Goal: Task Accomplishment & Management: Manage account settings

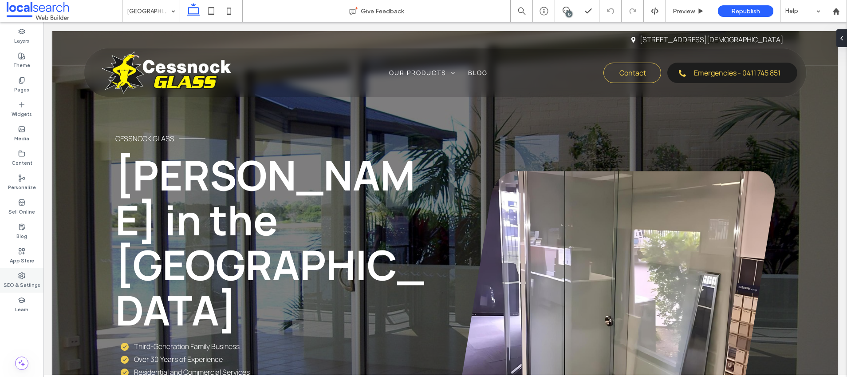
click at [19, 281] on label "SEO & Settings" at bounding box center [22, 284] width 37 height 10
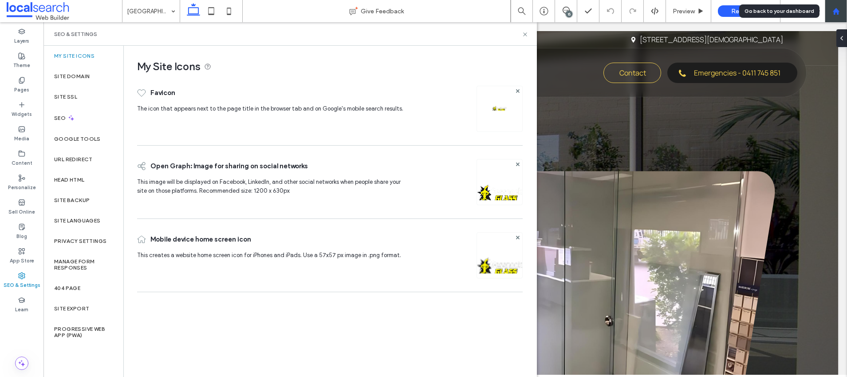
click at [831, 6] on div at bounding box center [836, 11] width 22 height 22
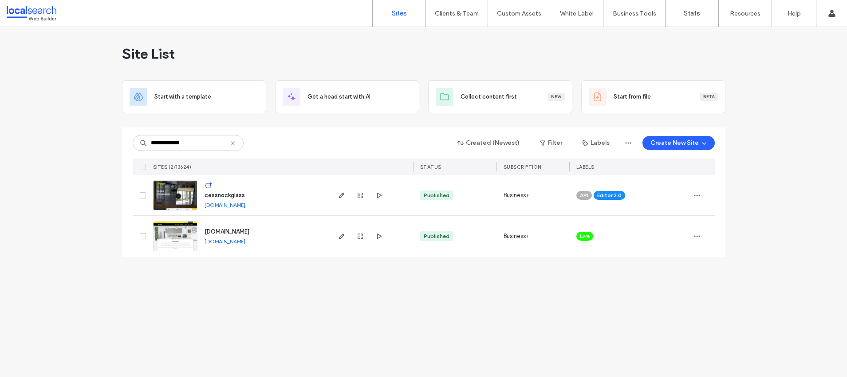
type input "**********"
click at [249, 231] on span "www.cessnockglass.com.au" at bounding box center [227, 231] width 45 height 7
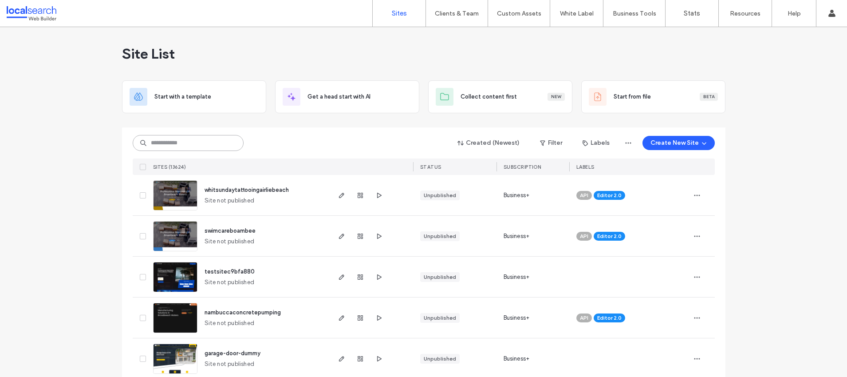
click at [198, 142] on input at bounding box center [188, 143] width 111 height 16
paste input "********"
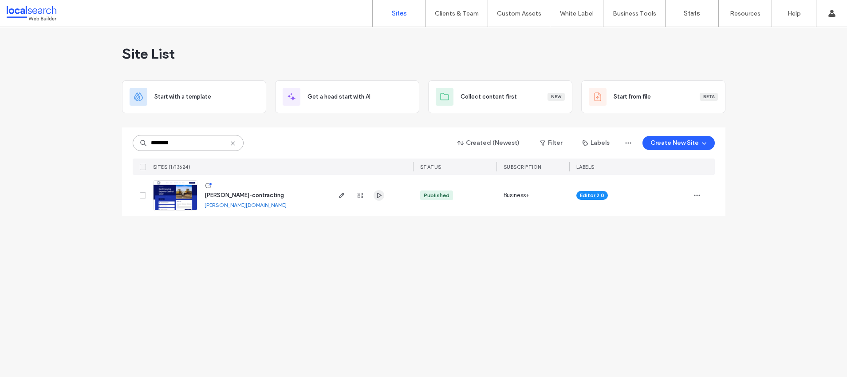
type input "********"
drag, startPoint x: 382, startPoint y: 195, endPoint x: 371, endPoint y: 196, distance: 11.1
drag, startPoint x: 303, startPoint y: 204, endPoint x: 243, endPoint y: 194, distance: 60.9
click at [233, 197] on span "boland-contracting" at bounding box center [244, 195] width 79 height 7
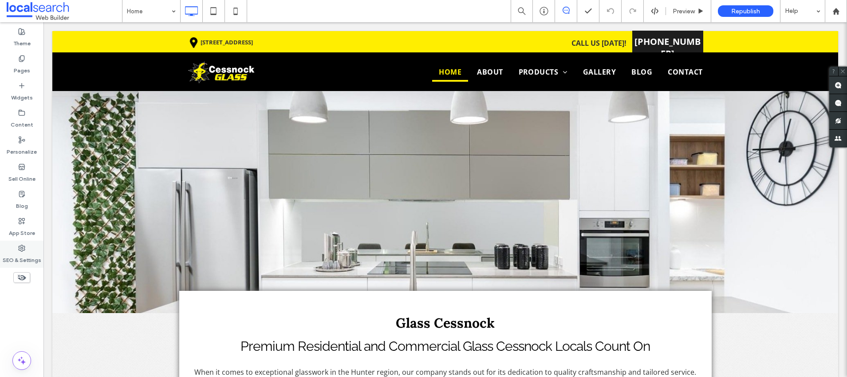
click at [23, 246] on icon at bounding box center [21, 248] width 7 height 7
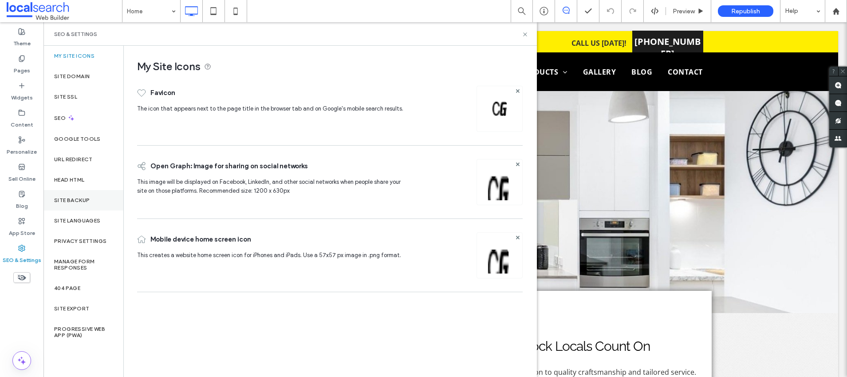
drag, startPoint x: 77, startPoint y: 197, endPoint x: 81, endPoint y: 194, distance: 5.1
click at [77, 197] on label "Site Backup" at bounding box center [72, 200] width 36 height 6
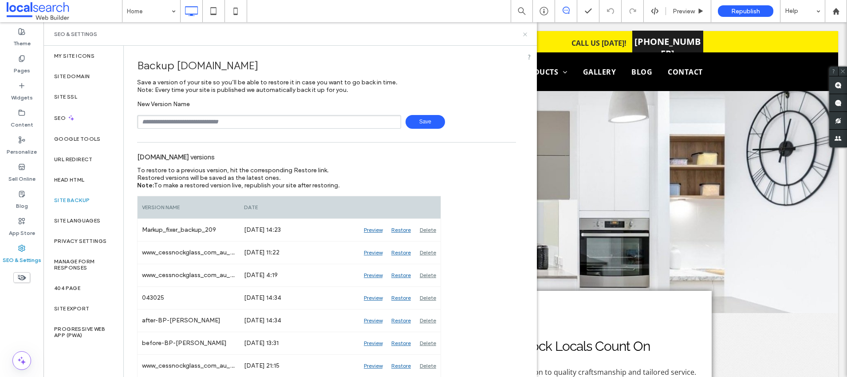
click at [523, 31] on icon at bounding box center [525, 34] width 7 height 7
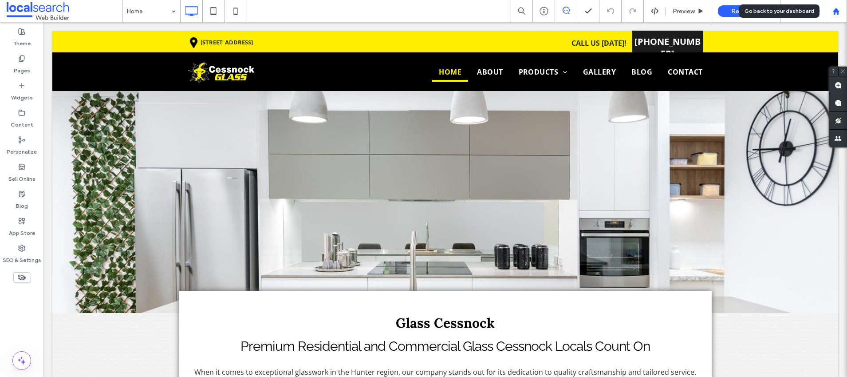
click at [834, 13] on use at bounding box center [836, 11] width 7 height 7
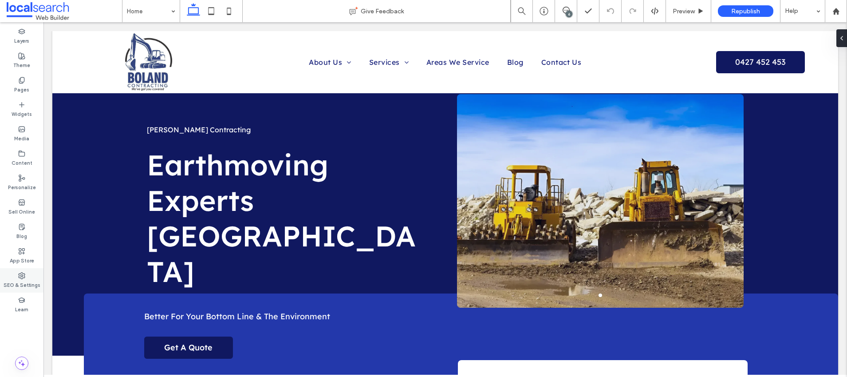
click at [8, 283] on label "SEO & Settings" at bounding box center [22, 284] width 37 height 10
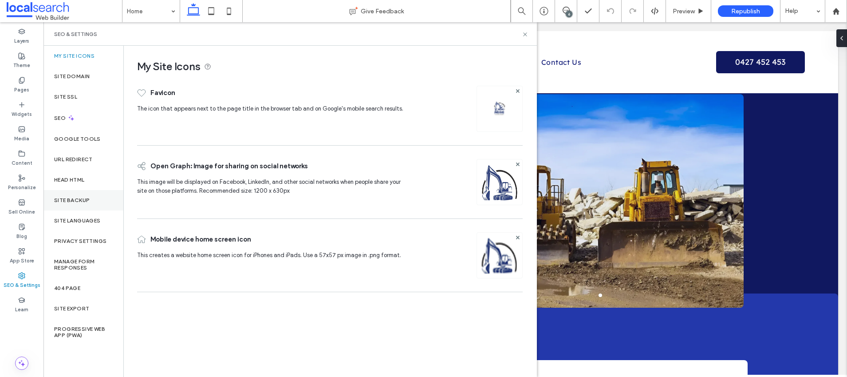
click at [68, 201] on label "Site Backup" at bounding box center [72, 200] width 36 height 6
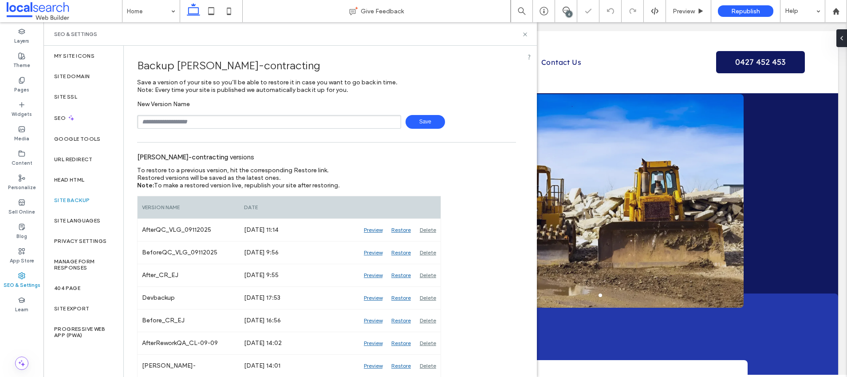
click at [171, 121] on input "text" at bounding box center [269, 122] width 264 height 14
type input "**********"
click at [412, 120] on span "Save" at bounding box center [426, 122] width 40 height 14
click at [841, 37] on icon at bounding box center [838, 38] width 7 height 7
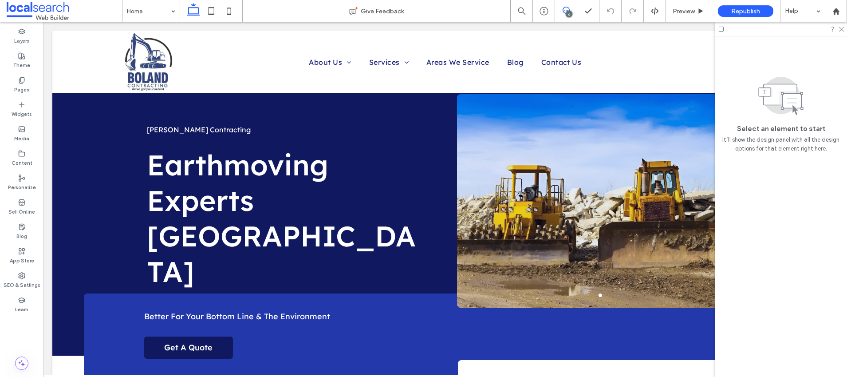
click at [565, 9] on icon at bounding box center [566, 10] width 7 height 7
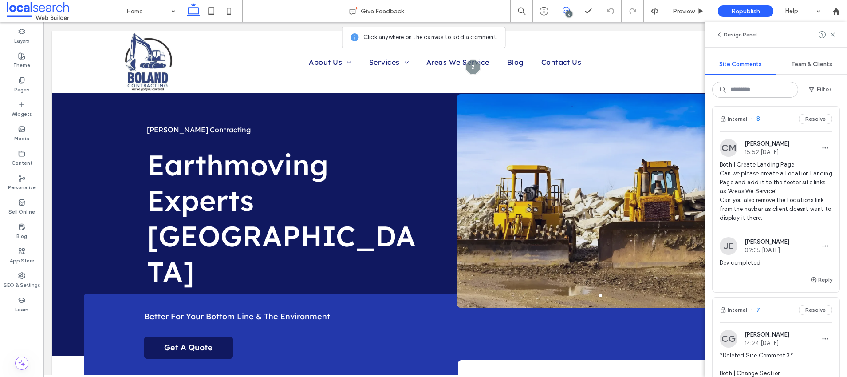
scroll to position [117, 0]
click at [774, 189] on span "Both | Create Landing Page Can we please create a Location Landing Page and add…" at bounding box center [776, 191] width 113 height 62
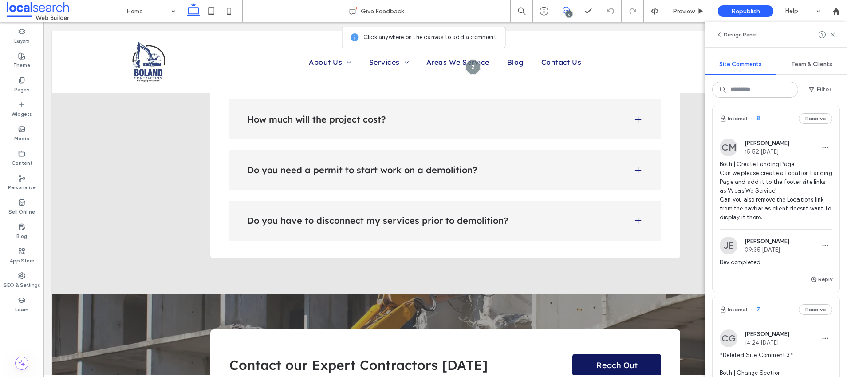
scroll to position [2450, 0]
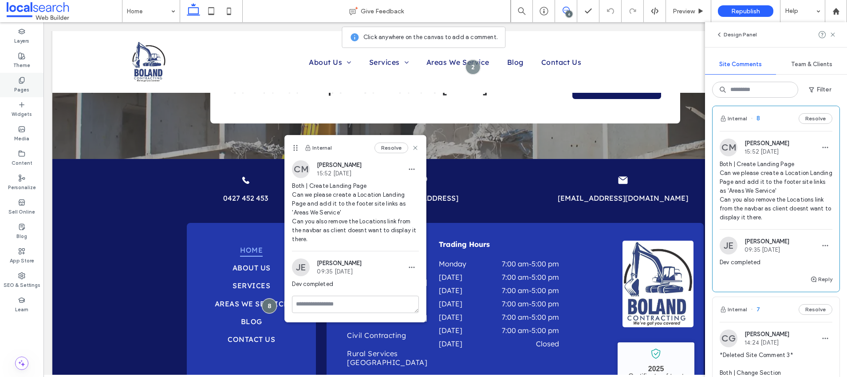
click at [25, 87] on label "Pages" at bounding box center [21, 89] width 15 height 10
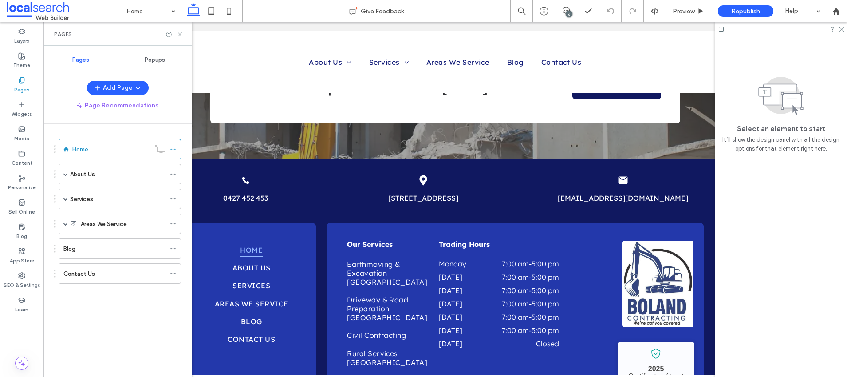
scroll to position [0, 0]
click at [172, 224] on icon at bounding box center [173, 224] width 6 height 6
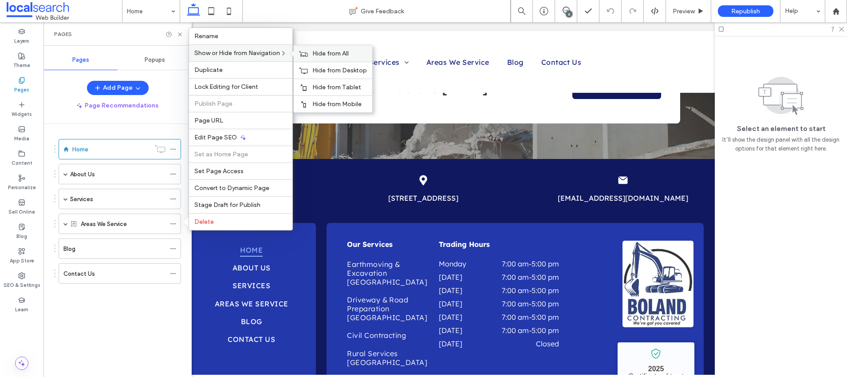
click at [345, 53] on span "Hide from All" at bounding box center [330, 54] width 36 height 8
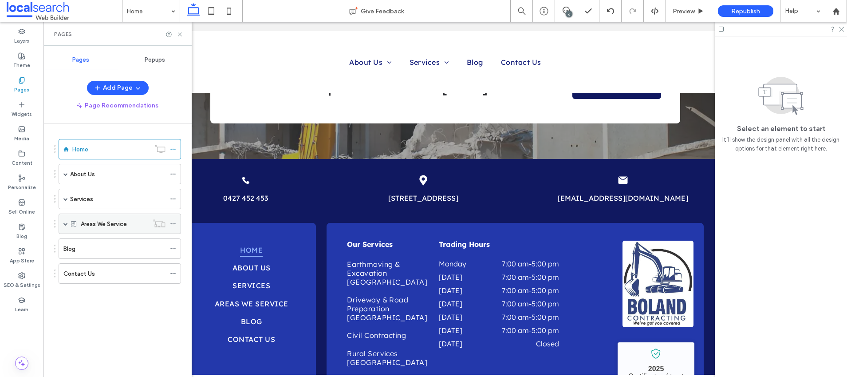
click at [75, 223] on icon at bounding box center [73, 223] width 7 height 7
click at [65, 221] on span at bounding box center [65, 223] width 4 height 4
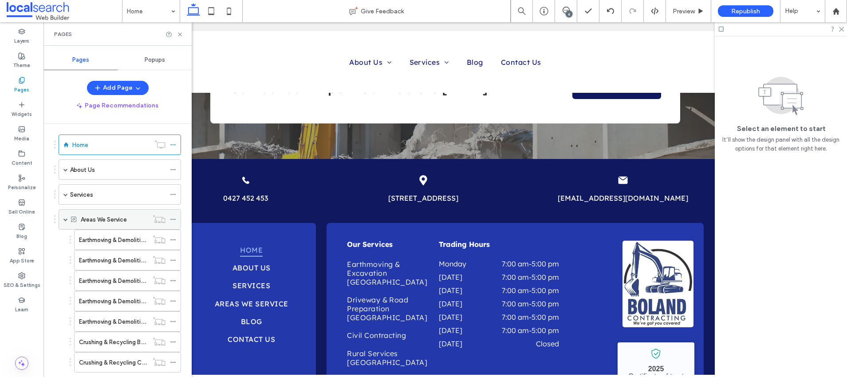
scroll to position [17, 0]
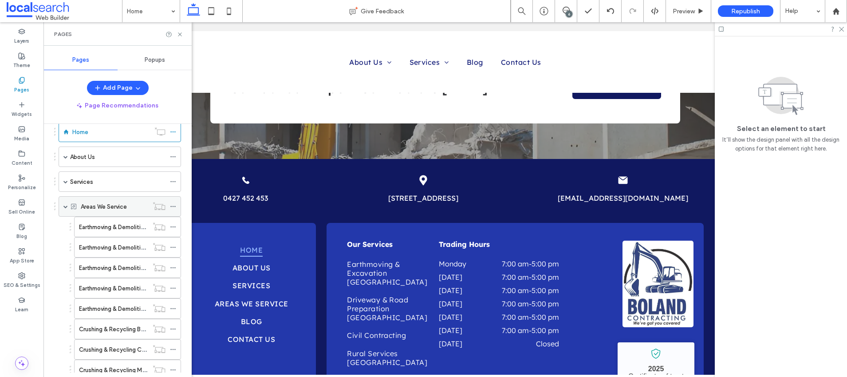
click at [174, 204] on icon at bounding box center [173, 206] width 6 height 6
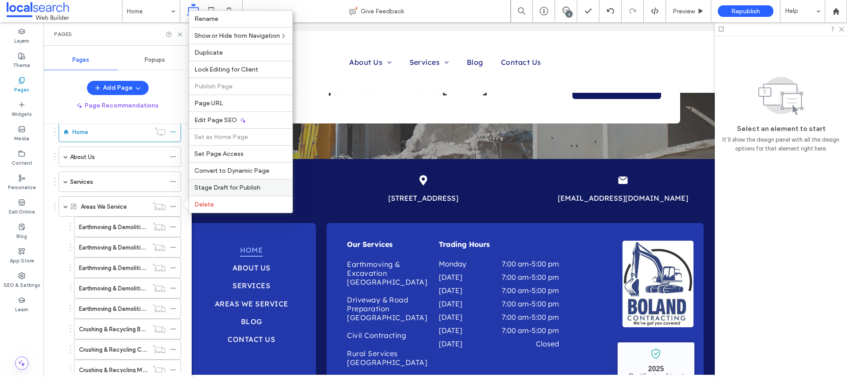
click at [218, 184] on span "Stage Draft for Publish" at bounding box center [227, 188] width 66 height 8
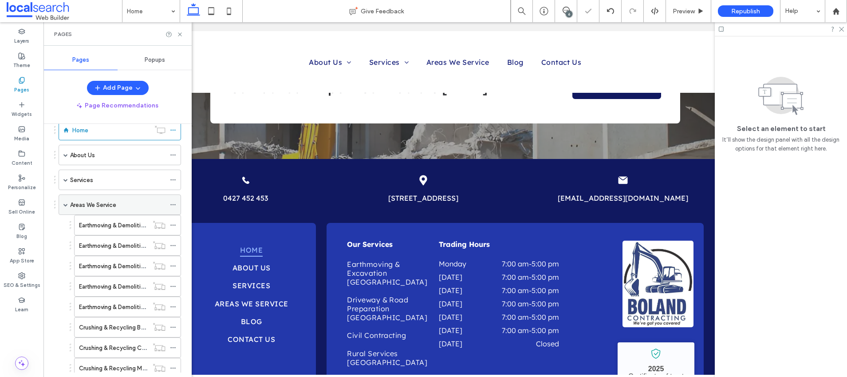
scroll to position [21, 0]
click at [63, 202] on div "Areas We Service" at bounding box center [120, 203] width 123 height 20
click at [63, 205] on div "Areas We Service" at bounding box center [120, 203] width 123 height 20
click at [65, 203] on span at bounding box center [65, 203] width 4 height 4
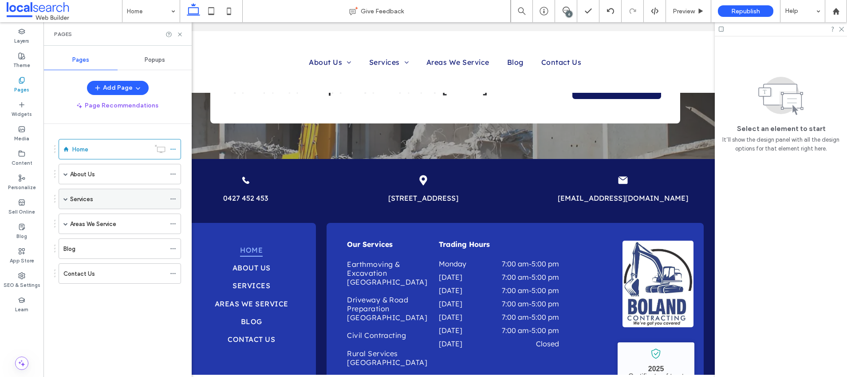
scroll to position [0, 0]
click at [106, 218] on div "Areas We Service" at bounding box center [117, 224] width 95 height 20
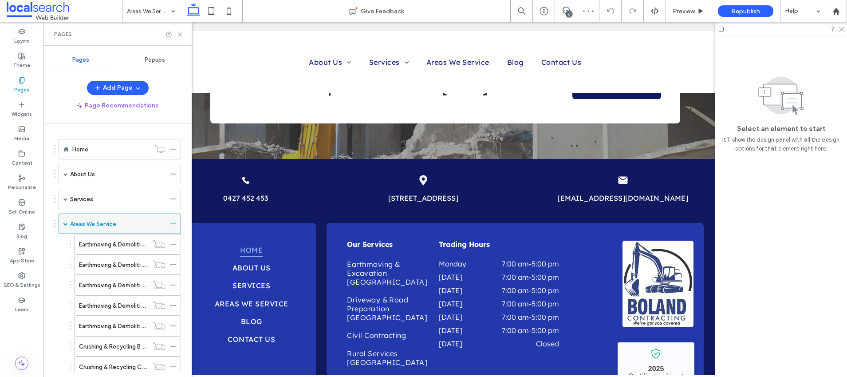
click at [65, 223] on span at bounding box center [65, 223] width 4 height 4
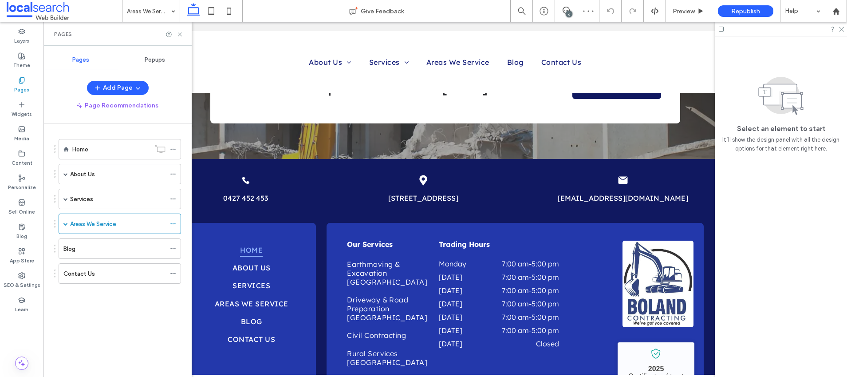
click at [184, 33] on div "Pages" at bounding box center [118, 34] width 148 height 24
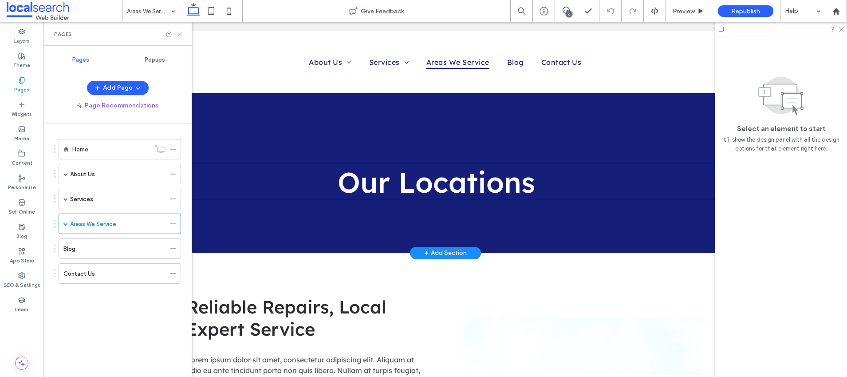
scroll to position [2, 0]
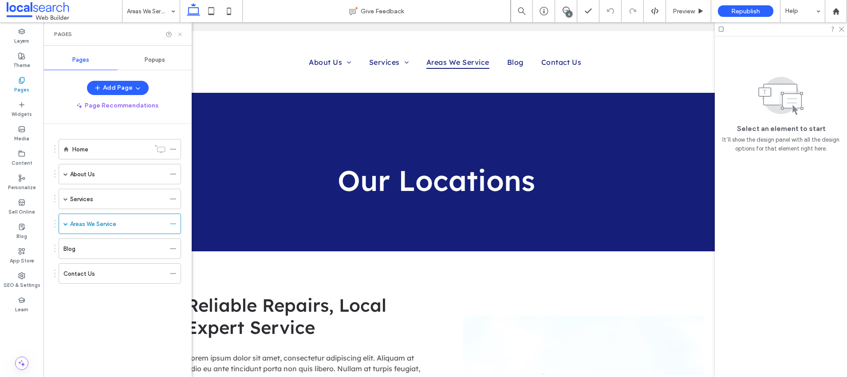
click at [183, 33] on div "Pages" at bounding box center [118, 34] width 148 height 24
click at [182, 33] on icon at bounding box center [180, 34] width 7 height 7
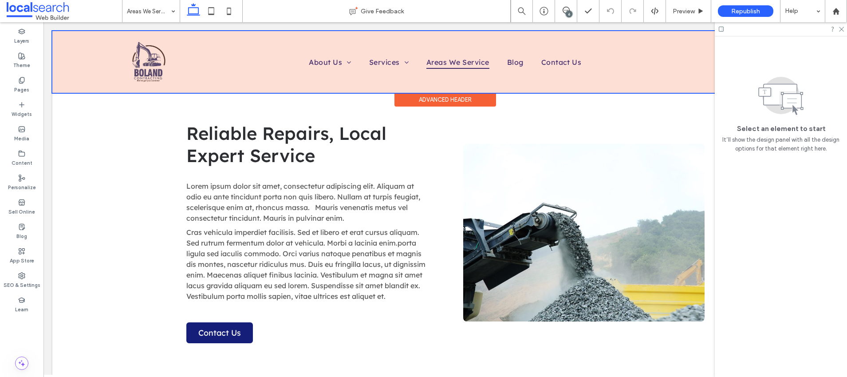
scroll to position [174, 0]
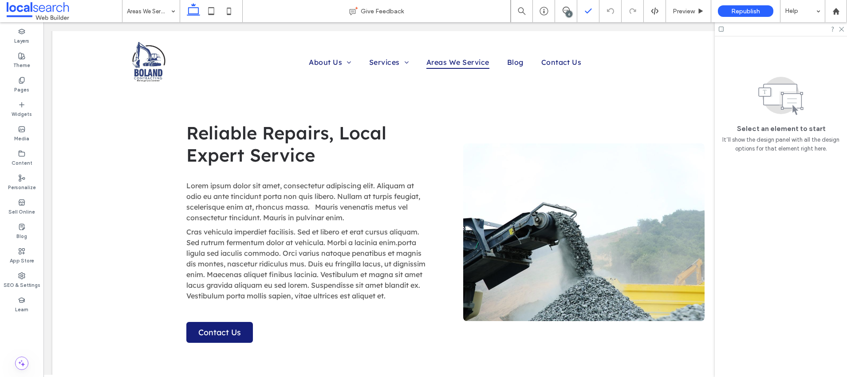
click at [561, 8] on span at bounding box center [566, 10] width 22 height 7
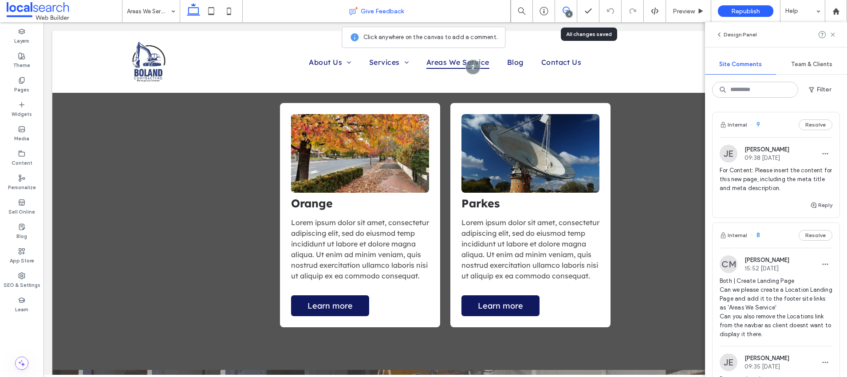
scroll to position [740, 0]
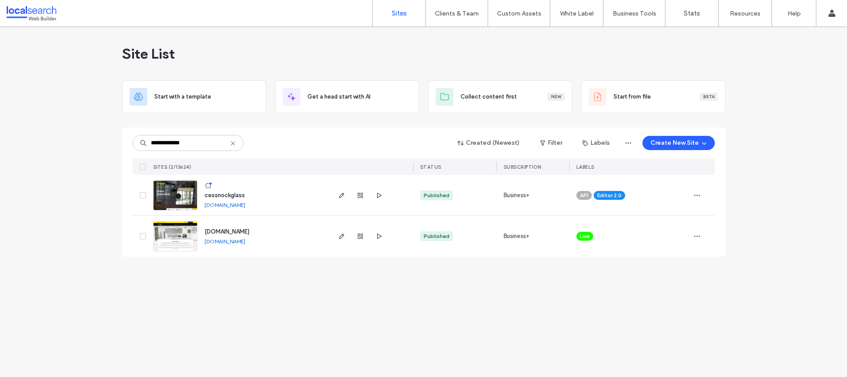
type input "**********"
click at [219, 197] on span "cessnockglass" at bounding box center [225, 195] width 40 height 7
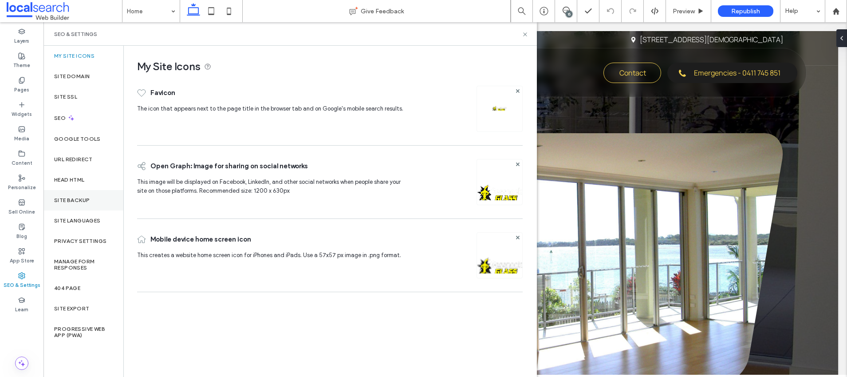
click at [63, 198] on label "Site Backup" at bounding box center [72, 200] width 36 height 6
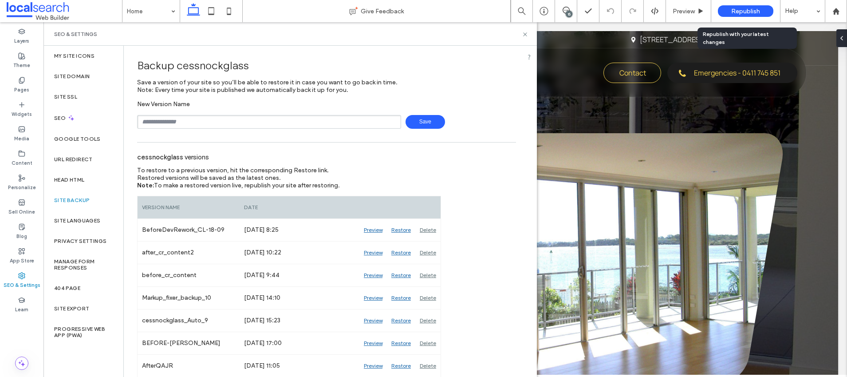
click at [738, 11] on span "Republish" at bounding box center [746, 12] width 29 height 8
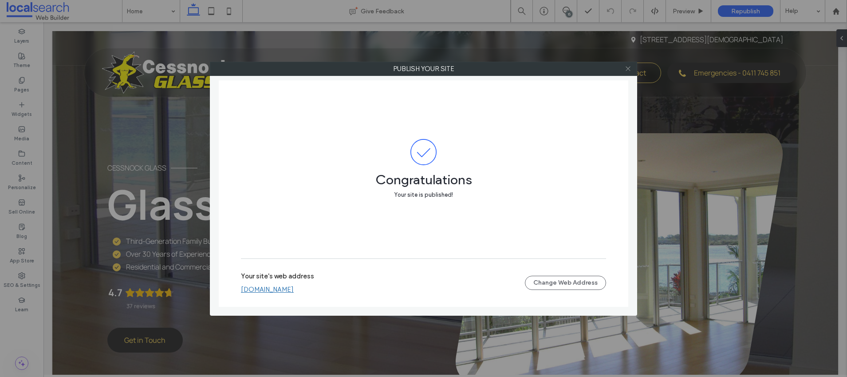
click at [628, 70] on icon at bounding box center [628, 68] width 7 height 7
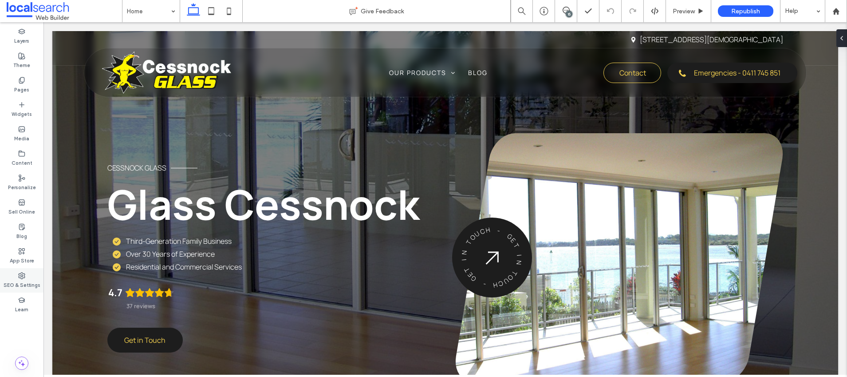
click at [19, 277] on use at bounding box center [22, 276] width 6 height 6
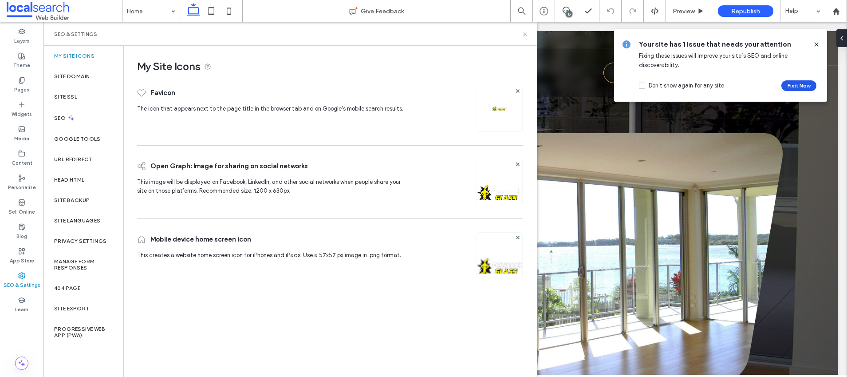
click at [789, 85] on button "Fix it Now" at bounding box center [799, 85] width 35 height 11
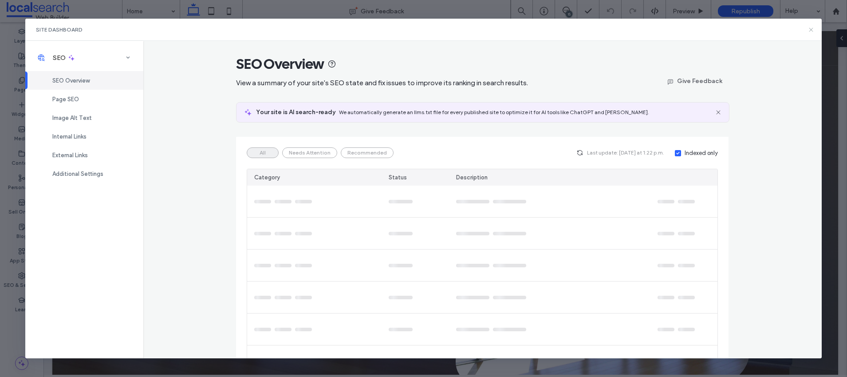
click at [812, 29] on icon at bounding box center [811, 29] width 7 height 7
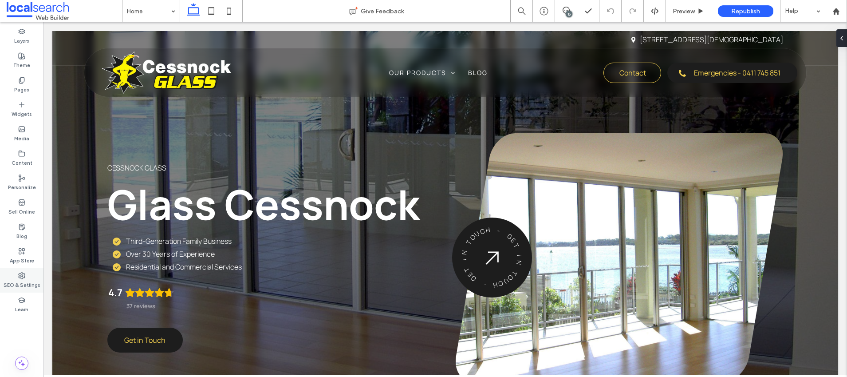
click at [22, 282] on label "SEO & Settings" at bounding box center [22, 284] width 37 height 10
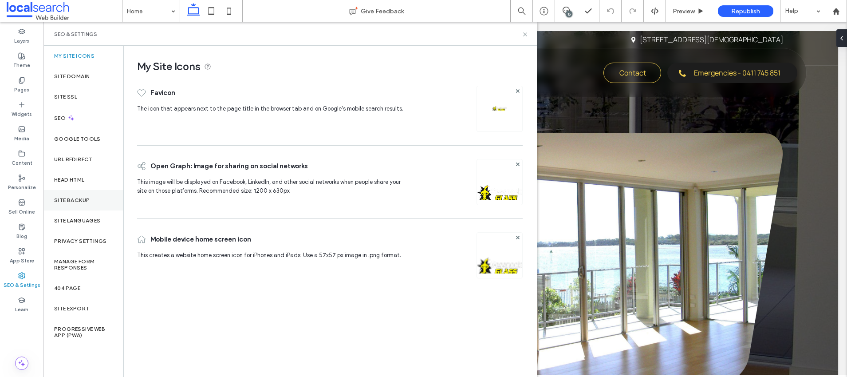
click at [79, 198] on label "Site Backup" at bounding box center [72, 200] width 36 height 6
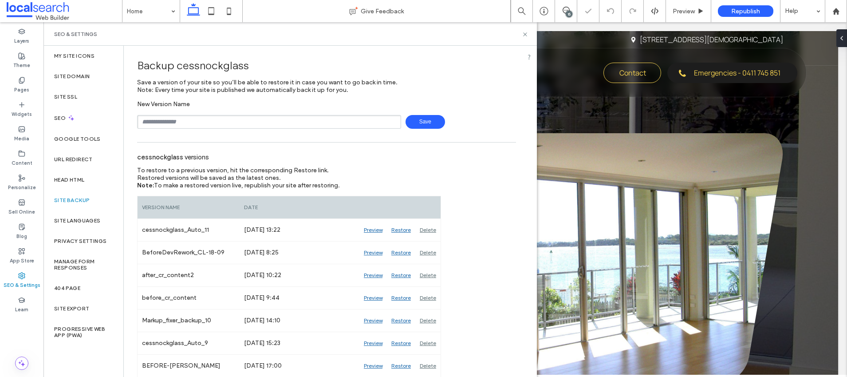
click at [198, 124] on input "text" at bounding box center [269, 122] width 264 height 14
type input "**********"
click at [420, 122] on span "Save" at bounding box center [426, 122] width 40 height 14
click at [525, 34] on use at bounding box center [525, 34] width 4 height 4
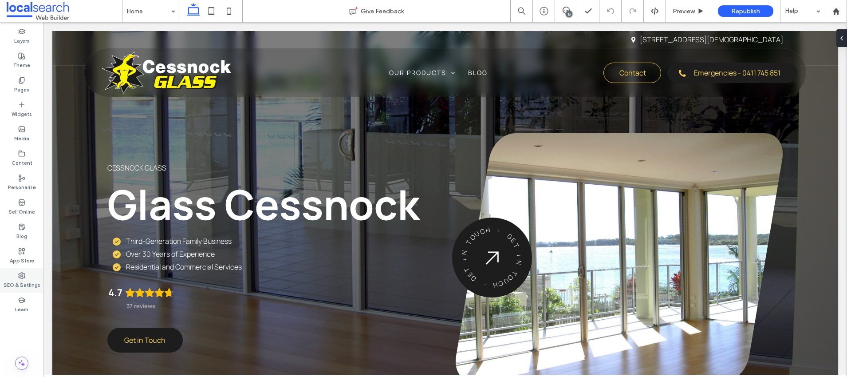
click at [20, 270] on div "SEO & Settings" at bounding box center [22, 280] width 44 height 24
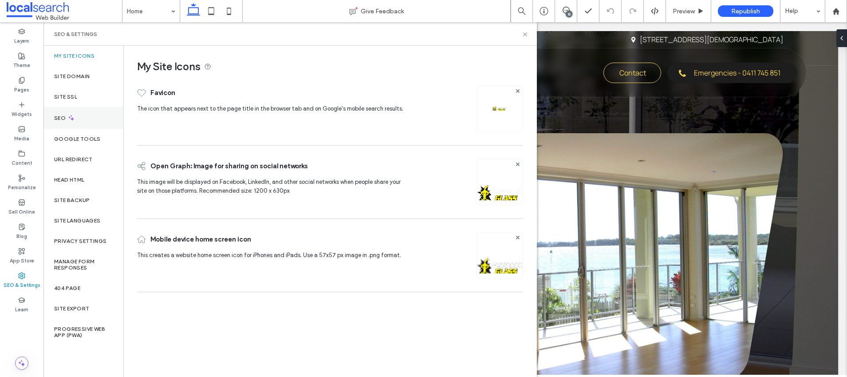
click at [61, 117] on label "SEO" at bounding box center [60, 118] width 13 height 6
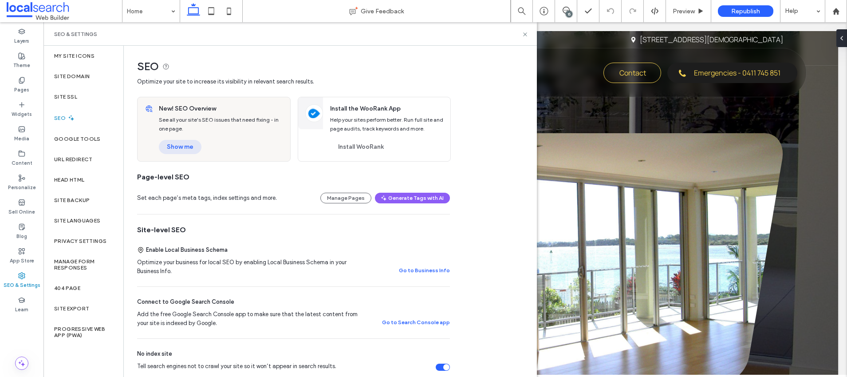
click at [177, 147] on button "Show me" at bounding box center [180, 147] width 43 height 14
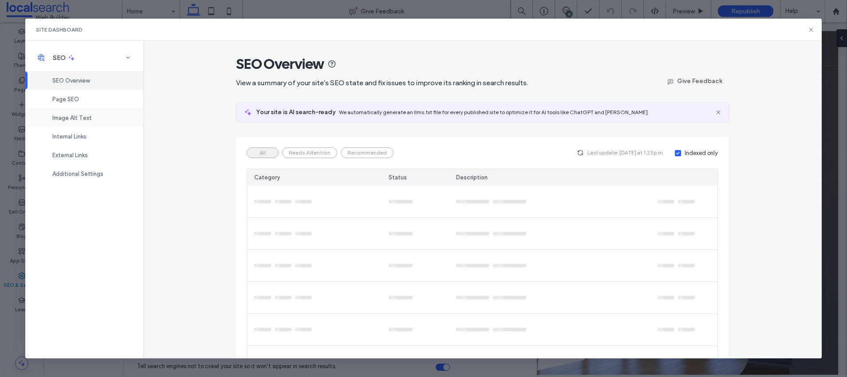
click at [71, 112] on div "Image Alt Text" at bounding box center [84, 117] width 118 height 19
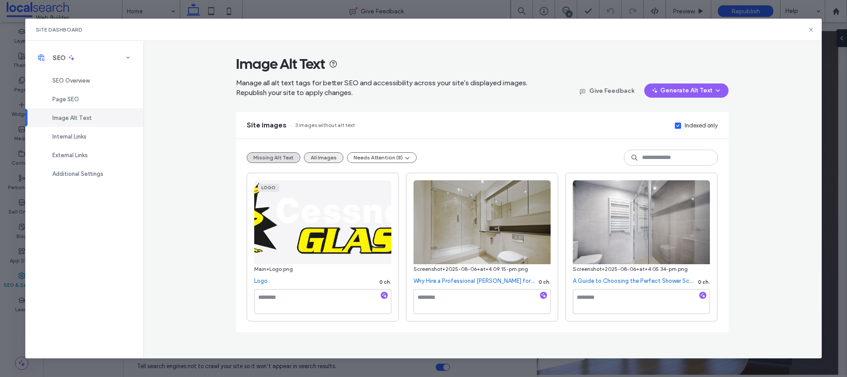
drag, startPoint x: 319, startPoint y: 156, endPoint x: 377, endPoint y: 163, distance: 58.6
click at [319, 156] on button "All Images" at bounding box center [324, 157] width 40 height 11
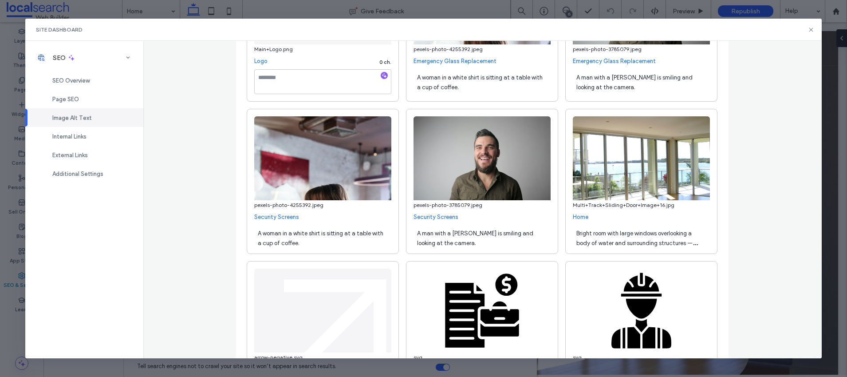
scroll to position [257, 0]
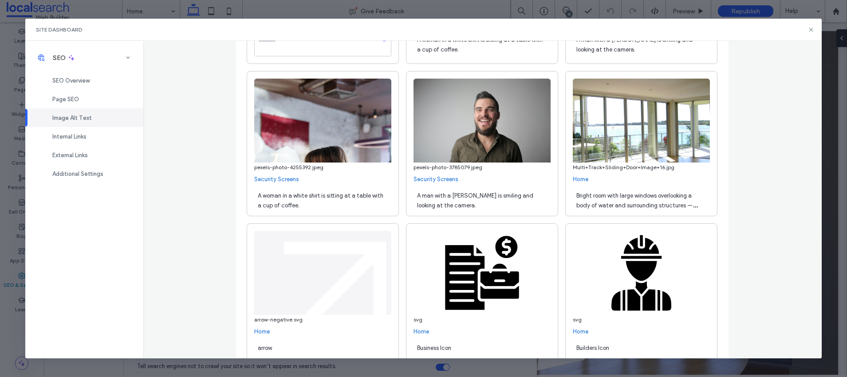
click at [625, 198] on span "Bright room with large windows overlooking a body of water and surrounding stru…" at bounding box center [637, 210] width 121 height 36
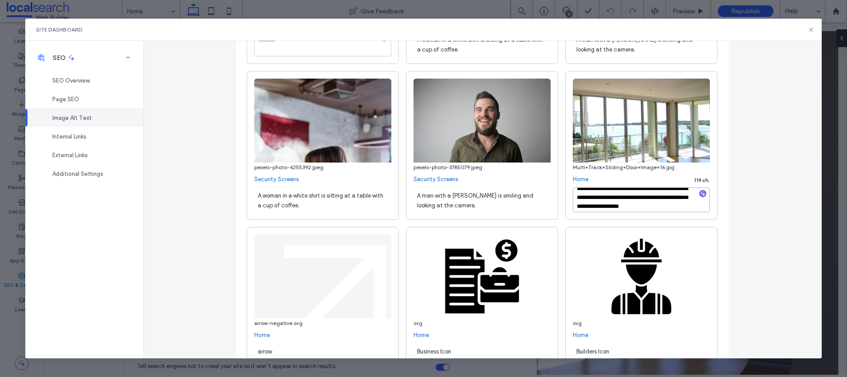
scroll to position [19, 0]
drag, startPoint x: 642, startPoint y: 202, endPoint x: 637, endPoint y: 196, distance: 8.5
click at [637, 196] on textarea "**********" at bounding box center [641, 199] width 137 height 25
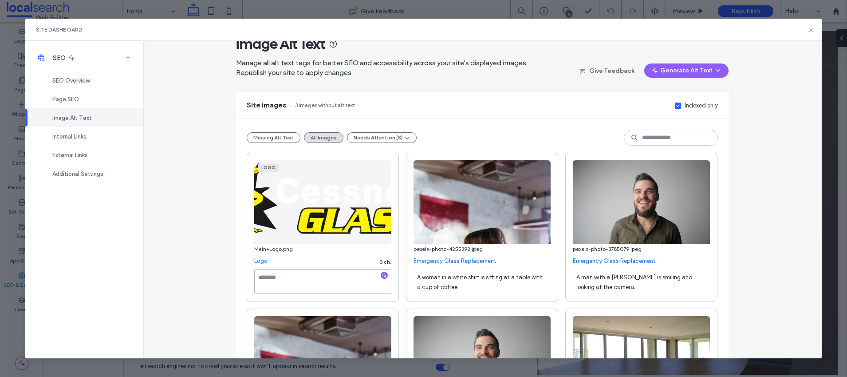
click at [292, 272] on textarea at bounding box center [322, 281] width 137 height 25
paste textarea "**********"
type textarea "**********"
click at [279, 132] on button "Missing Alt Text" at bounding box center [274, 137] width 54 height 11
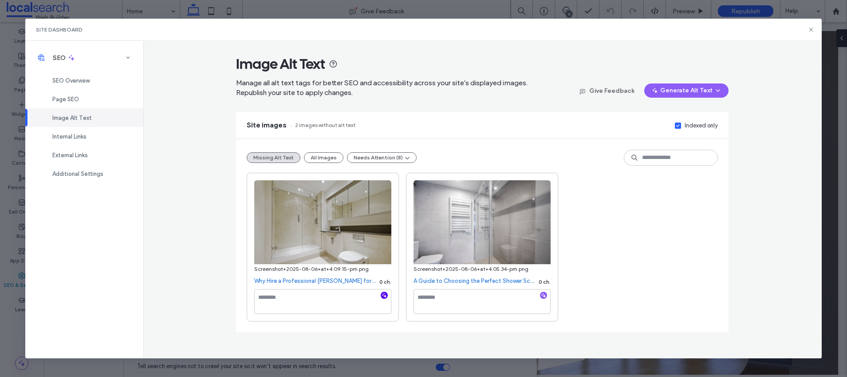
click at [386, 296] on use "button" at bounding box center [384, 295] width 5 height 5
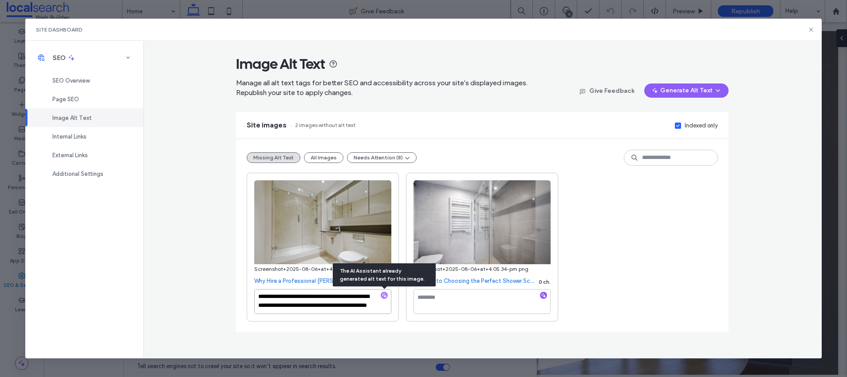
scroll to position [10, 0]
paste textarea "**********"
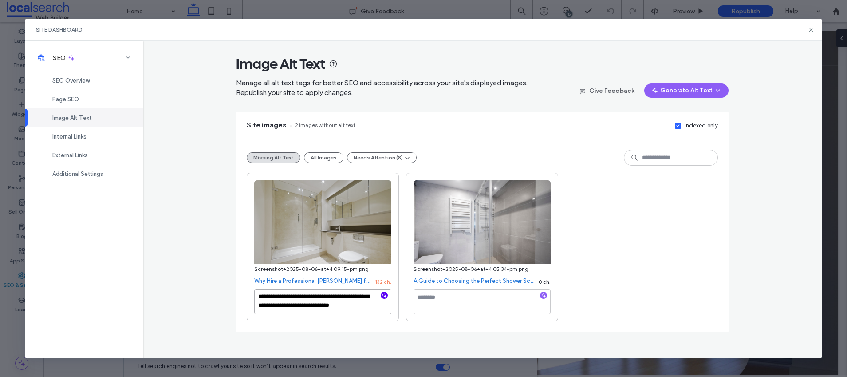
type textarea "**********"
click at [465, 301] on textarea at bounding box center [482, 301] width 137 height 25
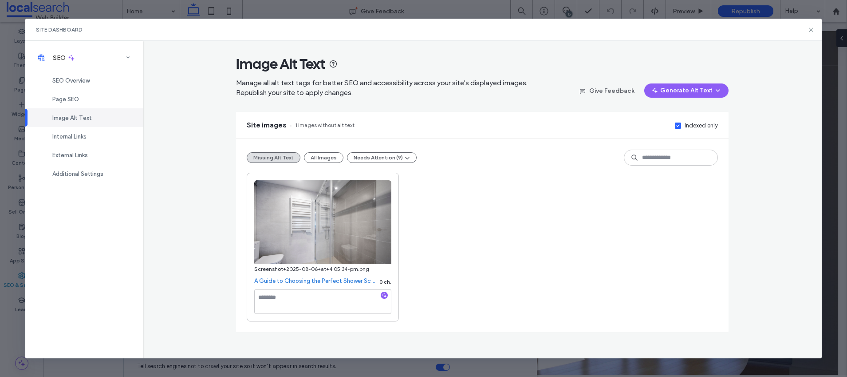
click at [543, 297] on div "Screenshot+2025-08-06+at+4.05.34-pm.png A Guide to Choosing the Perfect Shower …" at bounding box center [482, 247] width 471 height 149
click at [386, 296] on use "button" at bounding box center [384, 295] width 5 height 5
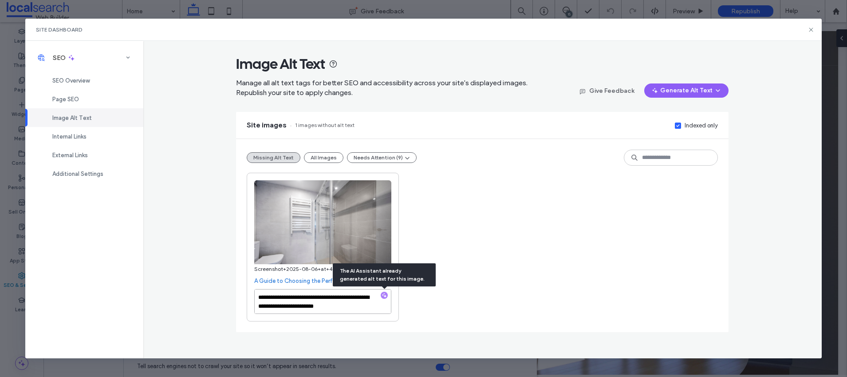
click at [352, 308] on textarea "**********" at bounding box center [322, 301] width 137 height 25
paste textarea "**********"
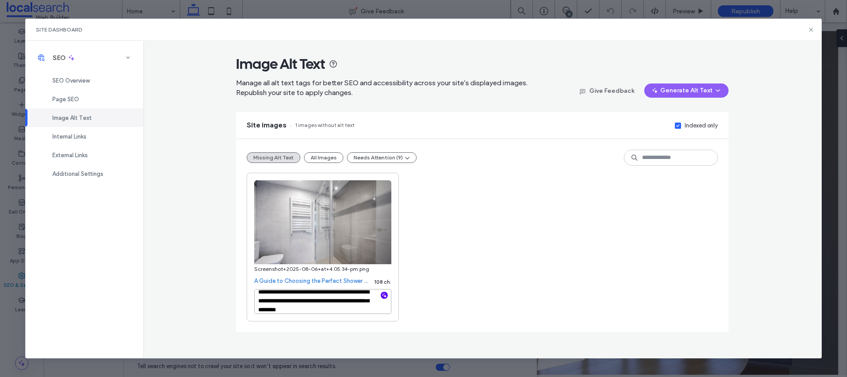
type textarea "**********"
click at [609, 200] on div "**********" at bounding box center [482, 247] width 471 height 149
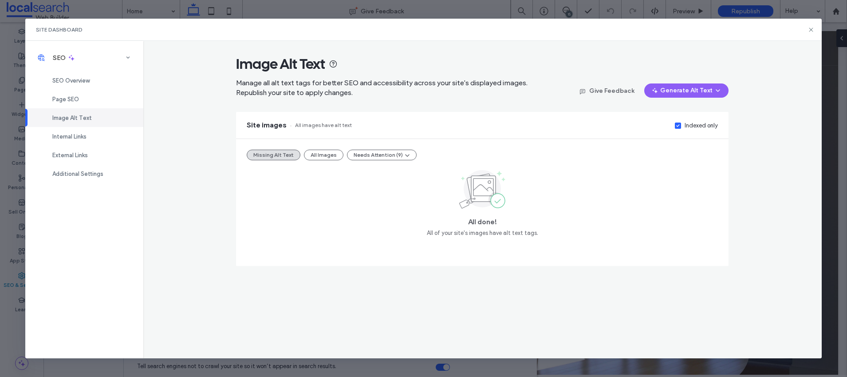
click at [807, 30] on div "Site Dashboard" at bounding box center [423, 30] width 796 height 22
click at [809, 30] on icon at bounding box center [811, 29] width 7 height 7
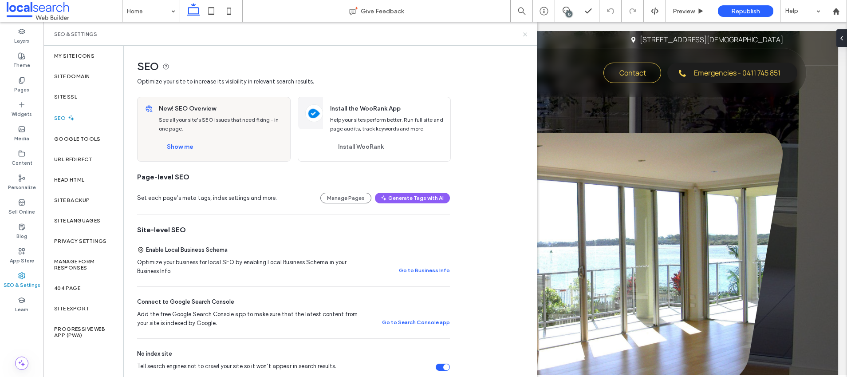
click at [524, 32] on use at bounding box center [525, 34] width 4 height 4
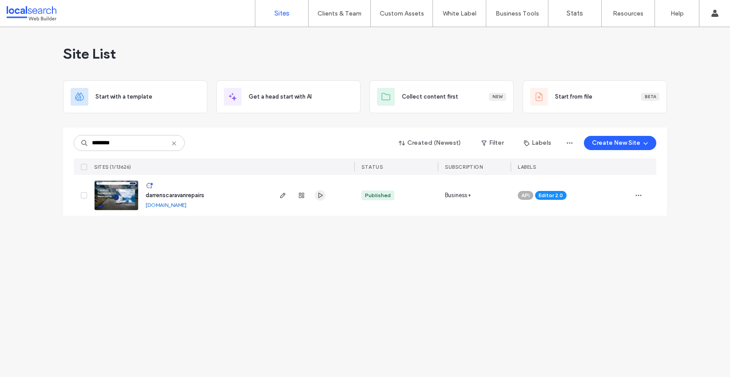
type input "********"
drag, startPoint x: 236, startPoint y: 206, endPoint x: 180, endPoint y: 196, distance: 56.7
click at [155, 195] on span "darrenscaravanrepairs" at bounding box center [175, 195] width 59 height 7
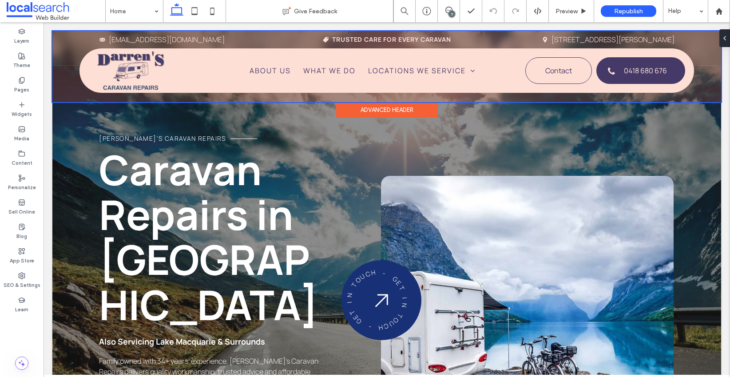
click at [219, 57] on div at bounding box center [386, 66] width 668 height 71
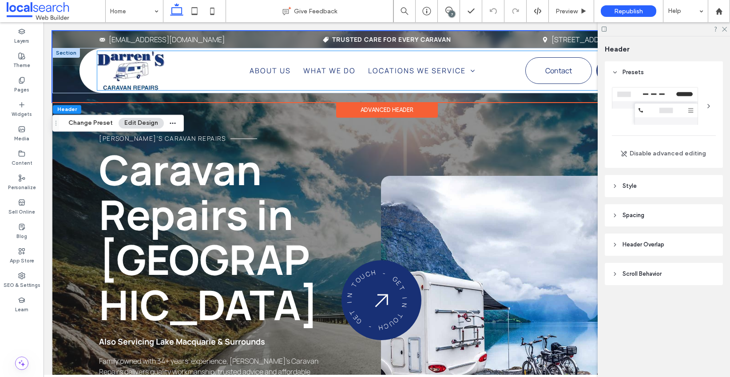
click at [142, 63] on img at bounding box center [130, 70] width 67 height 39
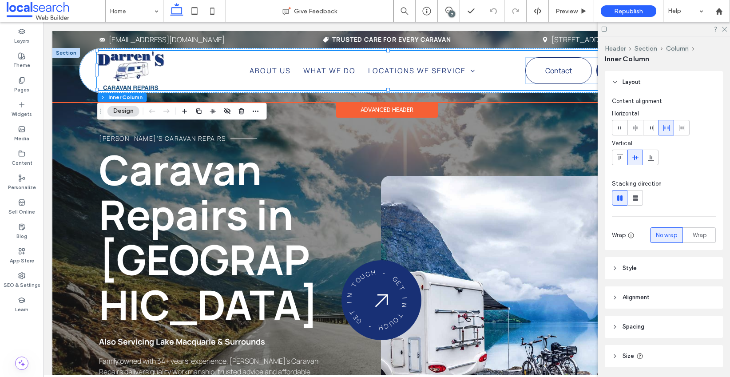
click at [142, 63] on img at bounding box center [130, 70] width 67 height 39
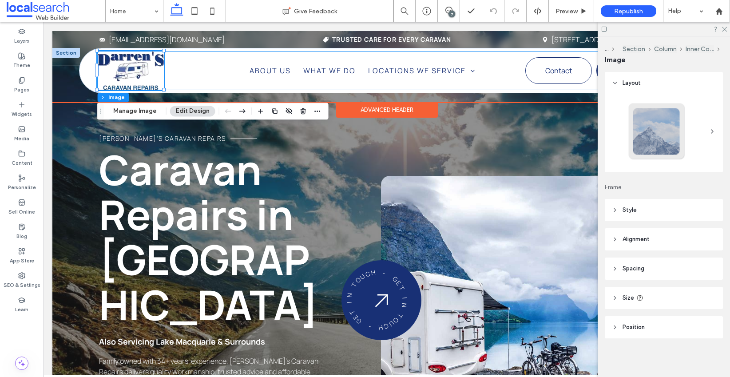
click at [185, 62] on div "About Us What We Do Locations We Service Central Coast Lake Macquarie Contact 0…" at bounding box center [391, 70] width 588 height 39
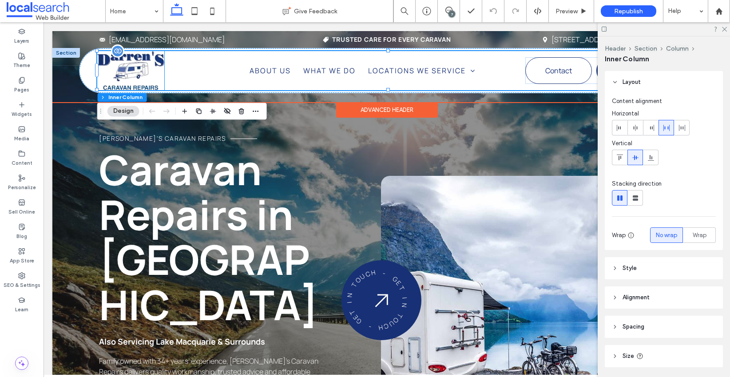
click at [137, 62] on img at bounding box center [130, 70] width 67 height 39
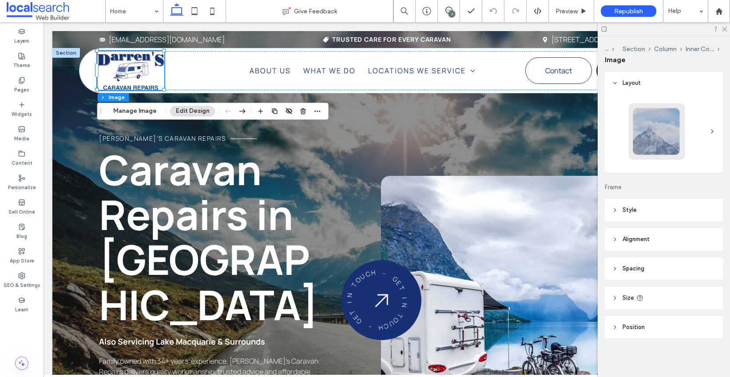
scroll to position [0, 0]
click at [624, 238] on span "Alignment" at bounding box center [635, 238] width 27 height 9
click at [621, 210] on header "Style" at bounding box center [664, 209] width 118 height 22
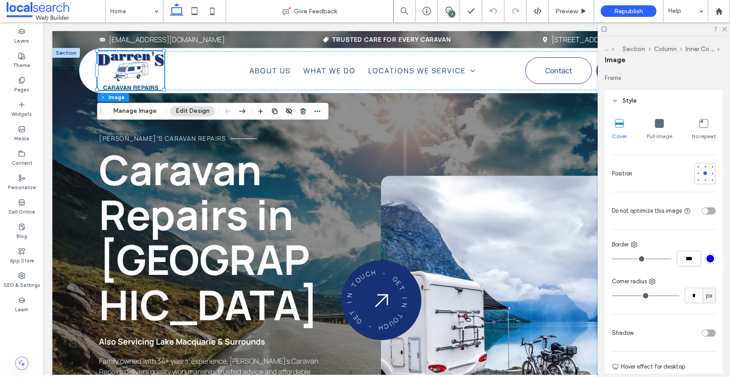
scroll to position [119, 0]
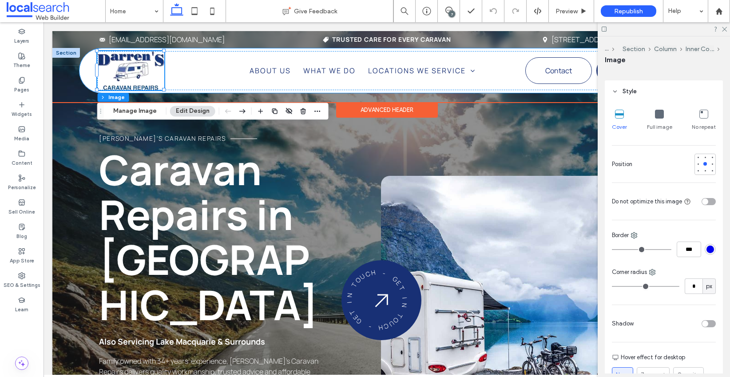
click at [85, 71] on div "Phone Icon Menu Icon About Us What We Do Locations We Service Central Coast Lak…" at bounding box center [386, 70] width 614 height 44
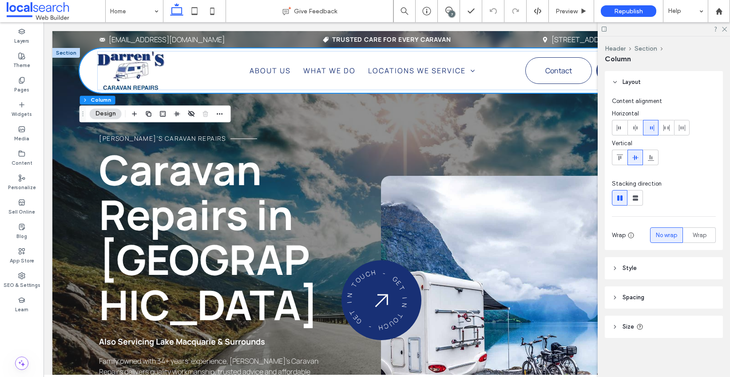
drag, startPoint x: 628, startPoint y: 302, endPoint x: 664, endPoint y: 264, distance: 53.1
click at [628, 302] on header "Spacing" at bounding box center [664, 297] width 118 height 22
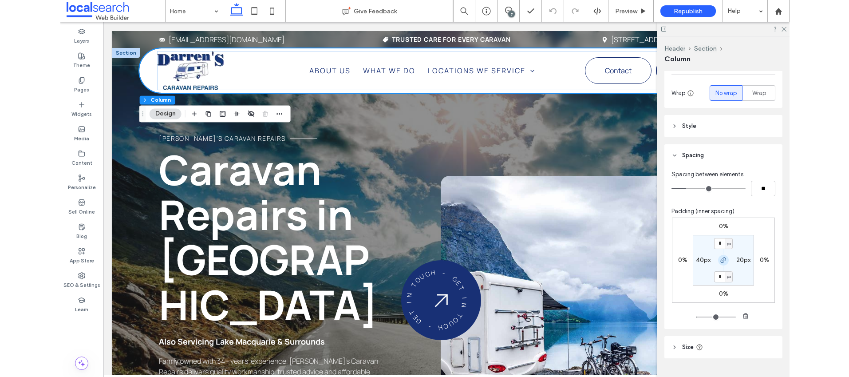
scroll to position [153, 0]
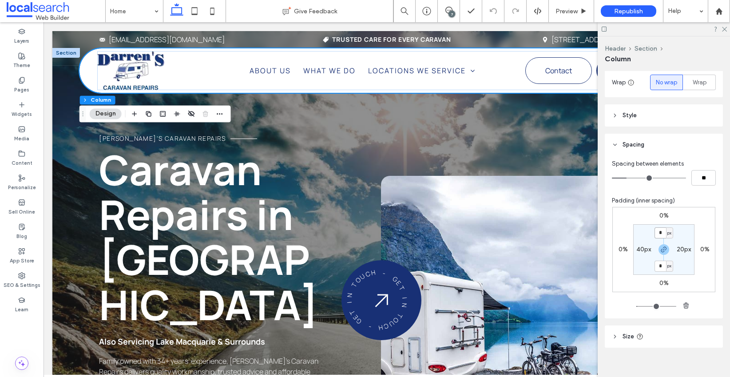
click at [660, 230] on input "*" at bounding box center [660, 232] width 12 height 11
type input "*"
type input "***"
type input "**"
type input "***"
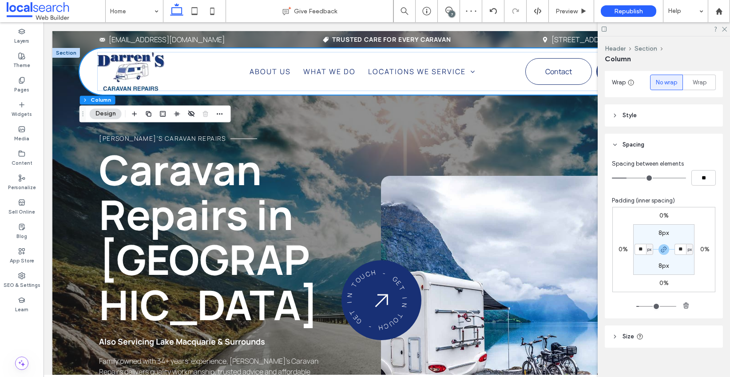
click at [605, 30] on icon at bounding box center [604, 29] width 7 height 7
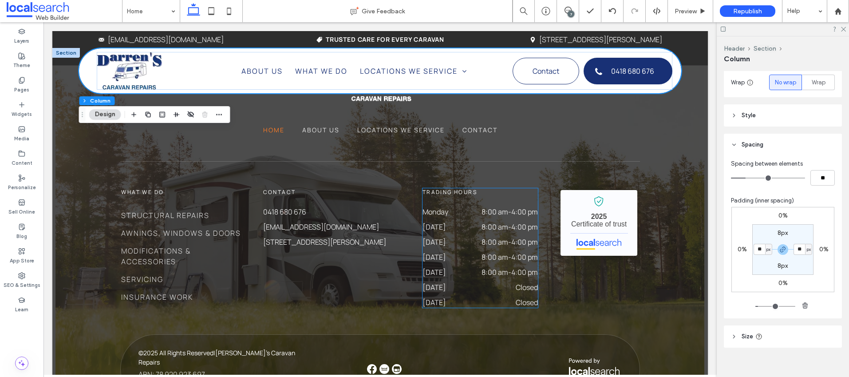
scroll to position [2602, 0]
click at [17, 280] on label "SEO & Settings" at bounding box center [22, 284] width 37 height 10
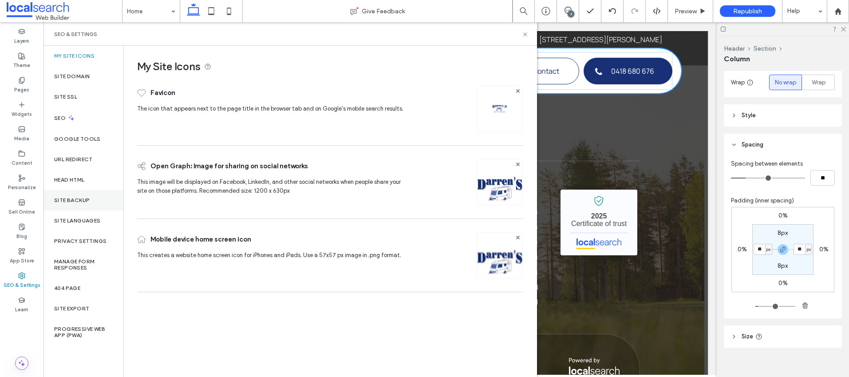
click at [67, 200] on label "Site Backup" at bounding box center [72, 200] width 36 height 6
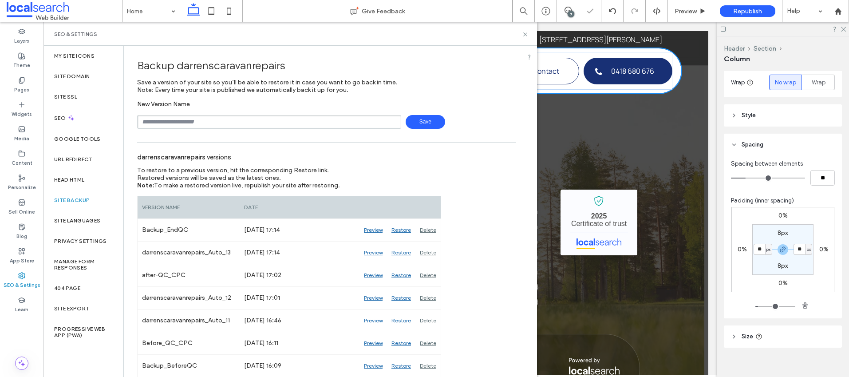
click at [205, 119] on input "text" at bounding box center [269, 122] width 264 height 14
drag, startPoint x: 184, startPoint y: 119, endPoint x: 350, endPoint y: 136, distance: 166.4
type input "**********"
click at [424, 122] on span "Save" at bounding box center [426, 122] width 40 height 14
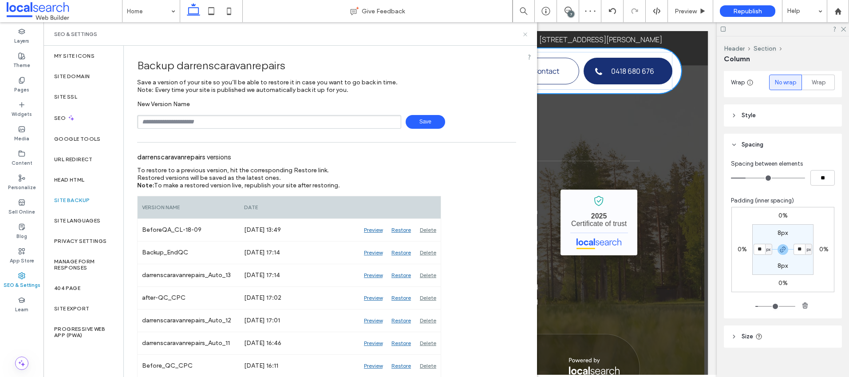
click at [523, 33] on icon at bounding box center [525, 34] width 7 height 7
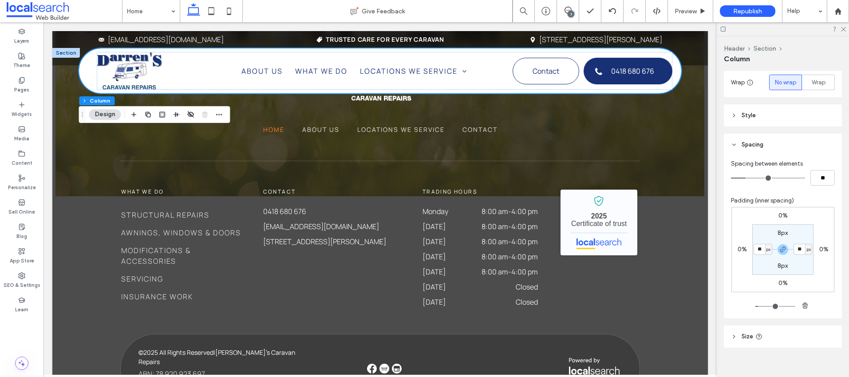
scroll to position [153, 0]
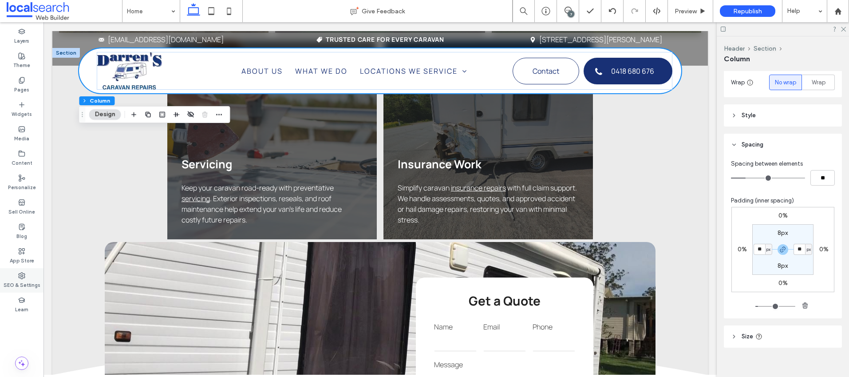
click at [15, 272] on div "SEO & Settings" at bounding box center [22, 280] width 44 height 24
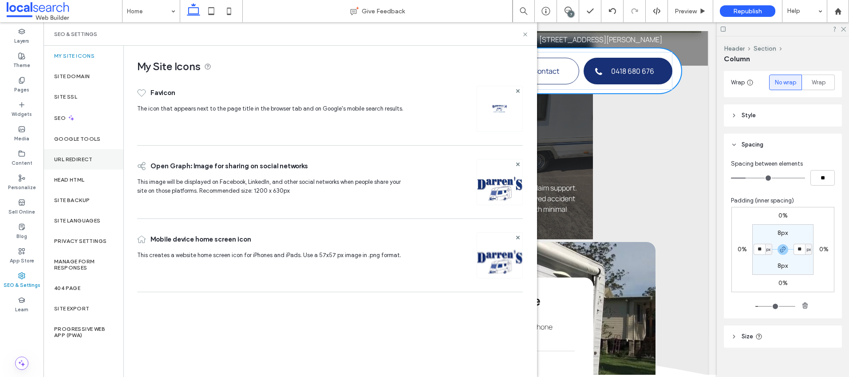
click at [64, 166] on div "URL Redirect" at bounding box center [84, 159] width 80 height 20
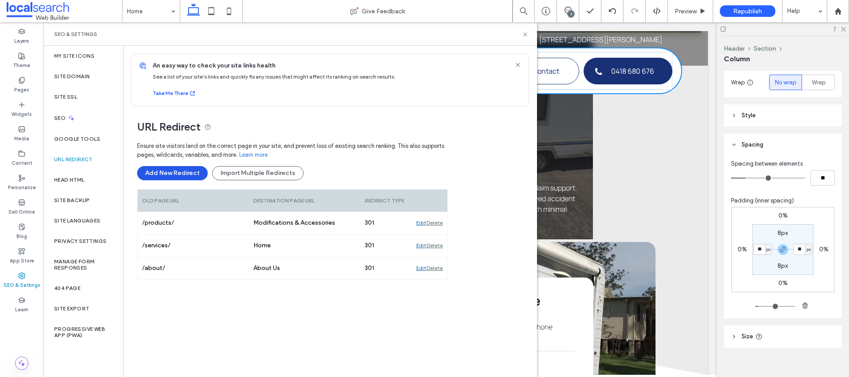
click at [168, 172] on button "Add New Redirect" at bounding box center [172, 173] width 71 height 14
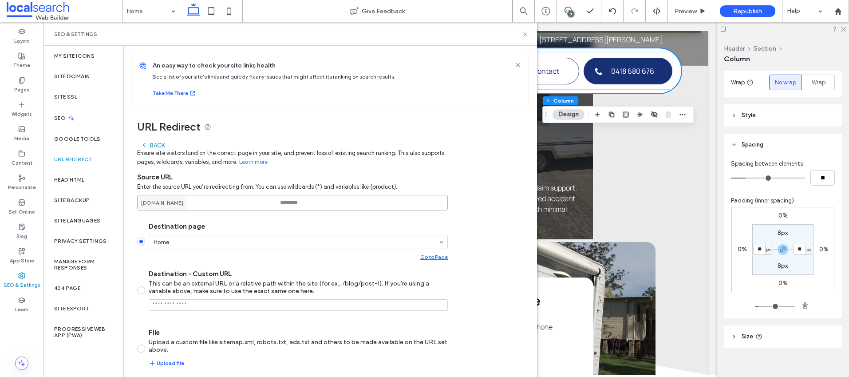
click at [344, 200] on input at bounding box center [292, 203] width 311 height 16
type input "*********"
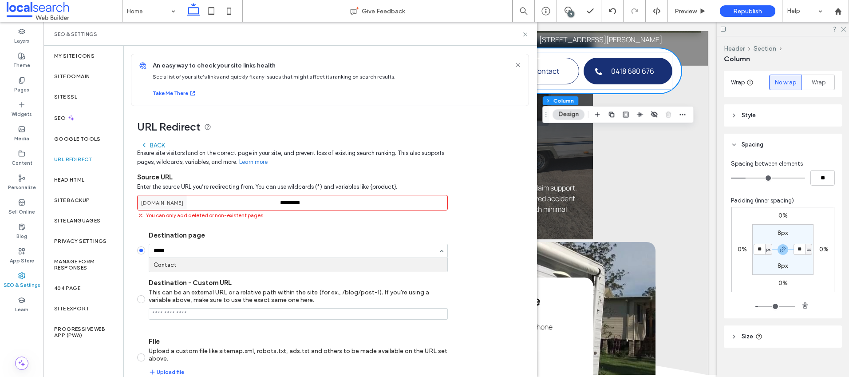
type input "*****"
click at [231, 241] on div "Destination page Home Go to Page" at bounding box center [298, 250] width 299 height 38
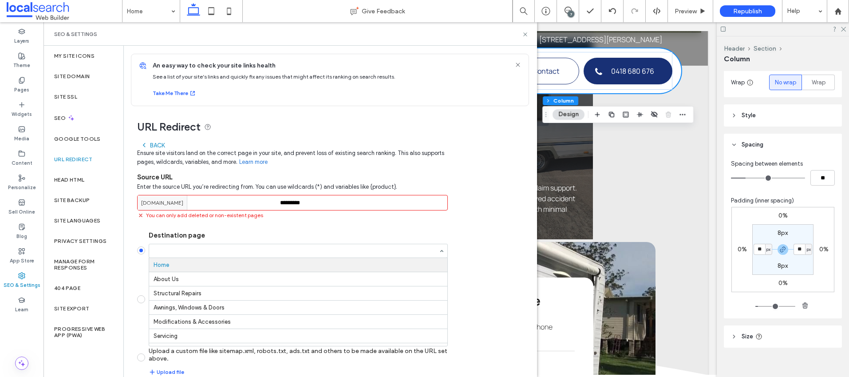
click at [291, 233] on label "Destination page" at bounding box center [298, 235] width 299 height 8
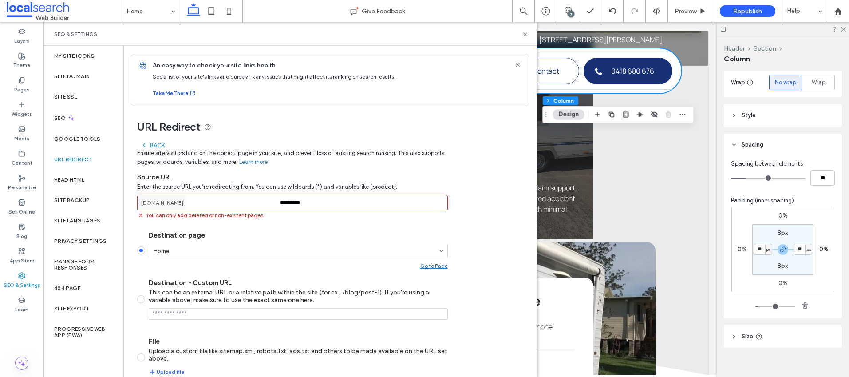
click at [295, 203] on input "*********" at bounding box center [292, 203] width 311 height 16
click at [329, 203] on input "*********" at bounding box center [292, 203] width 311 height 16
click at [309, 229] on section "Destination page Home Go to Page Destination - Custom URL This can be an extern…" at bounding box center [292, 303] width 311 height 159
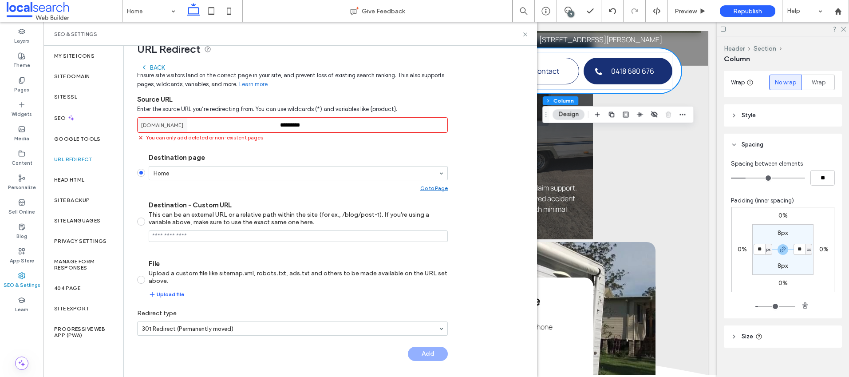
scroll to position [79, 0]
click at [147, 71] on span "Ensure site visitors land on the correct page in your site, and prevent loss of…" at bounding box center [292, 79] width 311 height 18
click at [149, 67] on div "Back" at bounding box center [153, 66] width 24 height 7
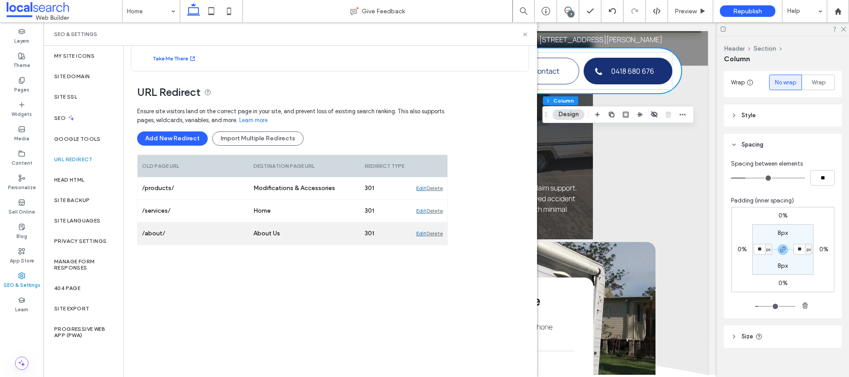
click at [431, 233] on div "Delete" at bounding box center [435, 233] width 16 height 22
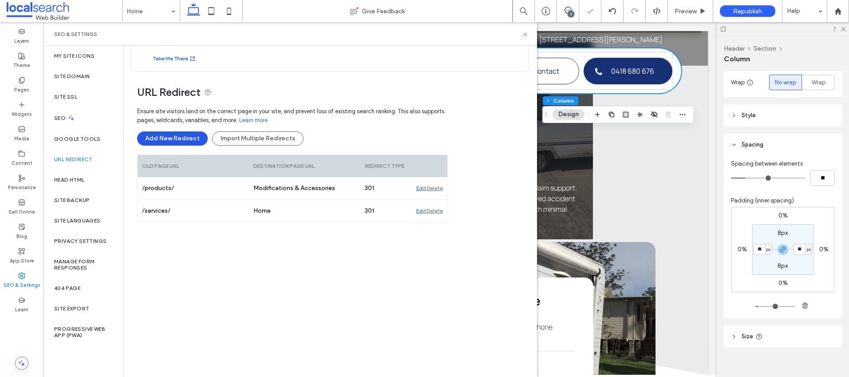
click at [163, 137] on button "Add New Redirect" at bounding box center [172, 138] width 71 height 14
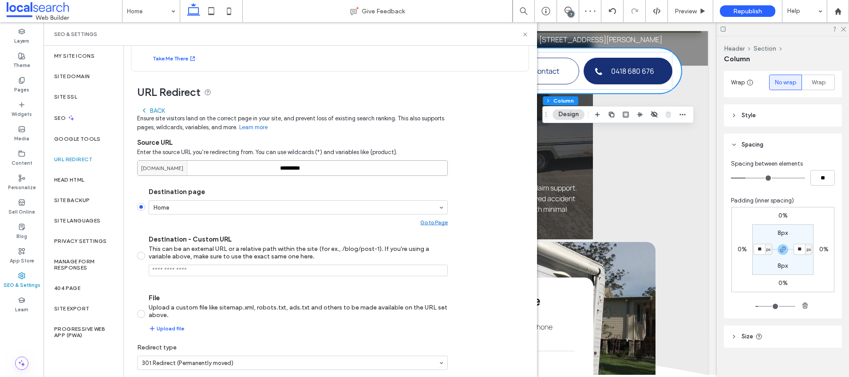
click at [291, 168] on input "*********" at bounding box center [292, 168] width 311 height 16
click at [301, 184] on div "Back Ensure site visitors land on the correct page in your site, and prevent lo…" at bounding box center [292, 253] width 311 height 301
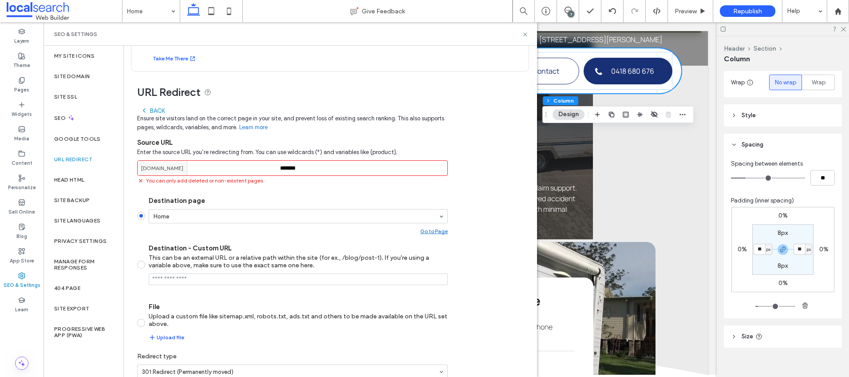
click at [288, 167] on input "*******" at bounding box center [292, 168] width 311 height 16
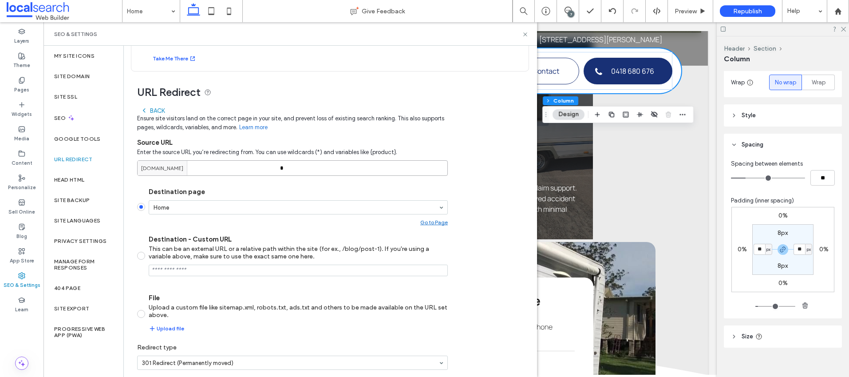
type input "*"
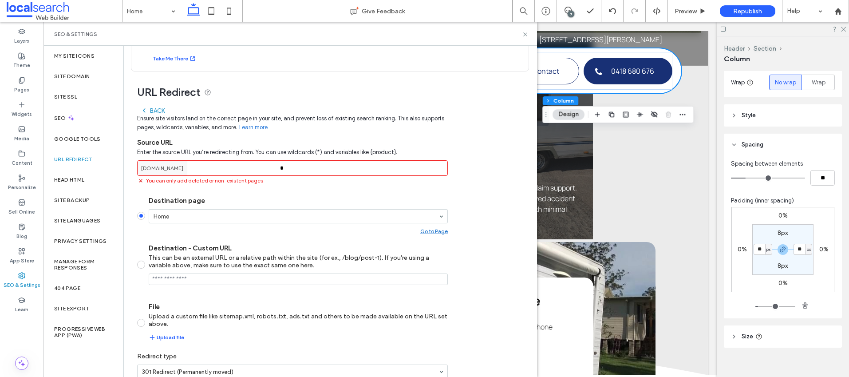
click at [339, 112] on div "Back Ensure site visitors land on the correct page in your site, and prevent lo…" at bounding box center [292, 258] width 311 height 310
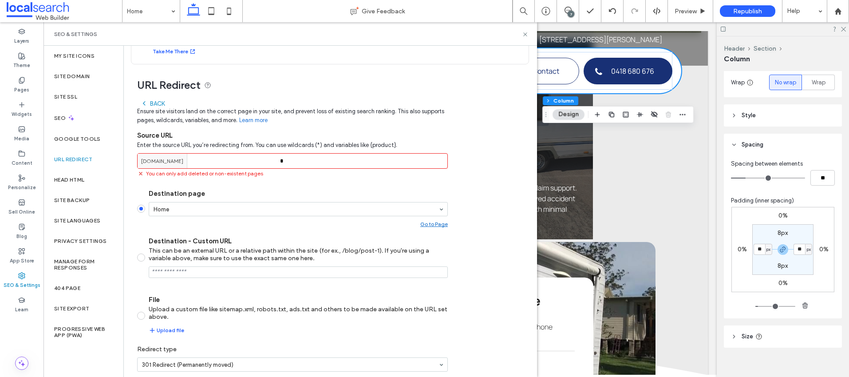
scroll to position [0, 0]
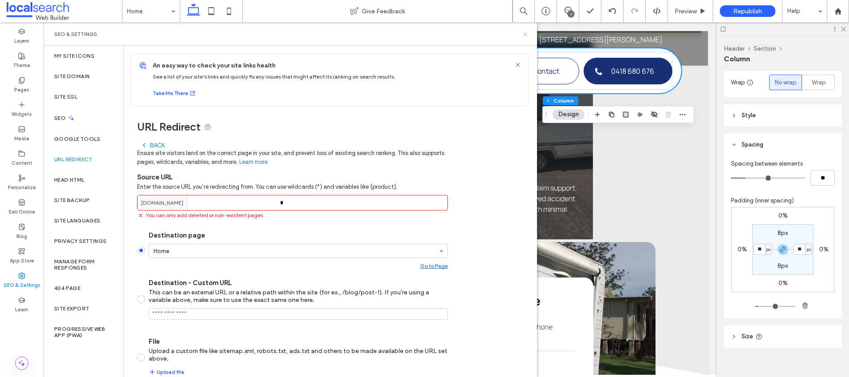
click at [526, 36] on icon at bounding box center [525, 34] width 7 height 7
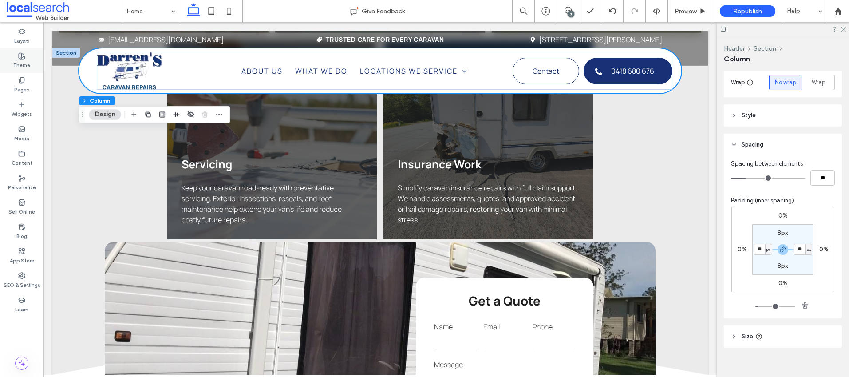
click at [24, 62] on label "Theme" at bounding box center [21, 64] width 17 height 10
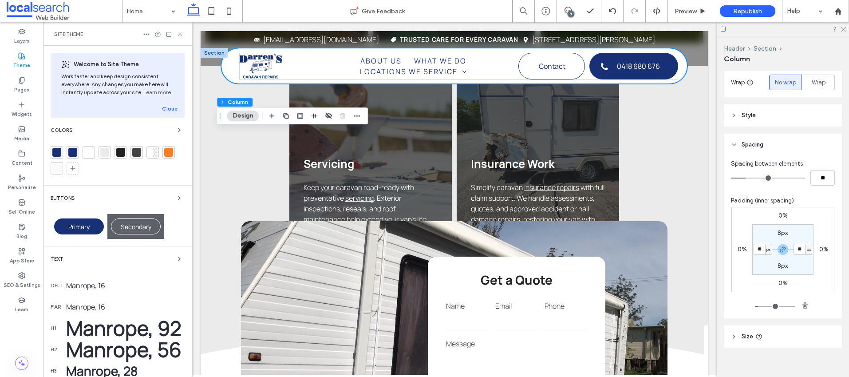
scroll to position [1434, 0]
click at [106, 152] on div at bounding box center [104, 152] width 9 height 9
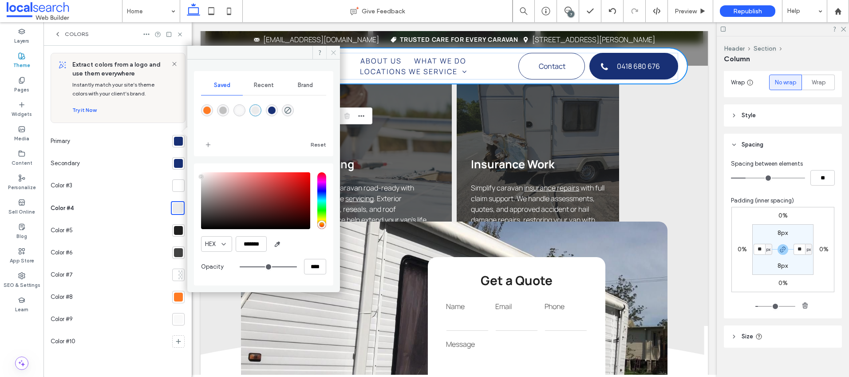
click at [333, 48] on span at bounding box center [333, 52] width 14 height 13
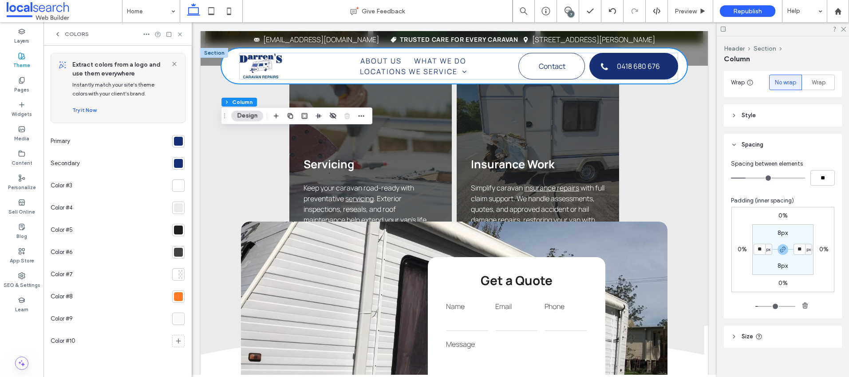
click at [178, 296] on div at bounding box center [178, 296] width 9 height 9
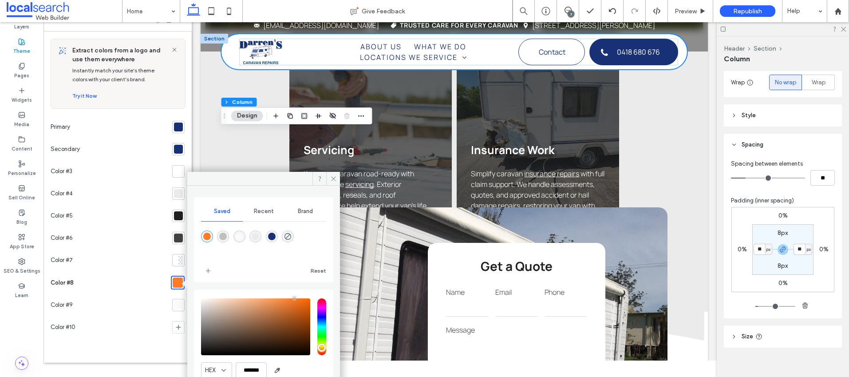
scroll to position [55, 0]
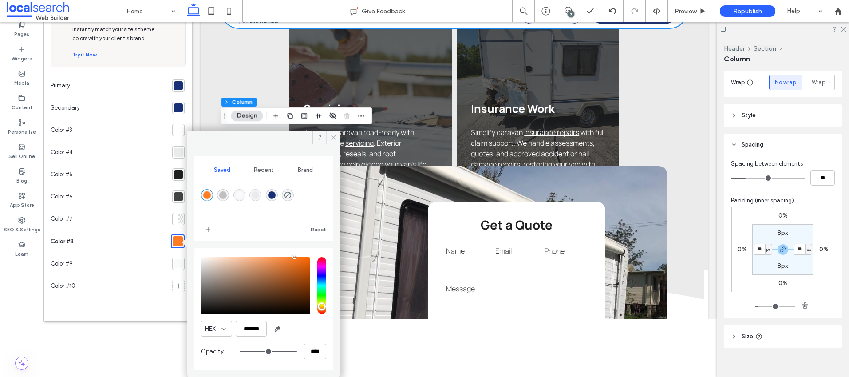
click at [335, 139] on use at bounding box center [333, 137] width 4 height 4
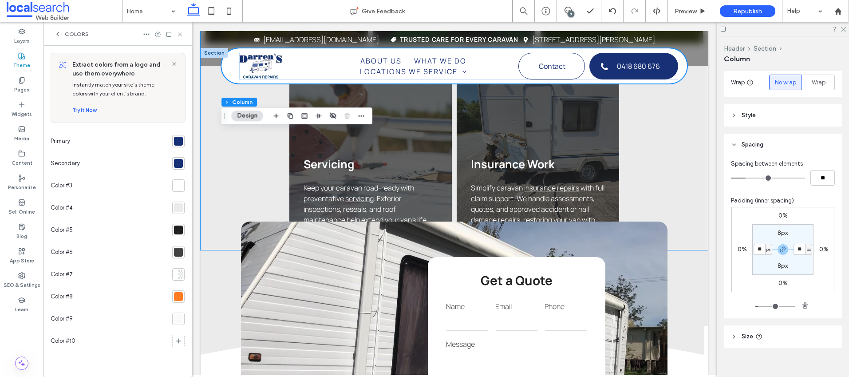
scroll to position [0, 0]
click at [177, 229] on div at bounding box center [178, 229] width 9 height 9
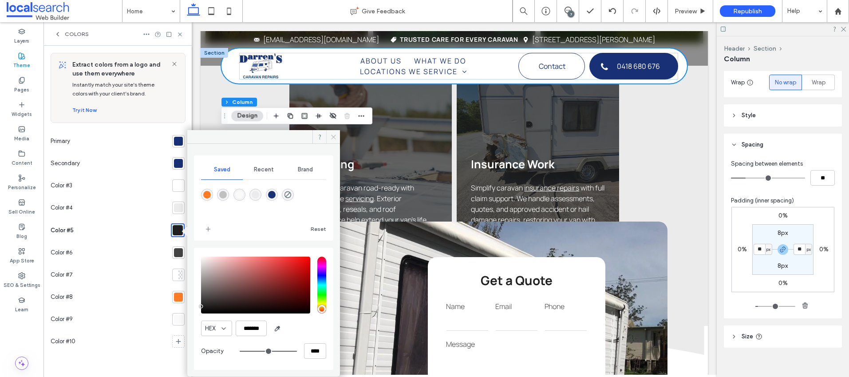
click at [332, 134] on icon at bounding box center [333, 137] width 7 height 7
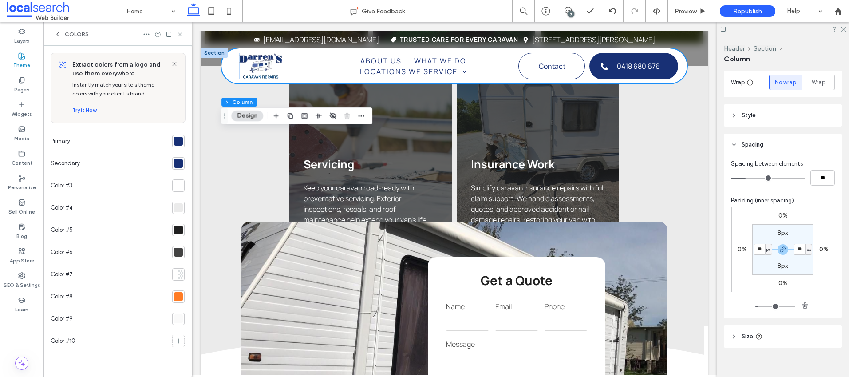
click at [178, 252] on div at bounding box center [178, 252] width 9 height 9
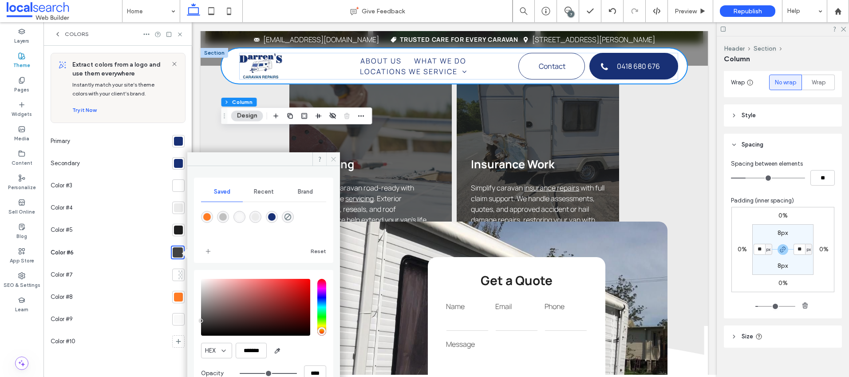
drag, startPoint x: 332, startPoint y: 158, endPoint x: 125, endPoint y: 135, distance: 208.1
click at [332, 159] on icon at bounding box center [333, 159] width 7 height 7
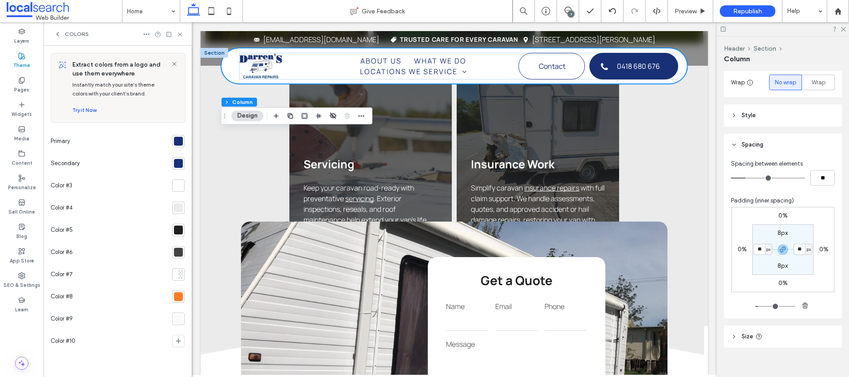
click at [181, 163] on div at bounding box center [178, 163] width 9 height 9
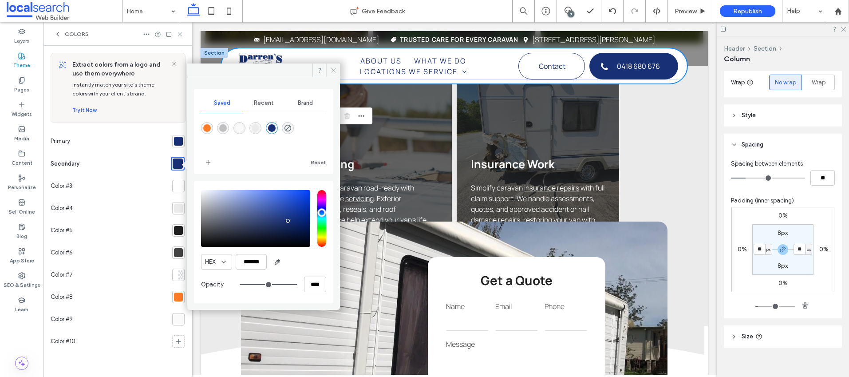
click at [333, 68] on icon at bounding box center [333, 70] width 7 height 7
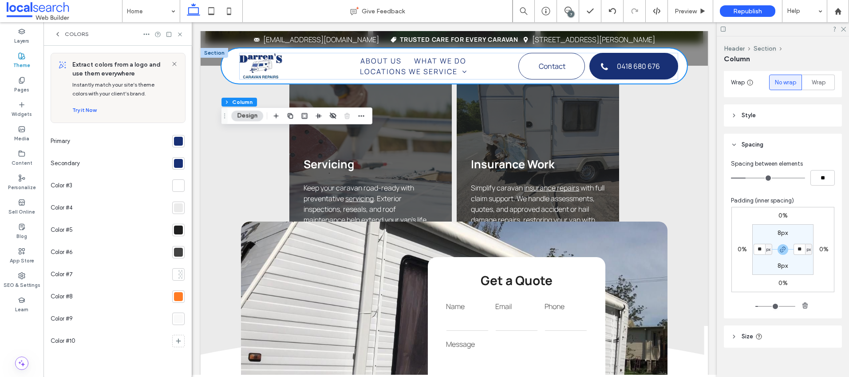
click at [178, 318] on div at bounding box center [178, 318] width 9 height 9
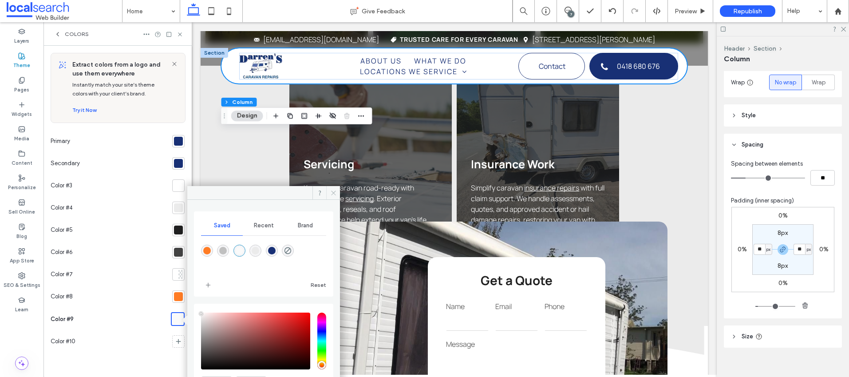
drag, startPoint x: 335, startPoint y: 195, endPoint x: 145, endPoint y: 173, distance: 191.3
click at [335, 195] on icon at bounding box center [333, 193] width 7 height 7
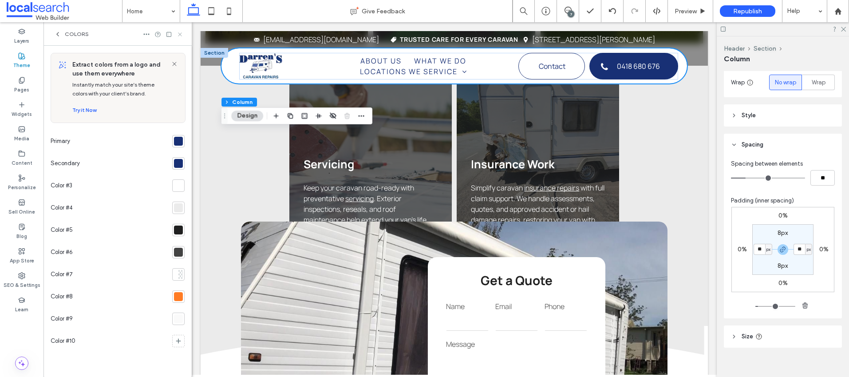
click at [180, 31] on icon at bounding box center [180, 34] width 7 height 7
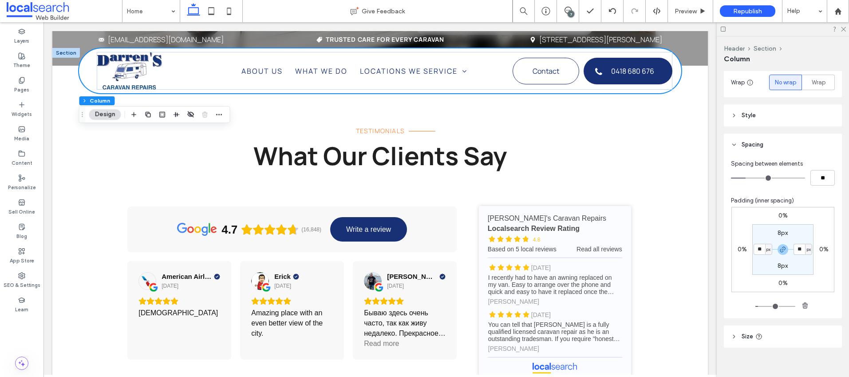
scroll to position [1624, 0]
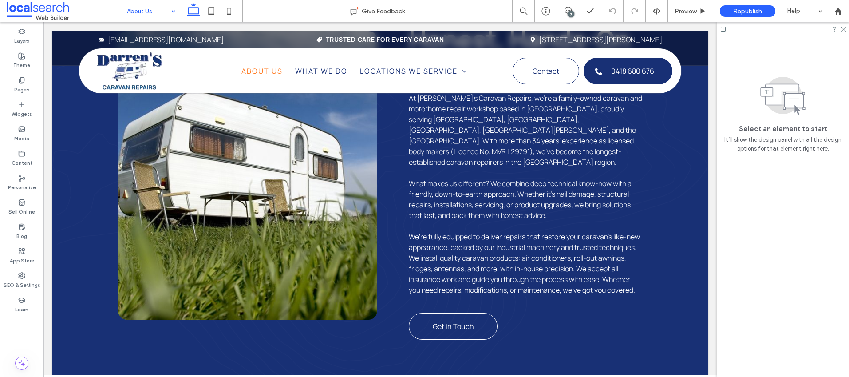
scroll to position [166, 0]
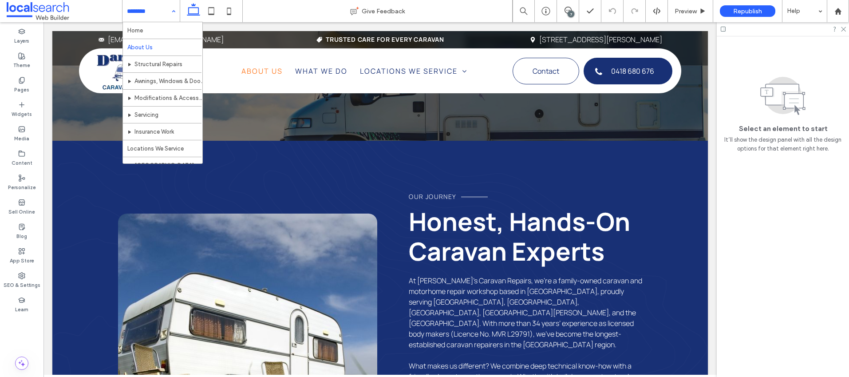
click at [143, 12] on input at bounding box center [149, 11] width 44 height 22
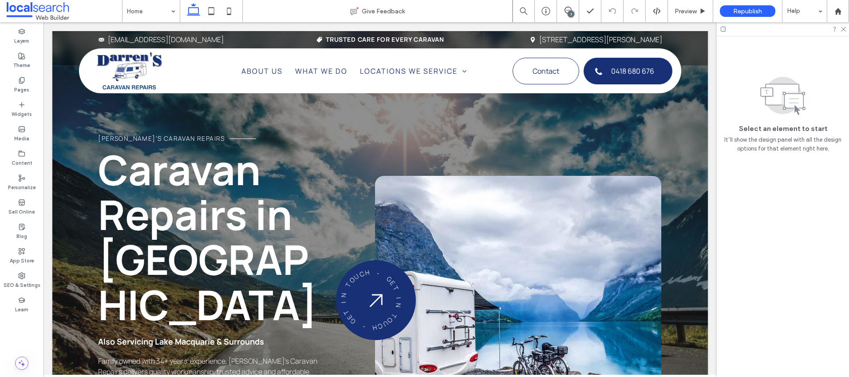
scroll to position [1606, 0]
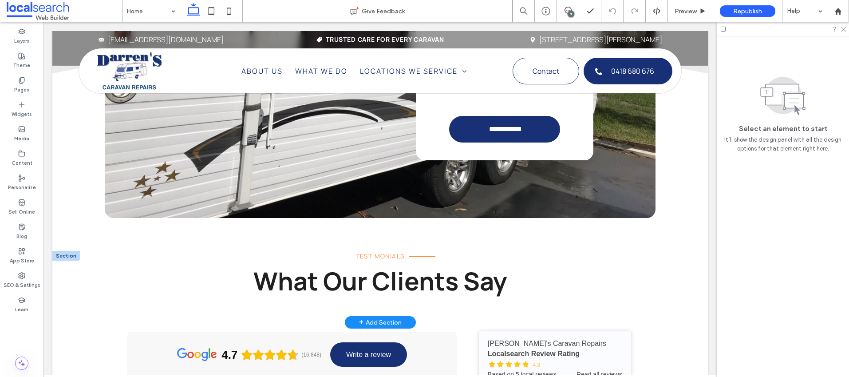
click at [67, 251] on div at bounding box center [66, 256] width 28 height 10
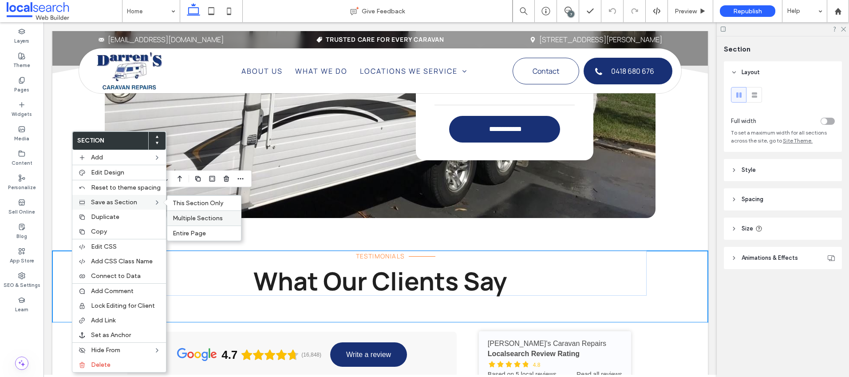
drag, startPoint x: 184, startPoint y: 215, endPoint x: 154, endPoint y: 191, distance: 38.9
click at [184, 215] on span "Multiple Sections" at bounding box center [198, 218] width 50 height 8
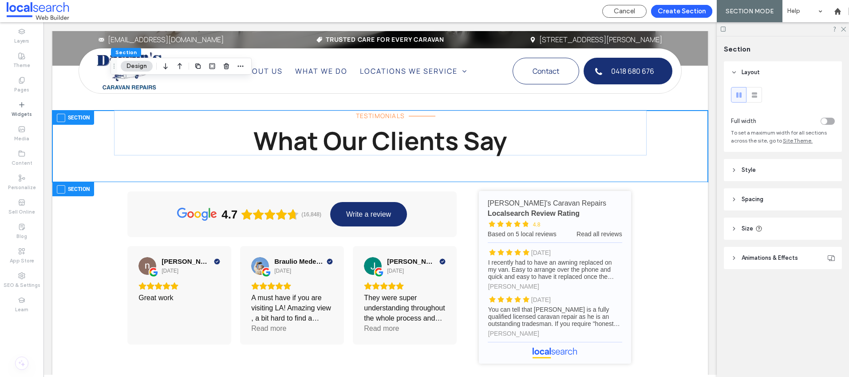
scroll to position [1781, 0]
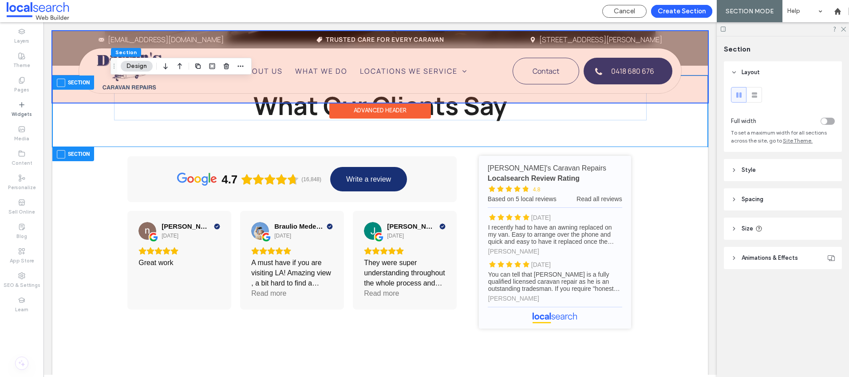
click at [60, 95] on div "Mail Icon darrenscaravanrepairs@bigpond.com.au Tag Icon Trusted Care for Every …" at bounding box center [380, 66] width 656 height 71
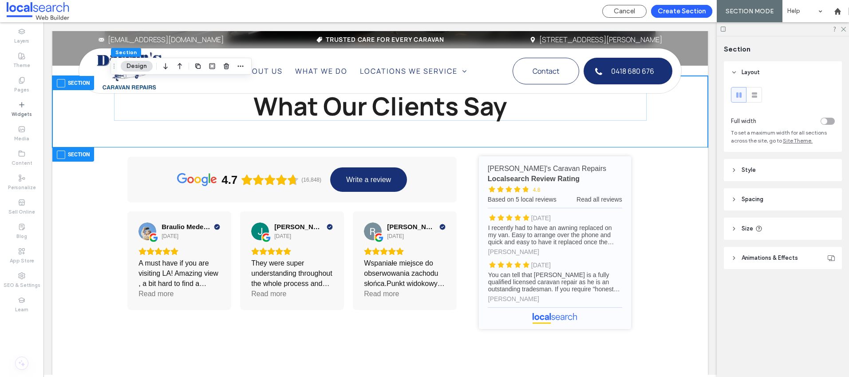
scroll to position [1780, 0]
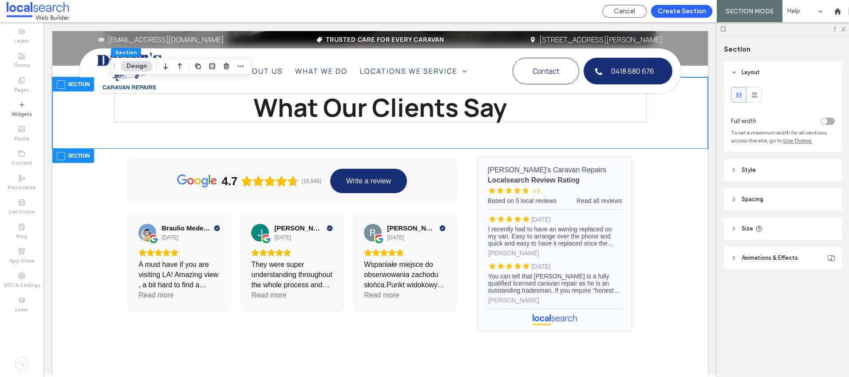
click at [63, 152] on span at bounding box center [61, 156] width 8 height 8
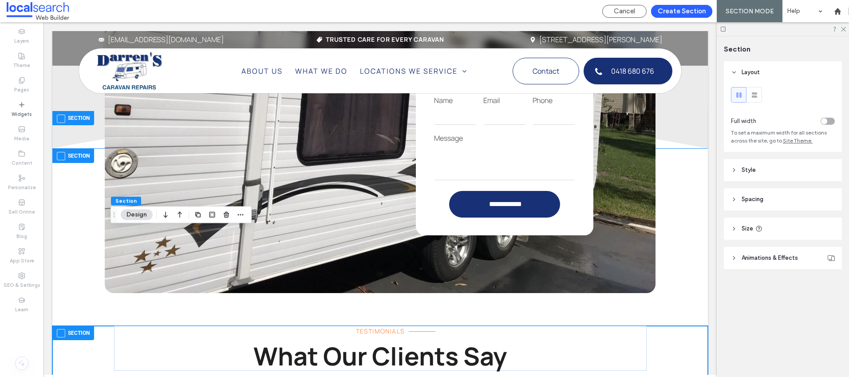
scroll to position [1570, 0]
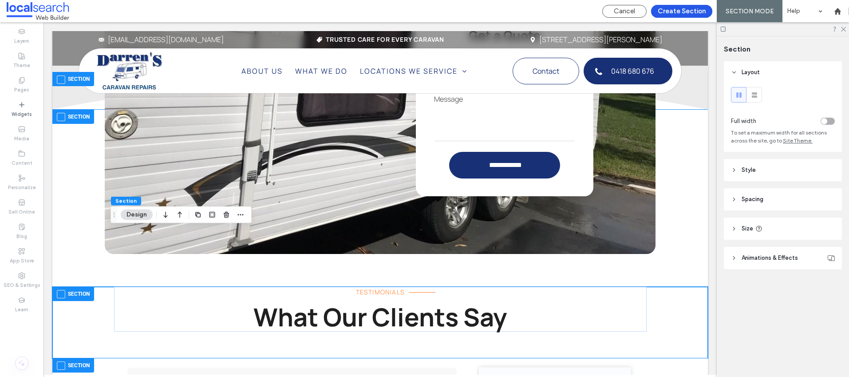
click at [684, 9] on button "Create Section" at bounding box center [681, 11] width 61 height 13
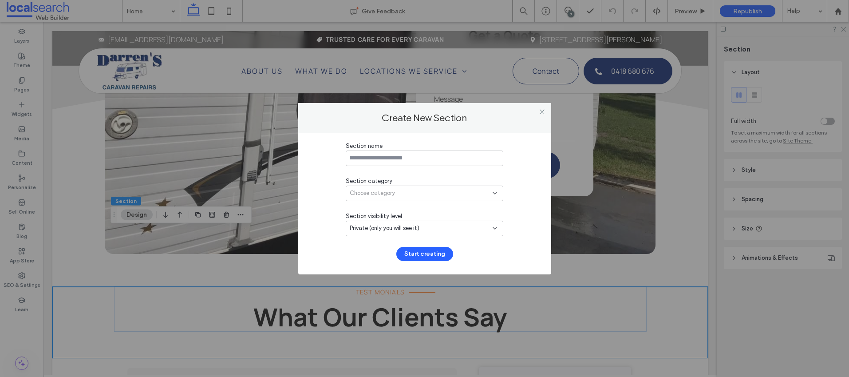
click at [383, 154] on input at bounding box center [425, 158] width 158 height 16
type input "**********"
click at [415, 223] on div "Private (only you will see it)" at bounding box center [425, 229] width 158 height 16
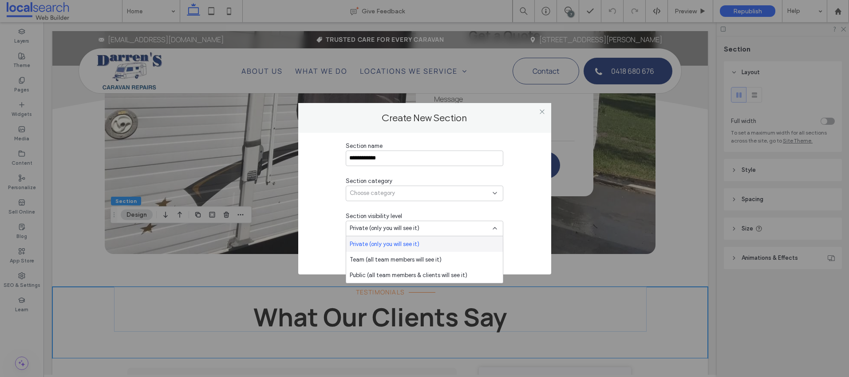
click at [394, 202] on div "**********" at bounding box center [425, 201] width 158 height 119
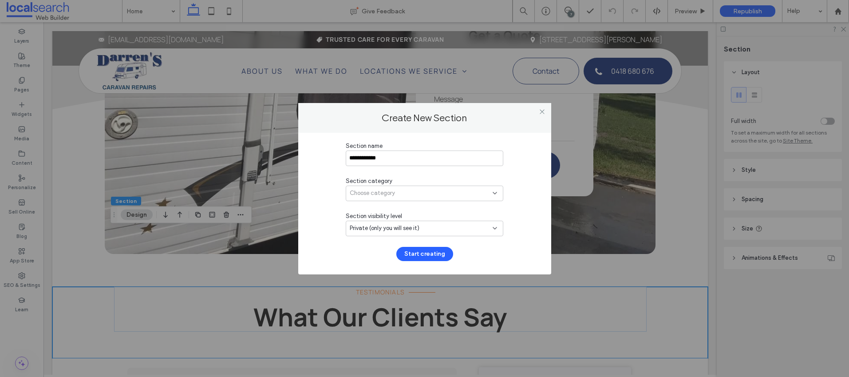
click at [389, 192] on span "Choose category" at bounding box center [372, 193] width 45 height 9
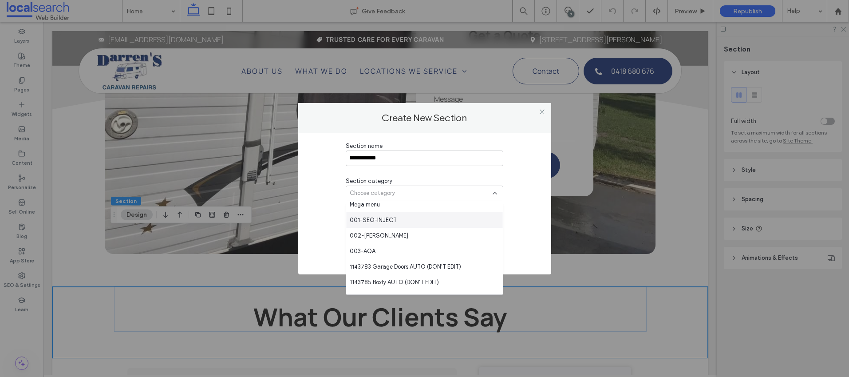
scroll to position [109, 0]
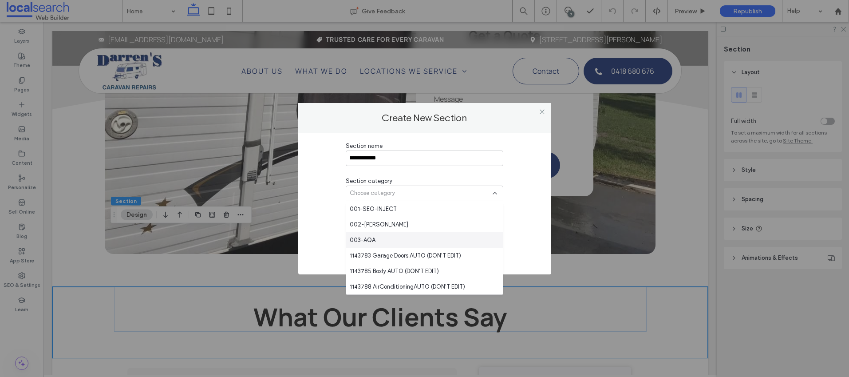
click at [374, 233] on div "003-AQA" at bounding box center [424, 240] width 157 height 16
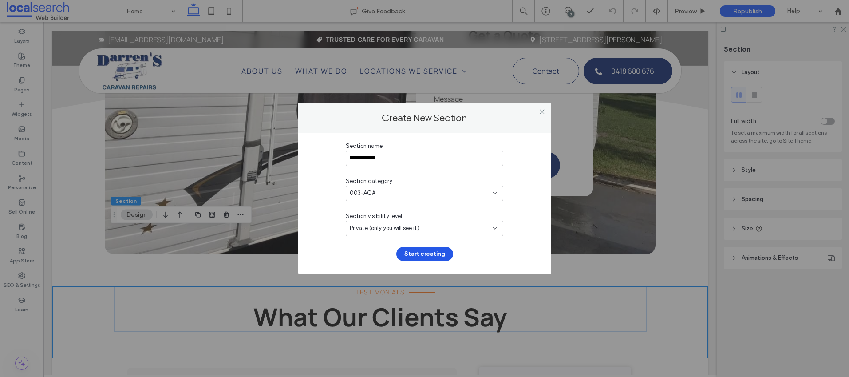
click at [441, 254] on button "Start creating" at bounding box center [424, 254] width 57 height 14
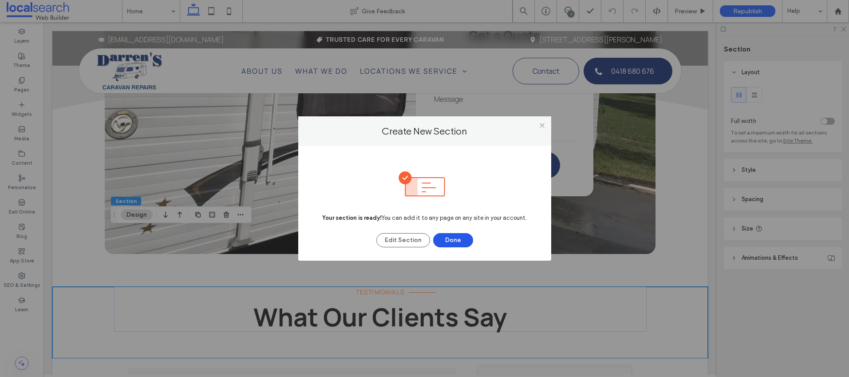
click at [455, 237] on button "Done" at bounding box center [453, 240] width 40 height 14
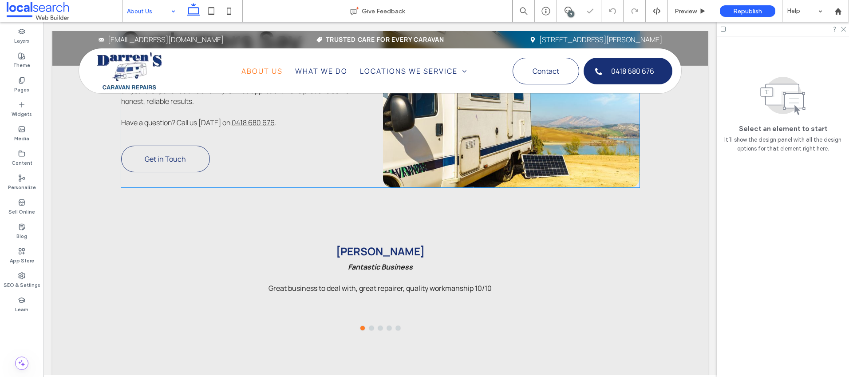
scroll to position [828, 0]
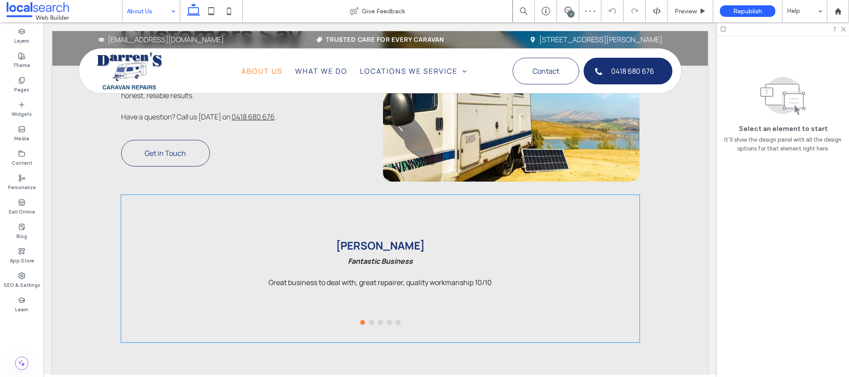
click at [228, 216] on div at bounding box center [380, 268] width 504 height 133
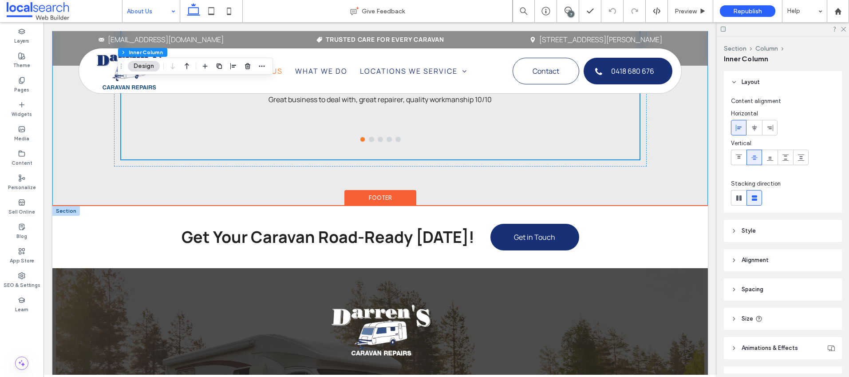
scroll to position [1011, 0]
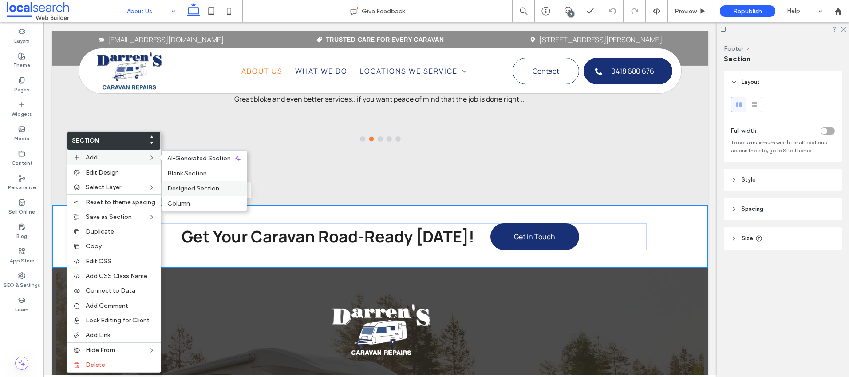
click at [188, 190] on span "Designed Section" at bounding box center [193, 189] width 52 height 8
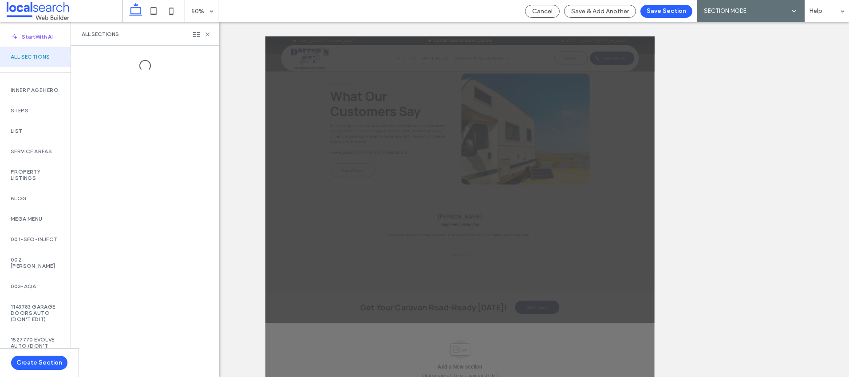
scroll to position [20, 0]
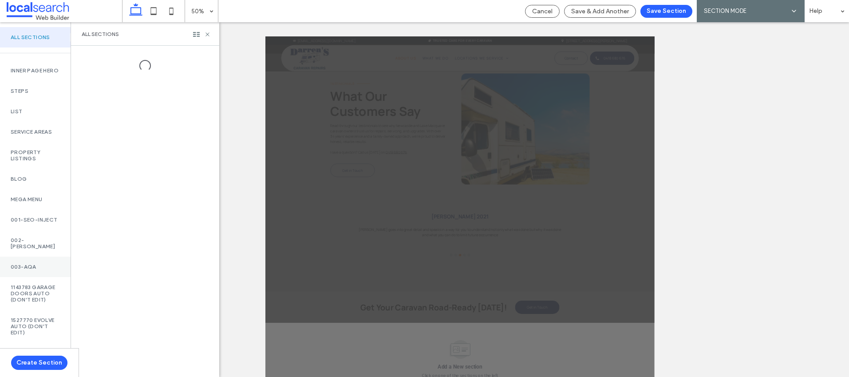
click at [14, 270] on label "003-AQA" at bounding box center [35, 267] width 49 height 6
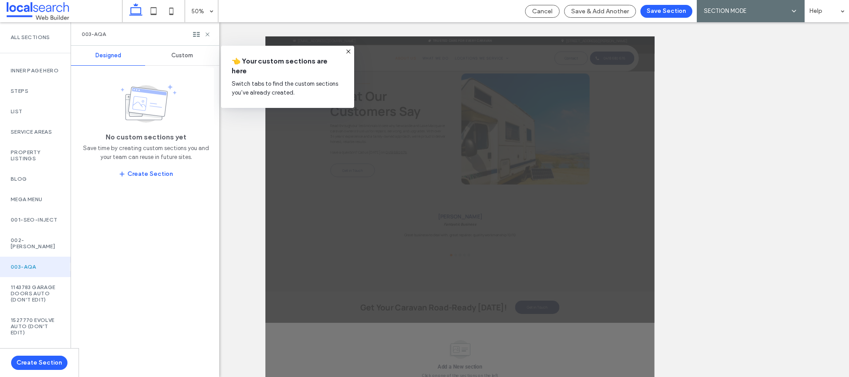
click at [179, 55] on span "Custom" at bounding box center [182, 55] width 22 height 7
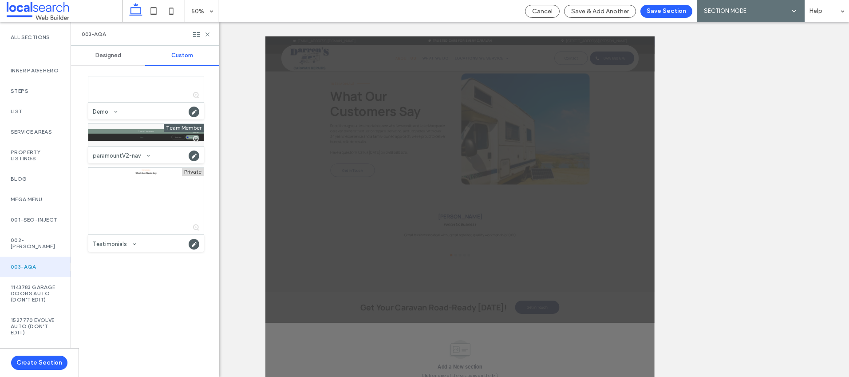
click at [103, 53] on span "Designed" at bounding box center [108, 55] width 26 height 7
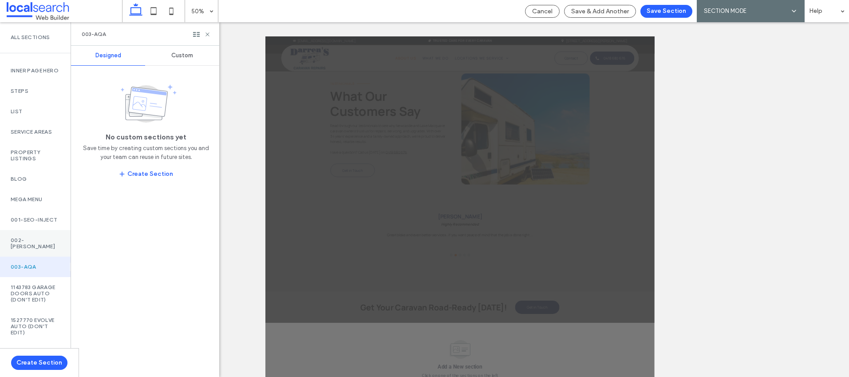
click at [27, 249] on label "002-Monty" at bounding box center [35, 243] width 49 height 12
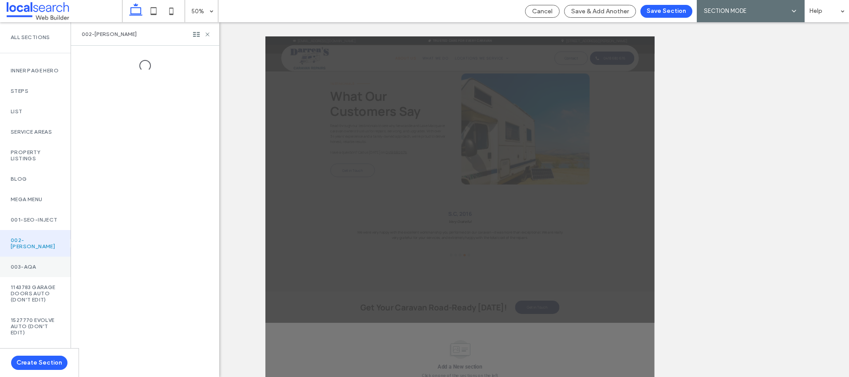
click at [22, 270] on label "003-AQA" at bounding box center [35, 267] width 49 height 6
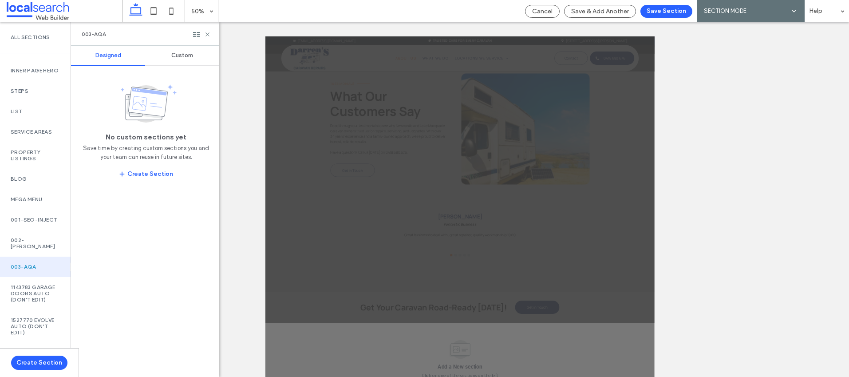
click at [185, 55] on span "Custom" at bounding box center [182, 55] width 22 height 7
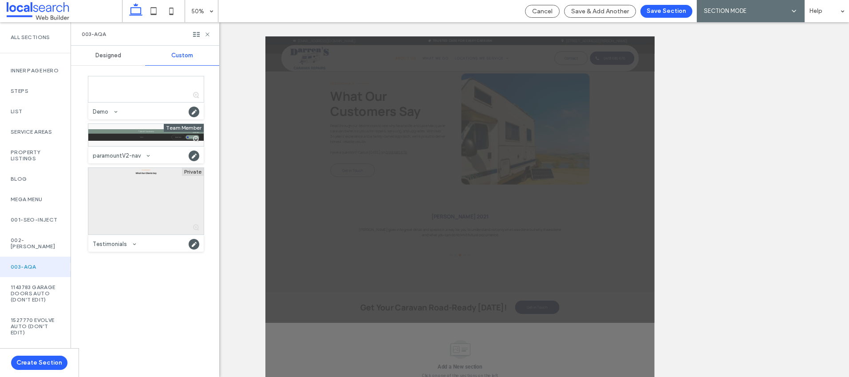
click at [136, 211] on div at bounding box center [145, 201] width 115 height 67
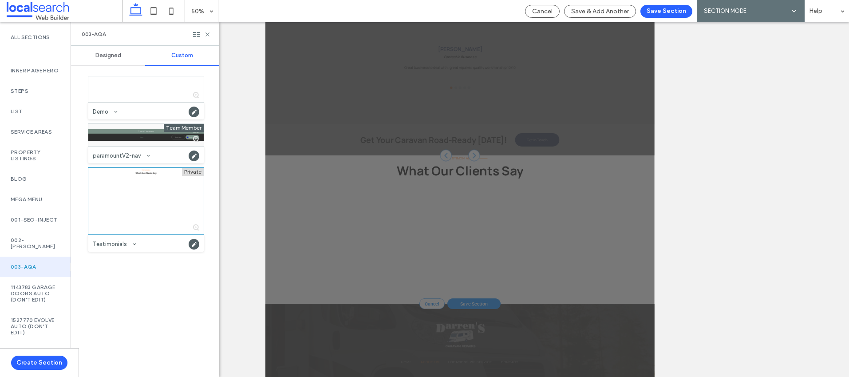
scroll to position [802, 0]
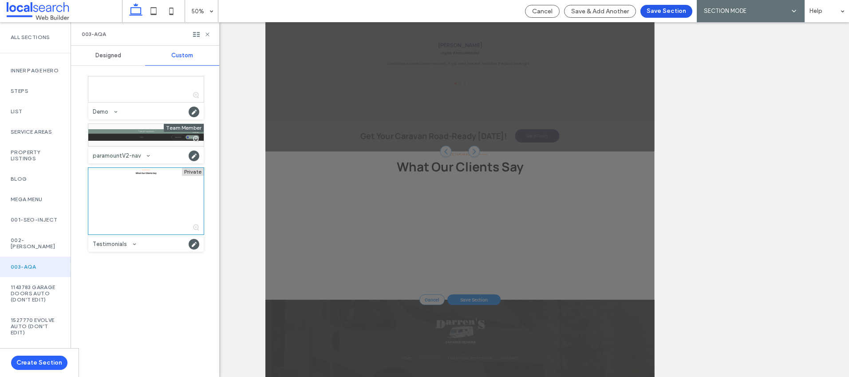
click at [672, 12] on button "Save Section" at bounding box center [667, 11] width 52 height 13
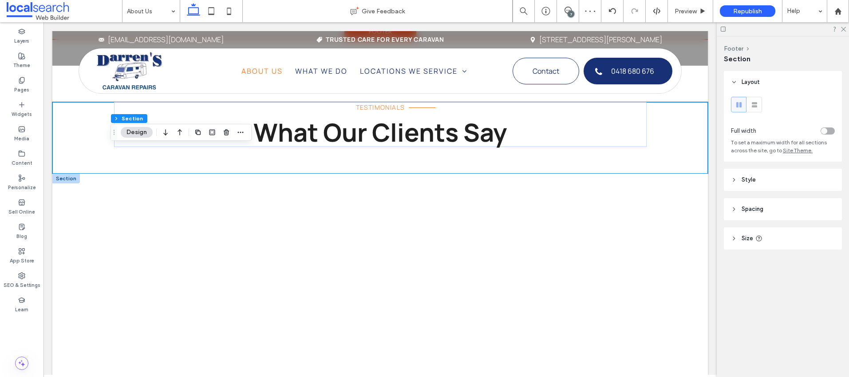
scroll to position [1214, 0]
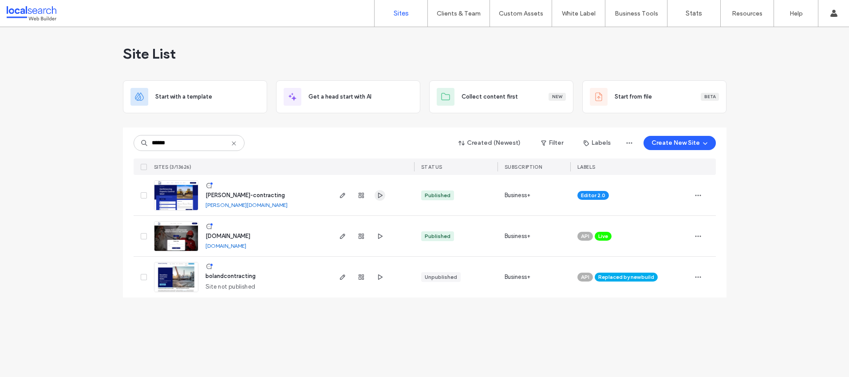
type input "******"
click at [218, 192] on span "[PERSON_NAME]-contracting" at bounding box center [245, 195] width 79 height 7
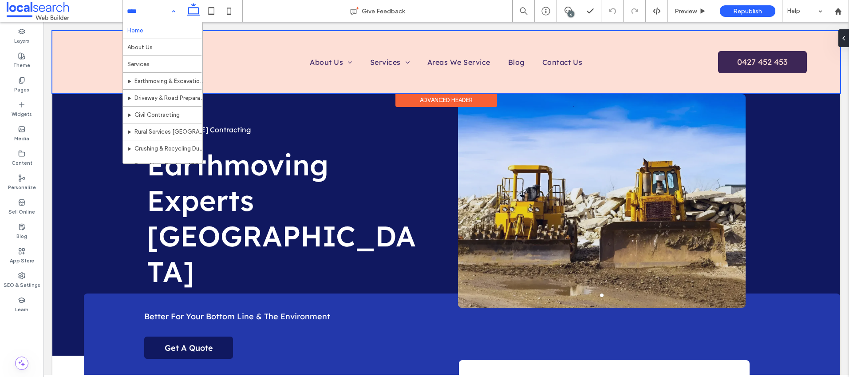
click at [453, 61] on div at bounding box center [446, 62] width 788 height 62
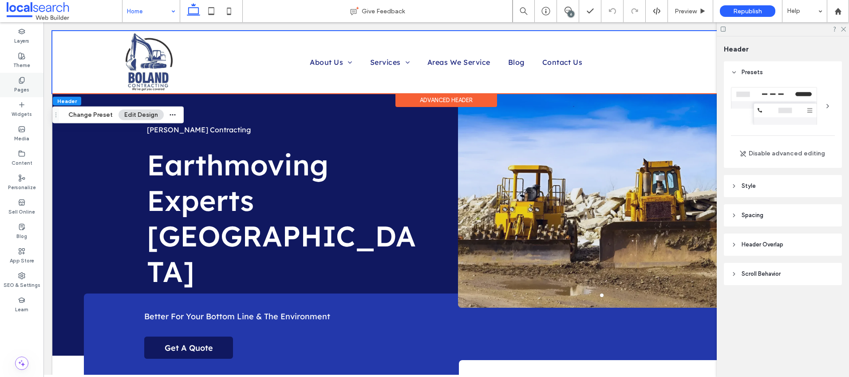
click at [28, 84] on label "Pages" at bounding box center [21, 89] width 15 height 10
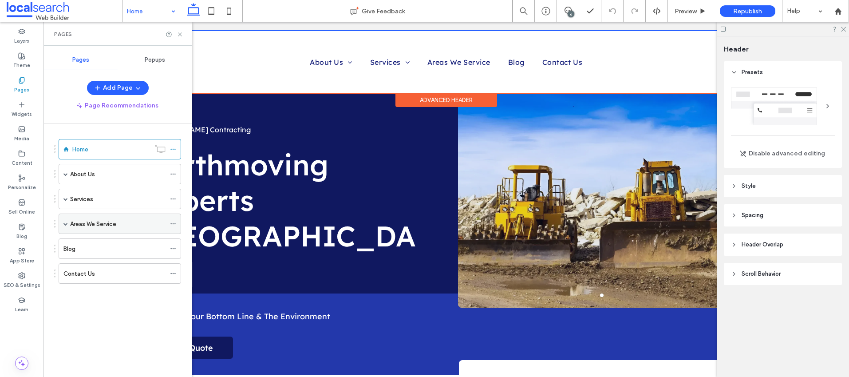
click at [171, 225] on icon at bounding box center [173, 224] width 6 height 6
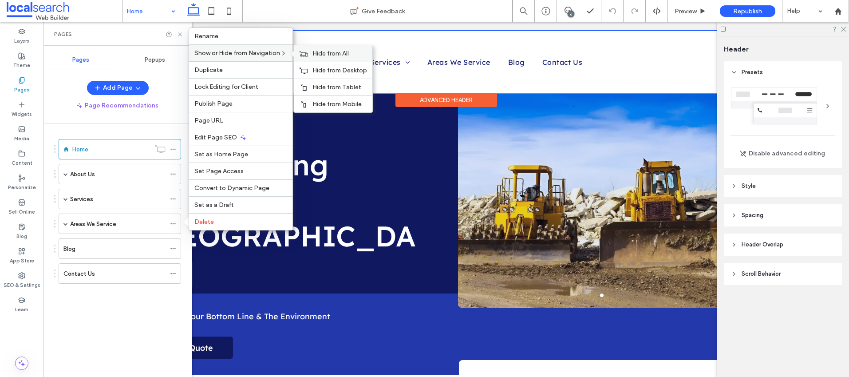
click at [328, 58] on div "Hide from All" at bounding box center [333, 53] width 79 height 16
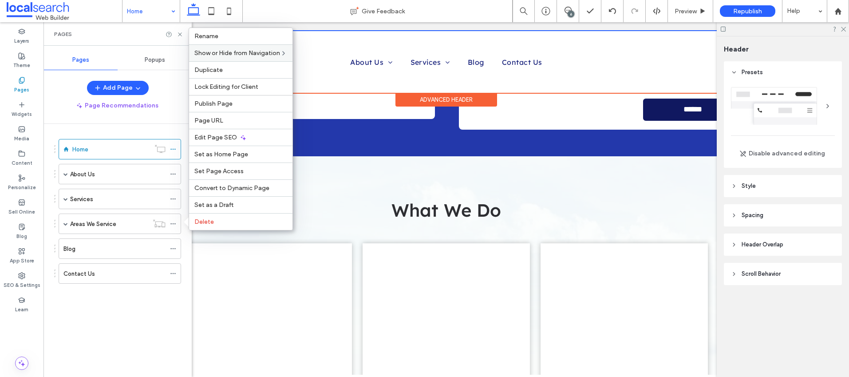
scroll to position [750, 0]
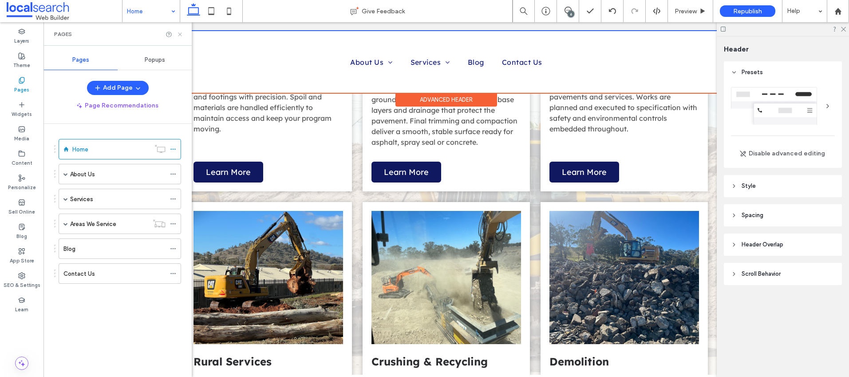
click at [179, 37] on icon at bounding box center [180, 34] width 7 height 7
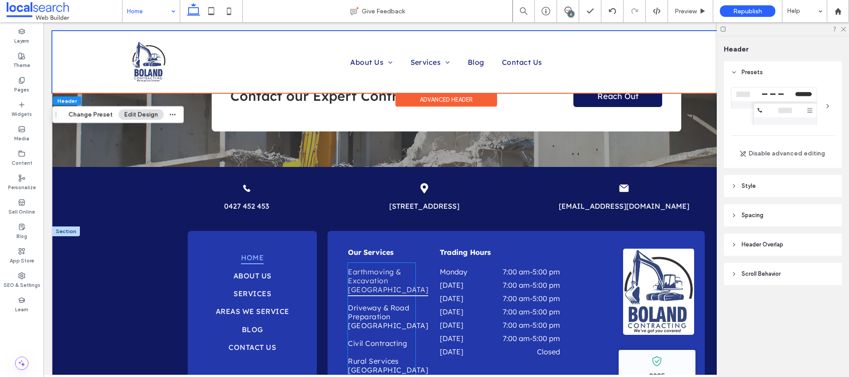
scroll to position [2448, 0]
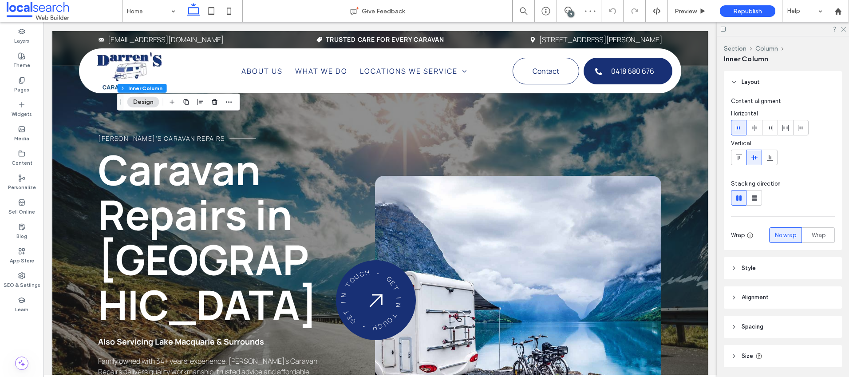
scroll to position [1754, 0]
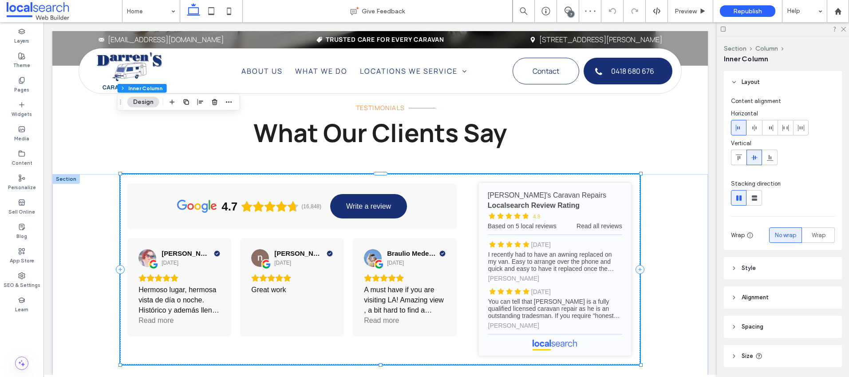
click at [231, 238] on div "[PERSON_NAME] [DATE] Hermoso lugar, hermosa vista de día o noche. Histórico y a…" at bounding box center [291, 287] width 329 height 99
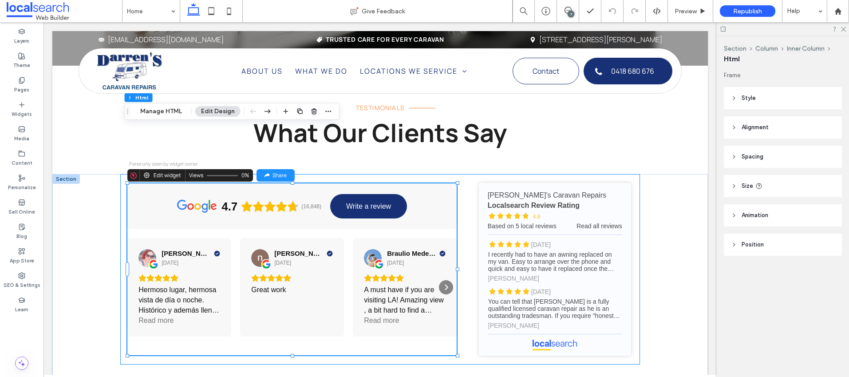
click at [225, 238] on div "[PERSON_NAME] [DATE] Hermoso lugar, hermosa vista de día o noche. Histórico y a…" at bounding box center [179, 287] width 104 height 99
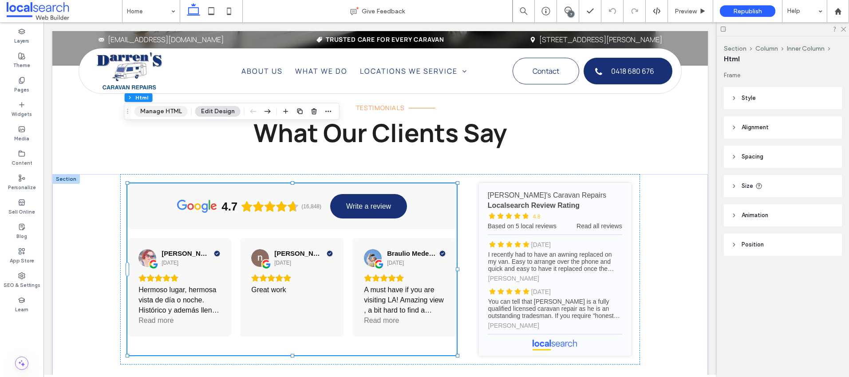
click at [153, 112] on button "Manage HTML" at bounding box center [160, 111] width 53 height 11
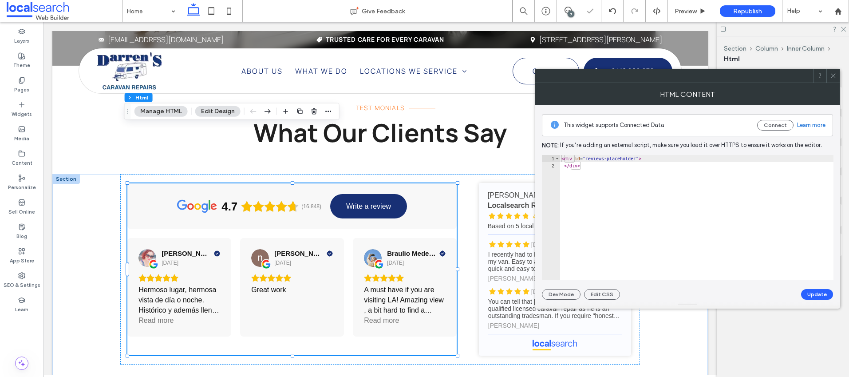
click at [602, 188] on div "< div id = "reviews-placeholder" > </ div >" at bounding box center [697, 224] width 274 height 139
type textarea "**********"
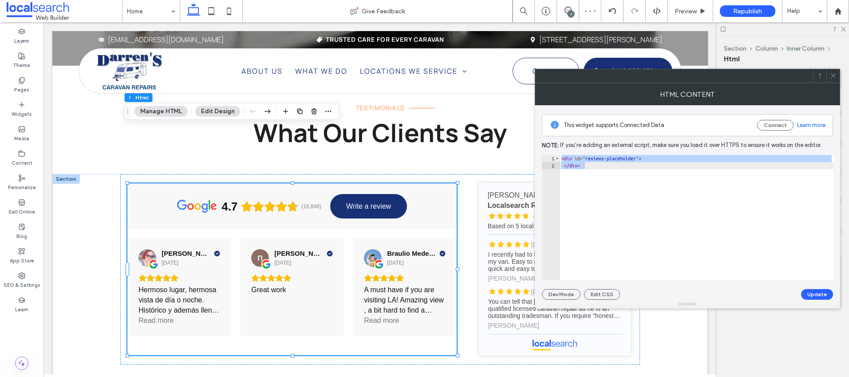
drag, startPoint x: 833, startPoint y: 75, endPoint x: 822, endPoint y: 73, distance: 11.2
click at [833, 75] on icon at bounding box center [833, 75] width 7 height 7
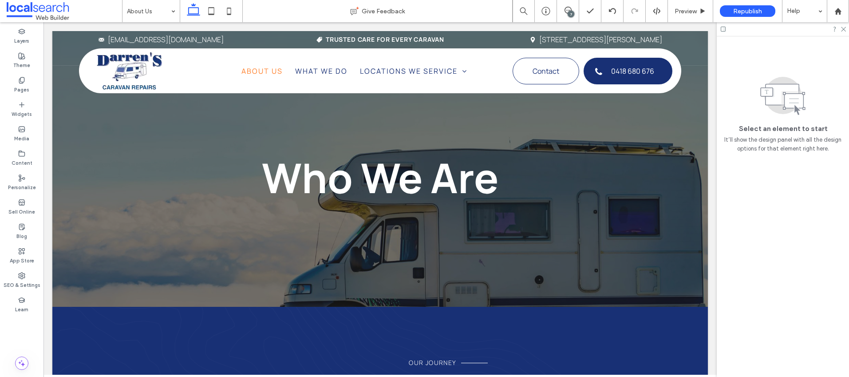
scroll to position [0, 0]
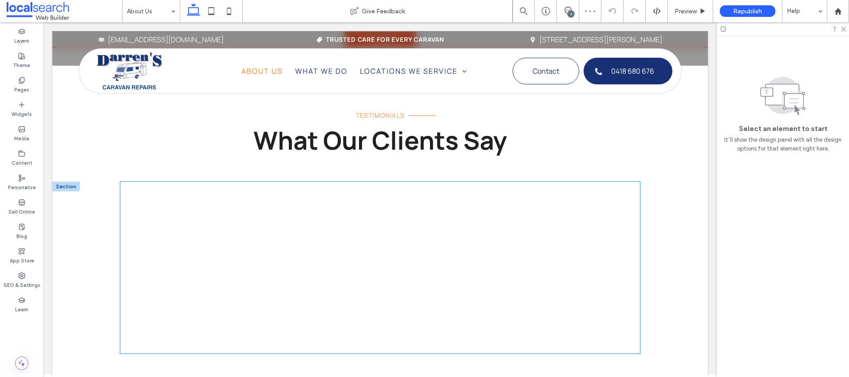
scroll to position [1169, 0]
click at [229, 231] on div at bounding box center [289, 267] width 339 height 172
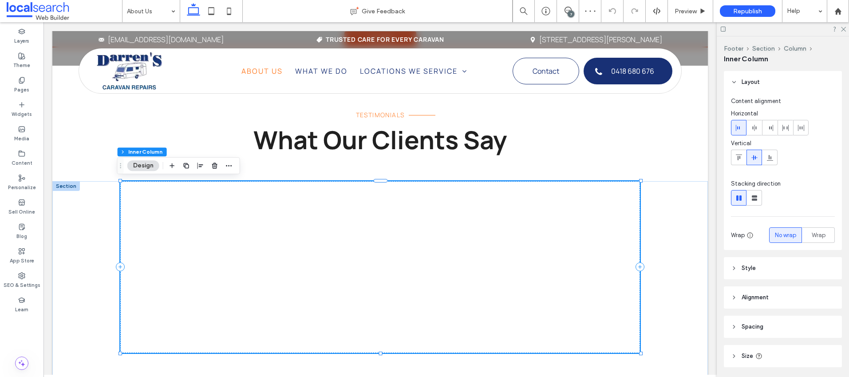
click at [229, 232] on div at bounding box center [289, 267] width 339 height 172
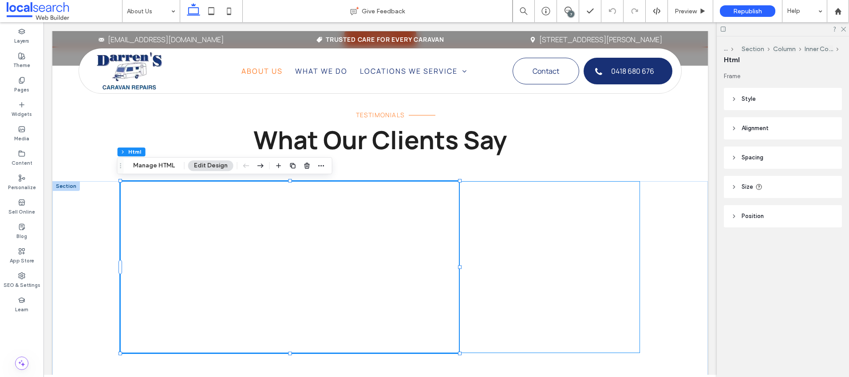
click at [229, 232] on div at bounding box center [289, 267] width 339 height 172
click at [153, 165] on button "Manage HTML" at bounding box center [153, 165] width 53 height 11
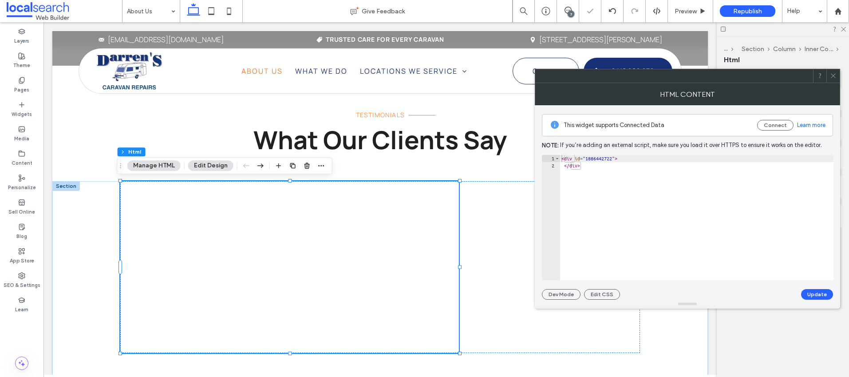
click at [621, 200] on div "< div id = "1886442722" > </ div >" at bounding box center [697, 224] width 274 height 139
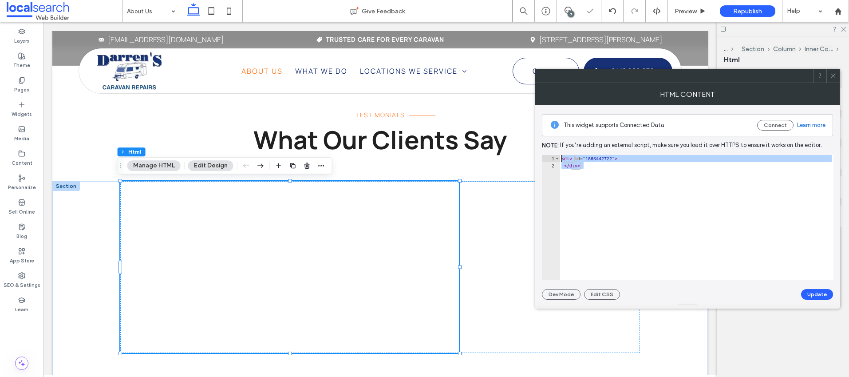
drag, startPoint x: 621, startPoint y: 200, endPoint x: 554, endPoint y: 150, distance: 83.8
click at [554, 150] on div "This widget supports Connected Data Connect Learn more Note: If you’re adding a…" at bounding box center [687, 202] width 291 height 194
paste textarea "Cursor at row 1"
type textarea "******"
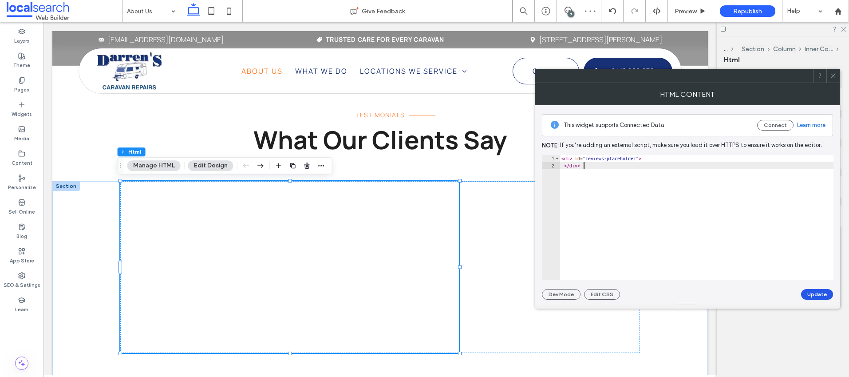
click at [823, 293] on button "Update" at bounding box center [817, 294] width 32 height 11
click at [835, 75] on icon at bounding box center [833, 75] width 7 height 7
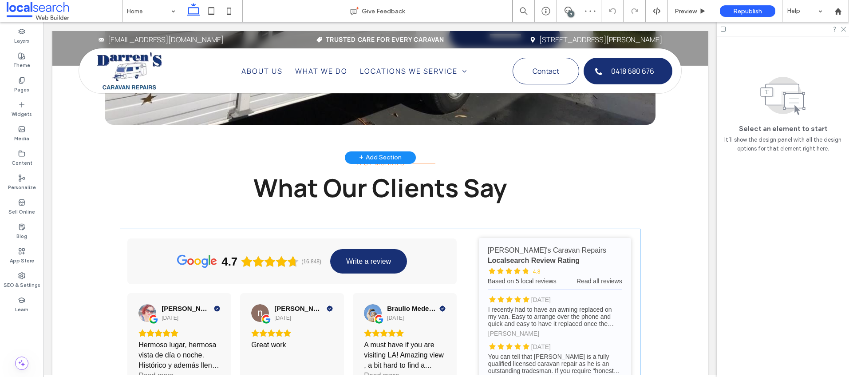
scroll to position [1718, 0]
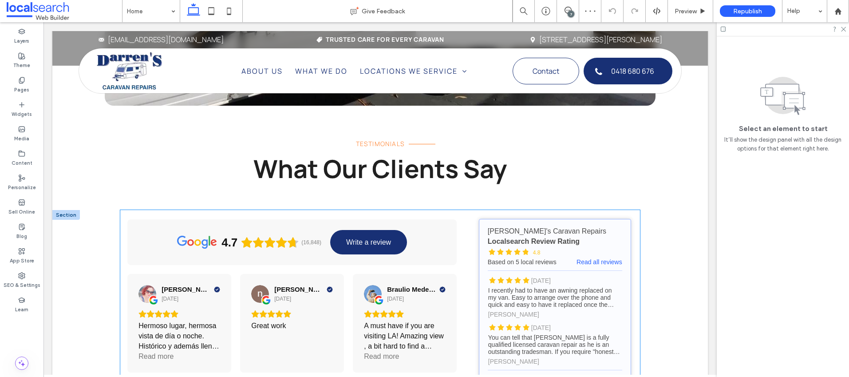
click at [555, 234] on link "[PERSON_NAME]'s Caravan Repairs - Localsearch reviews" at bounding box center [555, 305] width 152 height 173
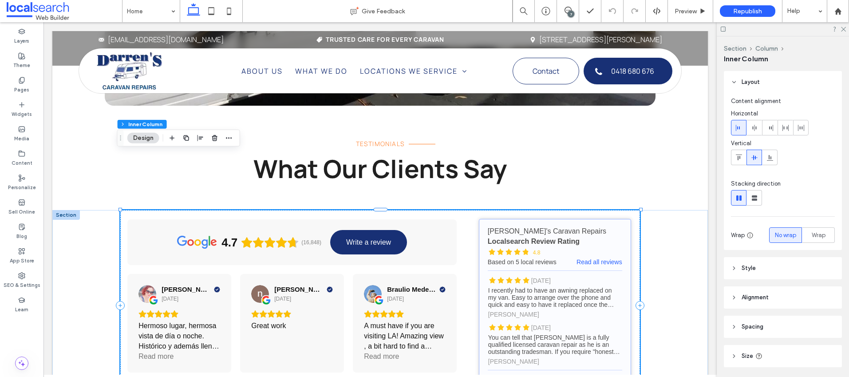
click at [551, 231] on link "[PERSON_NAME]'s Caravan Repairs - Localsearch reviews" at bounding box center [555, 305] width 152 height 173
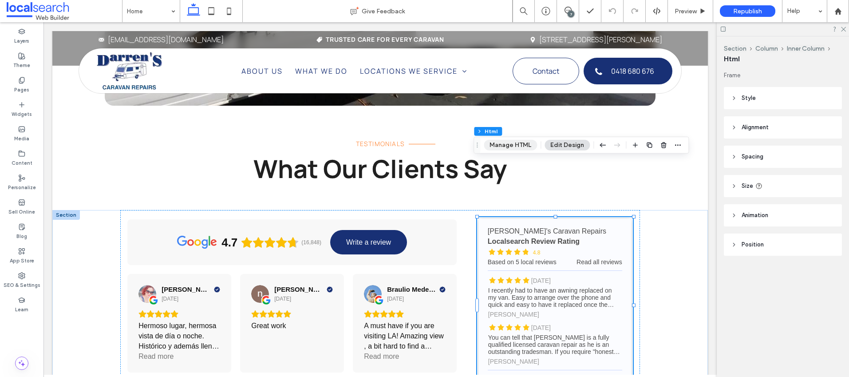
click at [502, 143] on button "Manage HTML" at bounding box center [510, 145] width 53 height 11
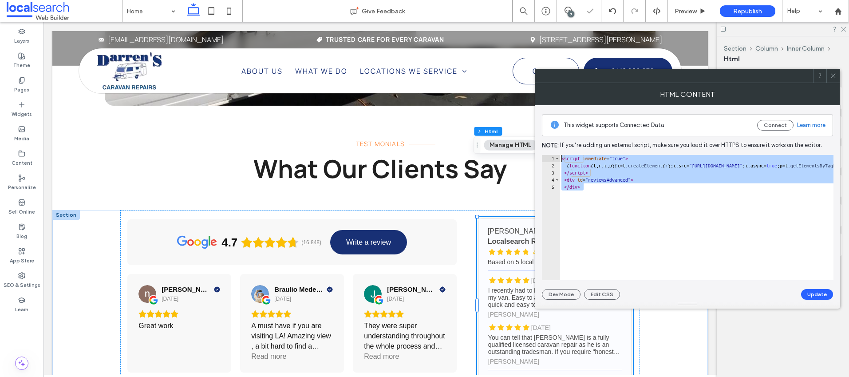
drag, startPoint x: 652, startPoint y: 218, endPoint x: 544, endPoint y: 156, distance: 124.3
click at [544, 156] on div "****** 1 2 3 4 5 < script immediate = "true" > ( function ( t , r , i , p ) { i…" at bounding box center [688, 217] width 292 height 125
type textarea "**********"
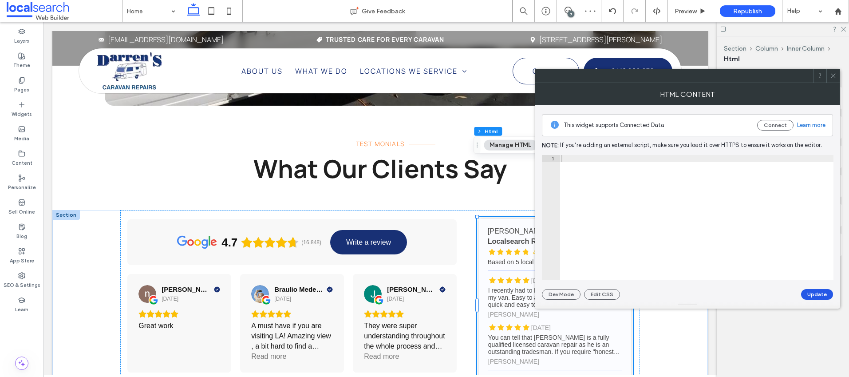
click at [828, 293] on button "Update" at bounding box center [817, 294] width 32 height 11
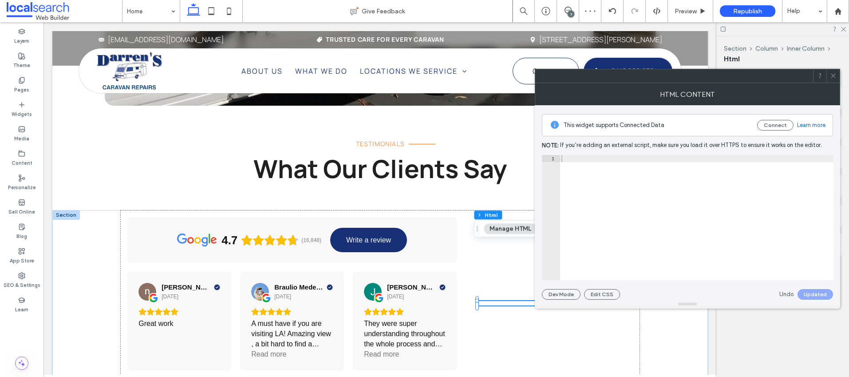
click at [835, 74] on use at bounding box center [833, 76] width 4 height 4
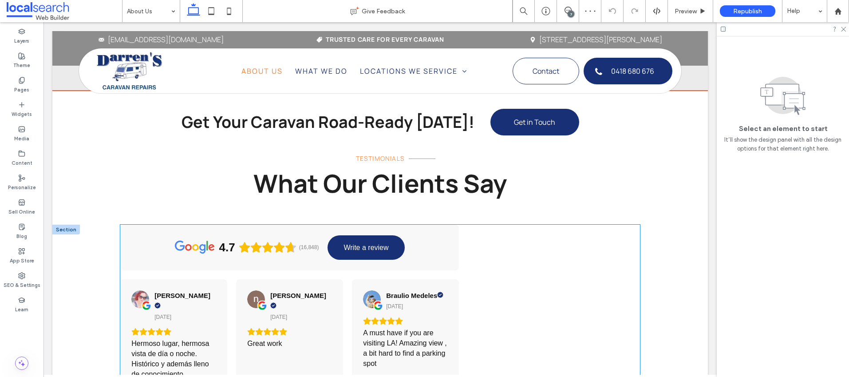
scroll to position [1167, 0]
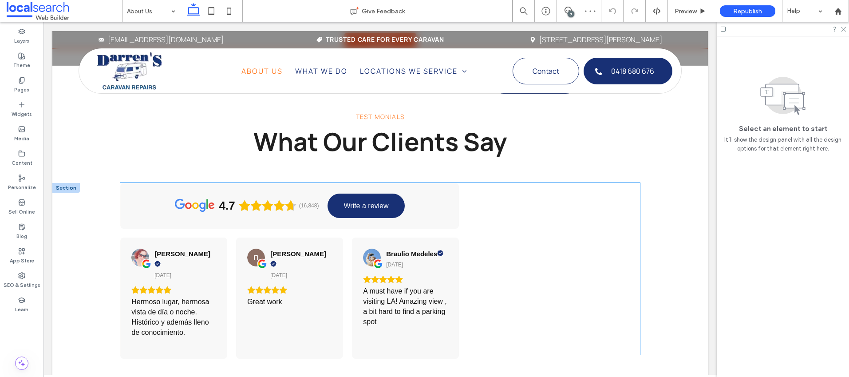
click at [546, 230] on div "4.7 (16,848) Write a review Yael Magallanes 1 day ago Hermoso lugar, hermosa vi…" at bounding box center [379, 269] width 519 height 172
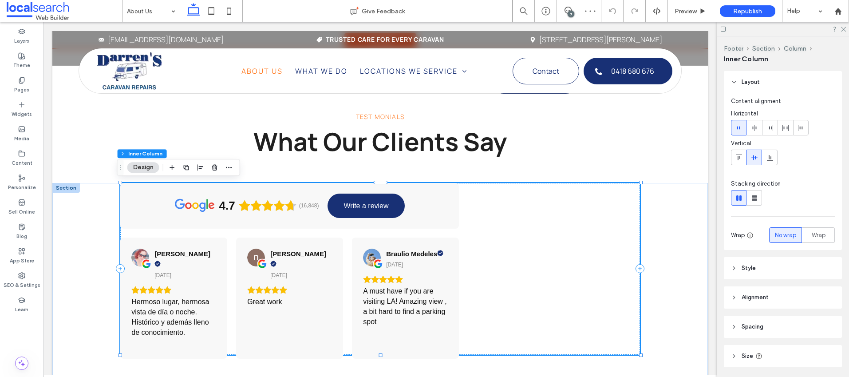
click at [546, 230] on div "4.7 (16,848) Write a review Yael Magallanes 1 day ago Hermoso lugar, hermosa vi…" at bounding box center [379, 269] width 519 height 172
click at [496, 246] on div "4.7 (16,848) Write a review Yael Magallanes 1 day ago Hermoso lugar, hermosa vi…" at bounding box center [379, 269] width 519 height 172
click at [538, 229] on div "4.7 (16,848) Write a review Yael Magallanes 1 day ago Hermoso lugar, hermosa vi…" at bounding box center [379, 269] width 519 height 172
click at [530, 266] on div at bounding box center [560, 268] width 160 height 4
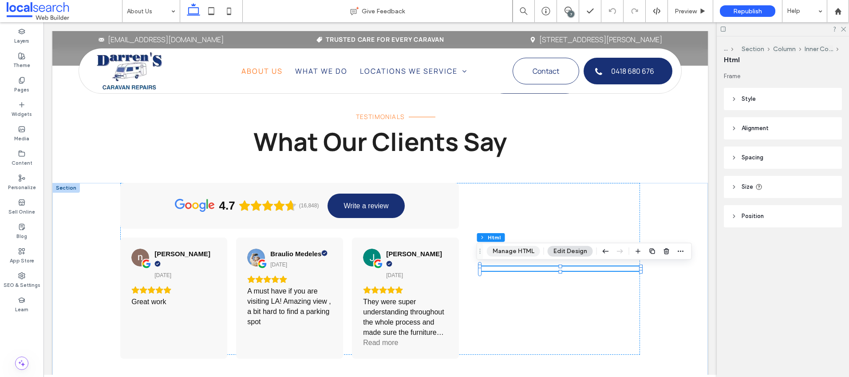
click at [505, 252] on button "Manage HTML" at bounding box center [513, 251] width 53 height 11
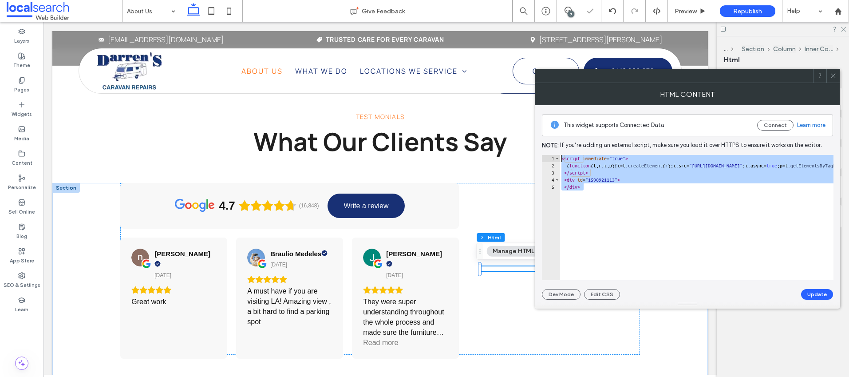
drag, startPoint x: 597, startPoint y: 213, endPoint x: 543, endPoint y: 150, distance: 82.5
click at [543, 150] on div "This widget supports Connected Data Connect Learn more Note: If you’re adding a…" at bounding box center [687, 202] width 291 height 194
paste textarea "Cursor at row 1"
type textarea "******"
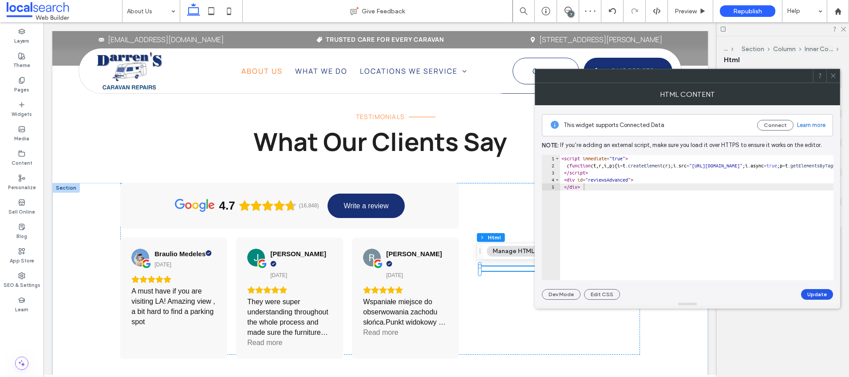
click at [812, 297] on button "Update" at bounding box center [817, 294] width 32 height 11
click at [837, 76] on div at bounding box center [833, 75] width 13 height 13
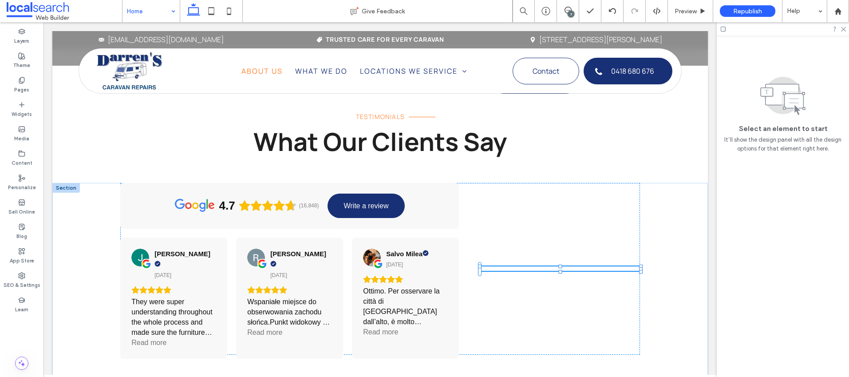
drag, startPoint x: 148, startPoint y: 34, endPoint x: 245, endPoint y: 60, distance: 100.7
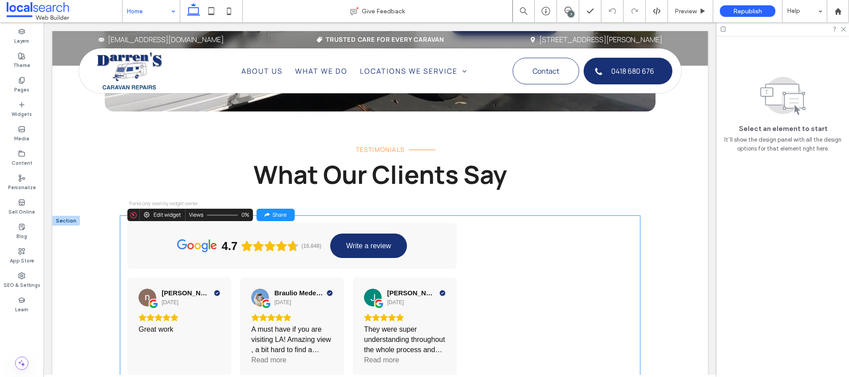
scroll to position [1712, 0]
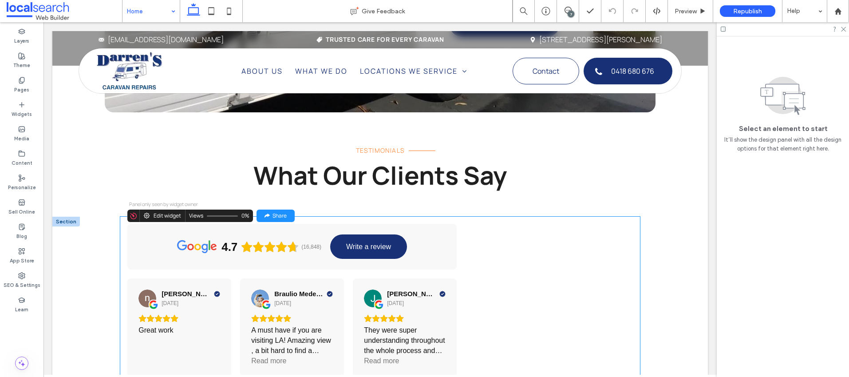
click at [429, 224] on div "4.7 (16,848) Write a review" at bounding box center [291, 247] width 329 height 46
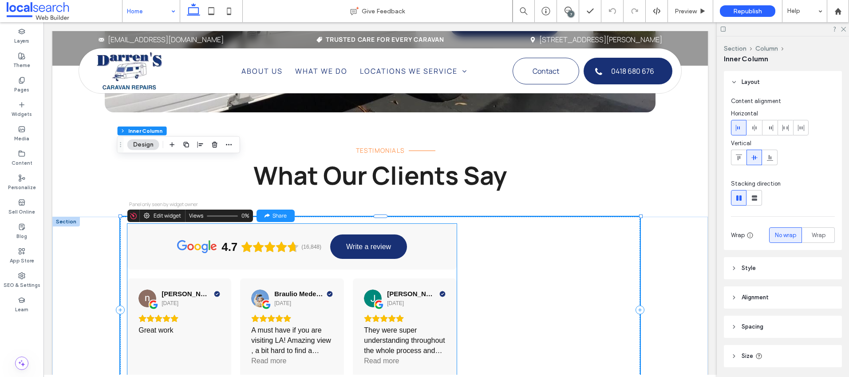
click at [433, 224] on div "4.7 (16,848) Write a review" at bounding box center [291, 247] width 329 height 46
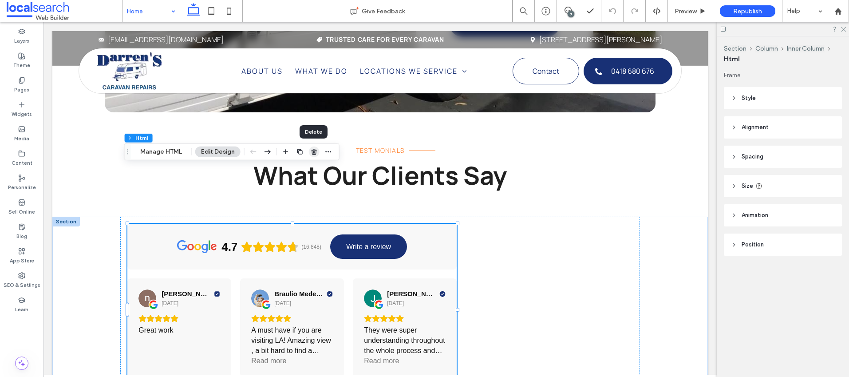
click at [312, 150] on use "button" at bounding box center [314, 152] width 5 height 6
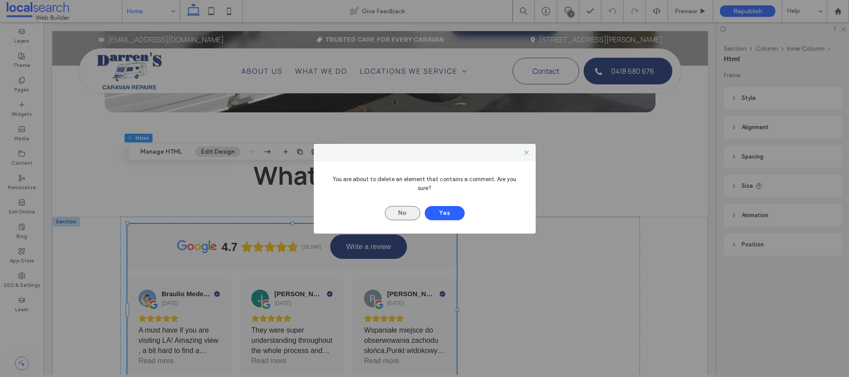
click at [412, 210] on button "No" at bounding box center [403, 213] width 36 height 14
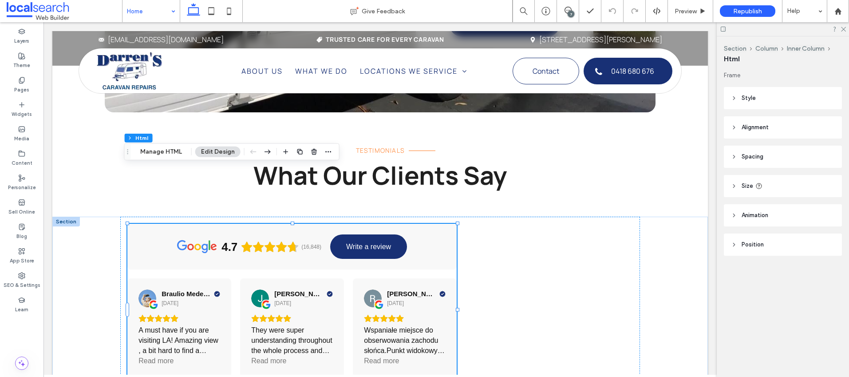
click at [569, 11] on div "7" at bounding box center [571, 14] width 7 height 7
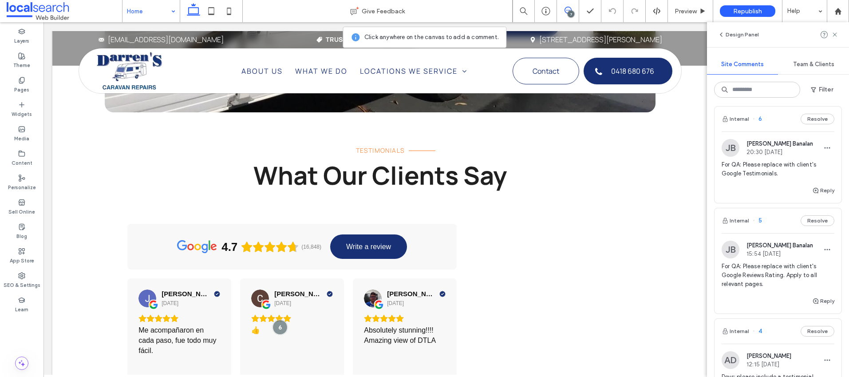
scroll to position [253, 0]
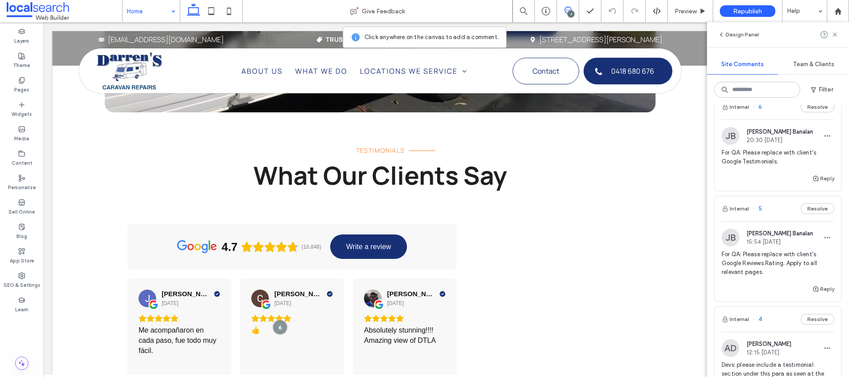
click at [769, 170] on div "For QA: Please replace with client's Google Testimonials." at bounding box center [778, 160] width 113 height 25
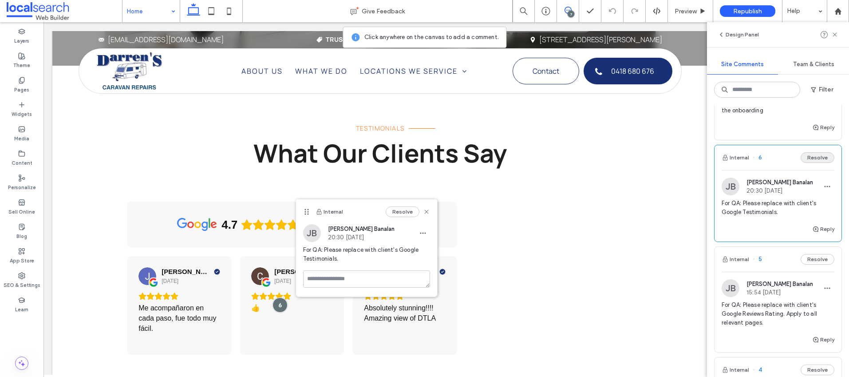
scroll to position [187, 0]
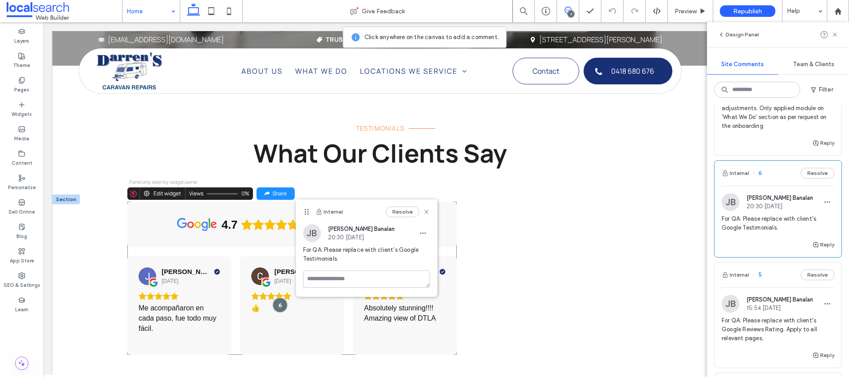
click at [265, 202] on div "4.7 (16,848) Write a review" at bounding box center [291, 225] width 329 height 46
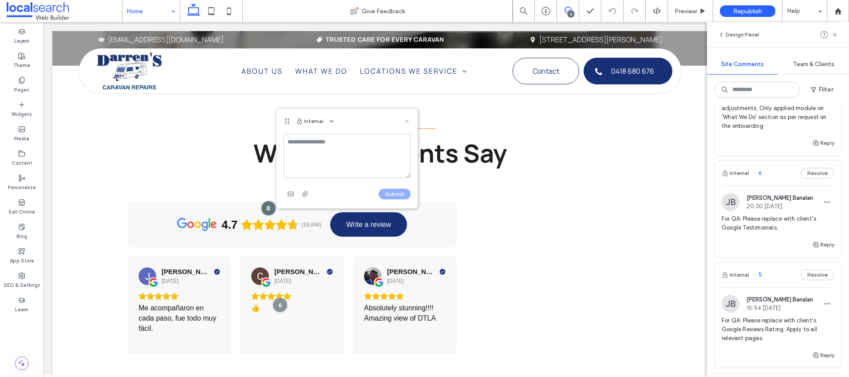
click at [408, 119] on icon at bounding box center [406, 121] width 7 height 7
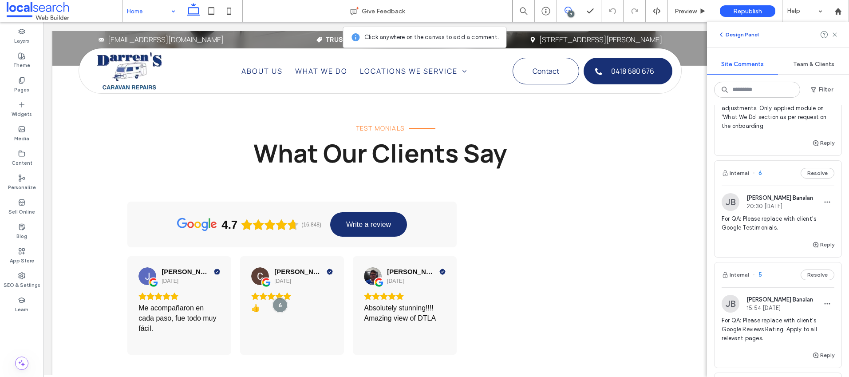
click at [719, 34] on icon "button" at bounding box center [721, 34] width 7 height 7
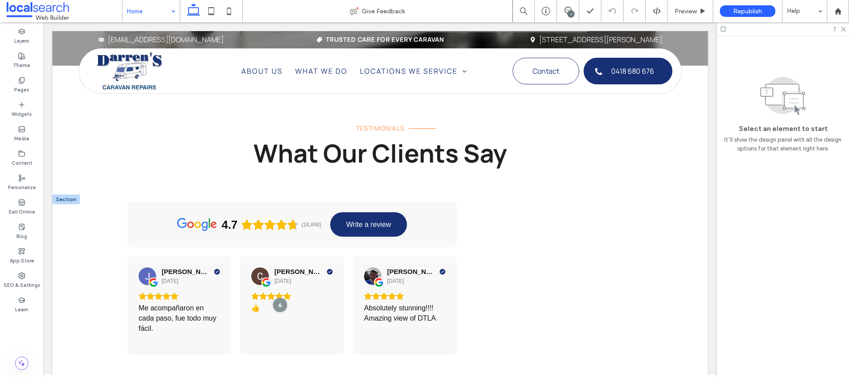
scroll to position [0, 0]
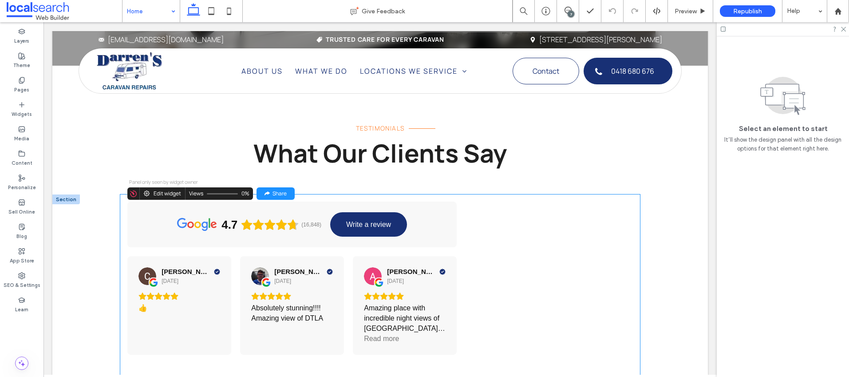
click at [433, 202] on div "4.7 (16,848) Write a review" at bounding box center [291, 225] width 329 height 46
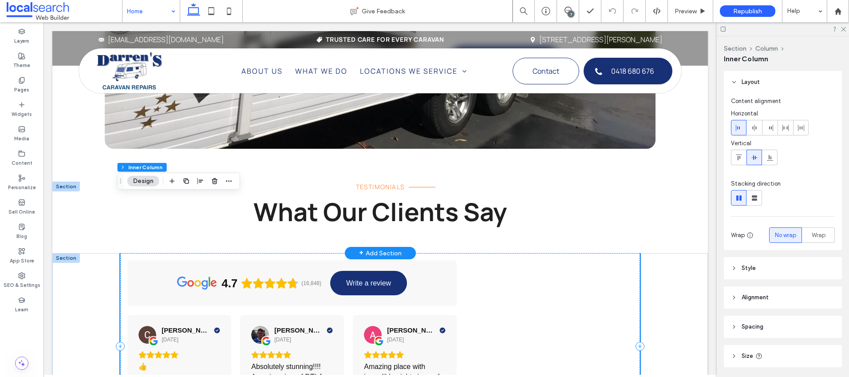
scroll to position [1626, 0]
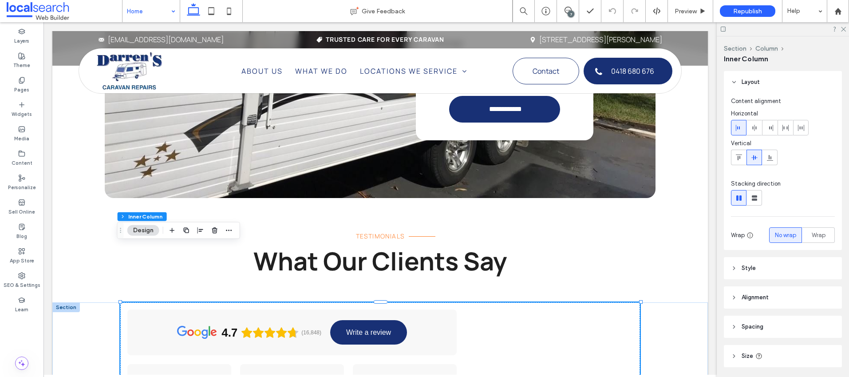
click at [70, 302] on div at bounding box center [66, 307] width 28 height 10
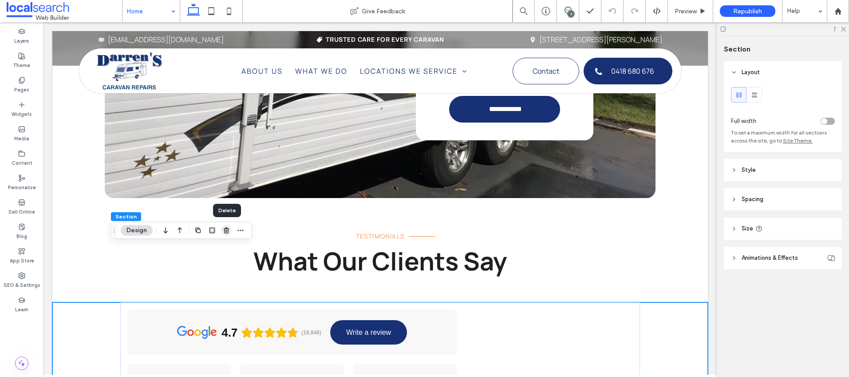
click at [227, 233] on use "button" at bounding box center [226, 230] width 5 height 6
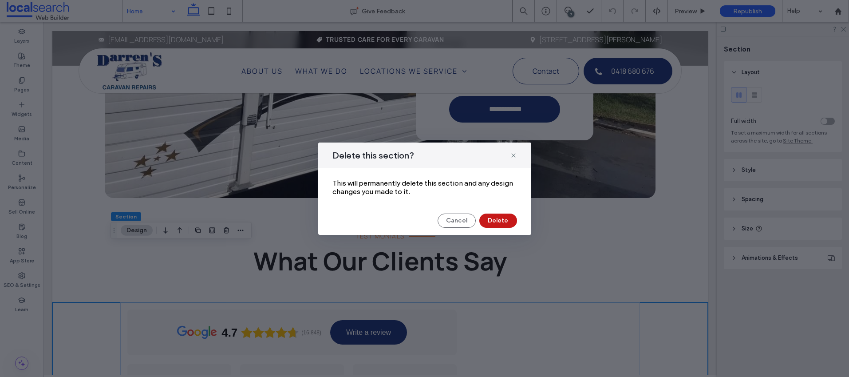
click at [500, 221] on button "Delete" at bounding box center [498, 221] width 38 height 14
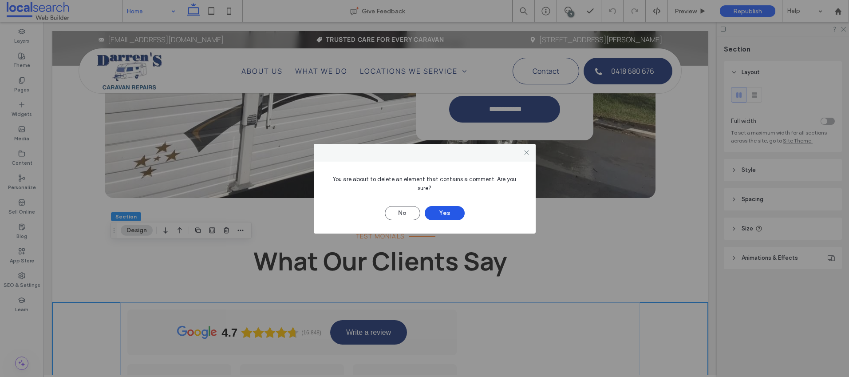
click at [439, 207] on button "Yes" at bounding box center [445, 213] width 40 height 14
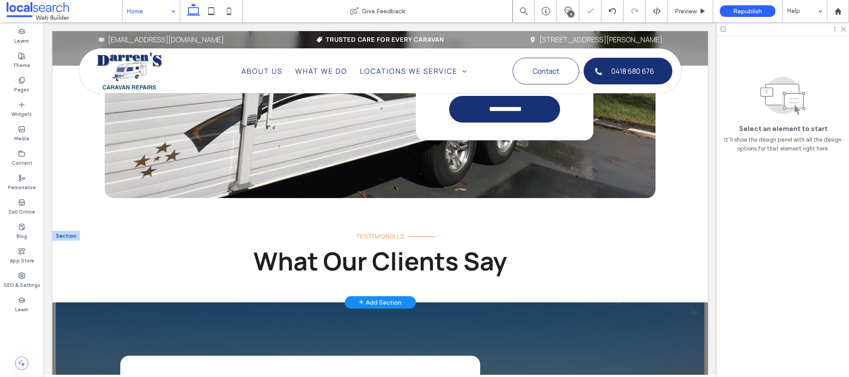
click at [64, 231] on div at bounding box center [66, 236] width 28 height 10
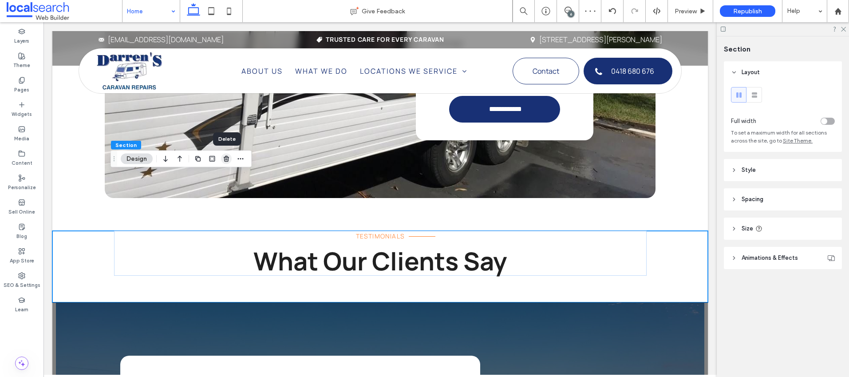
click at [228, 160] on use "button" at bounding box center [226, 159] width 5 height 6
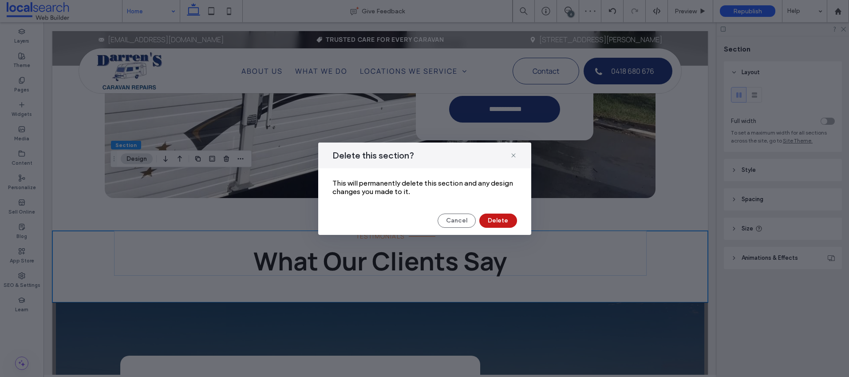
click at [493, 220] on button "Delete" at bounding box center [498, 221] width 38 height 14
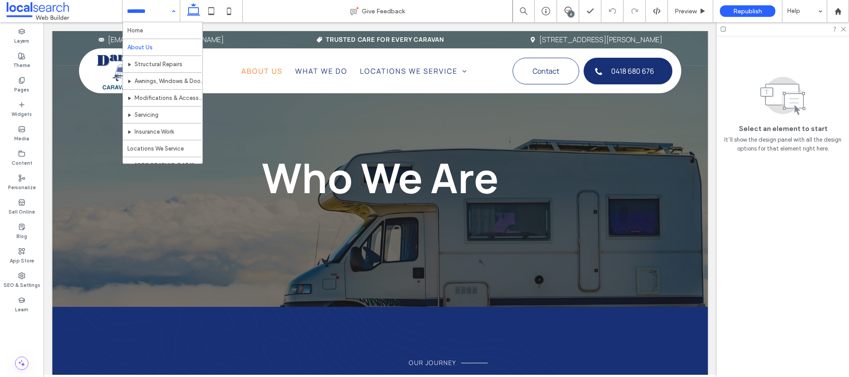
click at [174, 11] on div "Home About Us Structural Repairs Awnings, Windows & Doors Modifications & Acces…" at bounding box center [151, 11] width 57 height 22
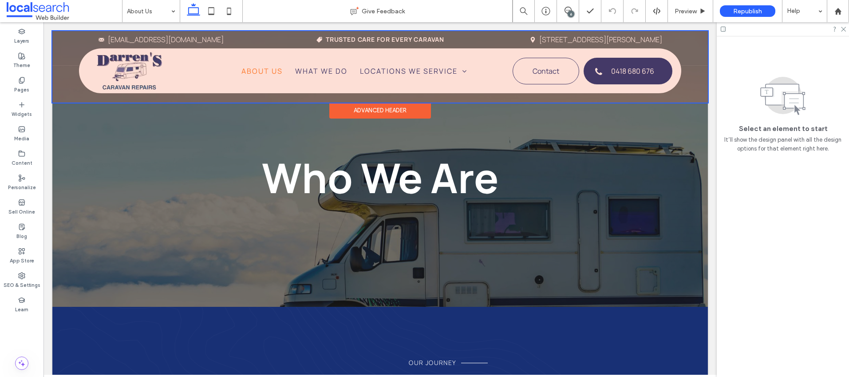
click at [323, 70] on div at bounding box center [380, 66] width 656 height 71
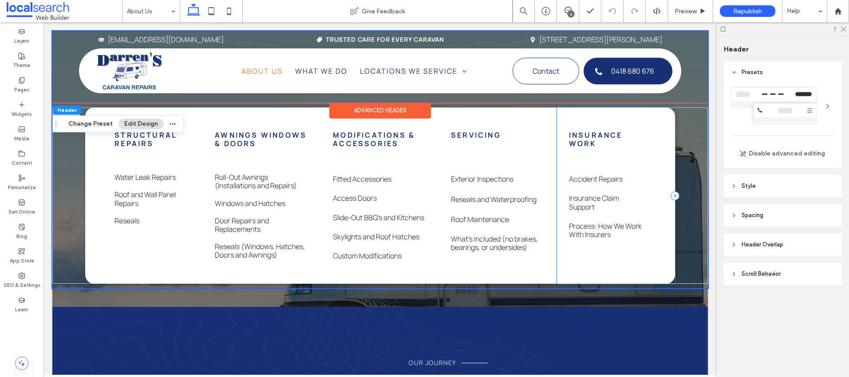
click at [663, 119] on div "Accident Repairs Insurance Claim Support Process: How We Work With Insurers Ins…" at bounding box center [616, 195] width 118 height 176
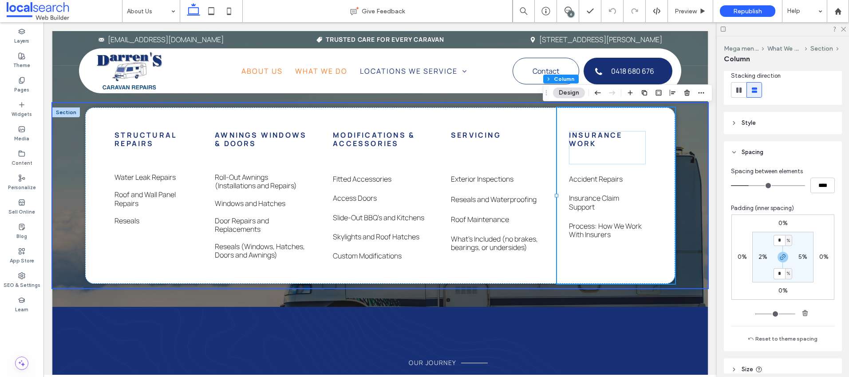
scroll to position [111, 0]
click at [775, 237] on input "*" at bounding box center [780, 236] width 12 height 11
type input "*"
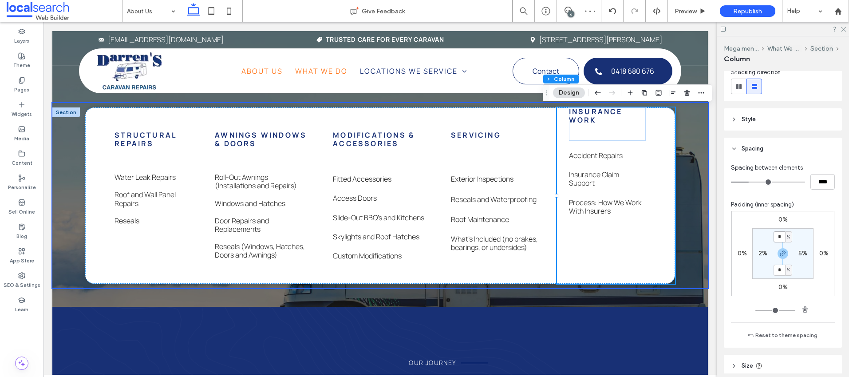
type input "*"
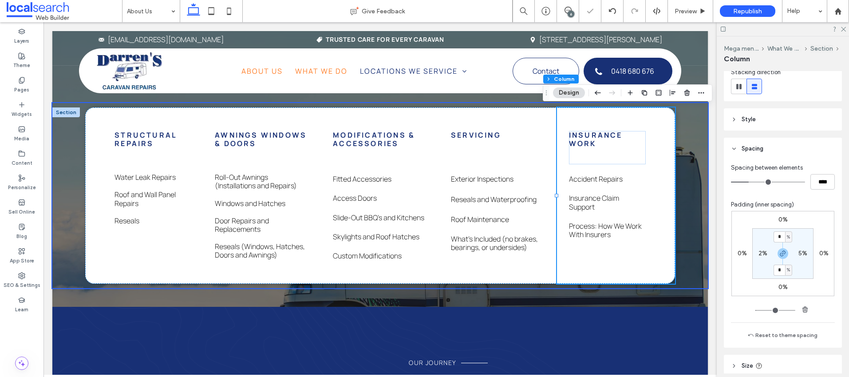
click at [686, 151] on div "Structural repairs Water Leak Repairs Roof and Wall Panel Repairs Reseals Awnin…" at bounding box center [380, 195] width 656 height 176
click at [66, 109] on div at bounding box center [66, 112] width 28 height 10
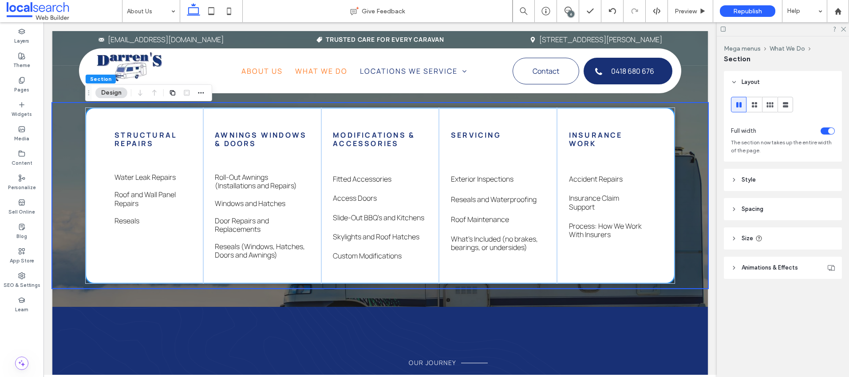
click at [737, 212] on header "Spacing" at bounding box center [783, 209] width 118 height 22
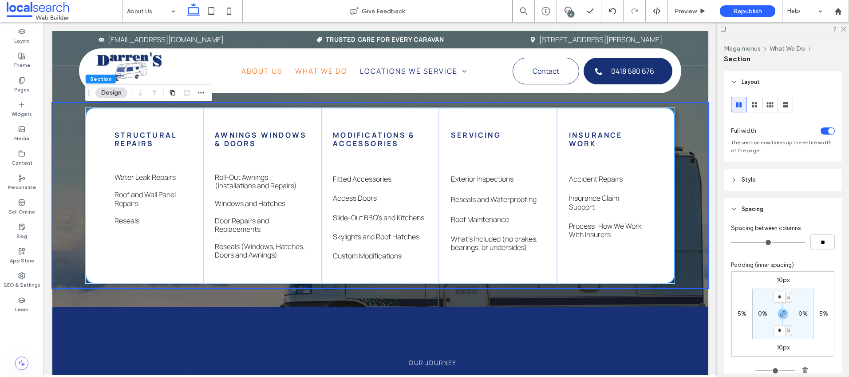
click at [777, 281] on label "10px" at bounding box center [783, 280] width 13 height 8
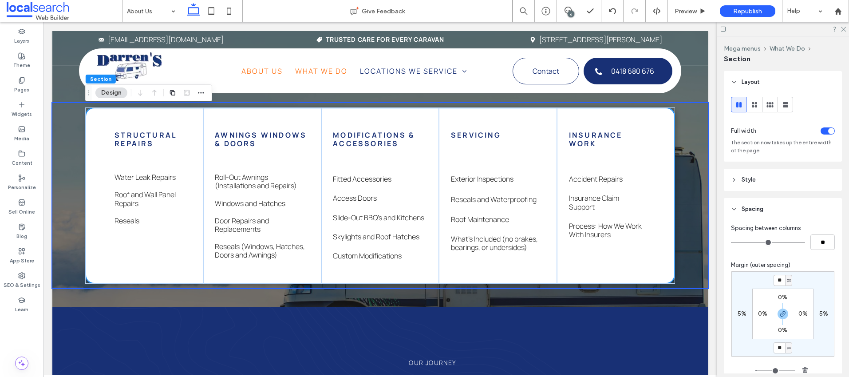
type input "**"
type input "*"
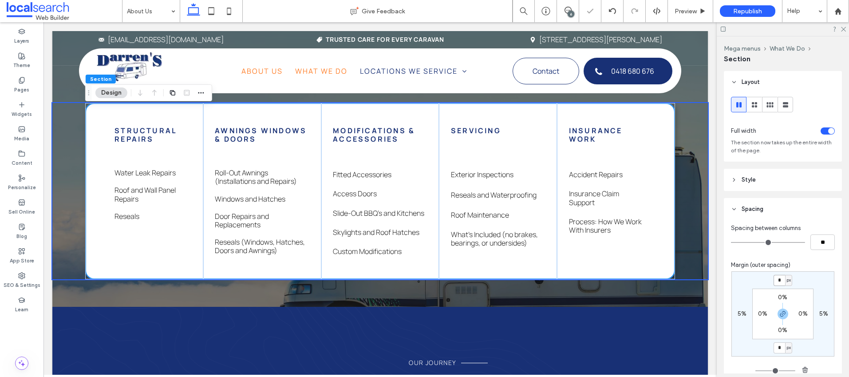
click at [778, 278] on input "*" at bounding box center [780, 280] width 12 height 11
type input "***"
type input "*"
type input "***"
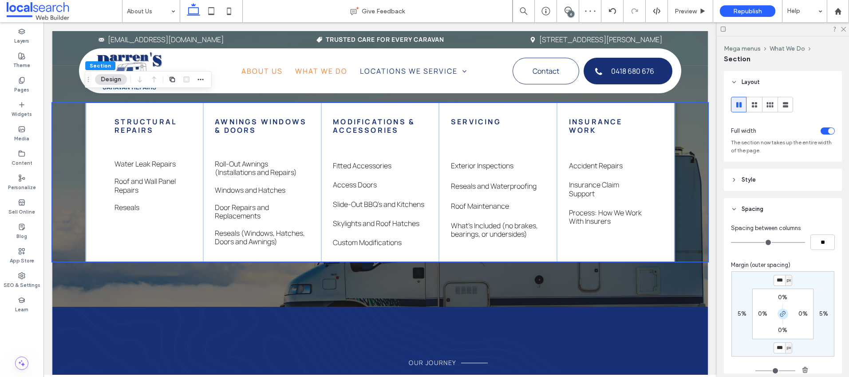
click at [780, 313] on use "button" at bounding box center [782, 313] width 5 height 5
click at [777, 348] on label "-20px" at bounding box center [783, 348] width 17 height 8
type input "*"
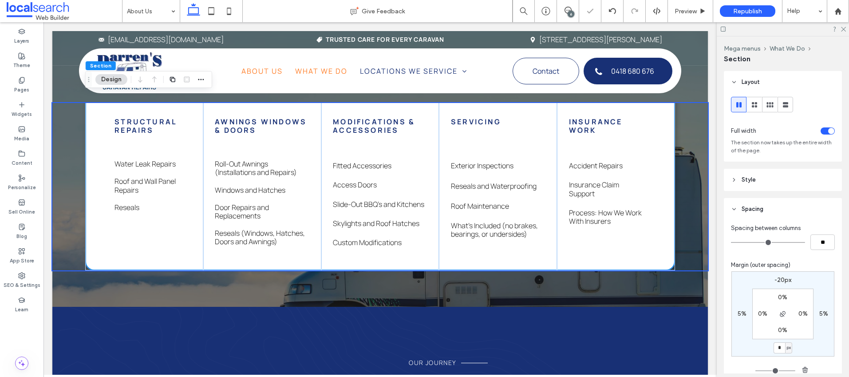
click at [782, 281] on label "-20px" at bounding box center [783, 280] width 17 height 8
type input "*"
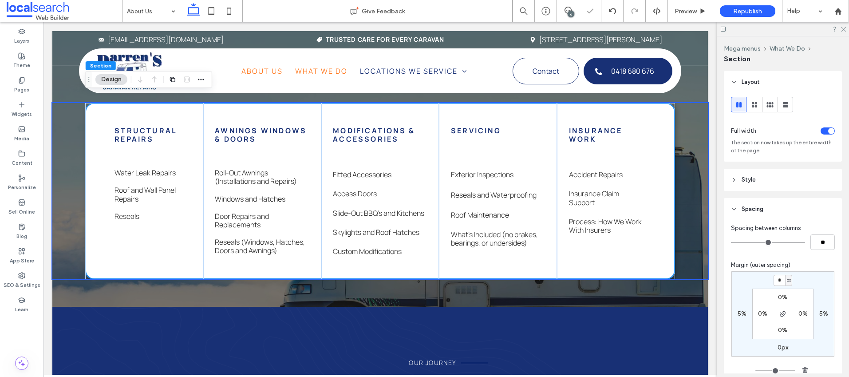
click at [706, 202] on div "Structural repairs Water Leak Repairs Roof and Wall Panel Repairs Reseals Awnin…" at bounding box center [380, 191] width 656 height 176
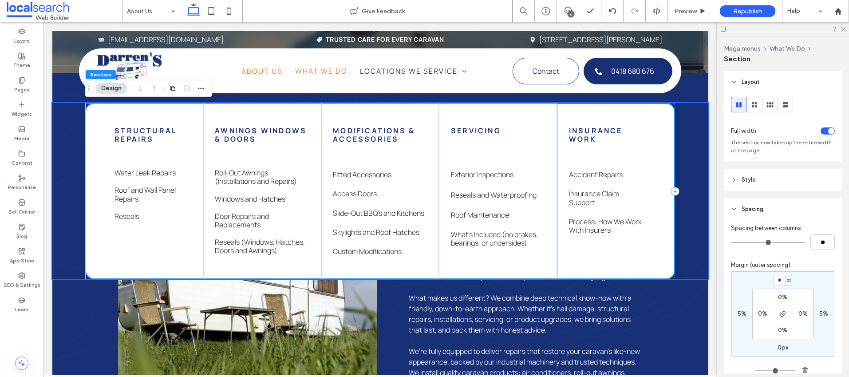
scroll to position [0, 0]
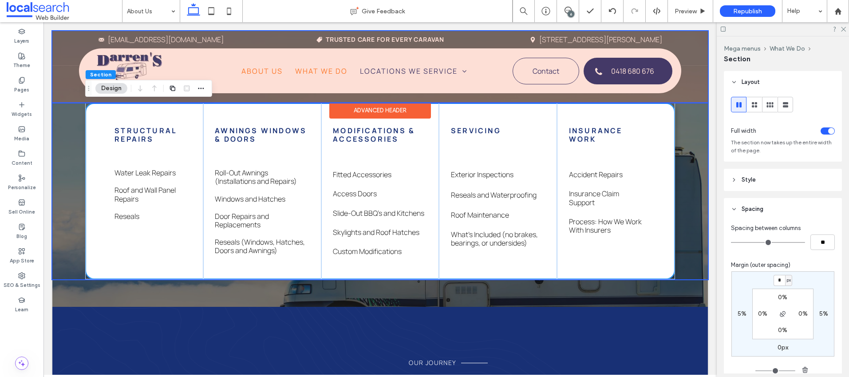
click at [684, 83] on div at bounding box center [380, 66] width 656 height 71
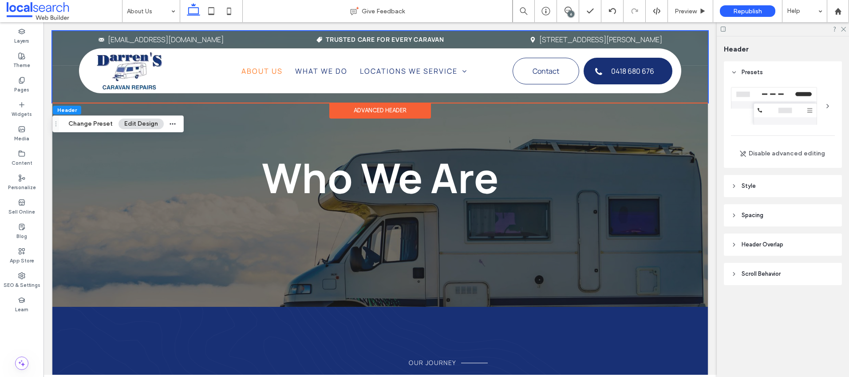
click at [727, 213] on header "Spacing" at bounding box center [783, 215] width 118 height 22
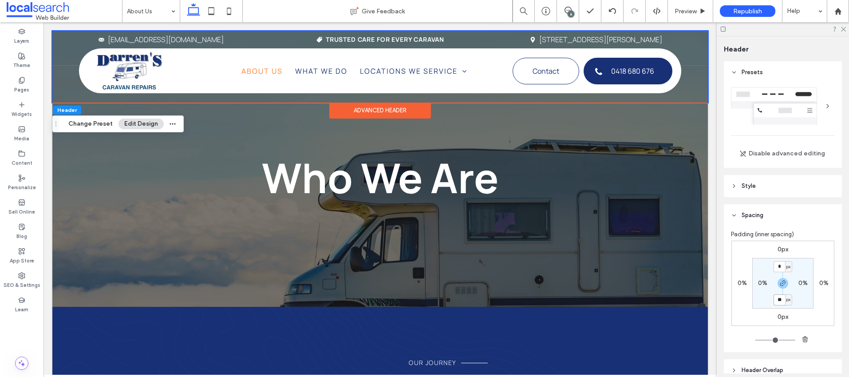
click at [776, 301] on input "**" at bounding box center [780, 299] width 12 height 11
type input "*"
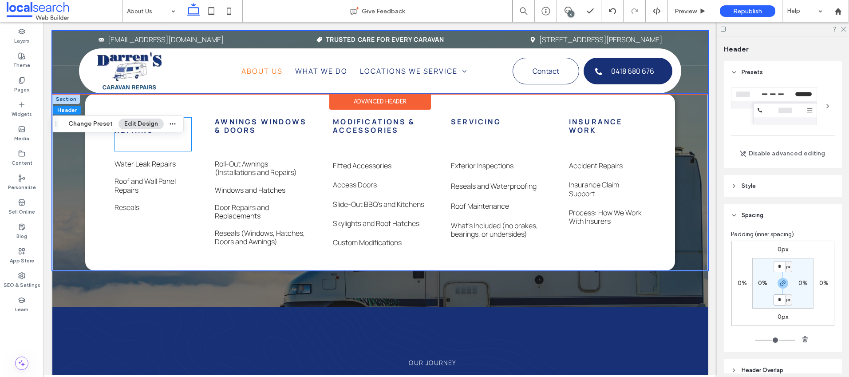
click at [166, 146] on div "Structural repairs" at bounding box center [153, 134] width 77 height 33
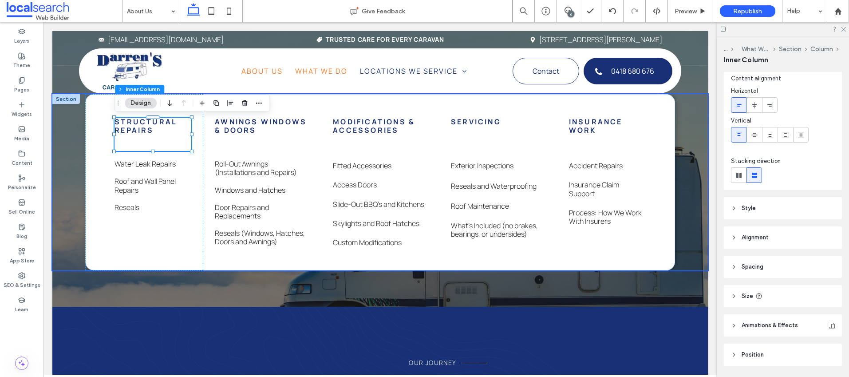
scroll to position [51, 0]
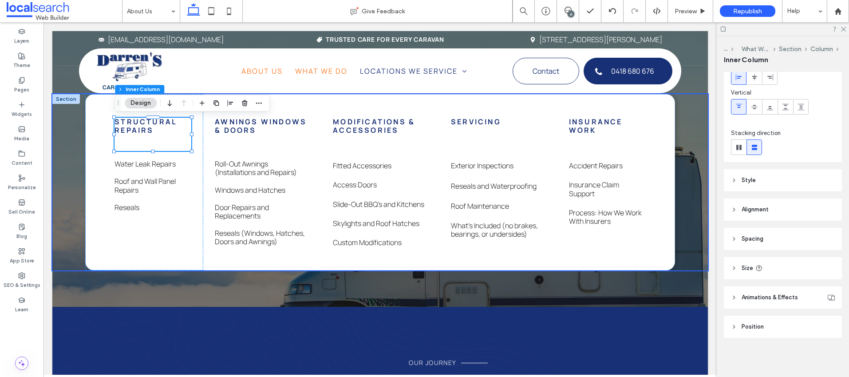
click at [736, 210] on icon at bounding box center [734, 209] width 6 height 6
click at [747, 265] on span "Spacing" at bounding box center [753, 265] width 22 height 9
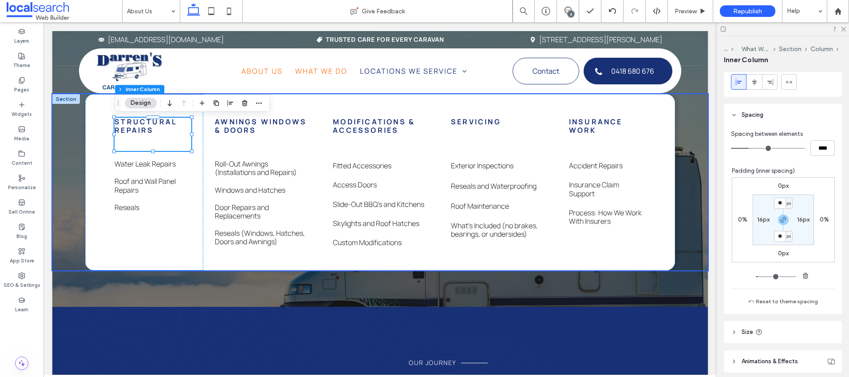
scroll to position [256, 0]
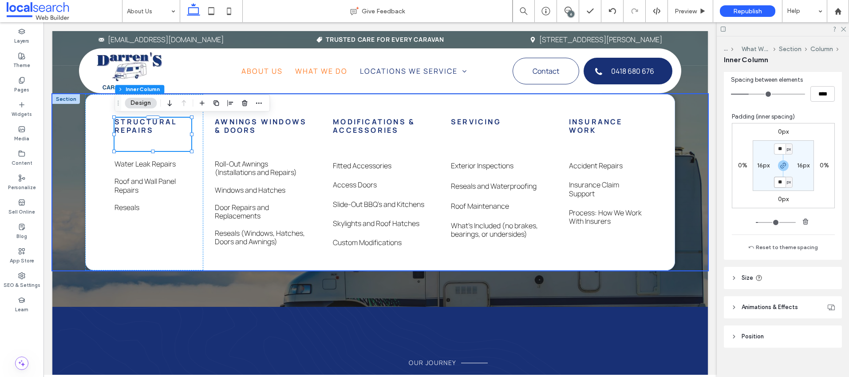
click at [775, 181] on input "**" at bounding box center [780, 182] width 12 height 11
drag, startPoint x: 738, startPoint y: 279, endPoint x: 766, endPoint y: 277, distance: 28.1
click at [738, 279] on header "Size" at bounding box center [783, 278] width 118 height 22
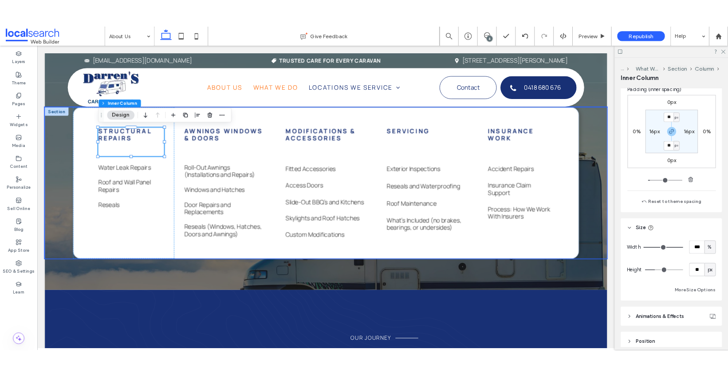
scroll to position [301, 0]
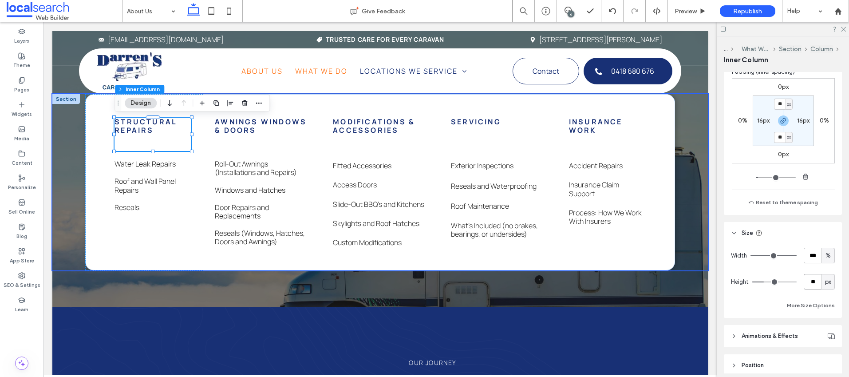
click at [808, 284] on input "**" at bounding box center [813, 282] width 18 height 16
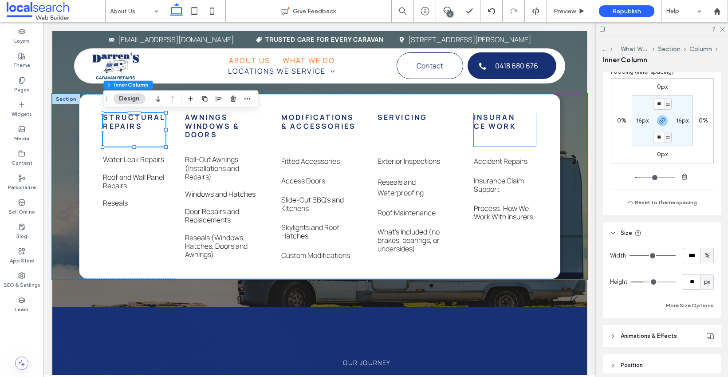
click at [521, 134] on div "Insurance work" at bounding box center [505, 129] width 63 height 33
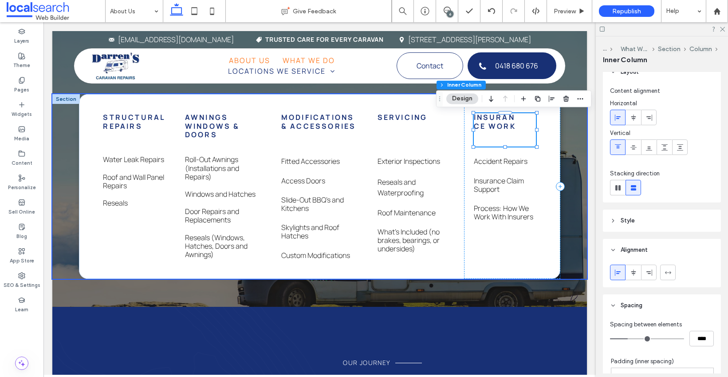
scroll to position [12, 0]
click at [505, 123] on strong "Insurance work" at bounding box center [495, 121] width 42 height 18
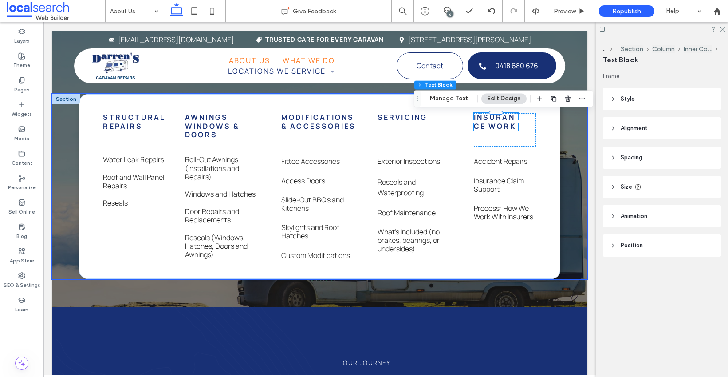
drag, startPoint x: 619, startPoint y: 186, endPoint x: 626, endPoint y: 186, distance: 7.1
click at [619, 186] on header "Size" at bounding box center [662, 187] width 118 height 22
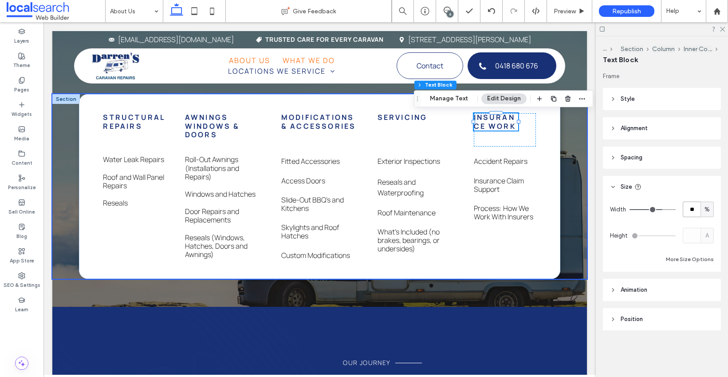
click at [689, 208] on input "**" at bounding box center [692, 210] width 18 height 16
type input "***"
click at [407, 119] on strong "Servicing" at bounding box center [403, 117] width 50 height 10
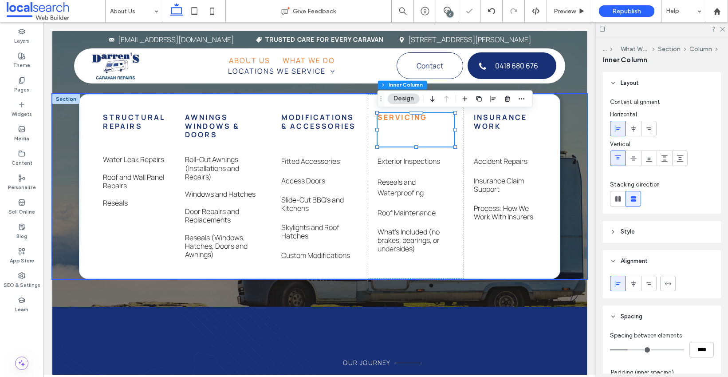
click at [403, 118] on strong "Servicing" at bounding box center [403, 117] width 50 height 10
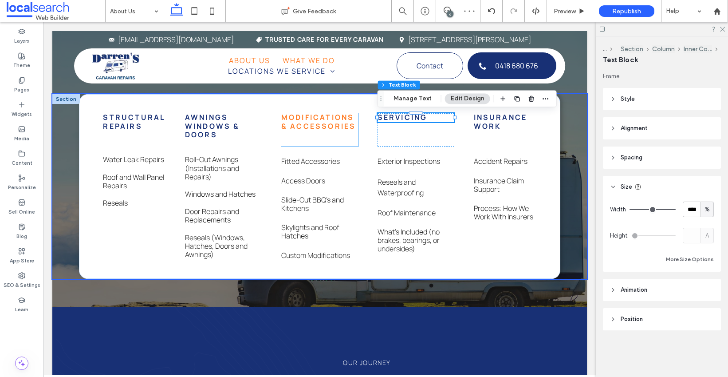
click at [338, 119] on strong "Modifications & Accessories" at bounding box center [318, 121] width 75 height 18
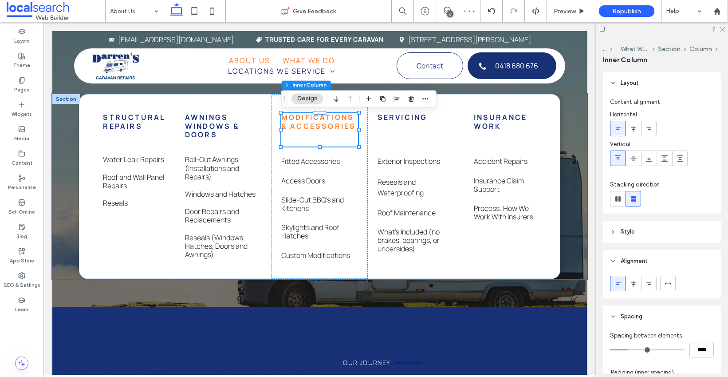
click at [320, 119] on strong "Modifications & Accessories" at bounding box center [318, 121] width 75 height 18
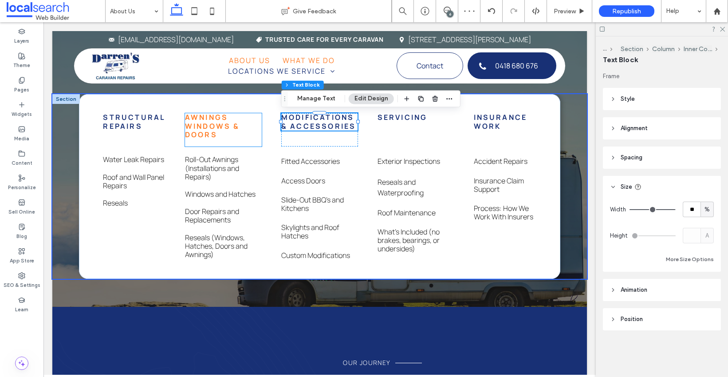
click at [207, 119] on strong "Awnings windows & Doors" at bounding box center [212, 125] width 55 height 27
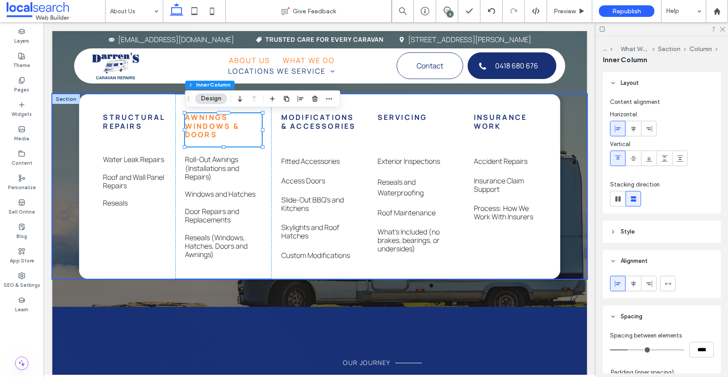
click at [207, 119] on strong "Awnings windows & Doors" at bounding box center [212, 125] width 55 height 27
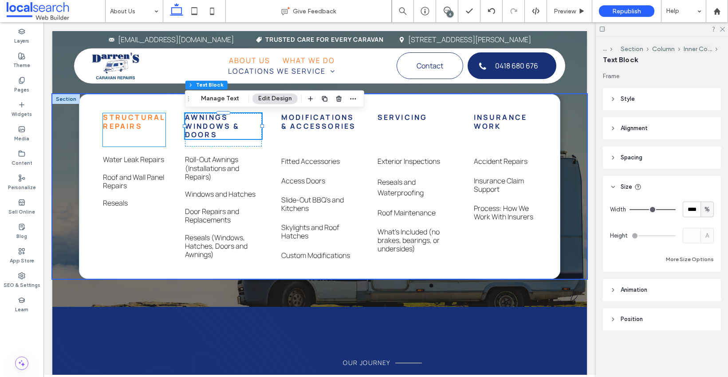
click at [146, 120] on strong "Structural repairs" at bounding box center [134, 121] width 62 height 18
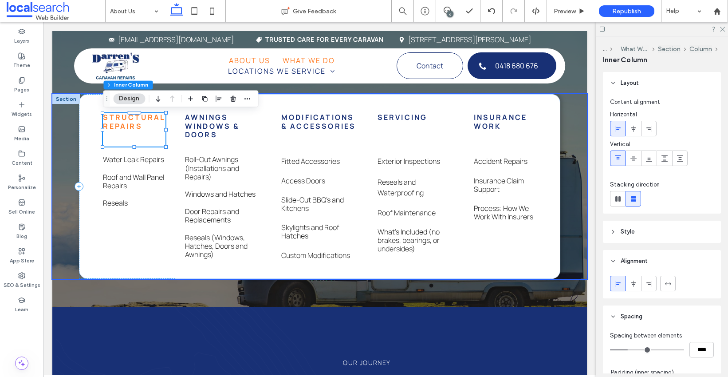
click at [142, 120] on strong "Structural repairs" at bounding box center [134, 121] width 62 height 18
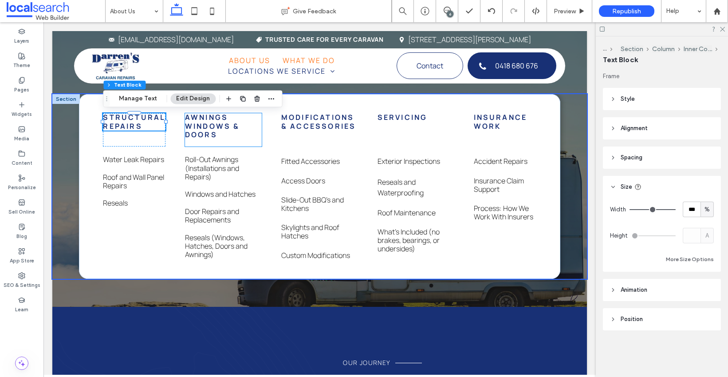
click at [233, 135] on p "Awnings windows & Doors" at bounding box center [223, 126] width 77 height 26
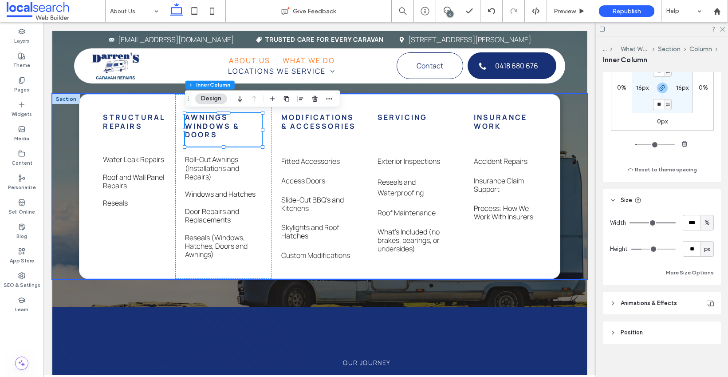
scroll to position [339, 0]
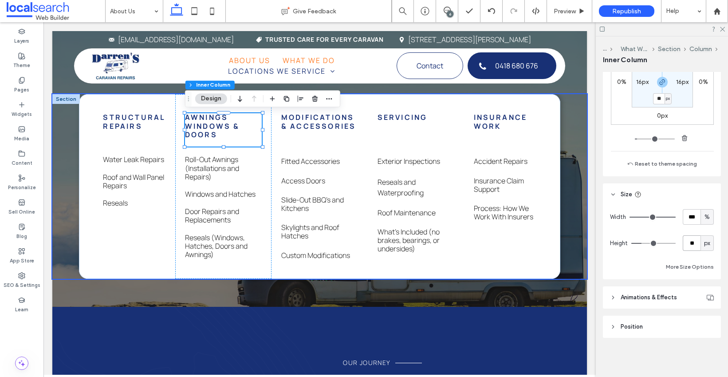
click at [691, 245] on input "**" at bounding box center [692, 243] width 18 height 16
type input "**"
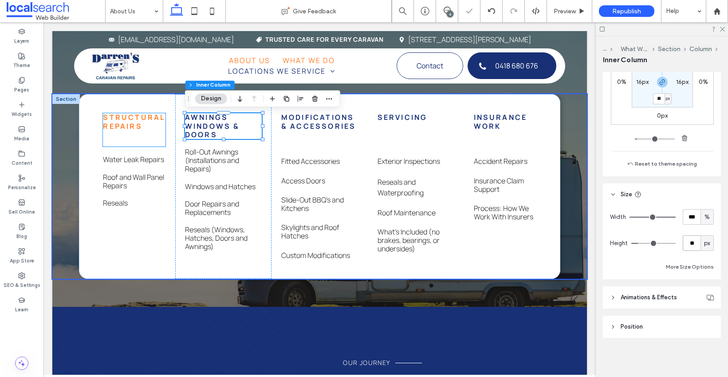
click at [146, 120] on strong "Structural repairs" at bounding box center [134, 121] width 62 height 18
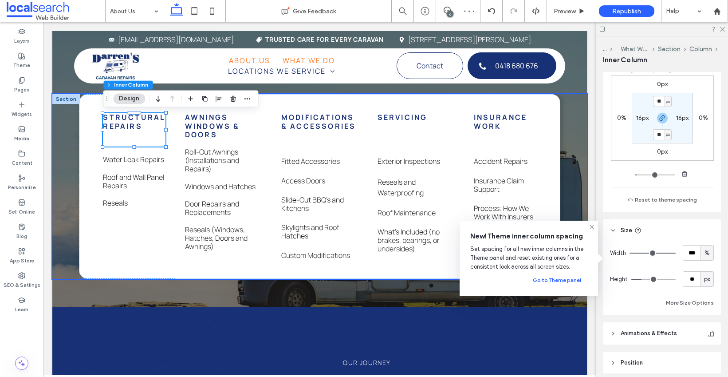
scroll to position [311, 0]
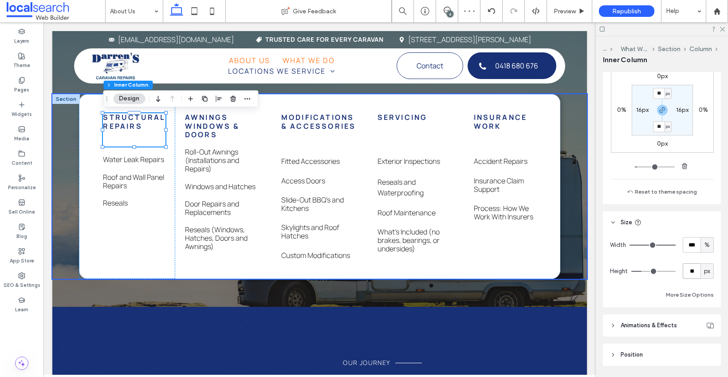
click at [689, 275] on input "**" at bounding box center [692, 271] width 18 height 16
type input "**"
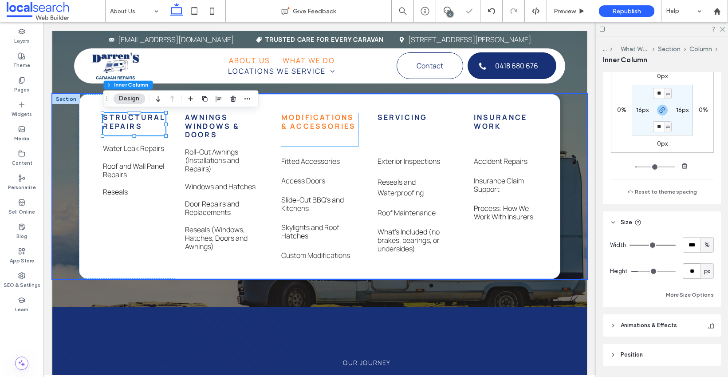
click at [336, 122] on strong "Modifications & Accessories" at bounding box center [318, 121] width 75 height 18
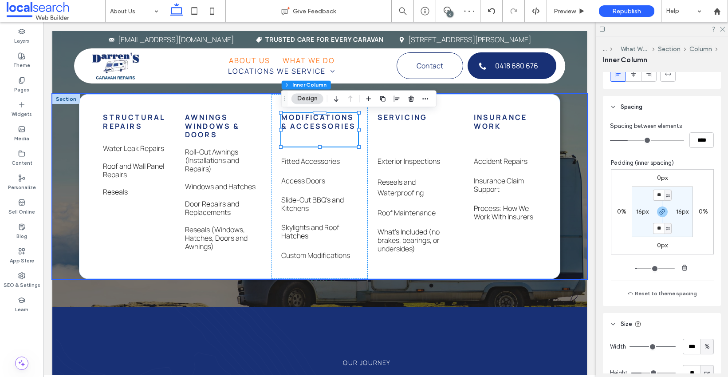
scroll to position [257, 0]
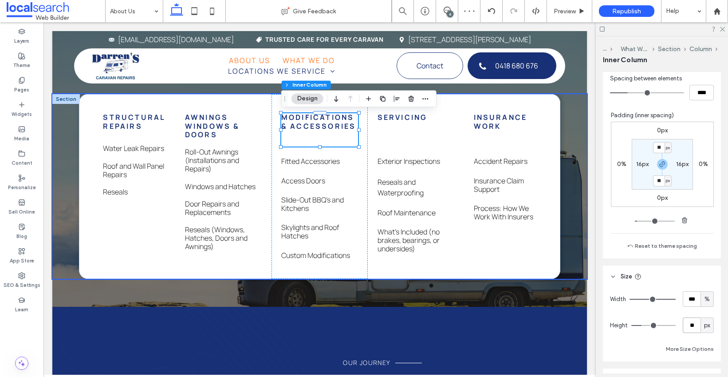
click at [691, 323] on input "**" at bounding box center [692, 325] width 18 height 16
type input "**"
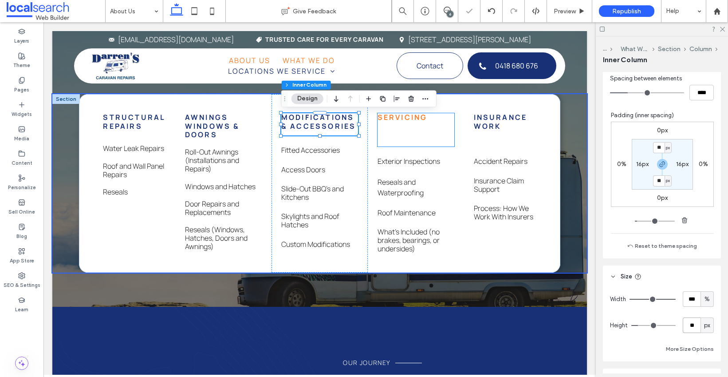
click at [404, 122] on strong "Servicing" at bounding box center [403, 117] width 50 height 10
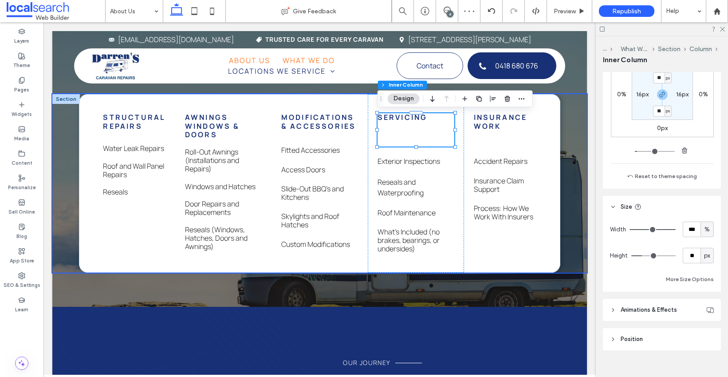
scroll to position [331, 0]
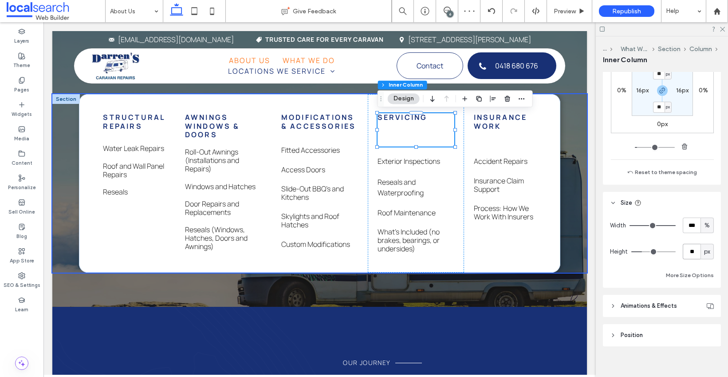
click at [687, 253] on input "**" at bounding box center [692, 252] width 18 height 16
type input "**"
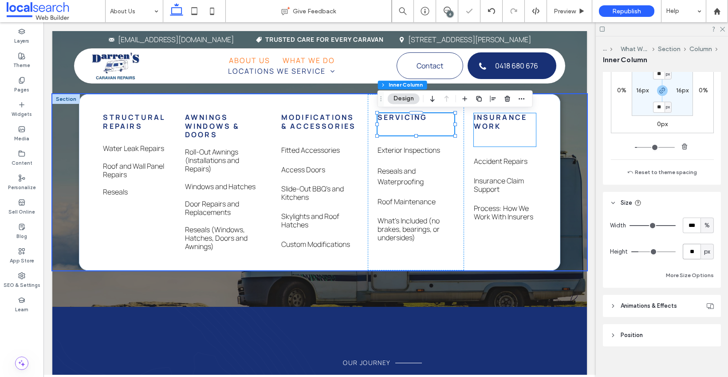
click at [514, 123] on p "Insurance work" at bounding box center [505, 121] width 63 height 17
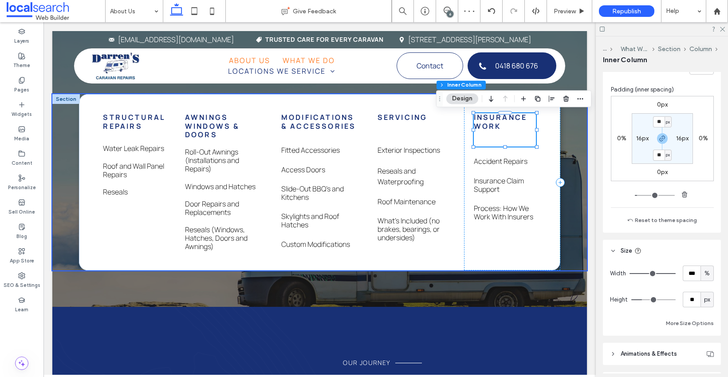
scroll to position [339, 0]
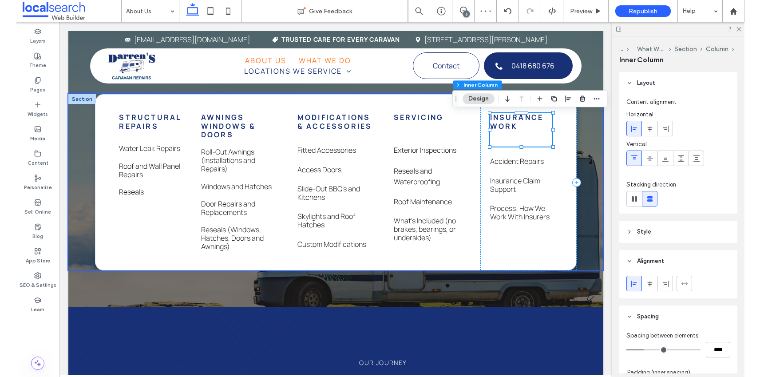
scroll to position [339, 0]
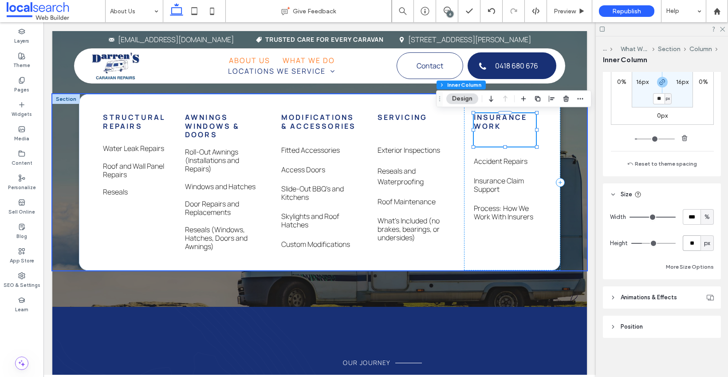
type input "**"
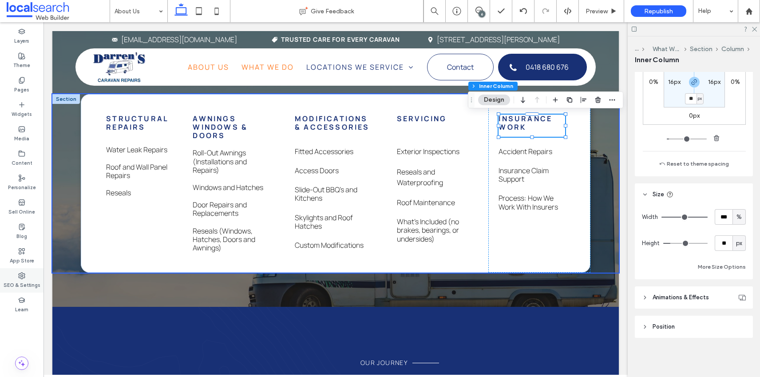
click at [24, 287] on label "SEO & Settings" at bounding box center [22, 284] width 37 height 10
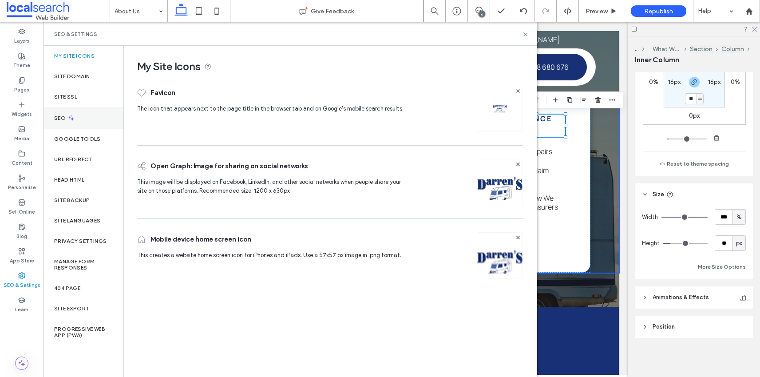
click at [56, 116] on label "SEO" at bounding box center [60, 118] width 13 height 6
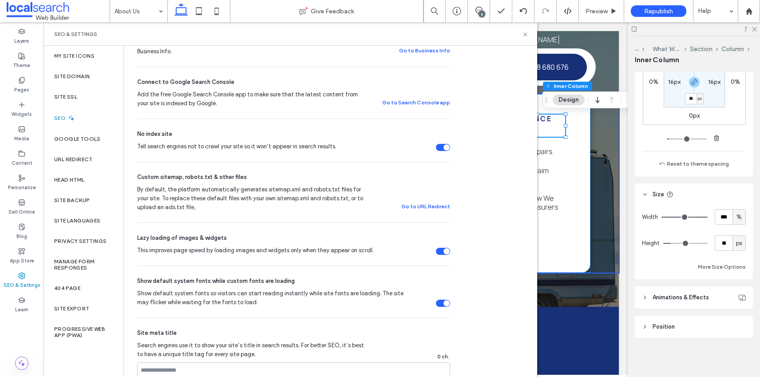
scroll to position [226, 0]
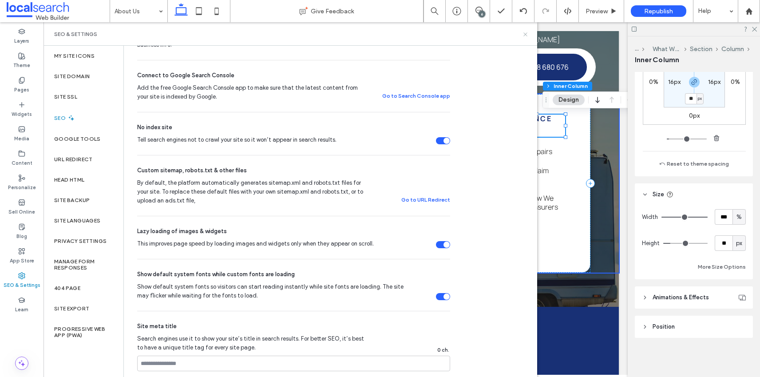
click at [523, 33] on icon at bounding box center [525, 34] width 7 height 7
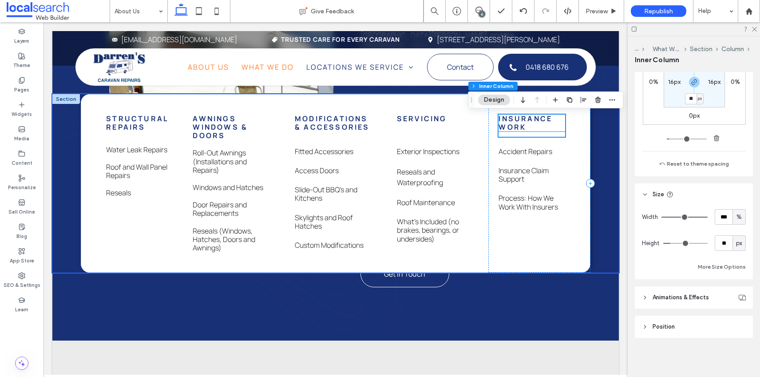
scroll to position [477, 0]
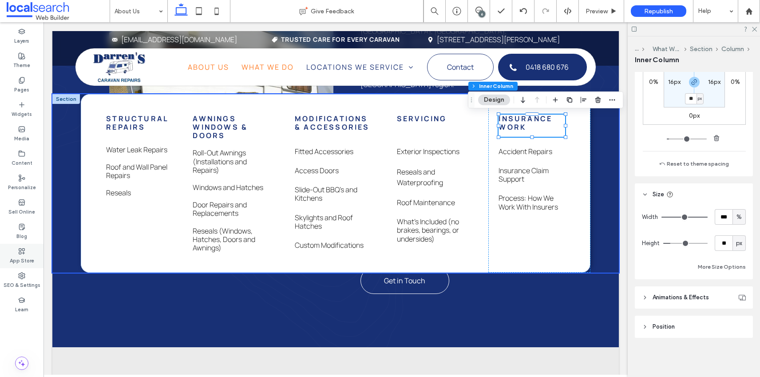
click at [21, 279] on label "SEO & Settings" at bounding box center [22, 284] width 37 height 10
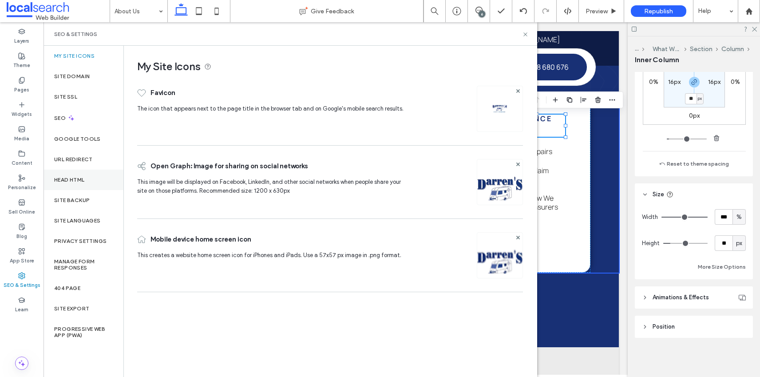
click at [69, 184] on div "Head HTML" at bounding box center [84, 180] width 80 height 20
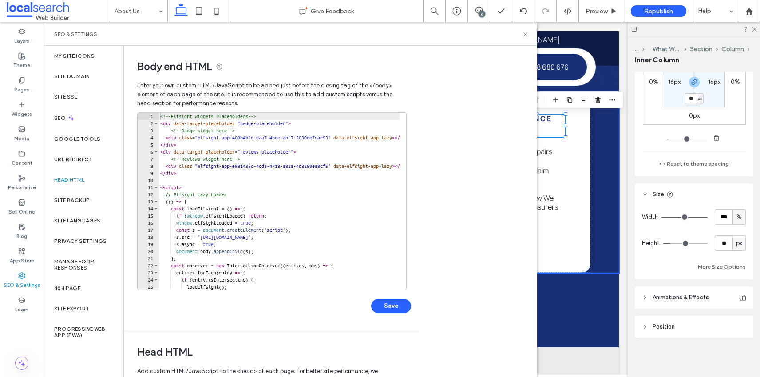
type textarea "**********"
click at [168, 167] on div "<!-- Elfsight Widgets Placeholders --> < div data-target-placeholder = "badge-p…" at bounding box center [417, 208] width 518 height 191
paste textarea "**********"
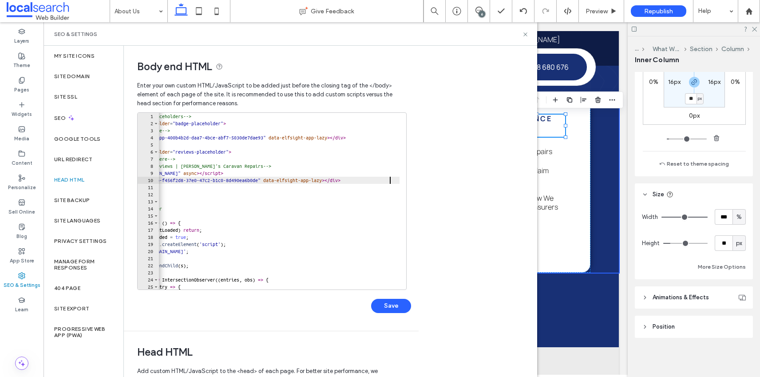
click at [309, 173] on div "<!-- Elfsight Widgets Placeholders --> < div data-target-placeholder = "badge-p…" at bounding box center [353, 205] width 518 height 184
type textarea "**********"
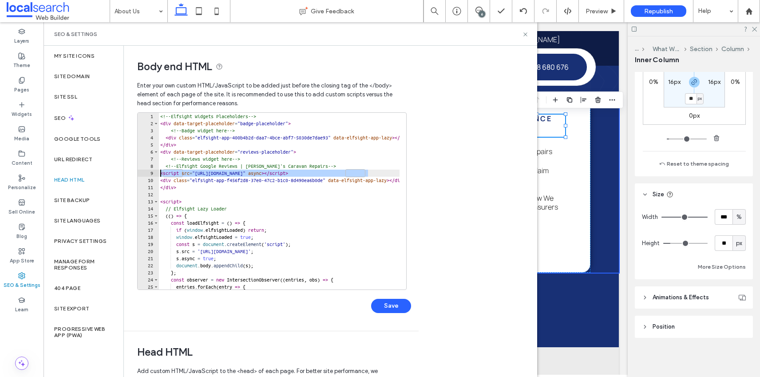
scroll to position [0, 0]
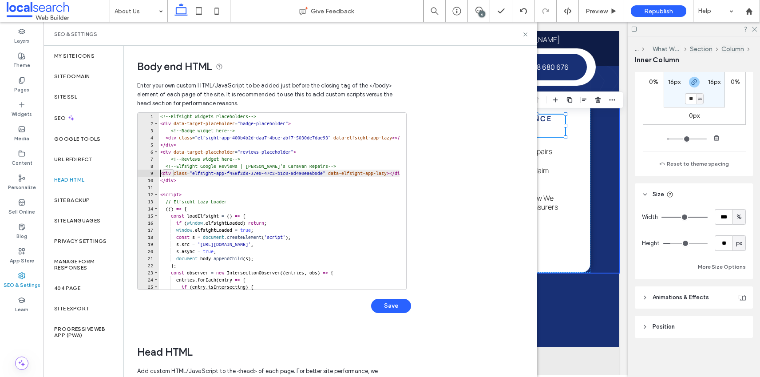
type textarea "**********"
click at [385, 307] on button "Save" at bounding box center [391, 306] width 40 height 14
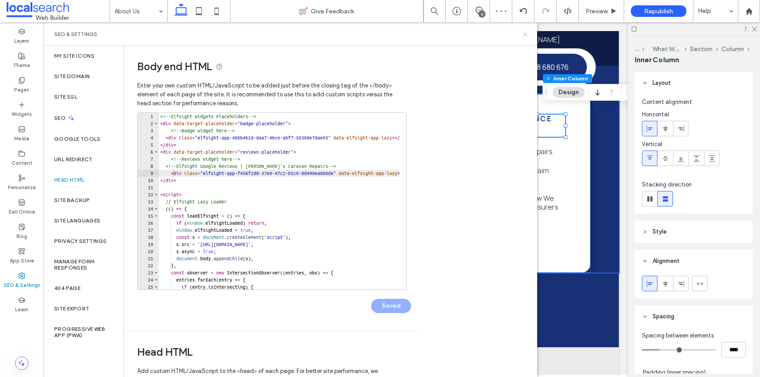
click at [523, 34] on icon at bounding box center [525, 34] width 7 height 7
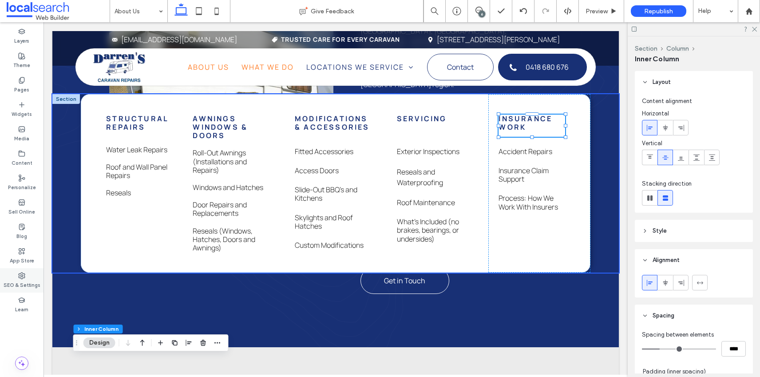
click at [17, 276] on div "SEO & Settings" at bounding box center [22, 280] width 44 height 24
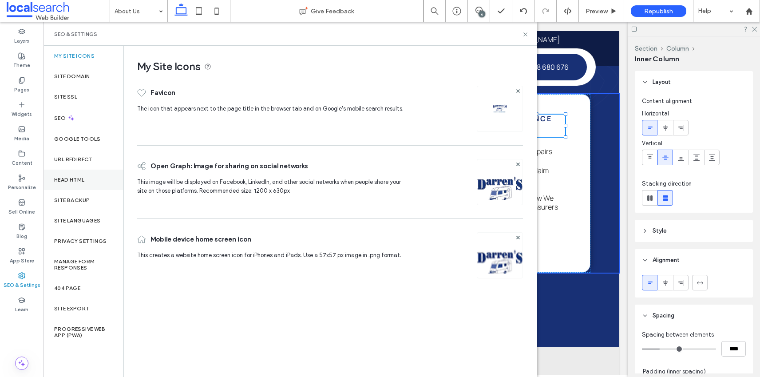
click at [71, 178] on label "Head HTML" at bounding box center [69, 180] width 31 height 6
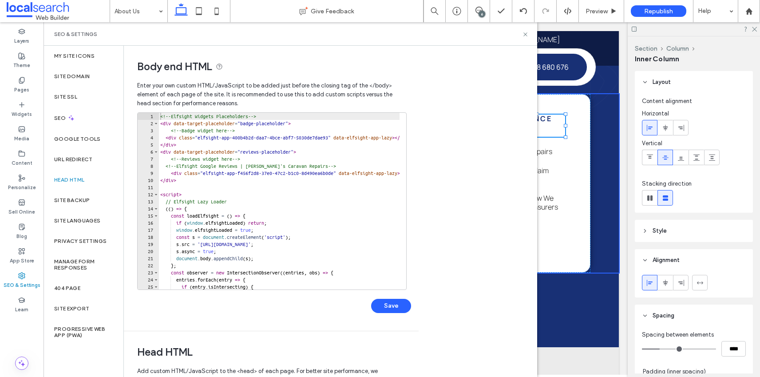
click at [208, 136] on div "<!-- Elfsight Widgets Placeholders --> < div data-target-placeholder = "badge-p…" at bounding box center [417, 208] width 518 height 191
drag, startPoint x: 168, startPoint y: 136, endPoint x: 192, endPoint y: 146, distance: 26.1
click at [168, 137] on div "<!-- Elfsight Widgets Placeholders --> < div data-target-placeholder = "badge-p…" at bounding box center [417, 205] width 518 height 184
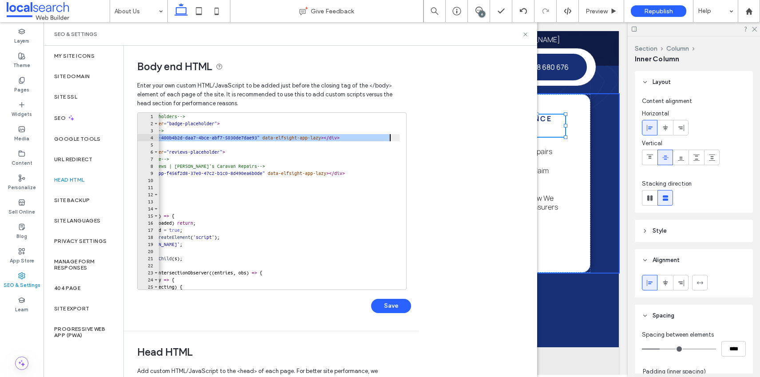
scroll to position [0, 71]
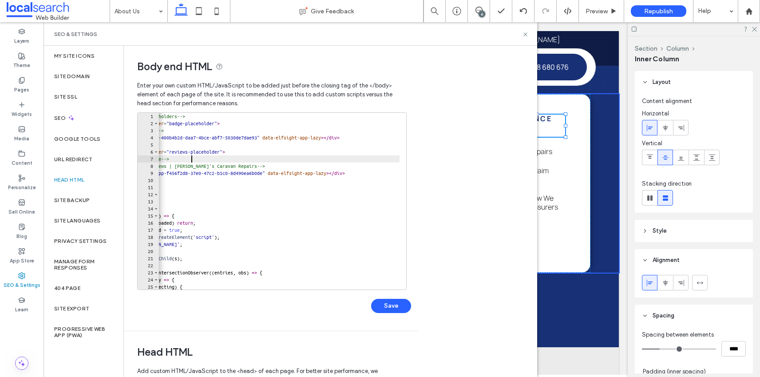
click at [206, 160] on div "<!-- Elfsight Widgets Placeholders --> < div data-target-placeholder = "badge-p…" at bounding box center [346, 205] width 518 height 184
type textarea "**********"
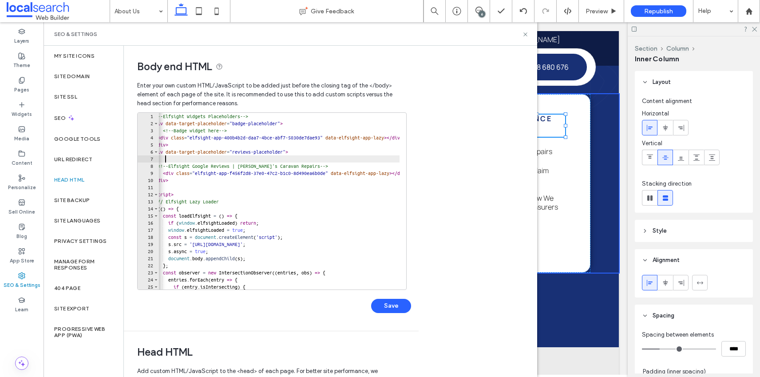
scroll to position [0, 0]
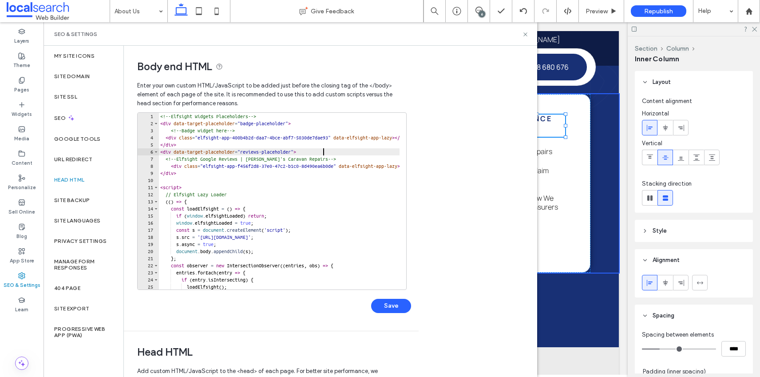
click at [172, 132] on div "<!-- Elfsight Widgets Placeholders --> < div data-target-placeholder = "badge-p…" at bounding box center [417, 205] width 518 height 184
type textarea "**********"
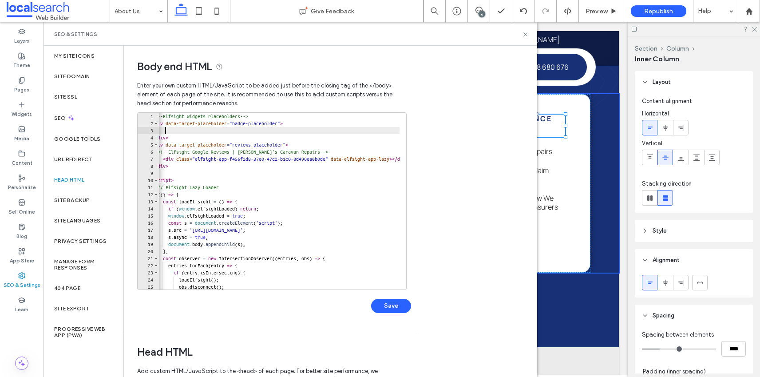
scroll to position [0, 8]
paste textarea "**********"
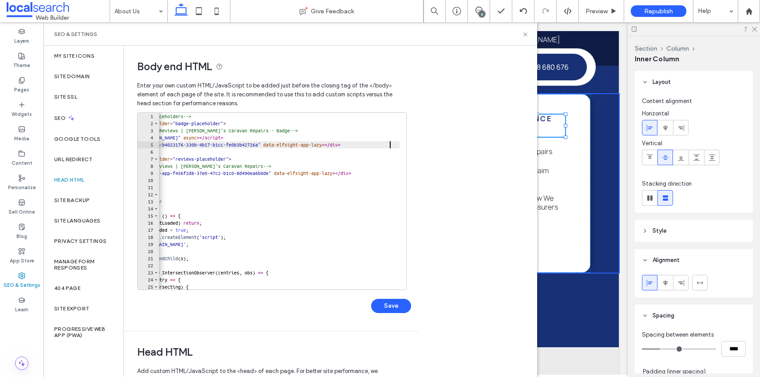
scroll to position [0, 65]
type textarea "**********"
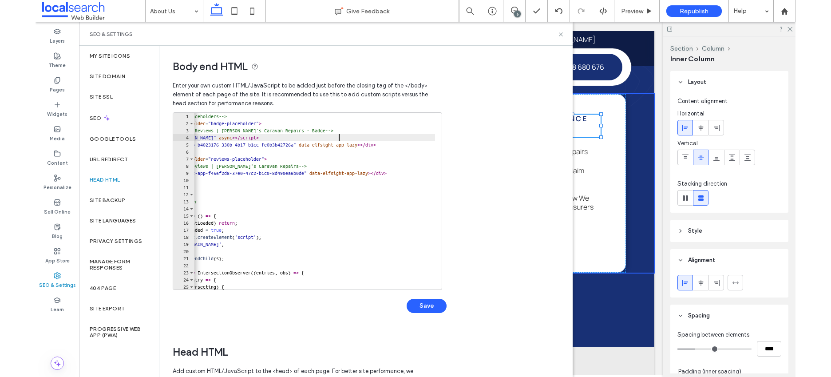
scroll to position [0, 0]
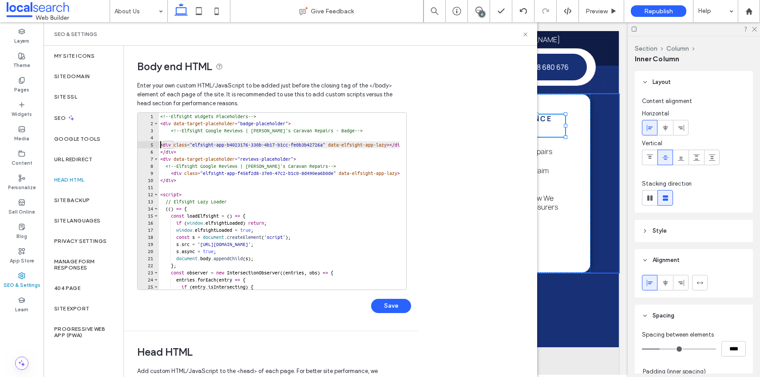
type textarea "**********"
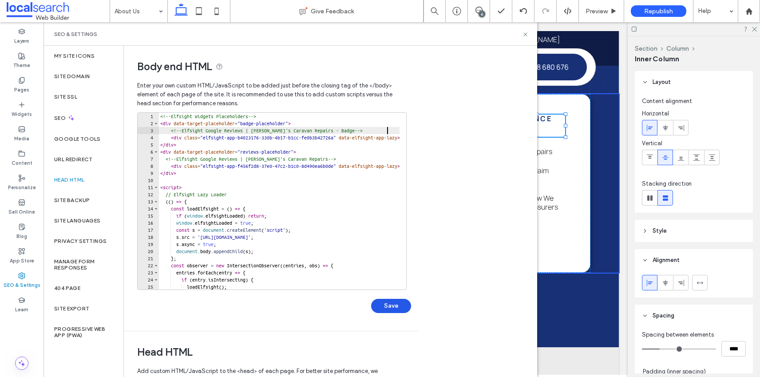
click at [394, 307] on button "Save" at bounding box center [391, 306] width 40 height 14
click at [523, 33] on icon at bounding box center [525, 34] width 7 height 7
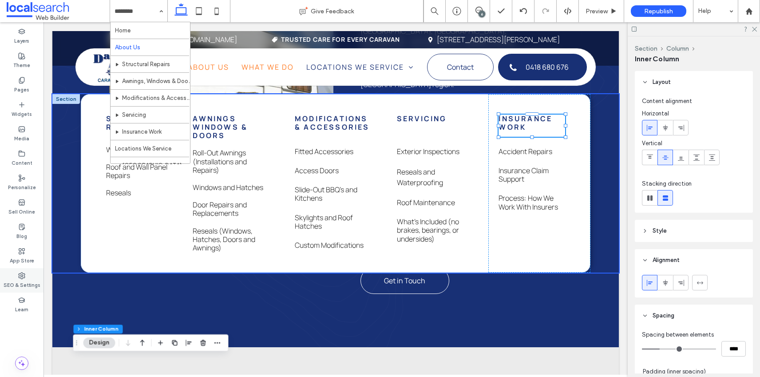
click at [23, 284] on label "SEO & Settings" at bounding box center [22, 284] width 37 height 10
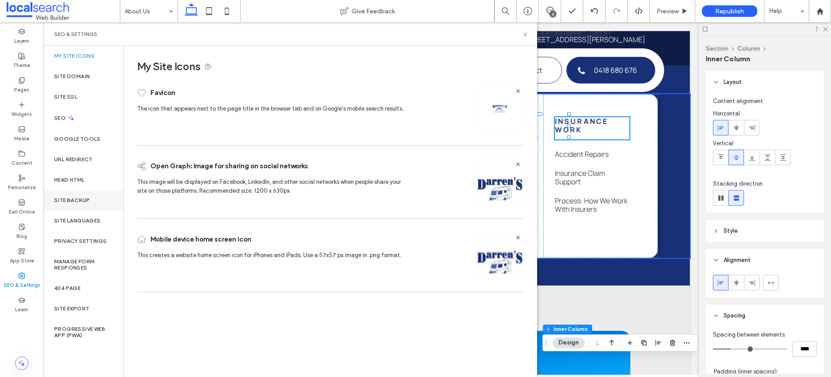
click at [75, 200] on label "Site Backup" at bounding box center [72, 200] width 36 height 6
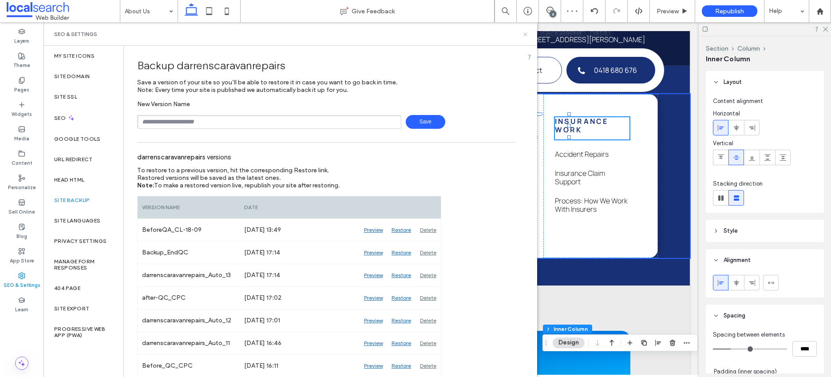
click at [526, 32] on icon at bounding box center [525, 34] width 7 height 7
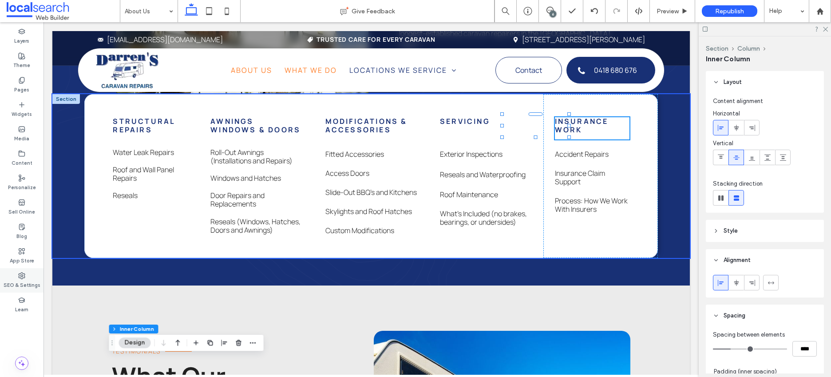
click at [26, 283] on label "SEO & Settings" at bounding box center [22, 284] width 37 height 10
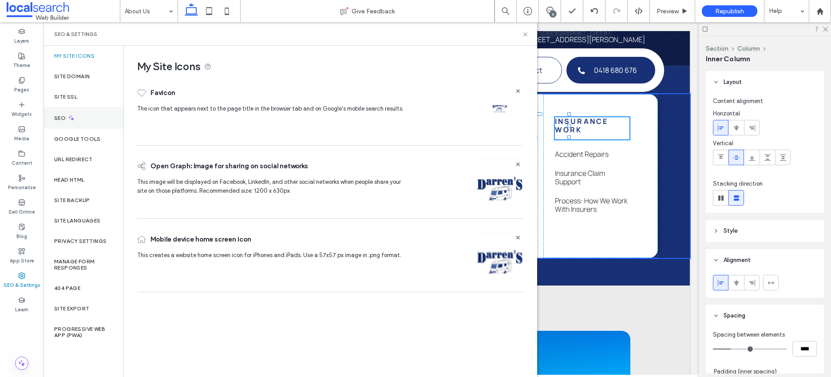
click at [67, 118] on icon at bounding box center [71, 118] width 8 height 8
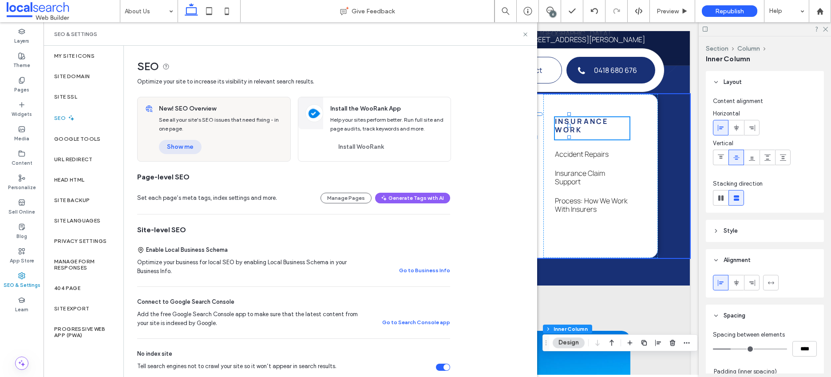
click at [171, 150] on button "Show me" at bounding box center [180, 147] width 43 height 14
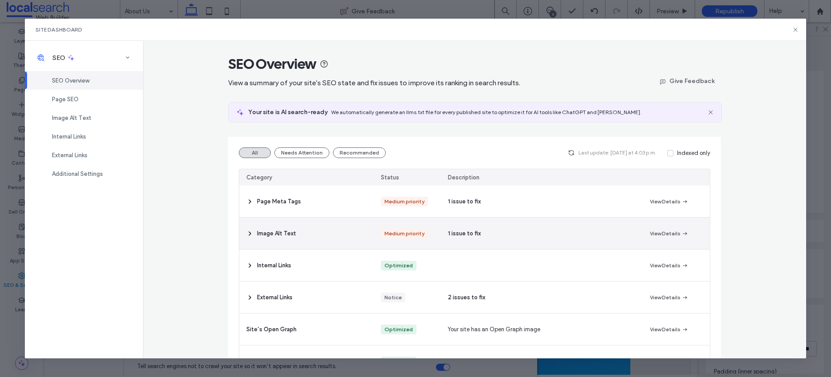
click at [273, 237] on span "Image Alt Text" at bounding box center [276, 233] width 39 height 9
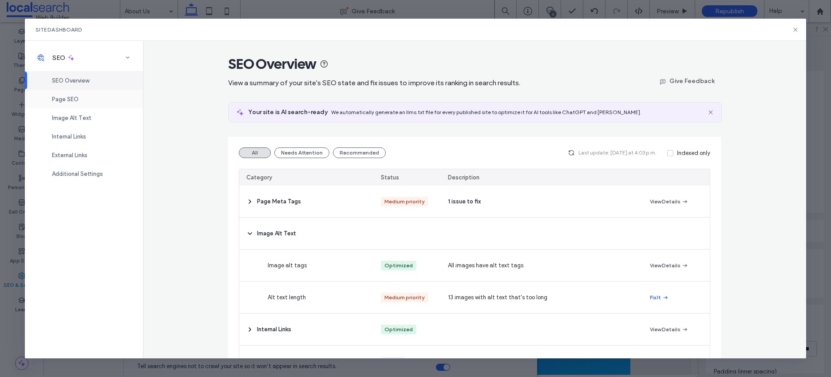
click at [72, 99] on span "Page SEO" at bounding box center [65, 99] width 27 height 7
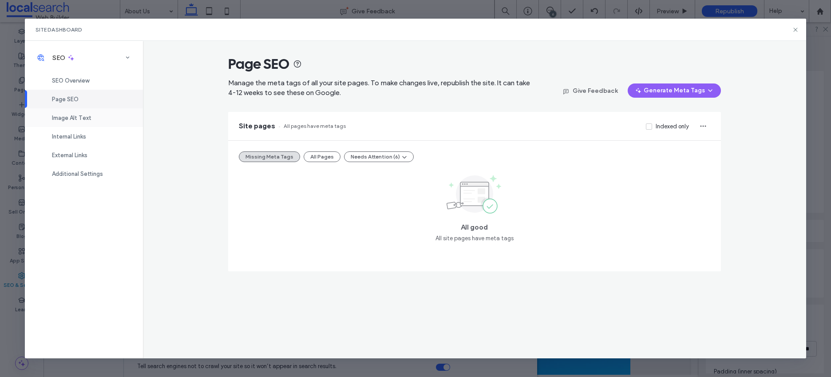
click at [75, 121] on span "Image Alt Text" at bounding box center [72, 118] width 40 height 7
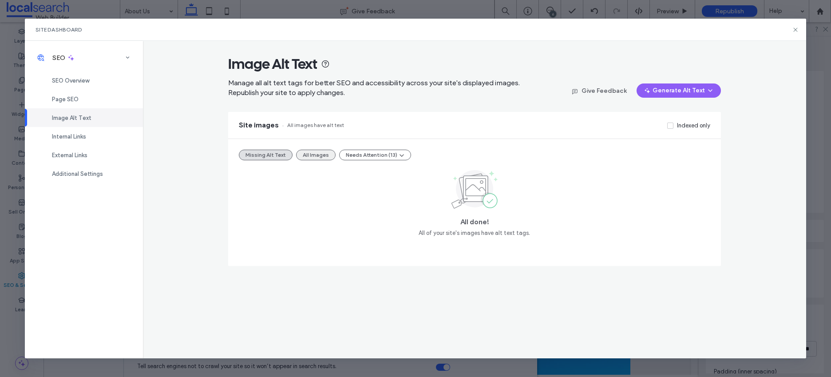
click at [322, 154] on button "All Images" at bounding box center [316, 155] width 40 height 11
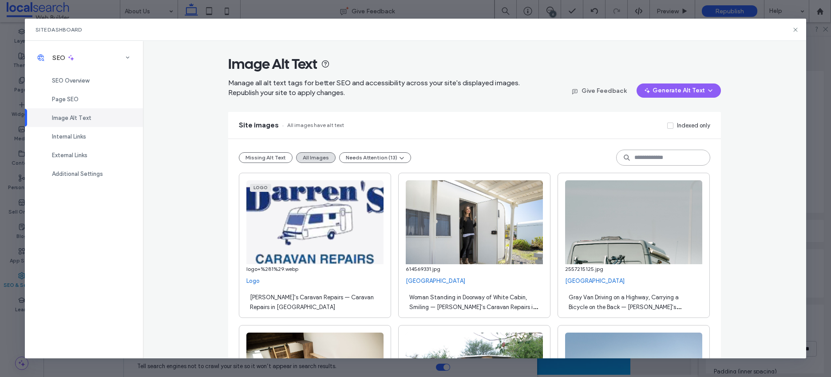
click at [688, 152] on input at bounding box center [663, 158] width 94 height 16
click at [520, 133] on div "Site images All images have alt text Indexed only" at bounding box center [474, 125] width 493 height 27
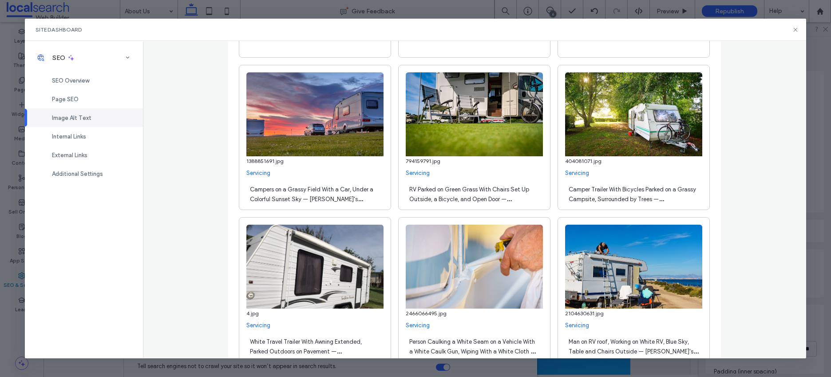
click at [258, 199] on span "Campers on a Grassy Field With a Car, Under a Colorful Sunset Sky — Darren's Ca…" at bounding box center [311, 204] width 123 height 36
click at [0, 0] on textarea "**********" at bounding box center [0, 0] width 0 height 0
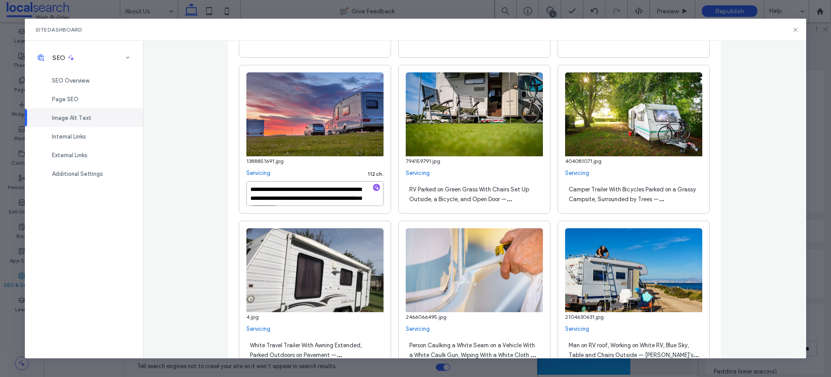
click at [277, 199] on textarea "**********" at bounding box center [314, 193] width 137 height 25
click at [279, 199] on textarea "**********" at bounding box center [314, 193] width 137 height 25
type textarea "**********"
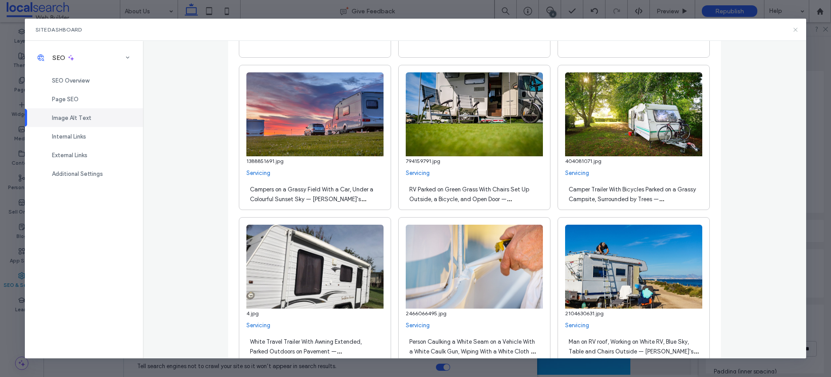
click at [728, 30] on use at bounding box center [795, 30] width 4 height 4
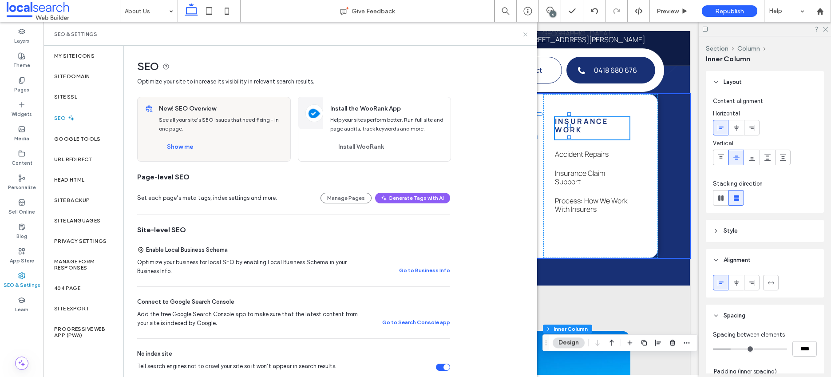
click at [524, 35] on icon at bounding box center [525, 34] width 7 height 7
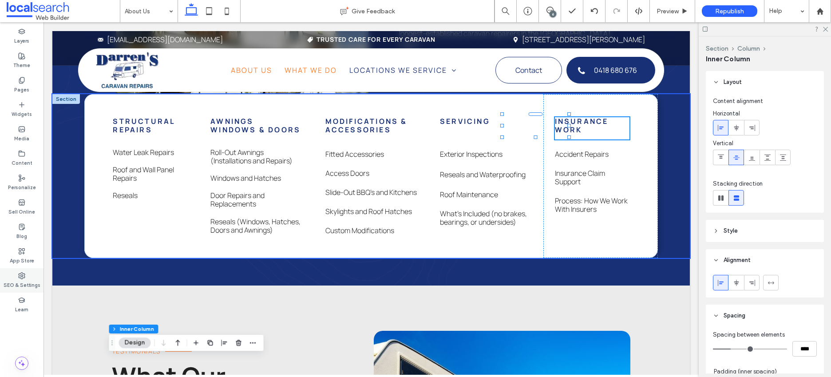
click at [17, 280] on label "SEO & Settings" at bounding box center [22, 284] width 37 height 10
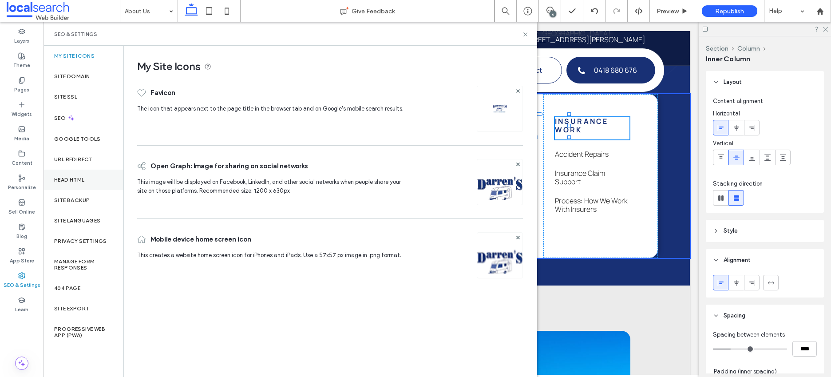
click at [75, 181] on label "Head HTML" at bounding box center [69, 180] width 31 height 6
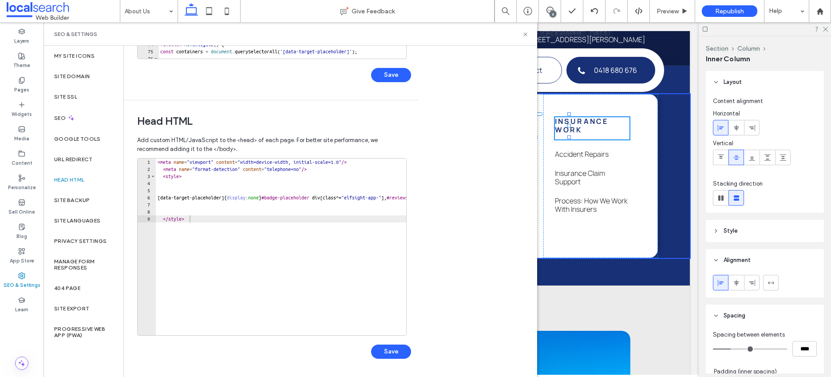
scroll to position [231, 0]
type textarea "********"
click at [200, 224] on div "< meta name = "viewport" content = "width=device-width, initial-scale=1.0" /> <…" at bounding box center [402, 250] width 493 height 184
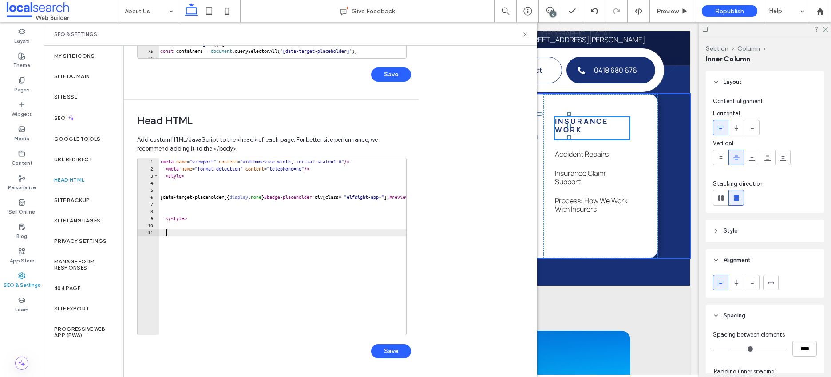
paste textarea "**********"
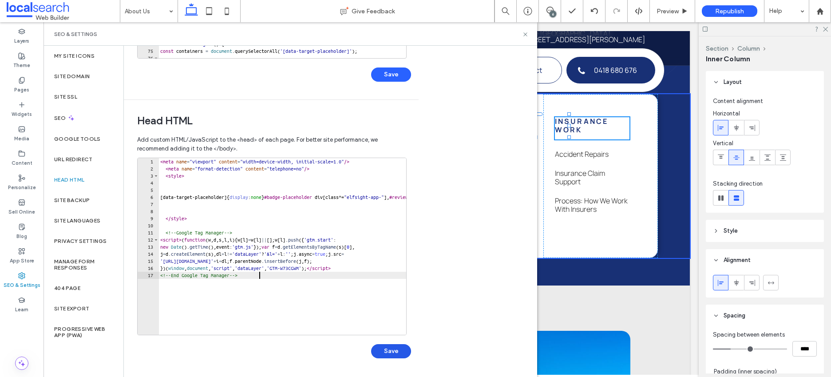
type textarea "**********"
click at [388, 354] on button "Save" at bounding box center [391, 351] width 40 height 14
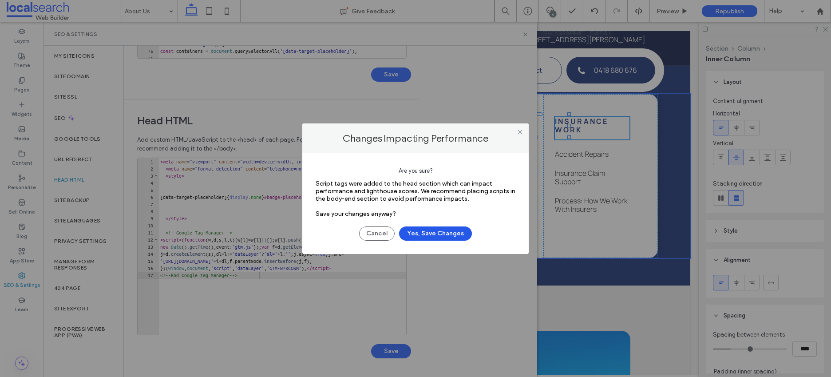
click at [430, 231] on button "Yes, Save Changes" at bounding box center [435, 233] width 73 height 14
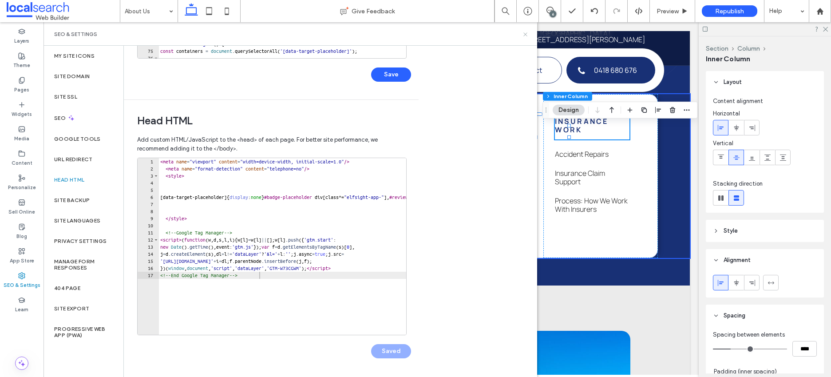
click at [523, 35] on icon at bounding box center [525, 34] width 7 height 7
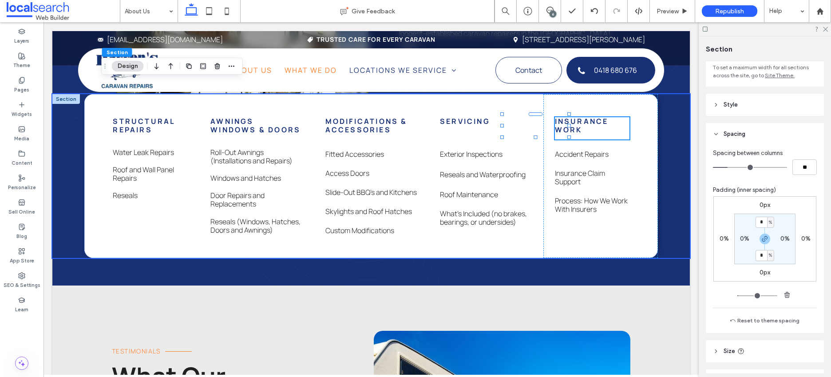
scroll to position [0, 0]
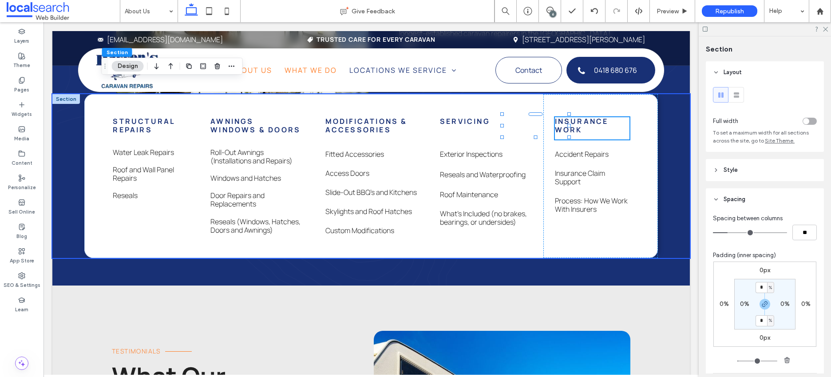
click at [720, 169] on header "Style" at bounding box center [765, 170] width 118 height 22
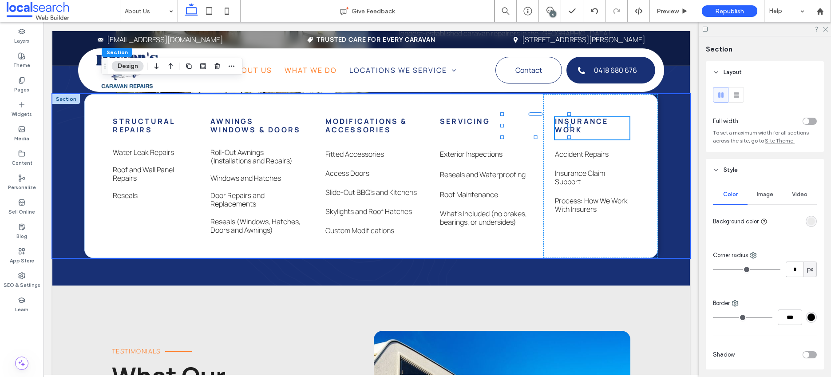
scroll to position [2, 0]
click at [728, 219] on div "rgba(235,235,235,1)" at bounding box center [811, 220] width 8 height 8
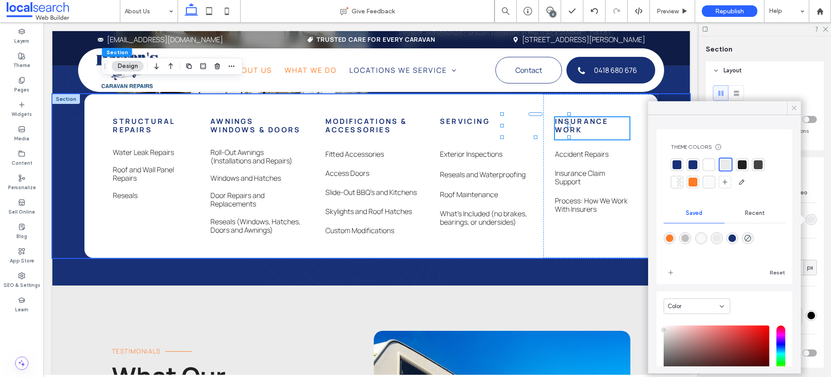
click at [728, 107] on icon at bounding box center [794, 108] width 8 height 8
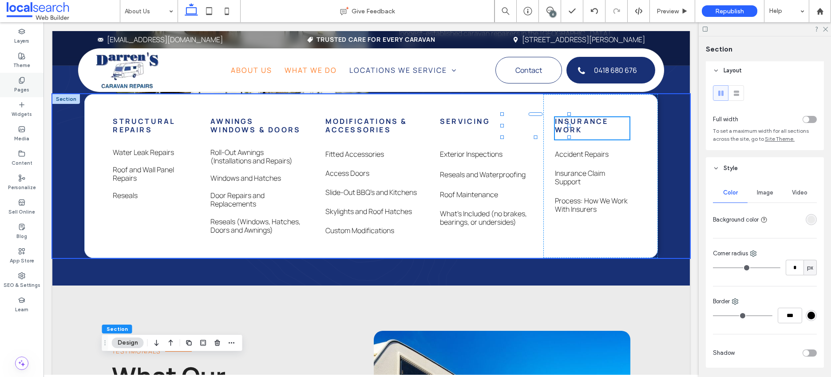
click at [19, 82] on icon at bounding box center [21, 80] width 7 height 7
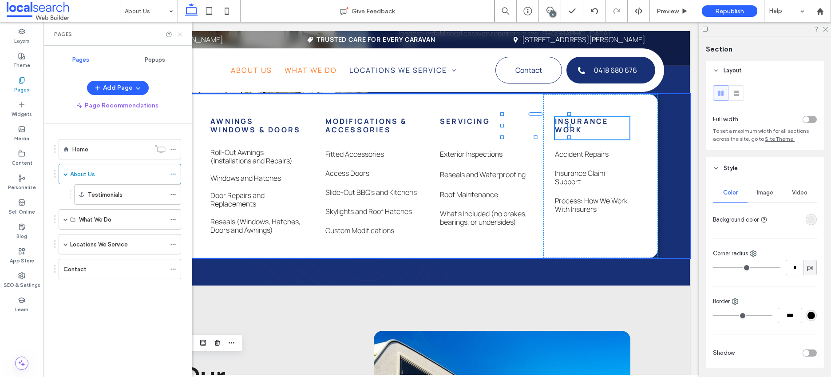
click at [181, 34] on icon at bounding box center [180, 34] width 7 height 7
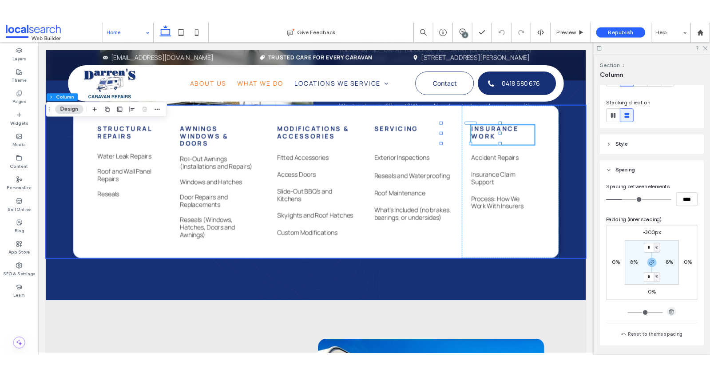
scroll to position [142, 0]
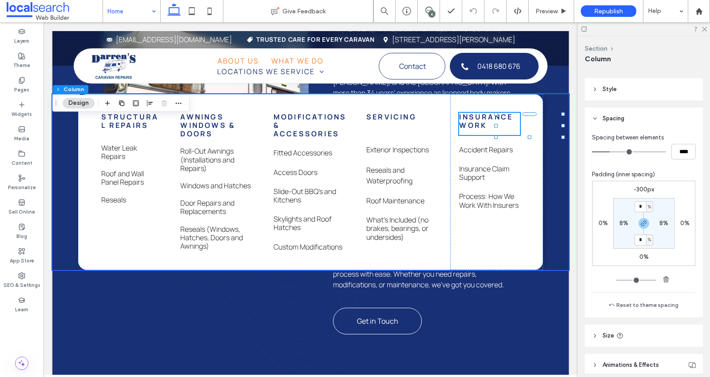
click at [636, 190] on label "-300px" at bounding box center [643, 190] width 20 height 8
type input "*"
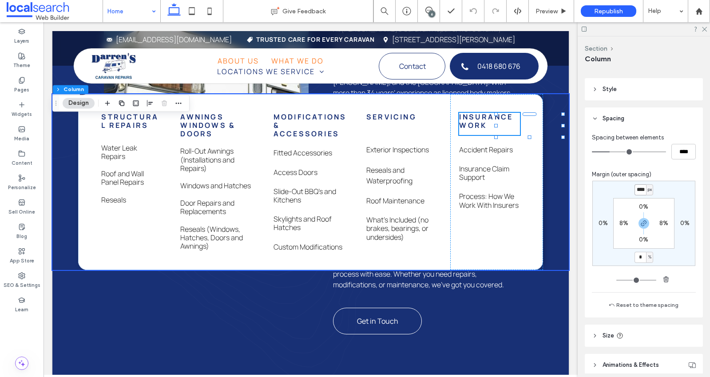
click at [641, 190] on input "****" at bounding box center [640, 189] width 12 height 11
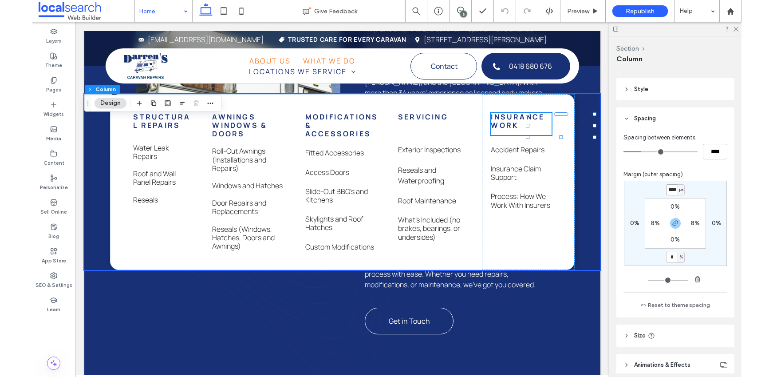
scroll to position [0, 1]
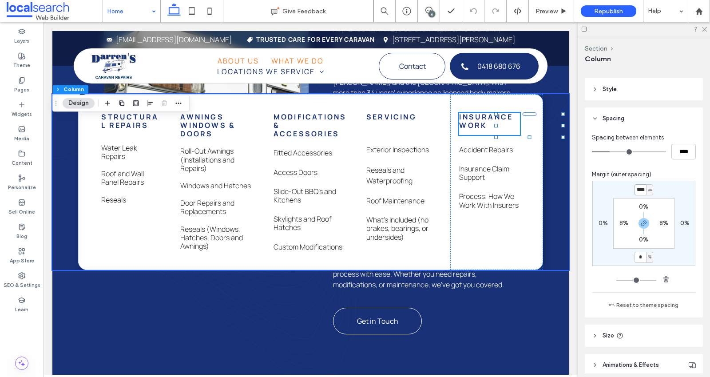
type input "****"
type input "*"
type input "****"
type input "*"
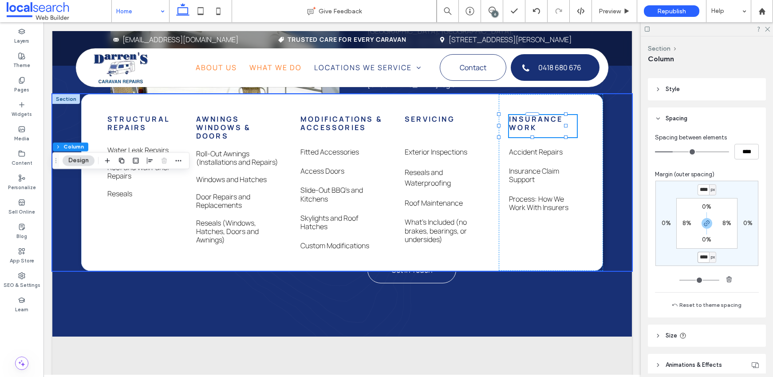
click at [700, 260] on input "****" at bounding box center [704, 257] width 12 height 11
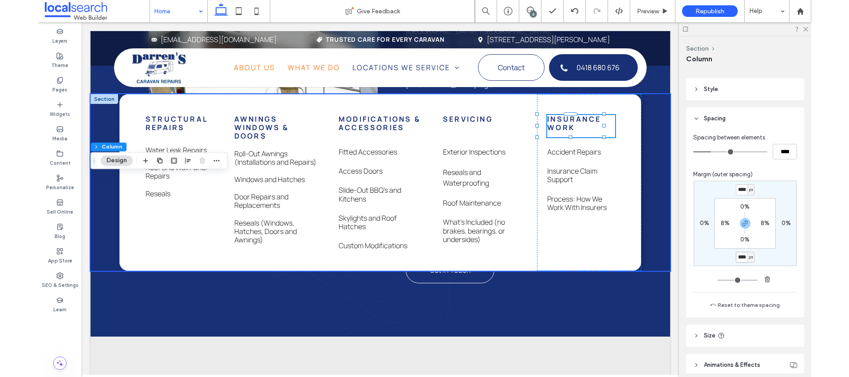
scroll to position [0, 0]
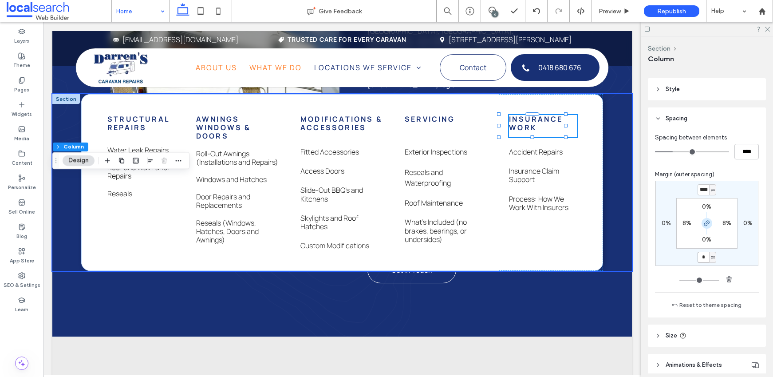
type input "*"
click at [704, 225] on icon "button" at bounding box center [707, 223] width 7 height 7
click at [712, 188] on span "px" at bounding box center [713, 189] width 4 height 9
click at [698, 190] on input "*" at bounding box center [704, 189] width 12 height 11
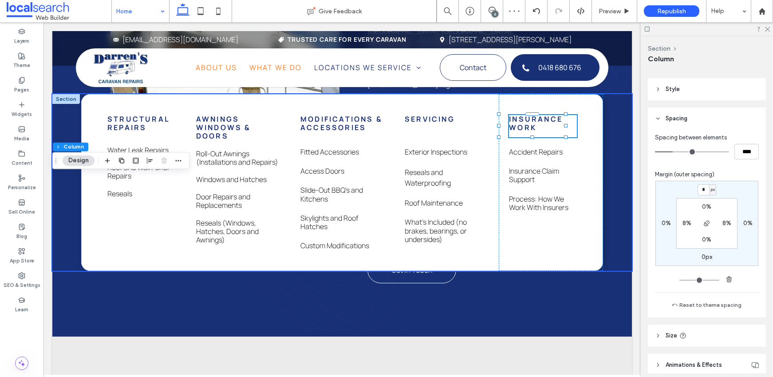
click at [711, 191] on span "px" at bounding box center [713, 189] width 4 height 9
drag, startPoint x: 708, startPoint y: 219, endPoint x: 707, endPoint y: 208, distance: 10.7
click at [708, 217] on span "%" at bounding box center [707, 218] width 5 height 9
click at [703, 188] on input "*" at bounding box center [704, 189] width 12 height 11
type input "***"
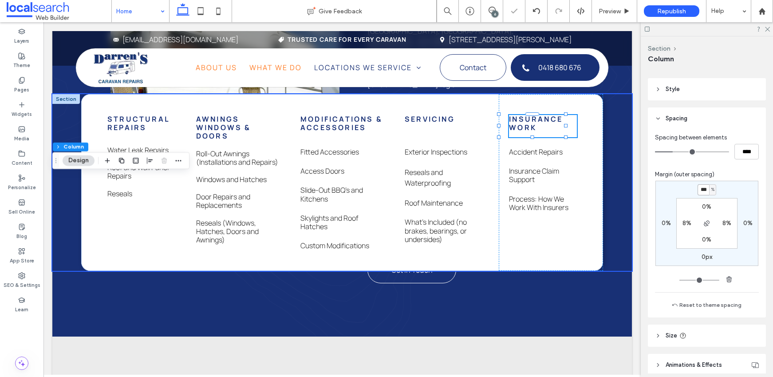
type input "*"
type input "***"
type input "*"
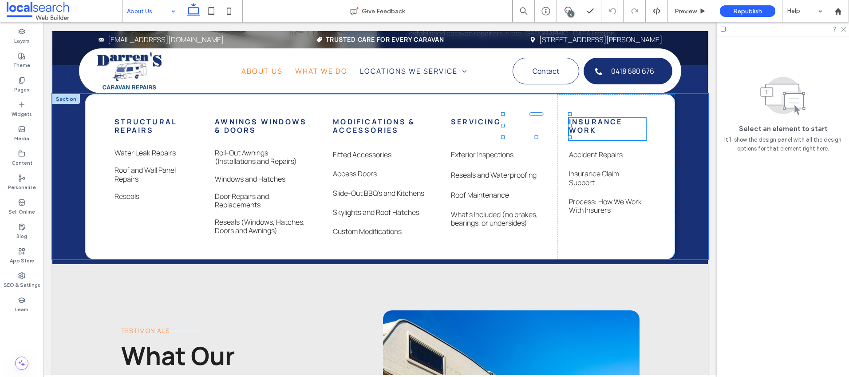
click at [151, 15] on input at bounding box center [149, 11] width 44 height 22
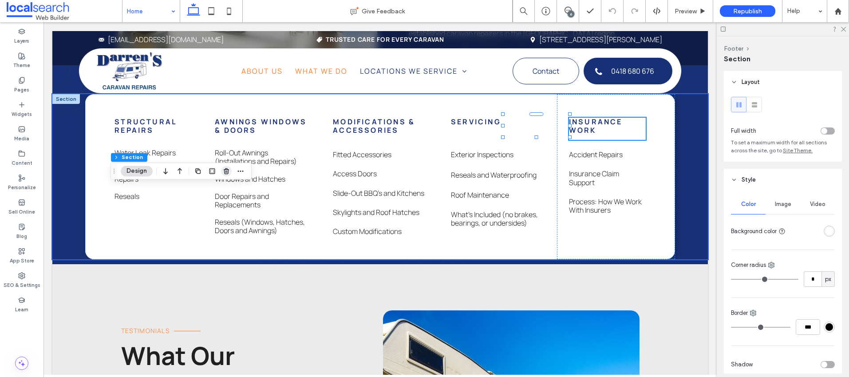
click at [226, 171] on icon "button" at bounding box center [226, 170] width 7 height 7
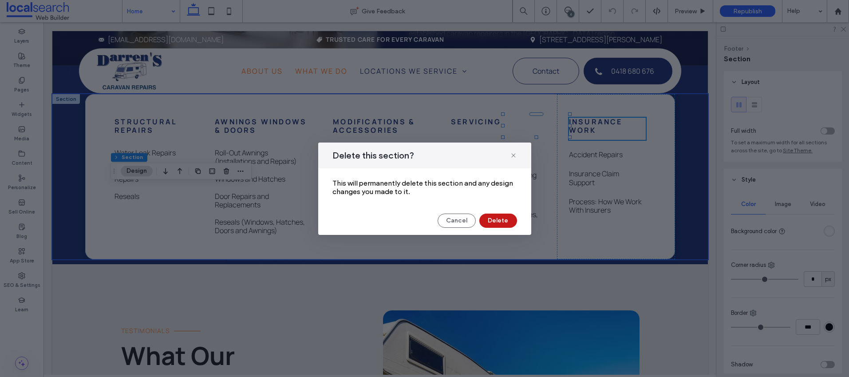
click at [498, 218] on button "Delete" at bounding box center [498, 221] width 38 height 14
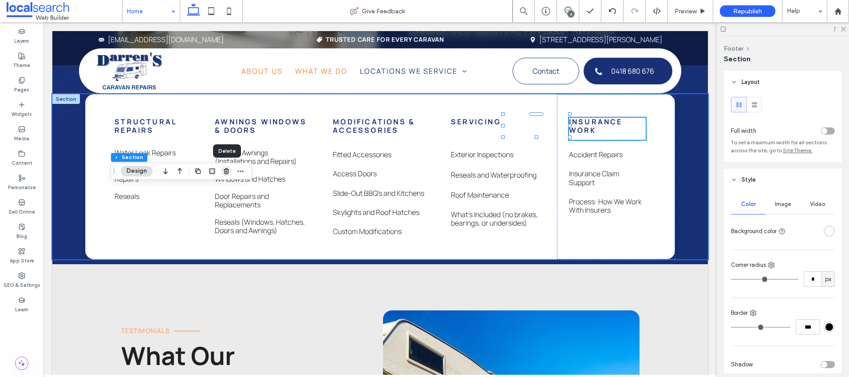
click at [225, 170] on use "button" at bounding box center [226, 171] width 5 height 6
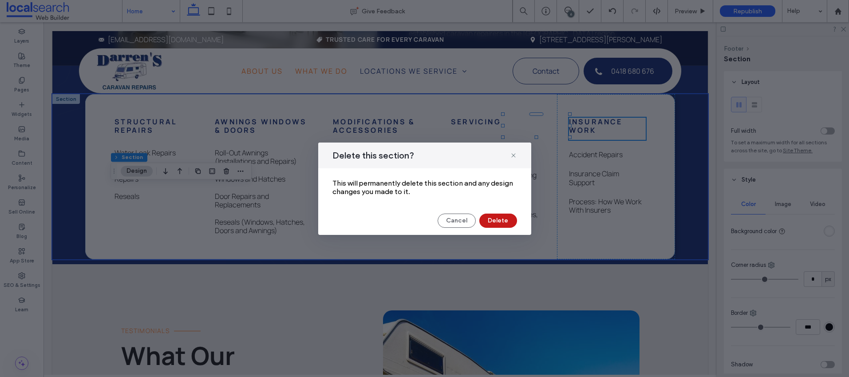
click at [500, 221] on button "Delete" at bounding box center [498, 221] width 38 height 14
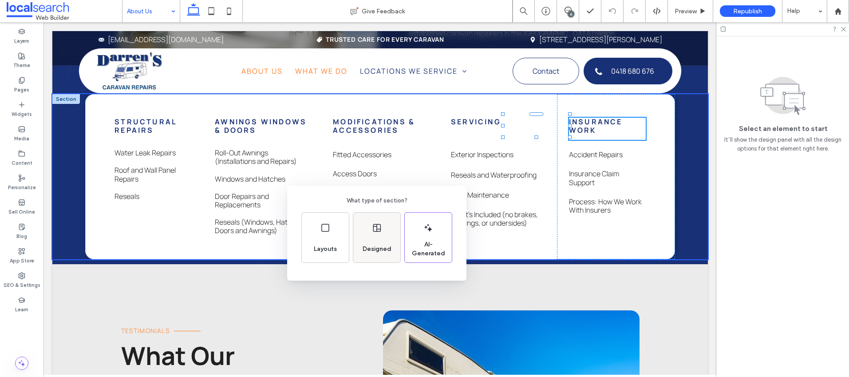
click at [368, 242] on div "Designed" at bounding box center [377, 249] width 36 height 20
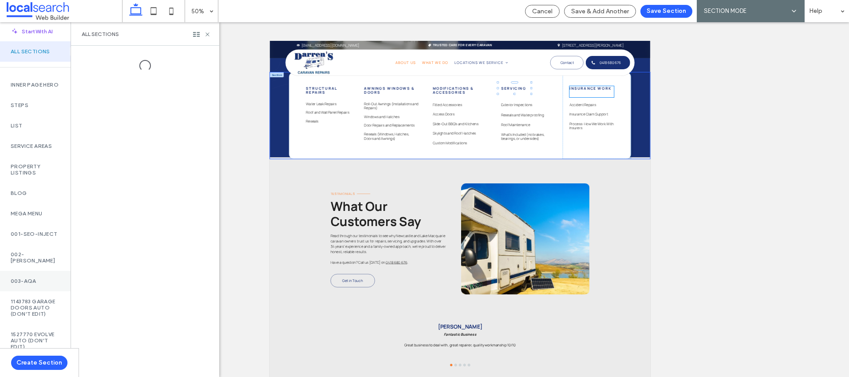
scroll to position [6, 0]
click at [30, 277] on div "003-AQA" at bounding box center [35, 280] width 71 height 20
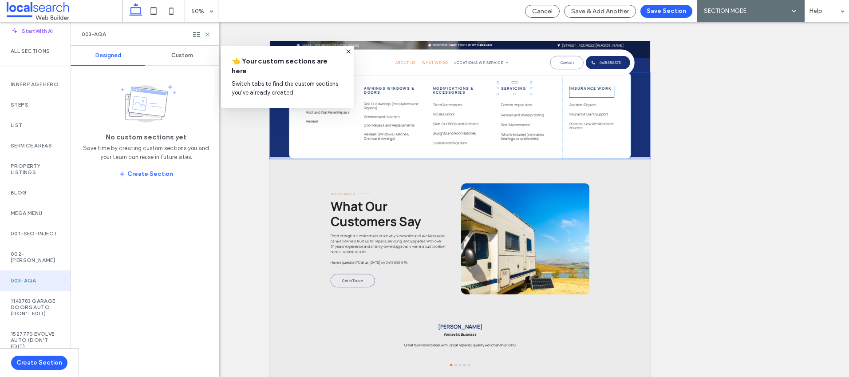
click at [185, 55] on span "Custom" at bounding box center [182, 55] width 22 height 7
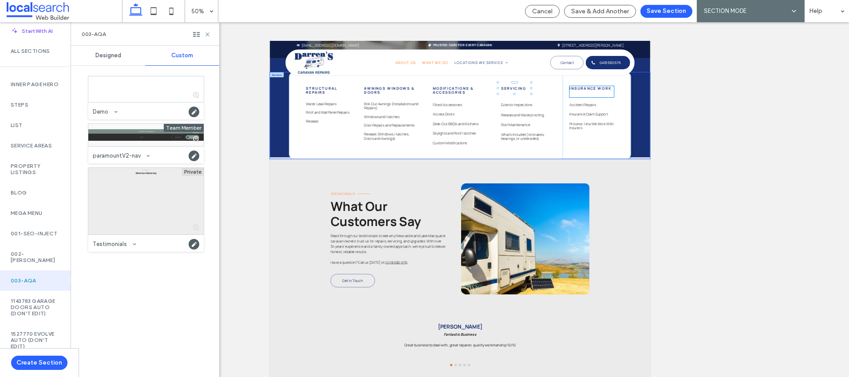
click at [140, 194] on div at bounding box center [145, 201] width 115 height 67
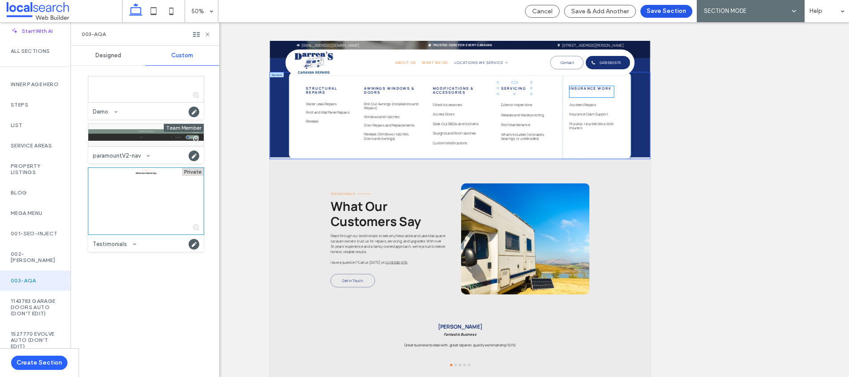
click at [668, 9] on button "Save Section" at bounding box center [667, 11] width 52 height 13
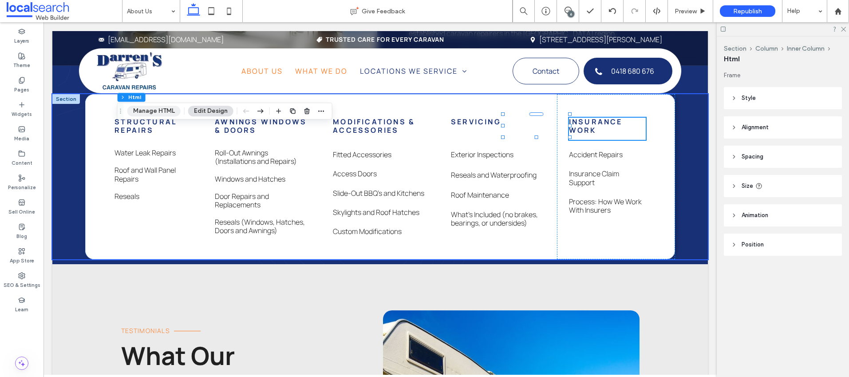
click at [154, 110] on button "Manage HTML" at bounding box center [153, 111] width 53 height 11
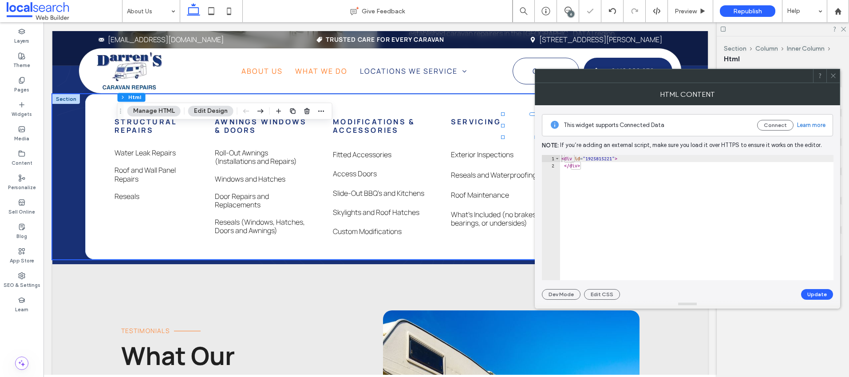
type textarea "**********"
click at [599, 158] on div "< div id = "1925815221" > </ div >" at bounding box center [697, 224] width 274 height 139
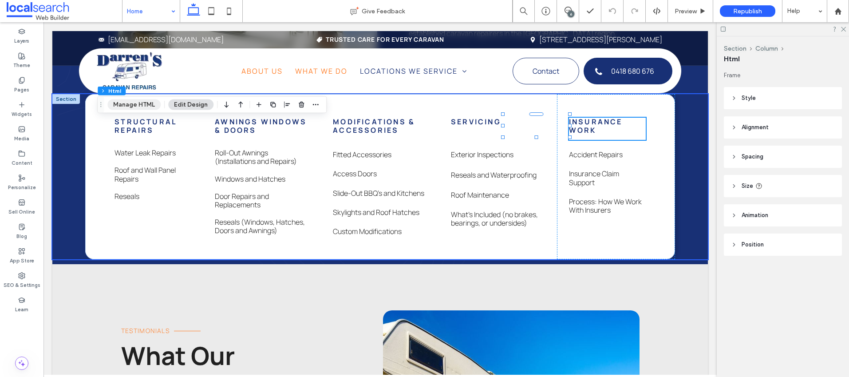
click at [136, 101] on button "Manage HTML" at bounding box center [133, 104] width 53 height 11
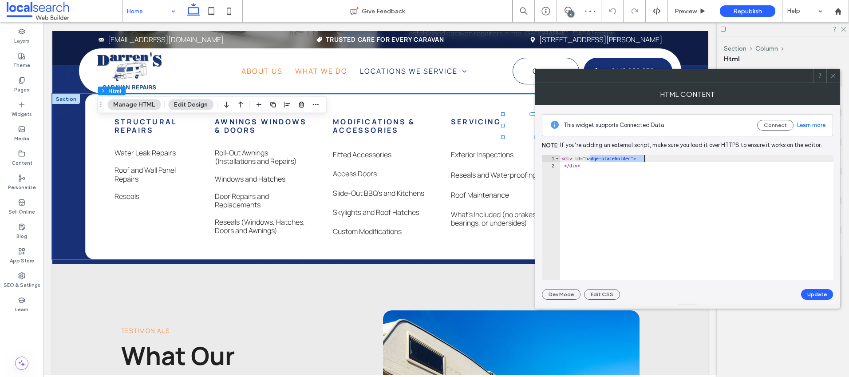
drag, startPoint x: 591, startPoint y: 159, endPoint x: 644, endPoint y: 159, distance: 52.4
click at [644, 159] on div "< div id = "badge-placeholder" > </ div >" at bounding box center [697, 224] width 274 height 139
drag, startPoint x: 601, startPoint y: 168, endPoint x: 550, endPoint y: 159, distance: 51.4
click at [550, 159] on div "**********" at bounding box center [688, 217] width 292 height 125
click at [654, 191] on div "< div id = "badge-placeholder" > </ div >" at bounding box center [697, 224] width 274 height 139
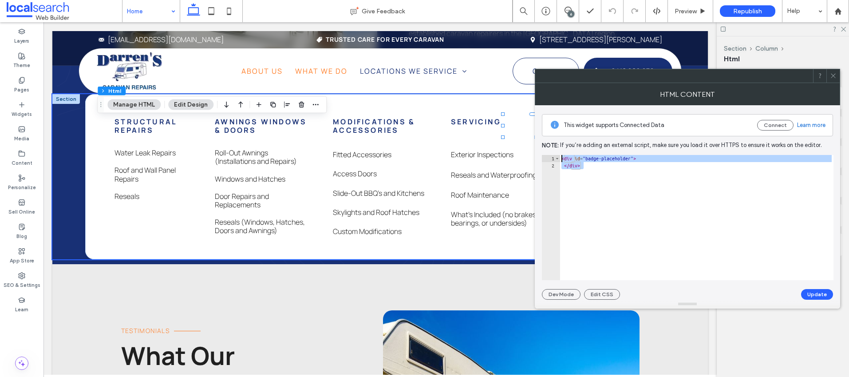
type textarea "******"
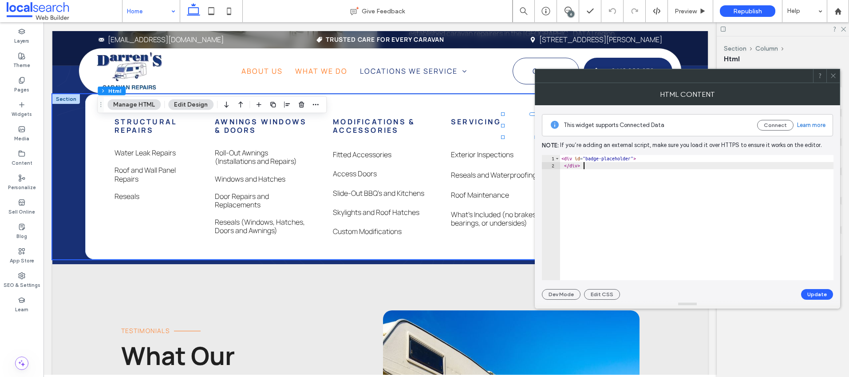
click at [728, 79] on icon at bounding box center [833, 75] width 7 height 7
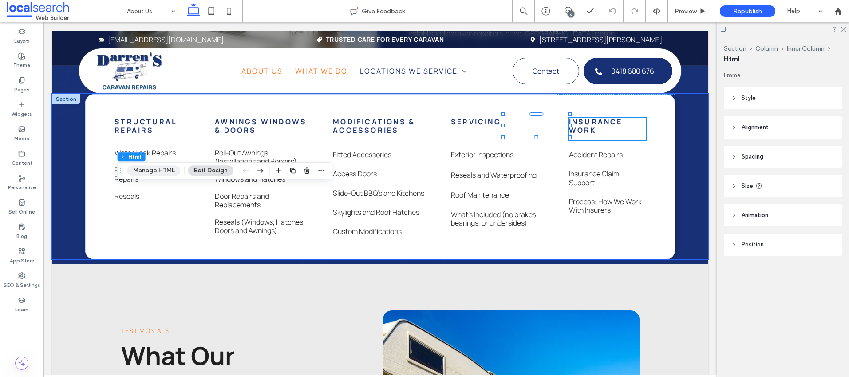
click at [157, 166] on button "Manage HTML" at bounding box center [153, 170] width 53 height 11
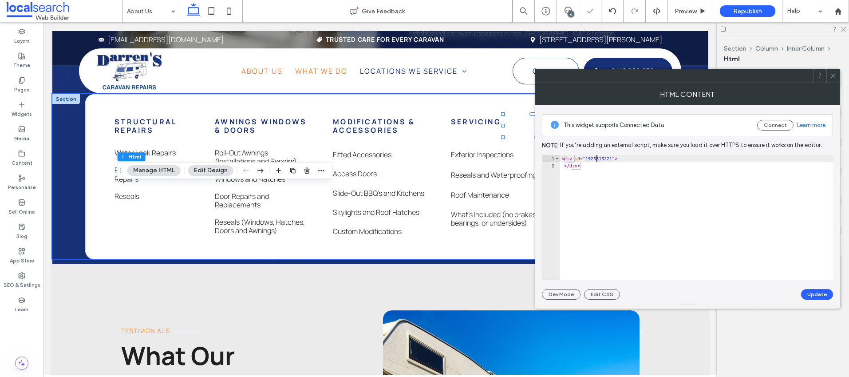
click at [596, 158] on div "< div id = "1925815221" > </ div >" at bounding box center [697, 224] width 274 height 139
type textarea "**********"
click at [728, 295] on button "Update" at bounding box center [817, 294] width 32 height 11
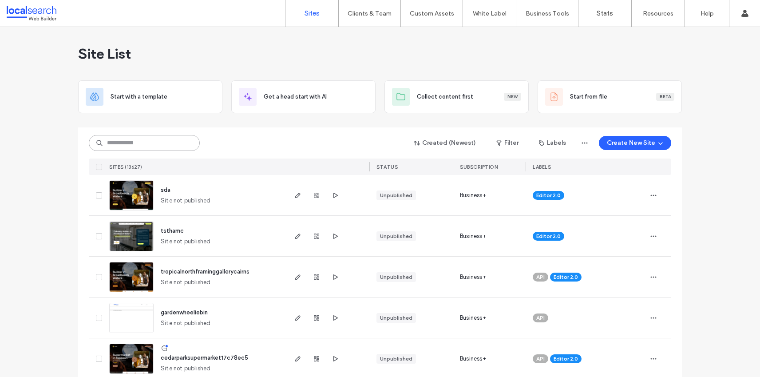
drag, startPoint x: 161, startPoint y: 146, endPoint x: 178, endPoint y: 124, distance: 27.5
click at [161, 146] on input at bounding box center [144, 143] width 111 height 16
paste input "********"
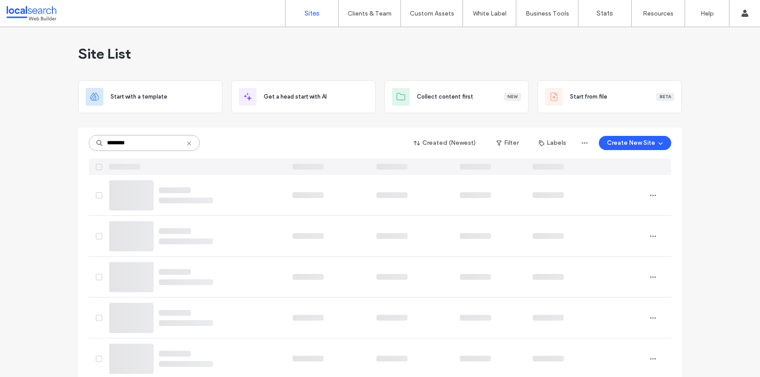
type input "********"
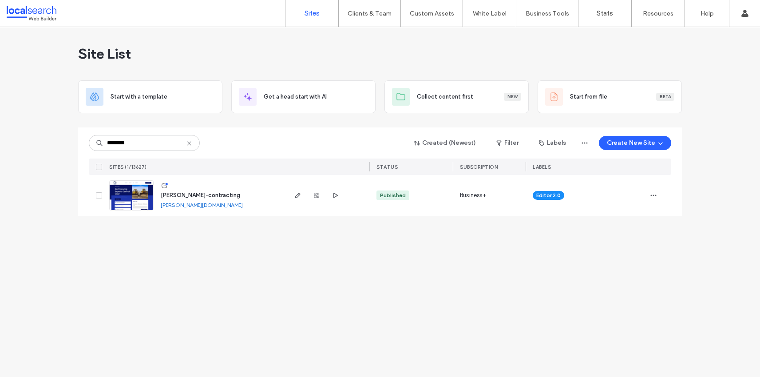
click at [173, 195] on span "[PERSON_NAME]-contracting" at bounding box center [200, 195] width 79 height 7
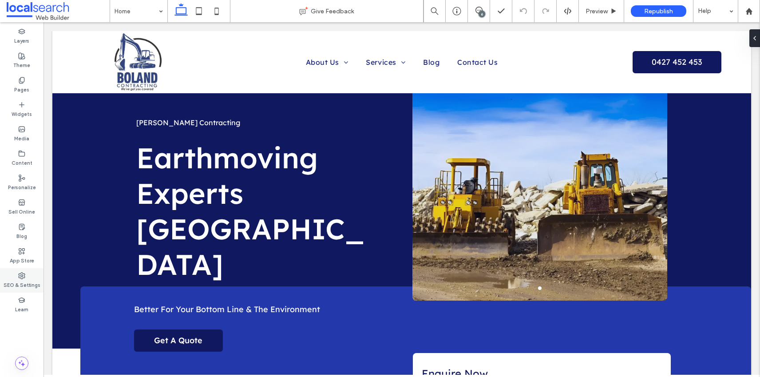
click at [20, 277] on icon at bounding box center [21, 275] width 7 height 7
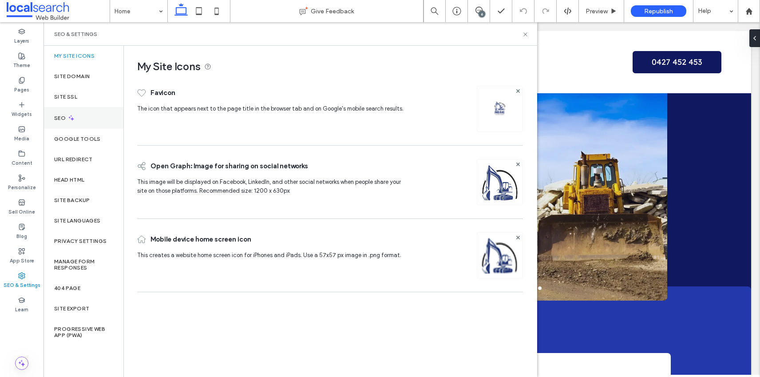
drag, startPoint x: 63, startPoint y: 116, endPoint x: 119, endPoint y: 126, distance: 56.7
click at [63, 116] on label "SEO" at bounding box center [60, 118] width 13 height 6
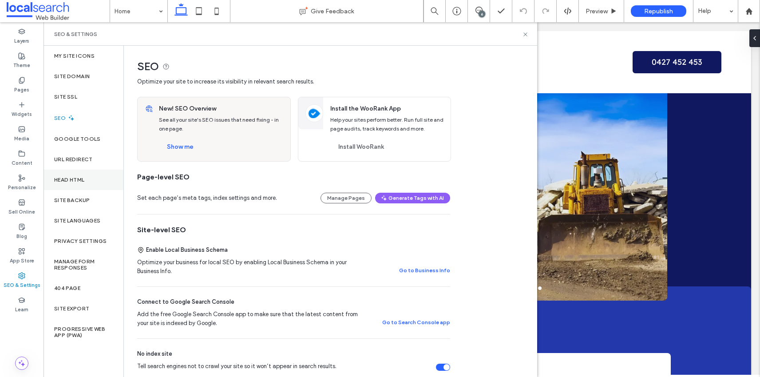
click at [61, 195] on div "Site Backup" at bounding box center [84, 200] width 80 height 20
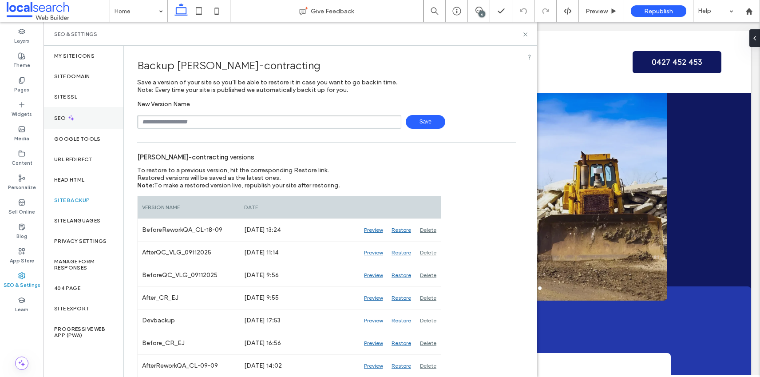
click at [52, 115] on div "SEO" at bounding box center [84, 118] width 80 height 22
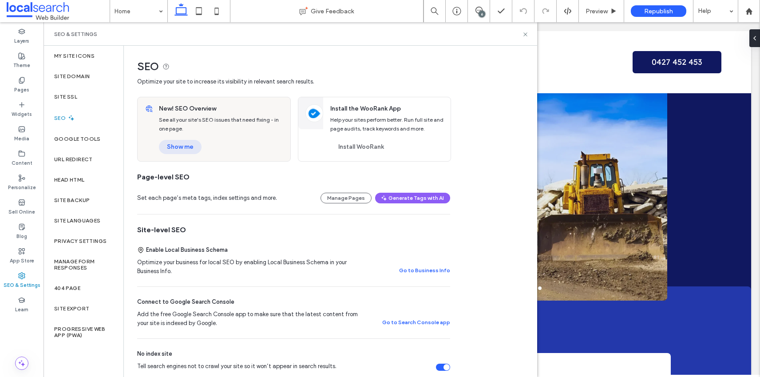
click at [192, 144] on button "Show me" at bounding box center [180, 147] width 43 height 14
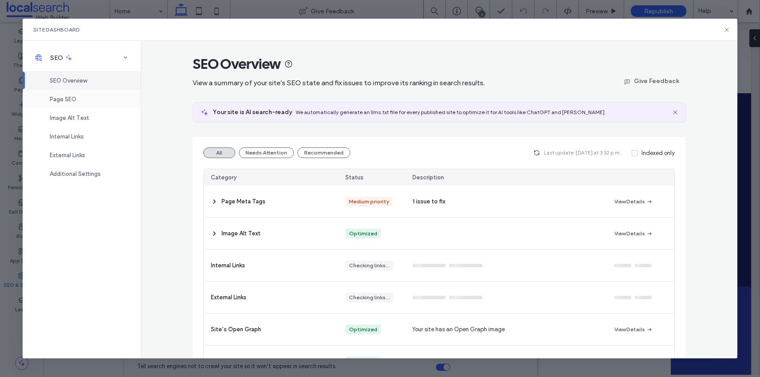
click at [71, 97] on span "Page SEO" at bounding box center [63, 99] width 27 height 7
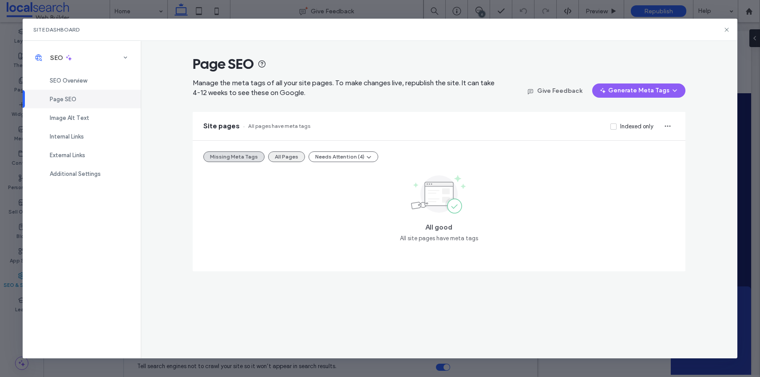
click at [290, 155] on button "All Pages" at bounding box center [286, 156] width 37 height 11
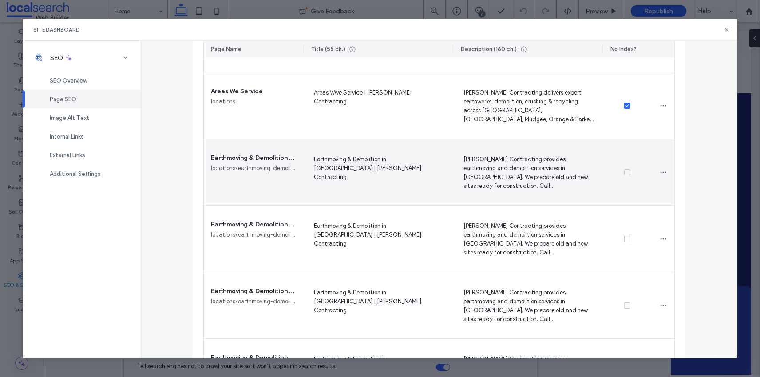
scroll to position [710, 0]
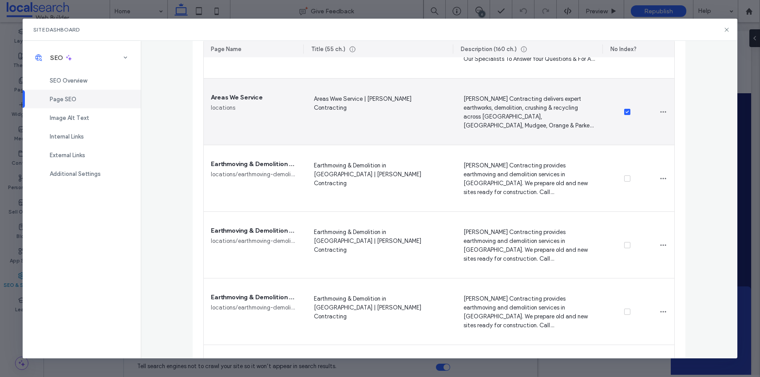
click at [336, 100] on span "Areas Wwe Service | [PERSON_NAME] Contracting" at bounding box center [377, 112] width 135 height 36
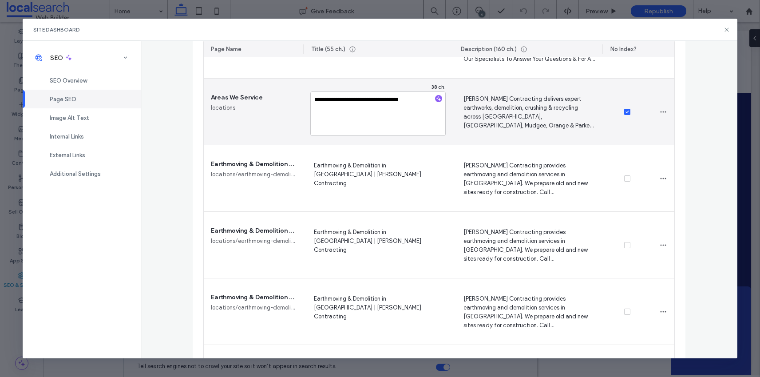
click at [336, 100] on textarea "**********" at bounding box center [377, 113] width 135 height 44
type textarea "**********"
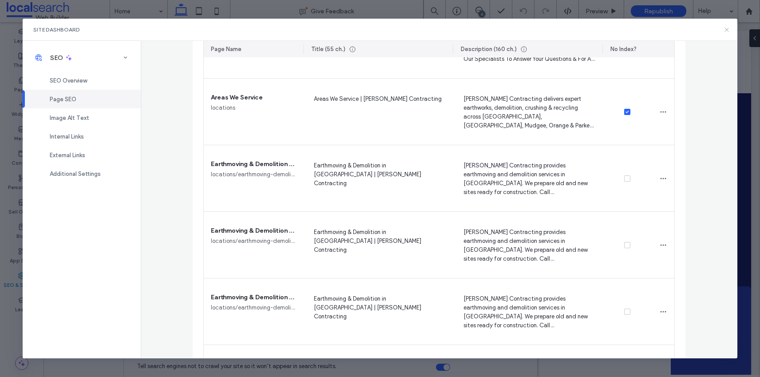
click at [726, 29] on use at bounding box center [726, 30] width 4 height 4
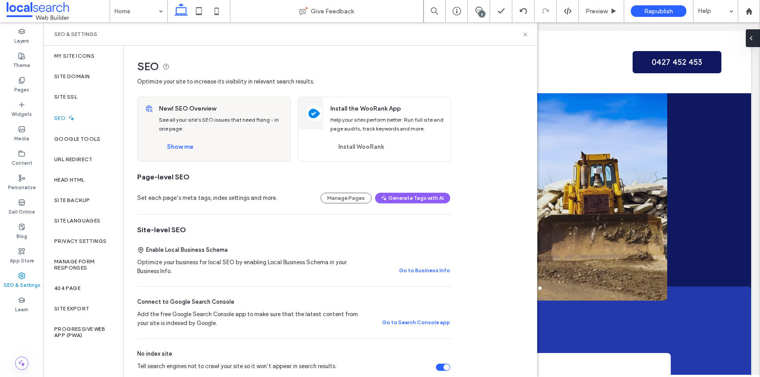
click at [751, 37] on icon at bounding box center [750, 38] width 7 height 7
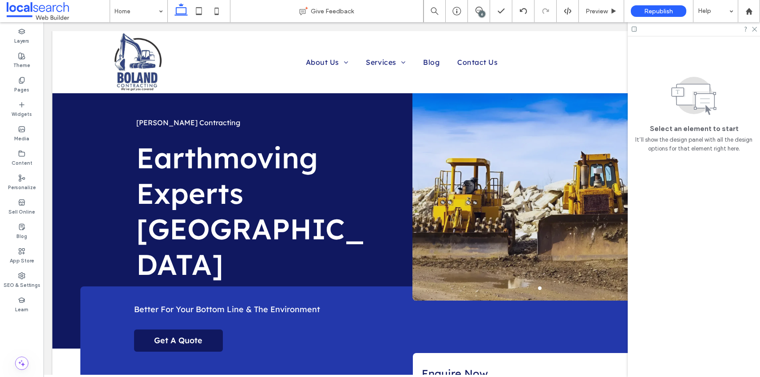
click at [633, 27] on icon at bounding box center [634, 29] width 7 height 7
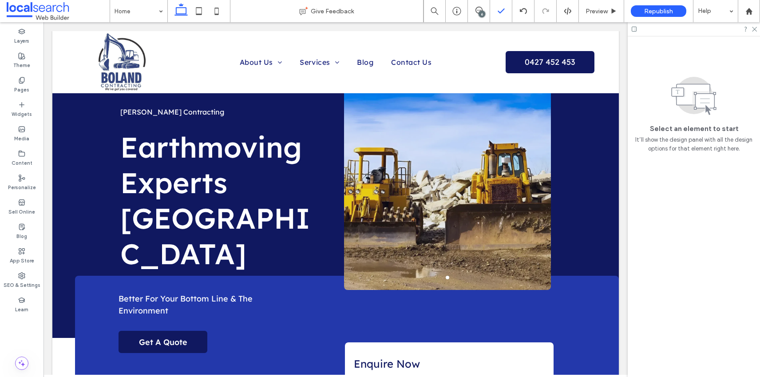
drag, startPoint x: 478, startPoint y: 12, endPoint x: 511, endPoint y: 12, distance: 33.3
click at [478, 12] on icon at bounding box center [478, 10] width 7 height 7
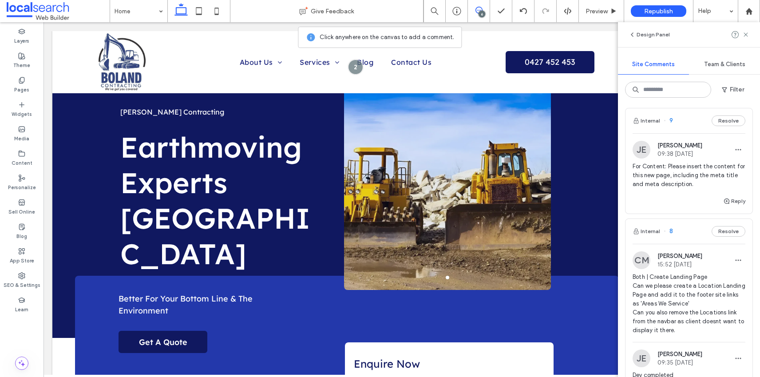
scroll to position [4, 0]
click at [22, 277] on icon at bounding box center [21, 275] width 7 height 7
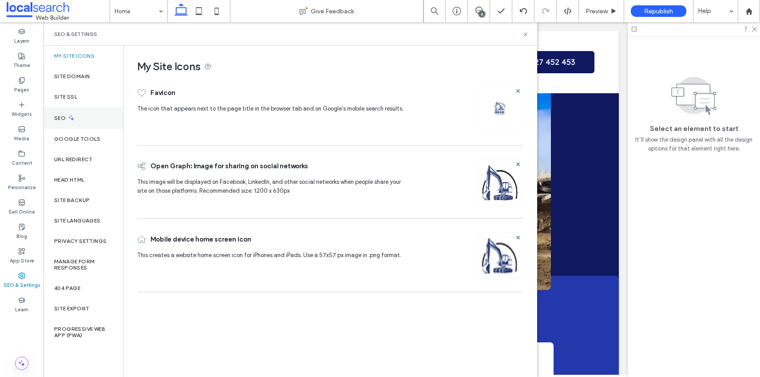
click at [52, 118] on div "SEO" at bounding box center [84, 118] width 80 height 22
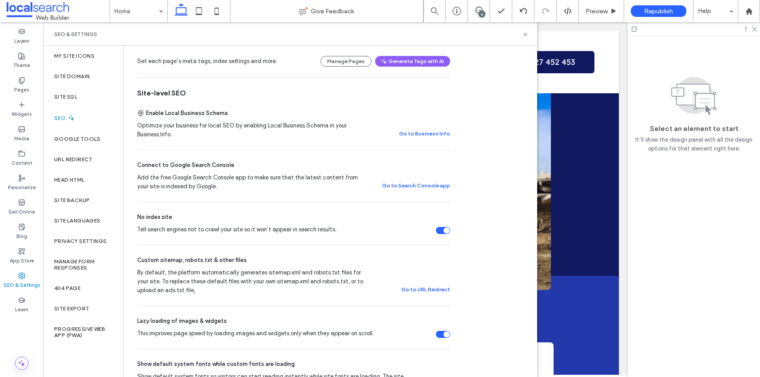
scroll to position [152, 0]
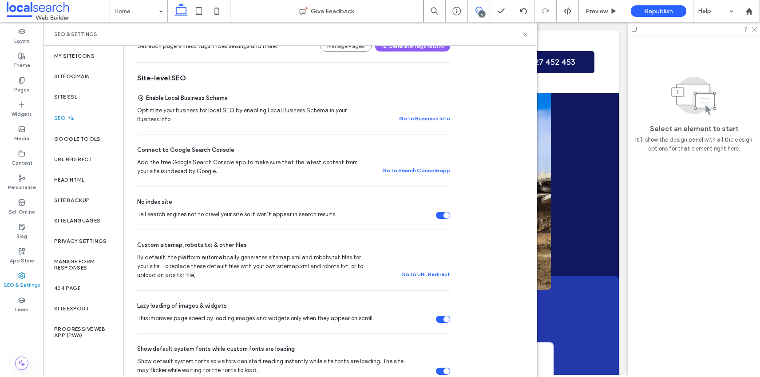
click at [480, 10] on use at bounding box center [478, 10] width 7 height 7
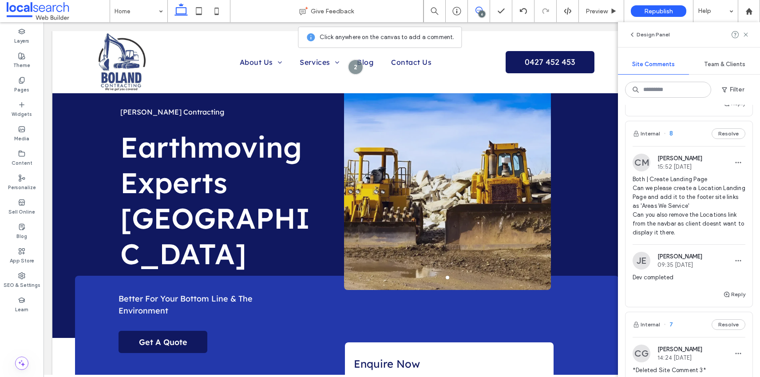
scroll to position [136, 0]
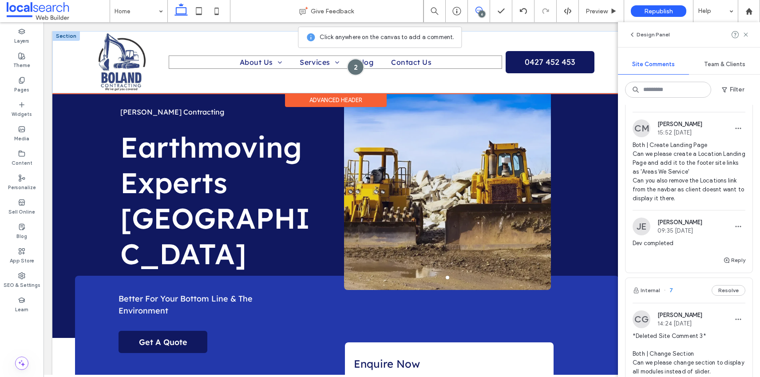
click at [348, 66] on div at bounding box center [355, 67] width 16 height 16
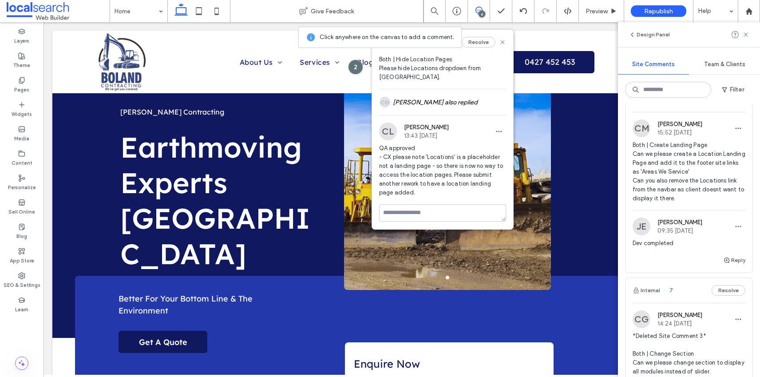
scroll to position [23, 0]
click at [500, 41] on use at bounding box center [502, 42] width 4 height 4
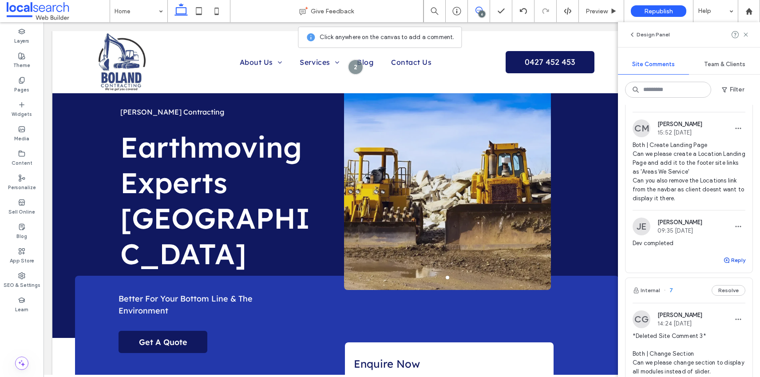
click at [729, 260] on button "Reply" at bounding box center [734, 260] width 22 height 11
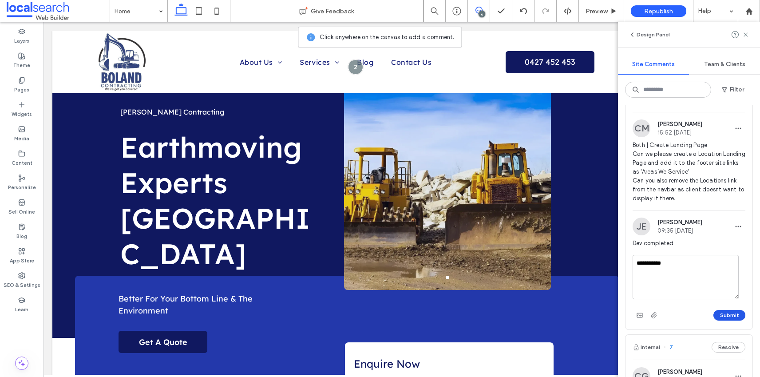
type textarea "**********"
click at [728, 317] on button "Submit" at bounding box center [729, 315] width 32 height 11
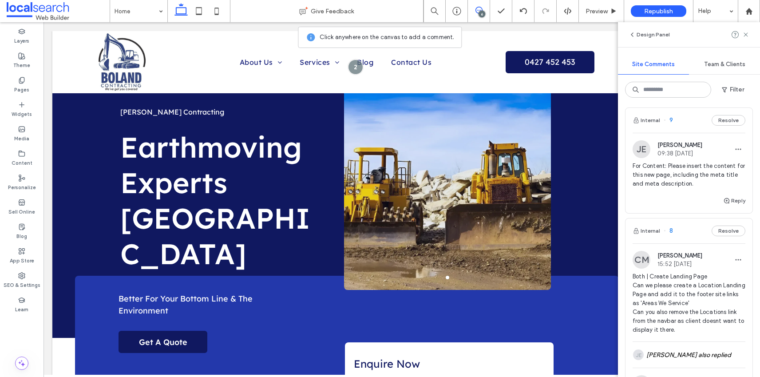
scroll to position [0, 0]
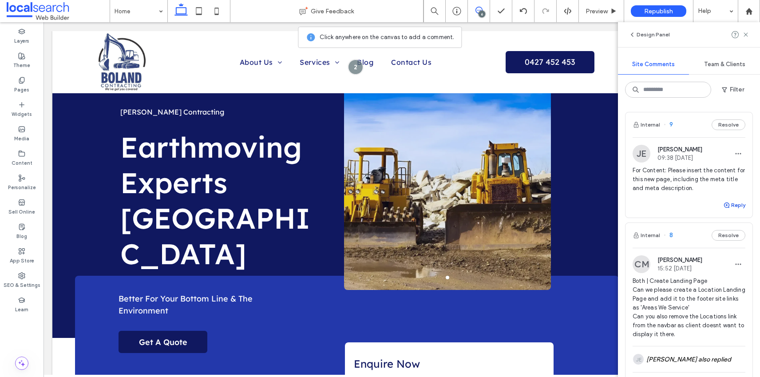
click at [729, 204] on button "Reply" at bounding box center [734, 205] width 22 height 11
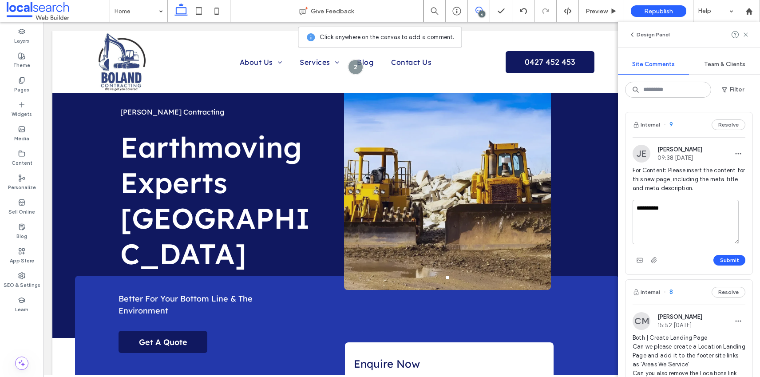
type textarea "**********"
click at [723, 261] on button "Submit" at bounding box center [729, 260] width 32 height 11
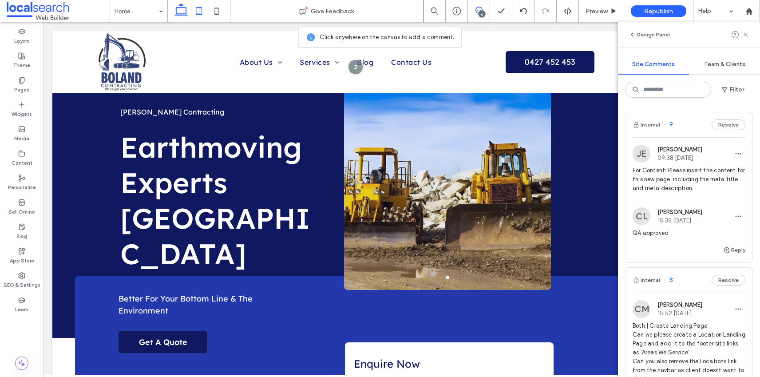
click at [194, 9] on icon at bounding box center [199, 11] width 18 height 18
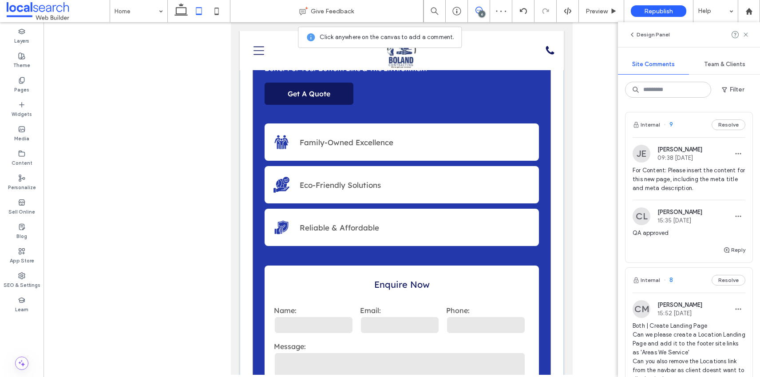
scroll to position [221, 0]
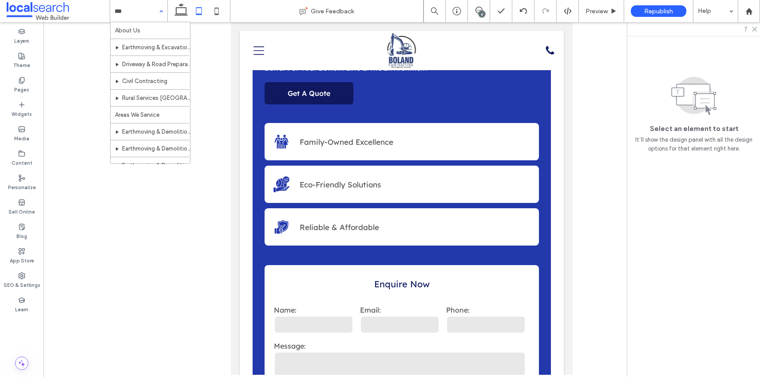
type input "****"
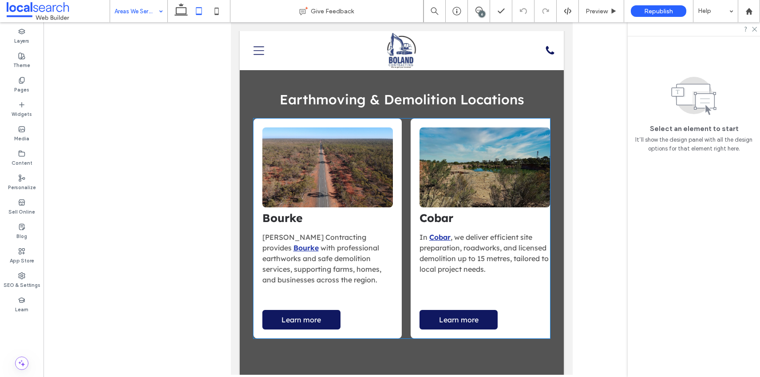
click at [405, 127] on div "Button Bourke Boland Contracting provides Bourke with professional earthworks a…" at bounding box center [401, 229] width 297 height 220
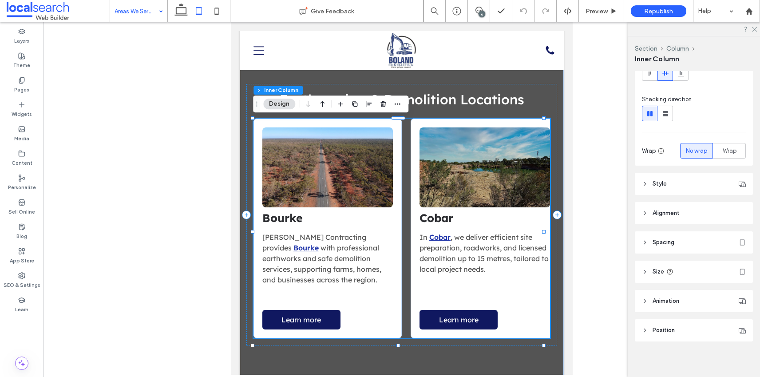
scroll to position [88, 0]
click at [647, 241] on icon at bounding box center [645, 239] width 6 height 6
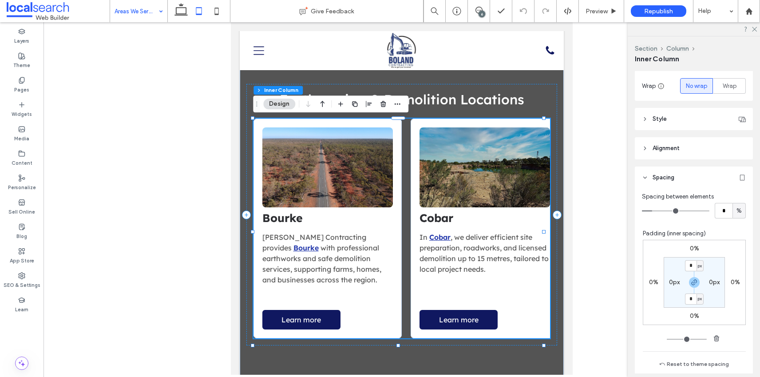
scroll to position [154, 0]
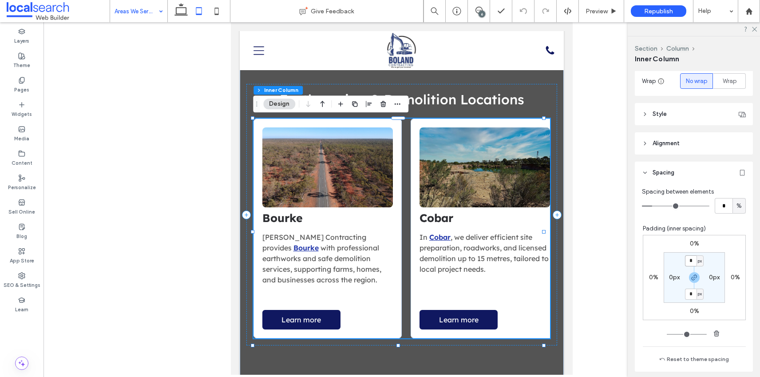
click at [688, 261] on input "*" at bounding box center [691, 260] width 12 height 11
type input "**"
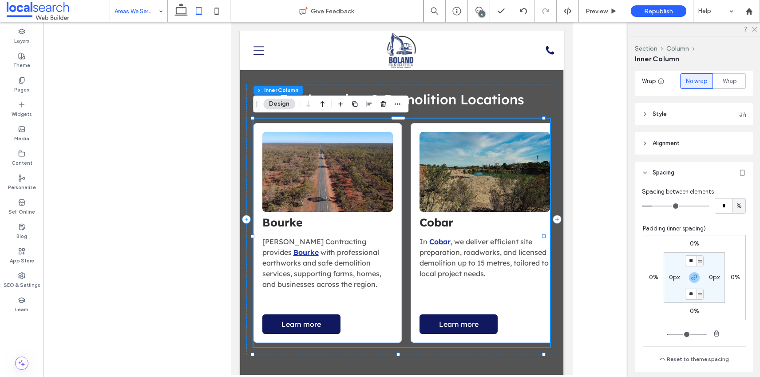
drag, startPoint x: 688, startPoint y: 275, endPoint x: 690, endPoint y: 264, distance: 11.7
click at [691, 275] on icon "button" at bounding box center [694, 277] width 7 height 7
click at [689, 262] on input "**" at bounding box center [691, 260] width 12 height 11
type input "*"
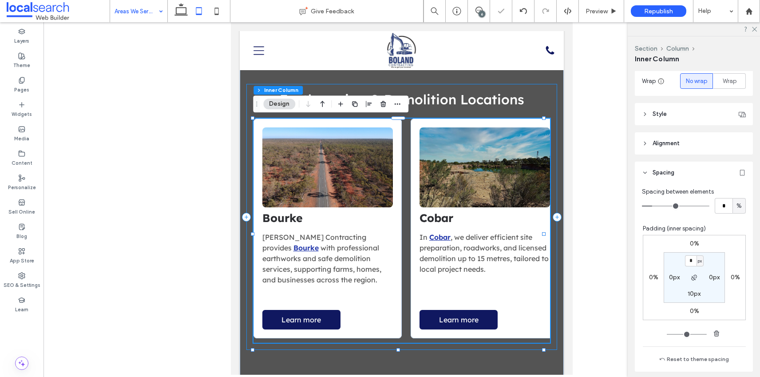
click at [545, 101] on div "Earthmoving & Demolition Locations Button Bourke Boland Contracting provides Bo…" at bounding box center [401, 217] width 311 height 266
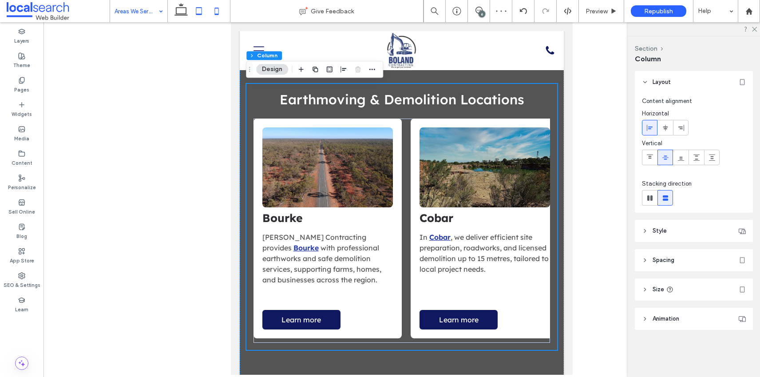
click at [220, 12] on icon at bounding box center [217, 11] width 18 height 18
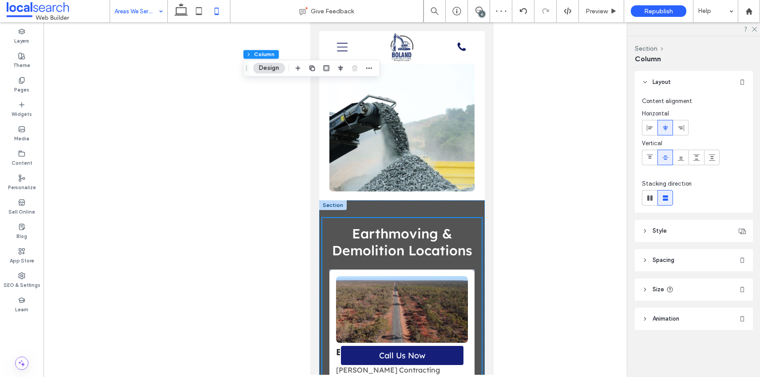
type input "**"
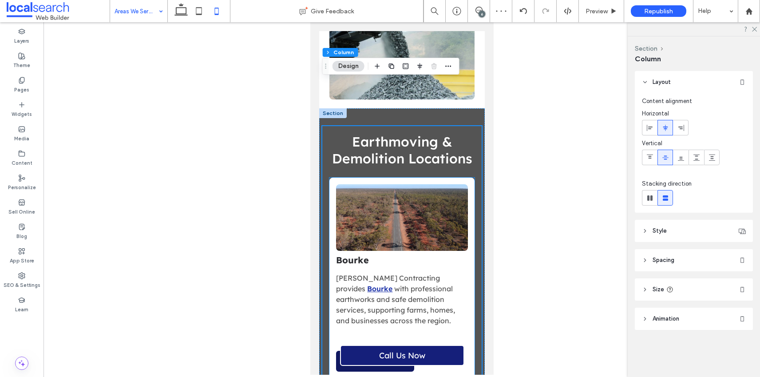
scroll to position [638, 0]
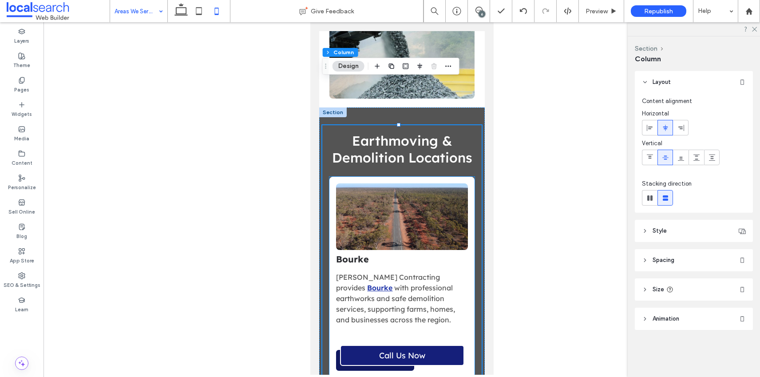
click at [467, 177] on div "Button Bourke Boland Contracting provides Bourke with professional earthworks a…" at bounding box center [401, 277] width 145 height 201
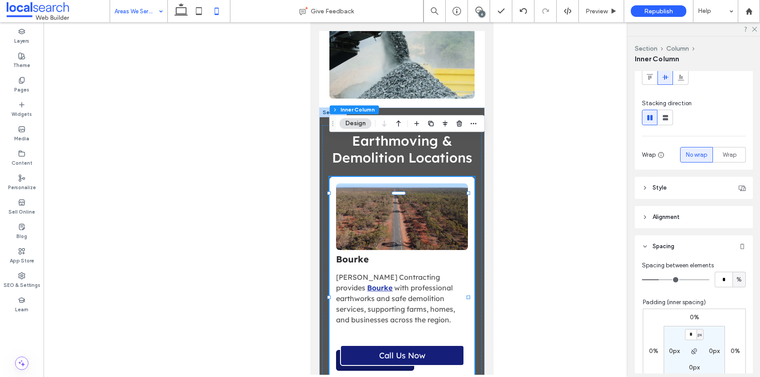
scroll to position [81, 0]
click at [649, 191] on header "Style" at bounding box center [694, 187] width 118 height 22
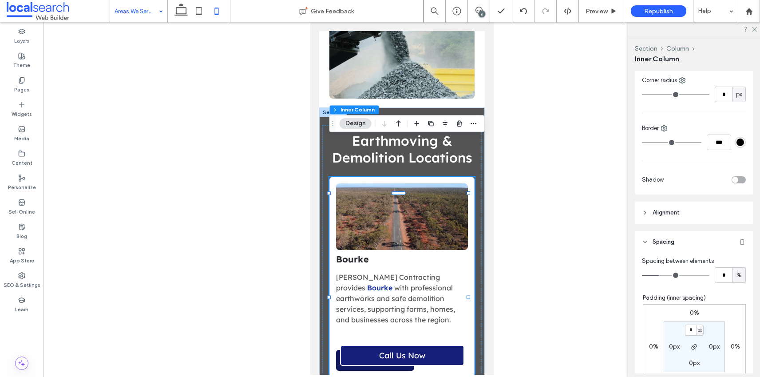
scroll to position [283, 0]
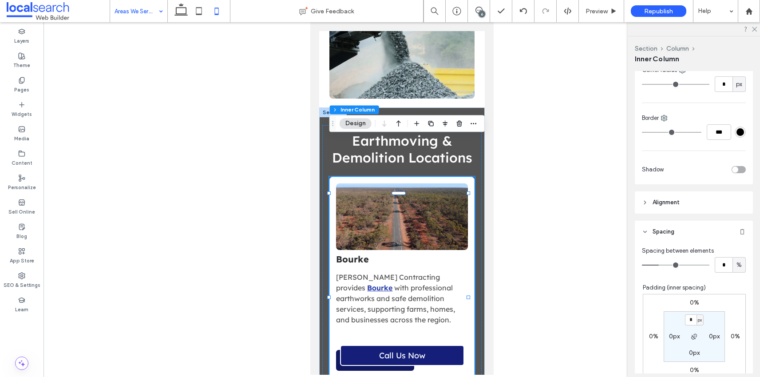
click at [689, 353] on label "0px" at bounding box center [694, 353] width 11 height 8
type input "**"
type input "*"
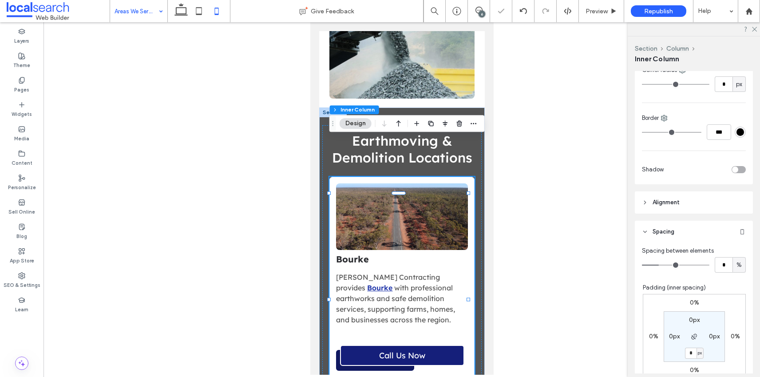
type input "*"
click at [202, 9] on icon at bounding box center [199, 11] width 18 height 18
type input "*"
type input "**"
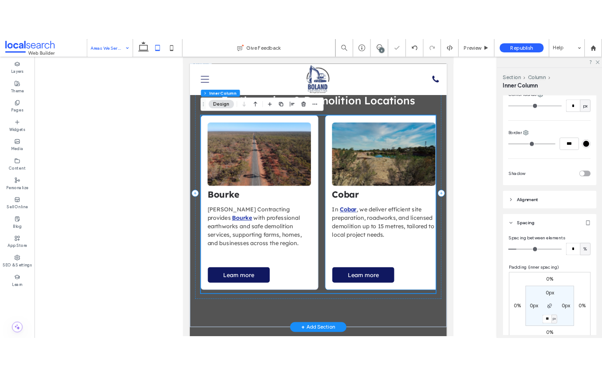
scroll to position [573, 0]
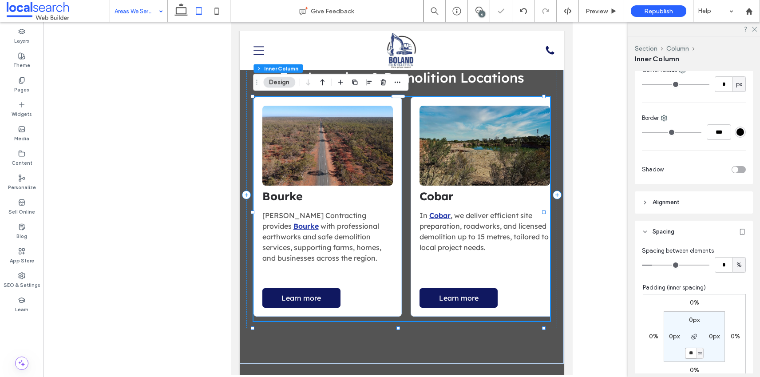
click at [685, 352] on input "**" at bounding box center [691, 353] width 12 height 11
type input "*"
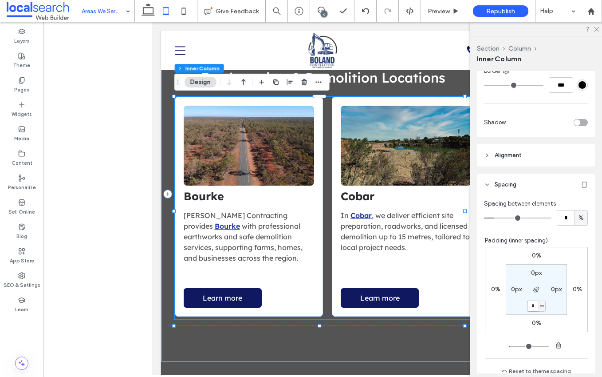
scroll to position [331, 0]
click at [234, 326] on div "Earthmoving & Demolition Locations Button Bourke Boland Contracting provides Bo…" at bounding box center [322, 194] width 311 height 264
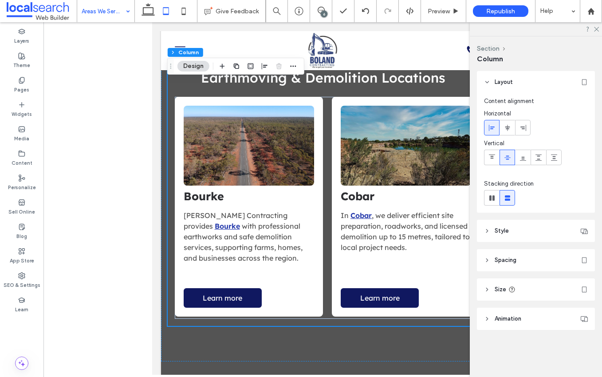
click at [488, 257] on icon at bounding box center [487, 260] width 6 height 6
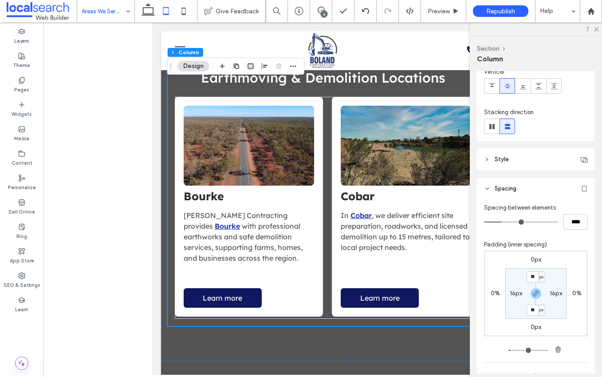
scroll to position [72, 0]
click at [512, 295] on label "16px" at bounding box center [516, 293] width 12 height 8
type input "*"
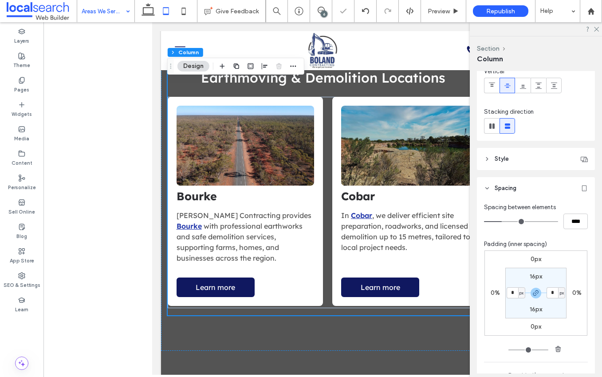
click at [530, 278] on label "16px" at bounding box center [536, 277] width 12 height 8
type input "**"
type input "*"
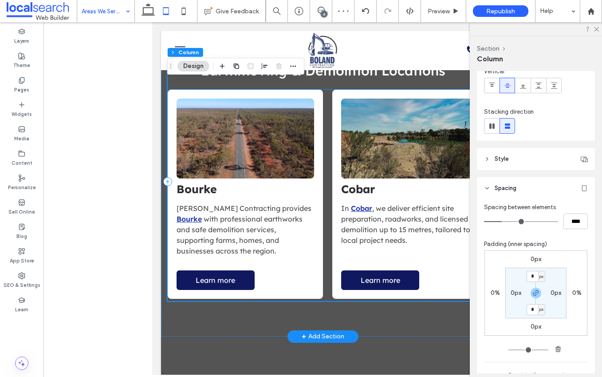
click at [324, 261] on div "Button Bourke Boland Contracting provides Bourke with professional earthworks a…" at bounding box center [322, 195] width 311 height 211
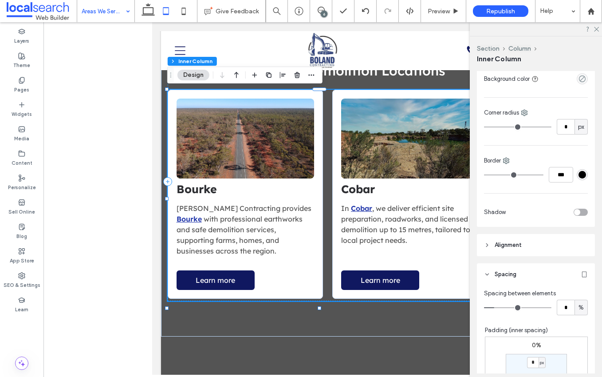
scroll to position [304, 0]
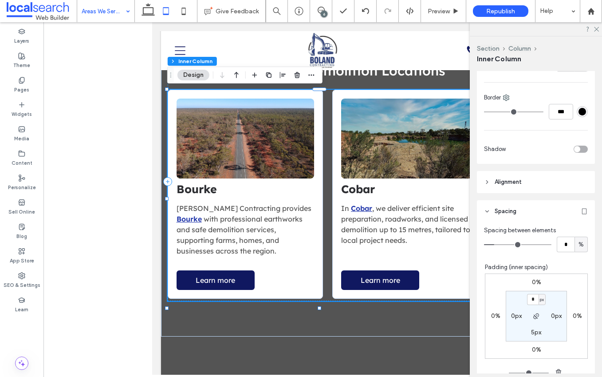
click at [512, 316] on label "0px" at bounding box center [516, 316] width 11 height 8
type input "**"
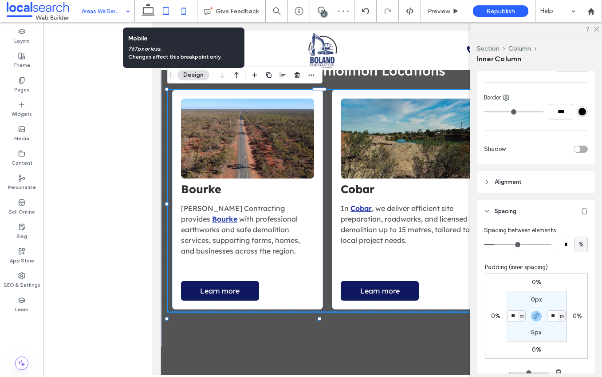
click at [183, 10] on icon at bounding box center [184, 11] width 18 height 18
type input "*"
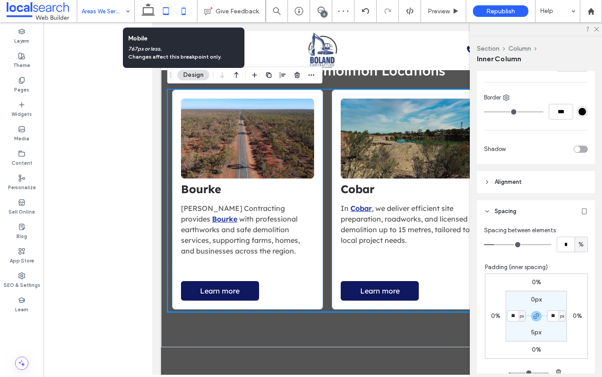
type input "*"
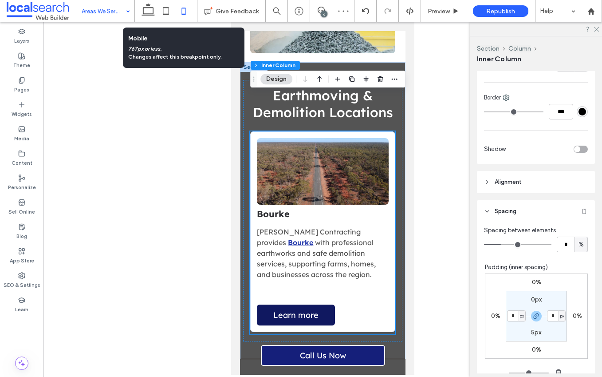
scroll to position [682, 0]
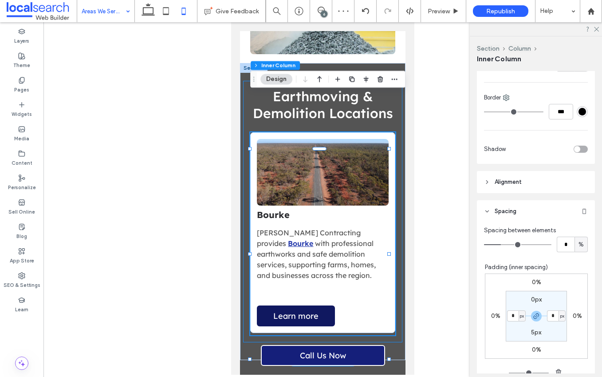
click at [394, 293] on div "Earthmoving & Demolition Locations Button Bourke Boland Contracting provides Bo…" at bounding box center [322, 211] width 159 height 261
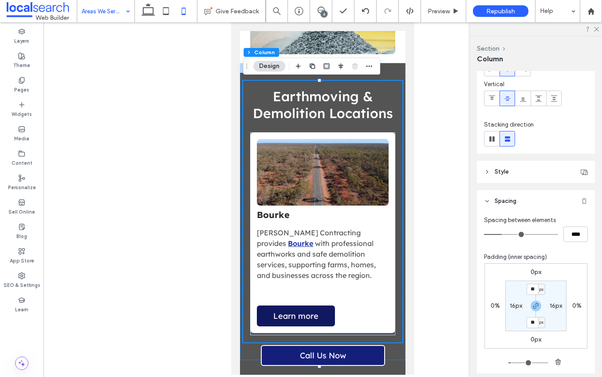
scroll to position [106, 0]
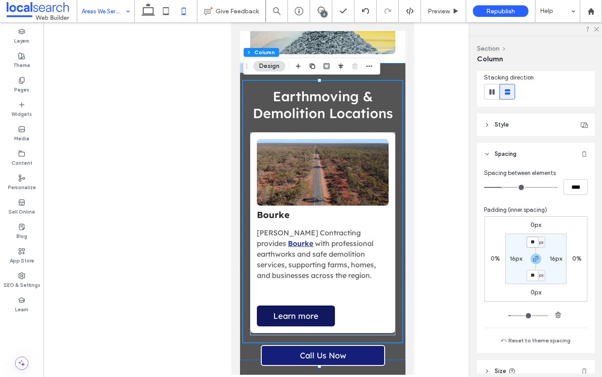
click at [533, 241] on input "**" at bounding box center [533, 242] width 12 height 11
type input "*"
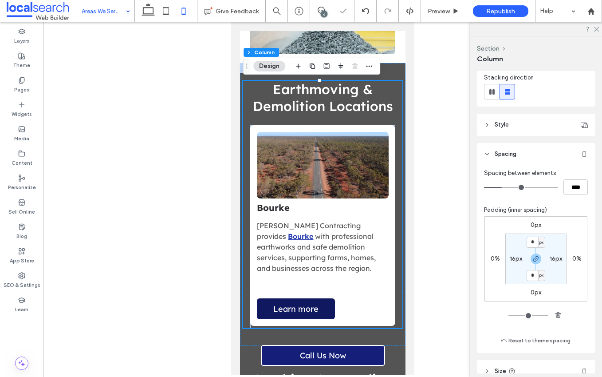
click at [513, 260] on label "16px" at bounding box center [516, 259] width 12 height 8
type input "**"
type input "*"
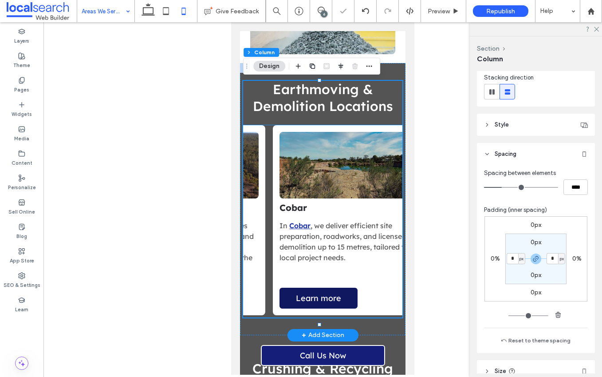
scroll to position [0, 151]
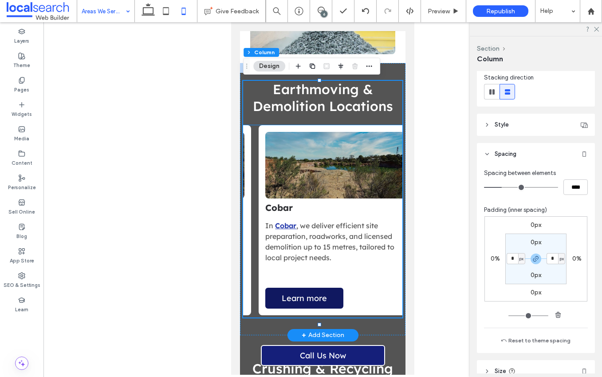
click at [248, 221] on div "Button Bourke Boland Contracting provides Bourke with professional earthworks a…" at bounding box center [322, 221] width 159 height 192
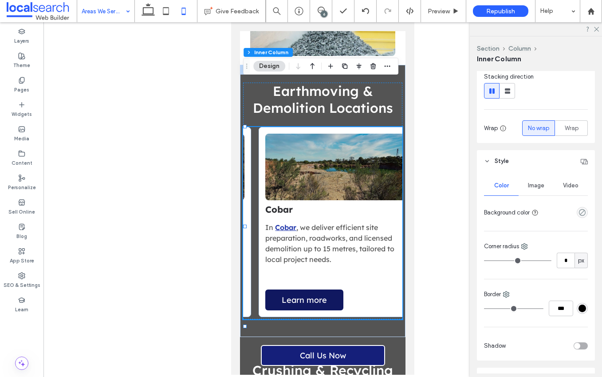
scroll to position [107, 0]
click at [26, 37] on label "Layers" at bounding box center [21, 40] width 15 height 10
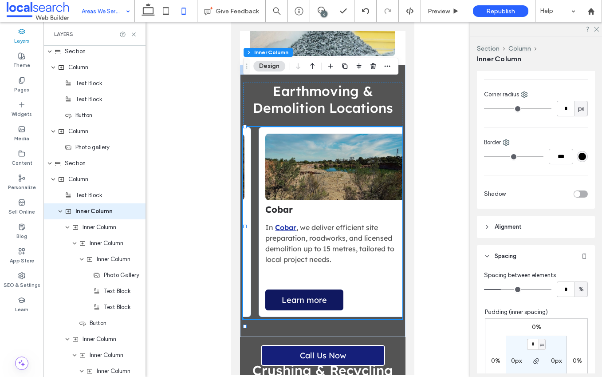
scroll to position [376, 0]
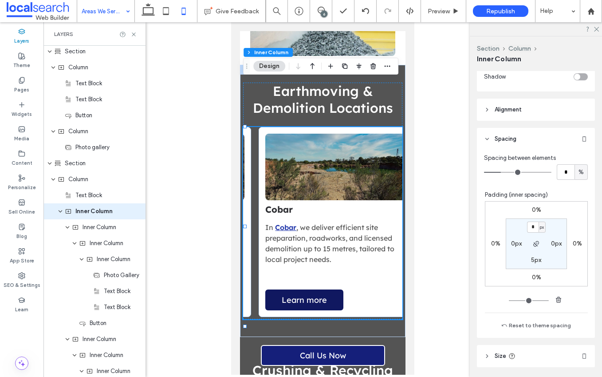
click at [511, 242] on label "0px" at bounding box center [516, 244] width 11 height 8
type input "**"
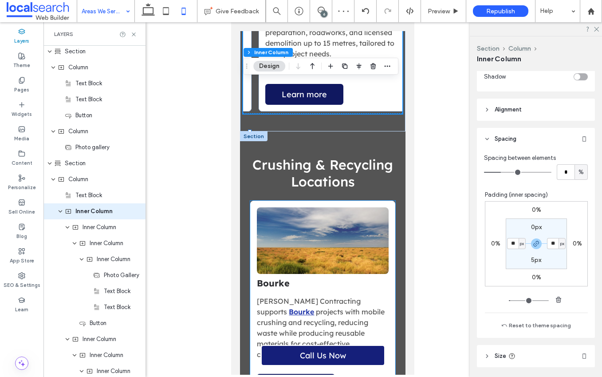
scroll to position [893, 0]
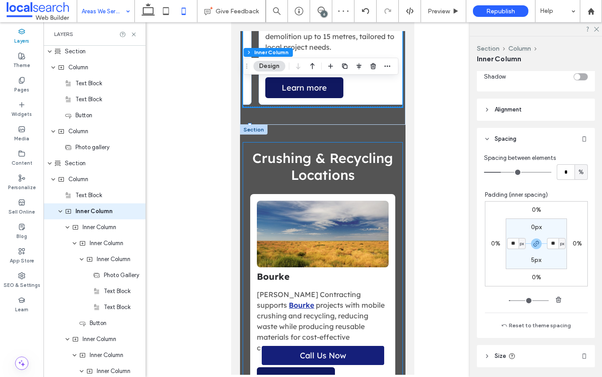
click at [248, 170] on div "Crushing & Recycling Locations Button Bourke Boland Contracting supports Bourke…" at bounding box center [322, 271] width 159 height 259
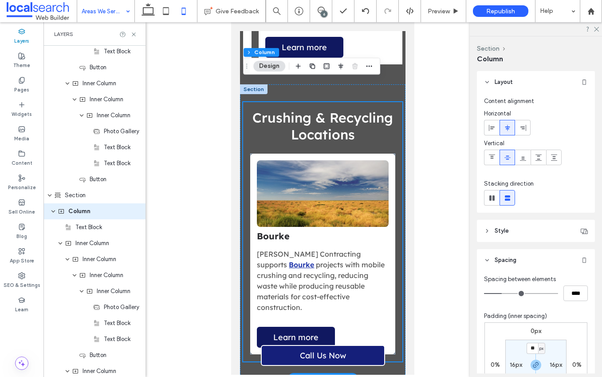
scroll to position [992, 0]
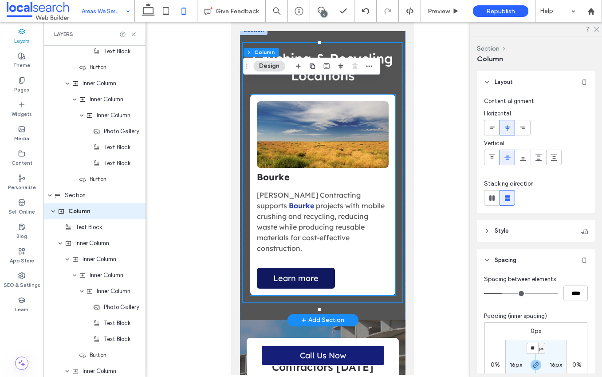
click at [281, 227] on div "Button Bourke Boland Contracting supports Bourke projects with mobile crushing …" at bounding box center [322, 195] width 145 height 201
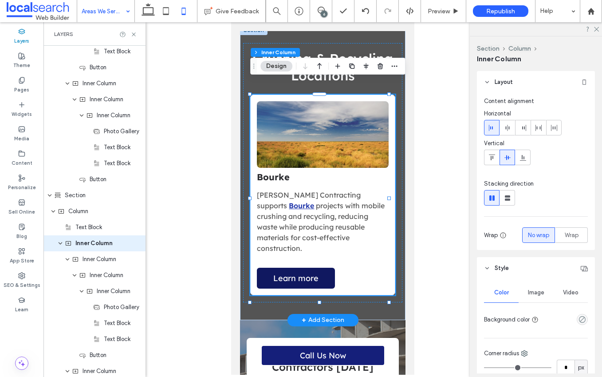
scroll to position [881, 0]
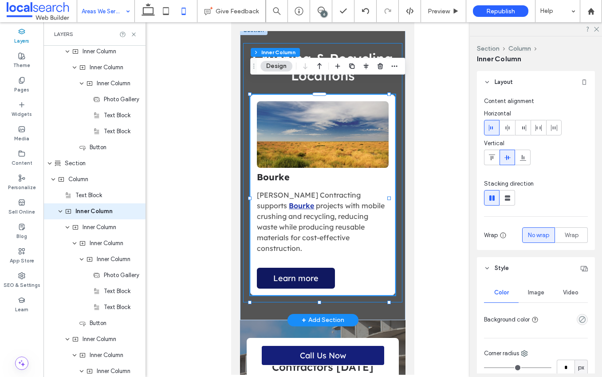
click at [248, 230] on div "Crushing & Recycling Locations Button Bourke Boland Contracting supports Bourke…" at bounding box center [322, 172] width 159 height 259
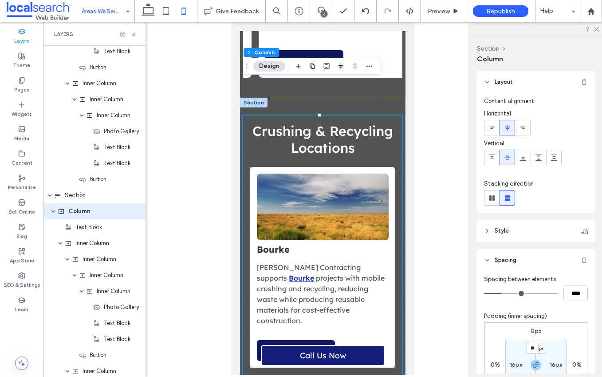
scroll to position [90, 0]
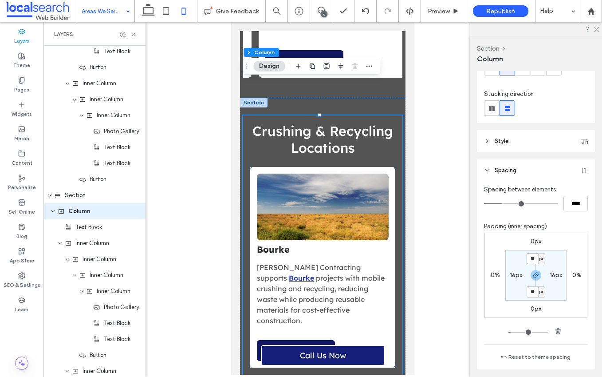
click at [534, 258] on input "**" at bounding box center [533, 258] width 12 height 11
type input "*"
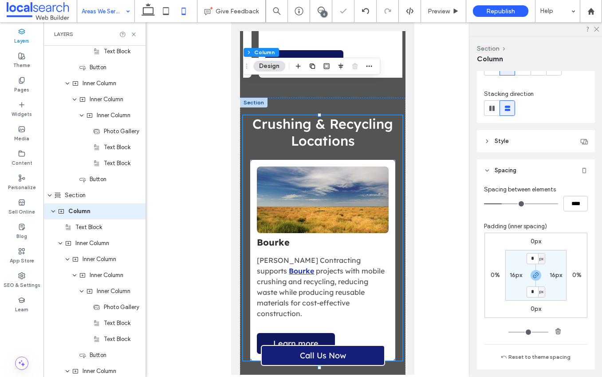
click at [515, 274] on label "16px" at bounding box center [516, 275] width 12 height 8
type input "**"
type input "*"
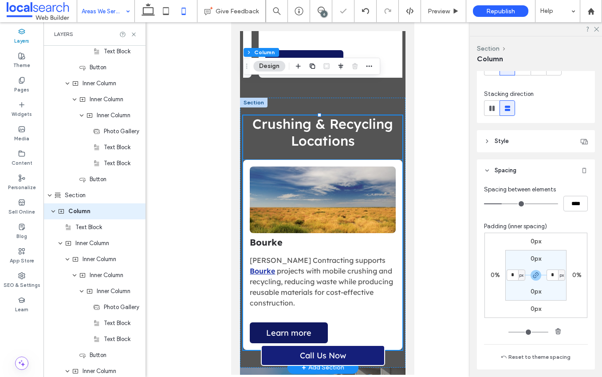
click at [255, 160] on div "Button Bourke Boland Contracting supports Bourke projects with mobile crushing …" at bounding box center [322, 255] width 159 height 190
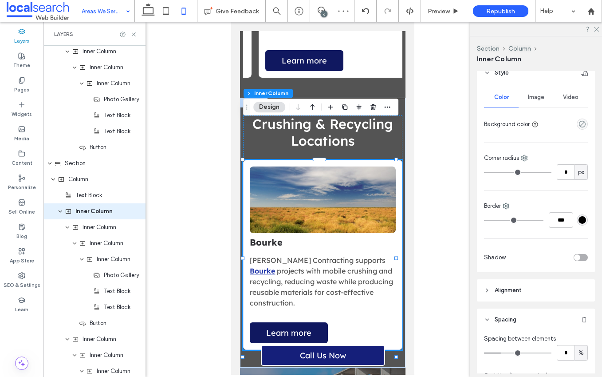
scroll to position [305, 0]
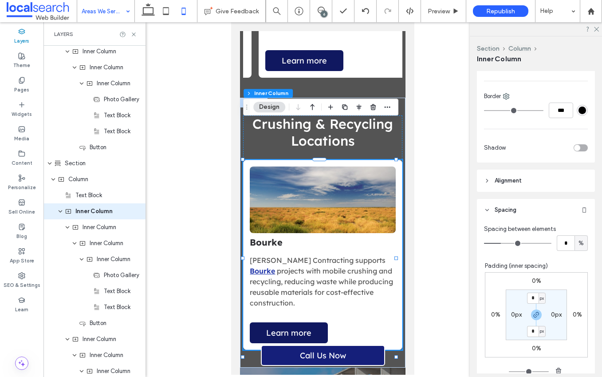
click at [511, 312] on label "0px" at bounding box center [516, 315] width 11 height 8
type input "**"
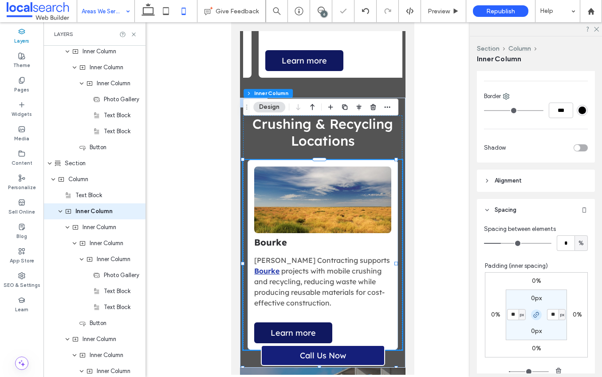
click at [533, 316] on icon "button" at bounding box center [536, 314] width 7 height 7
click at [531, 334] on label "0px" at bounding box center [536, 331] width 11 height 8
type input "*"
click at [533, 316] on icon "button" at bounding box center [536, 314] width 7 height 7
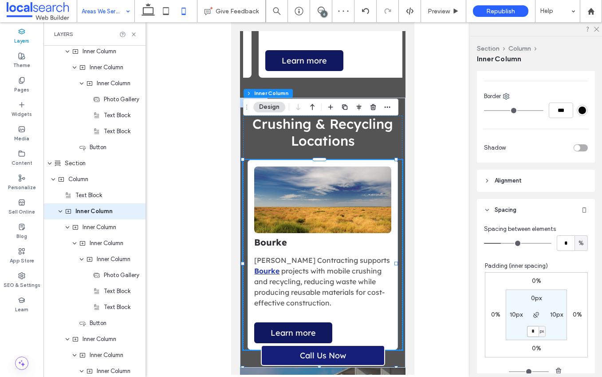
click at [529, 335] on input "*" at bounding box center [533, 331] width 12 height 11
type input "*"
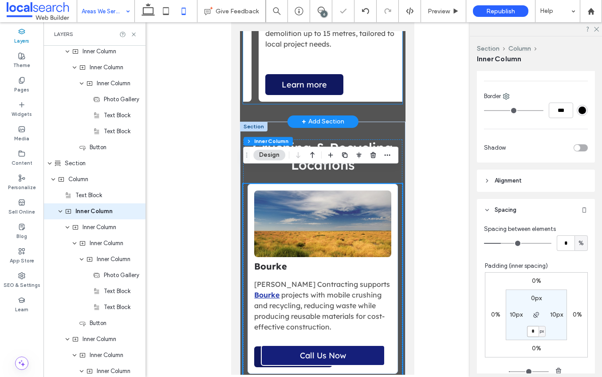
scroll to position [767, 0]
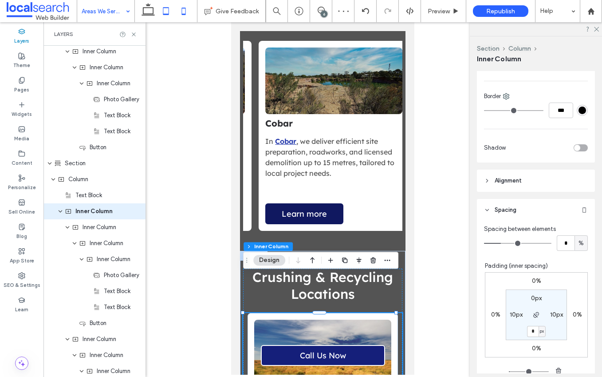
click at [163, 11] on use at bounding box center [166, 11] width 6 height 8
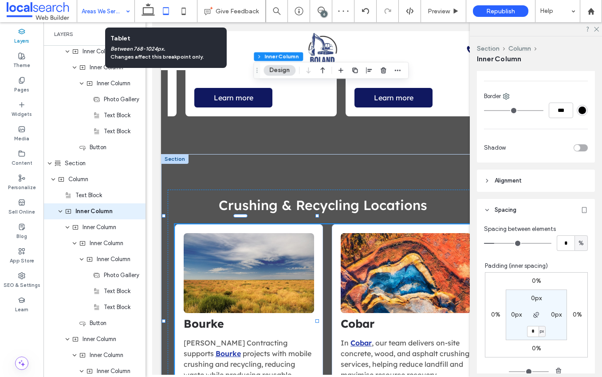
type input "*"
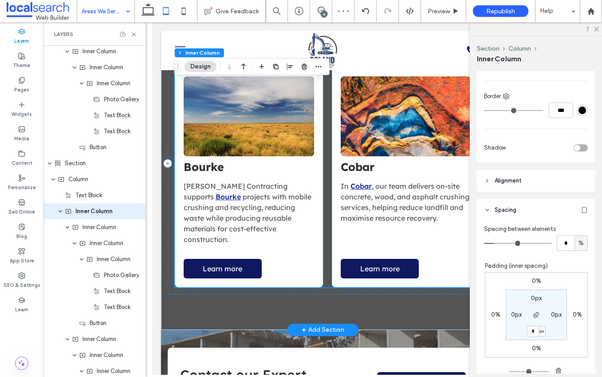
scroll to position [924, 0]
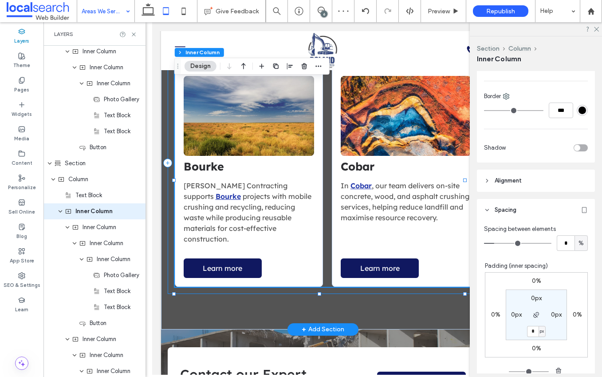
click at [170, 223] on div "Crushing & Recycling Locations Button Bourke Boland Contracting supports Bourke…" at bounding box center [322, 162] width 311 height 261
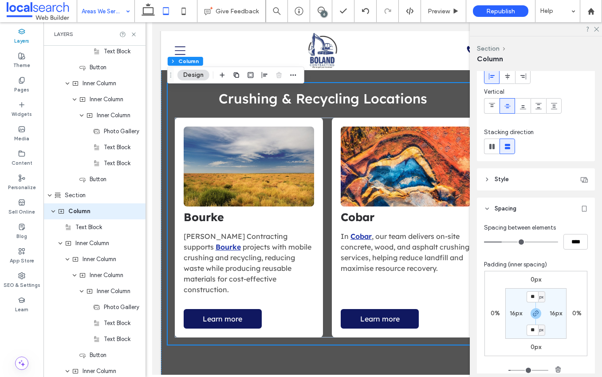
scroll to position [0, 0]
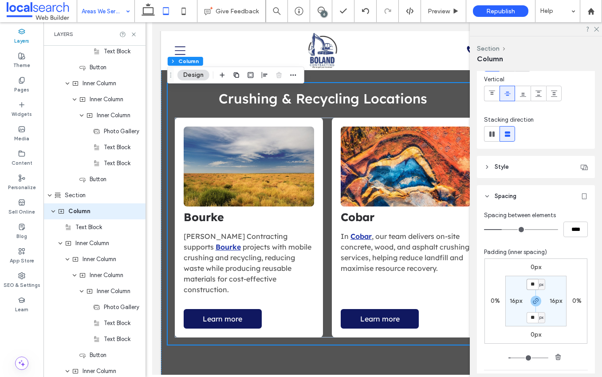
click at [534, 287] on input "**" at bounding box center [533, 284] width 12 height 11
type input "*"
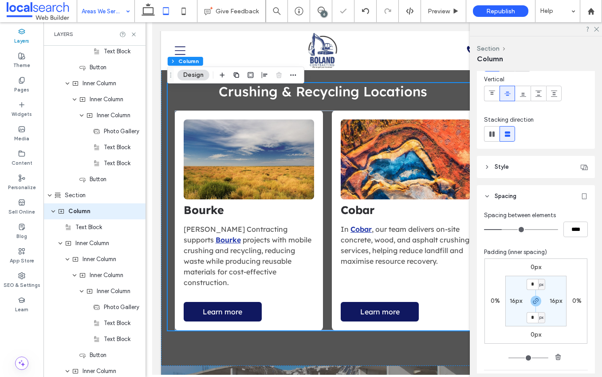
click at [512, 300] on label "16px" at bounding box center [516, 301] width 12 height 8
type input "**"
type input "*"
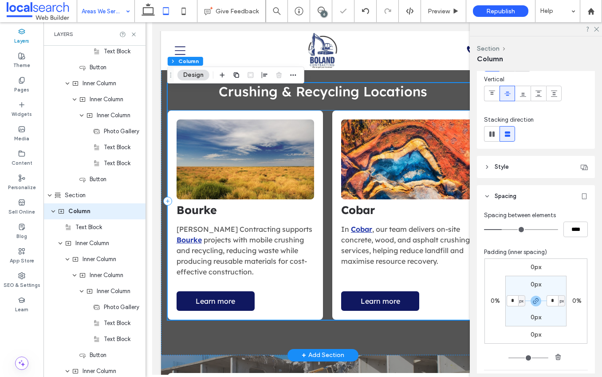
click at [326, 154] on div "Button Bourke Boland Contracting supports Bourke projects with mobile crushing …" at bounding box center [322, 215] width 311 height 209
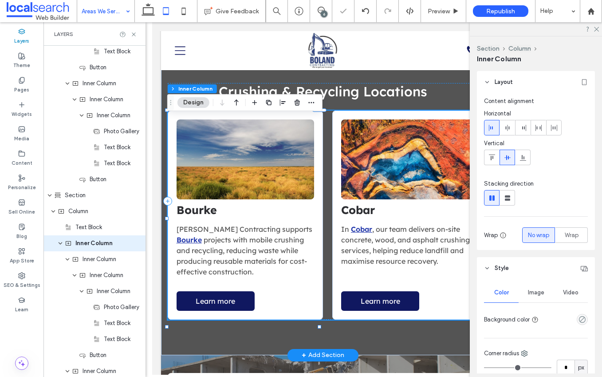
scroll to position [881, 0]
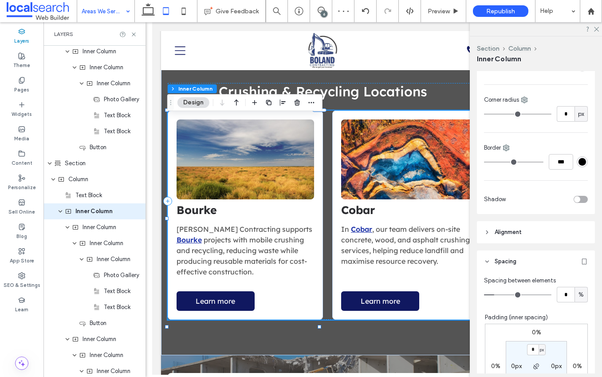
click at [495, 232] on span "Alignment" at bounding box center [508, 232] width 27 height 9
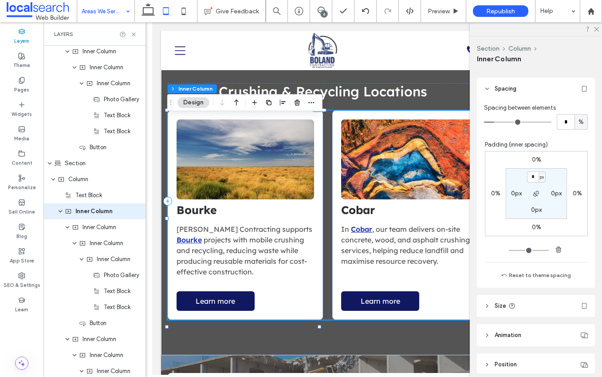
click at [511, 194] on label "0px" at bounding box center [516, 194] width 11 height 8
type input "**"
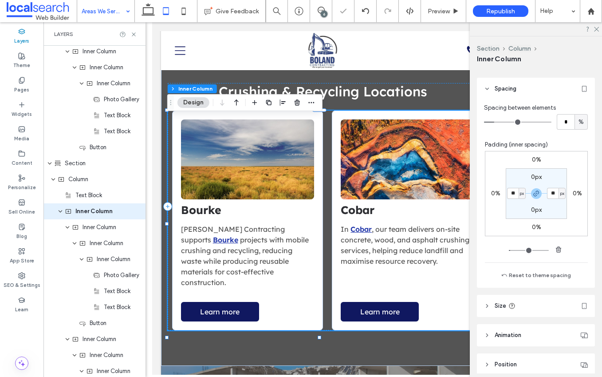
click at [532, 214] on div "0px" at bounding box center [536, 210] width 11 height 8
click at [531, 214] on section "0px ** px 0px ** px" at bounding box center [536, 193] width 61 height 51
click at [531, 209] on label "0px" at bounding box center [536, 210] width 11 height 8
type input "*"
click at [531, 197] on span "button" at bounding box center [536, 193] width 11 height 11
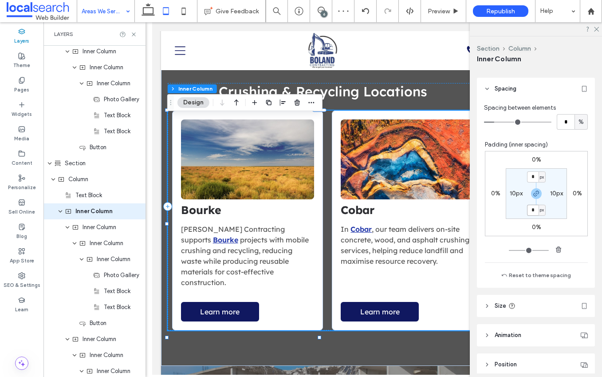
drag, startPoint x: 528, startPoint y: 208, endPoint x: 533, endPoint y: 211, distance: 6.0
click at [528, 208] on input "*" at bounding box center [533, 210] width 12 height 11
type input "*"
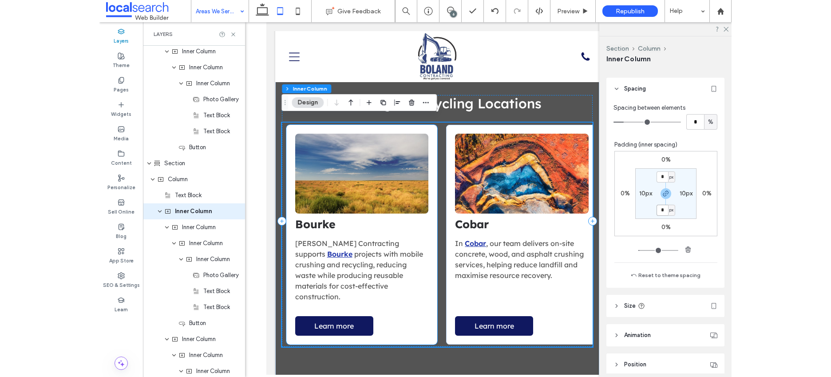
scroll to position [0, 152]
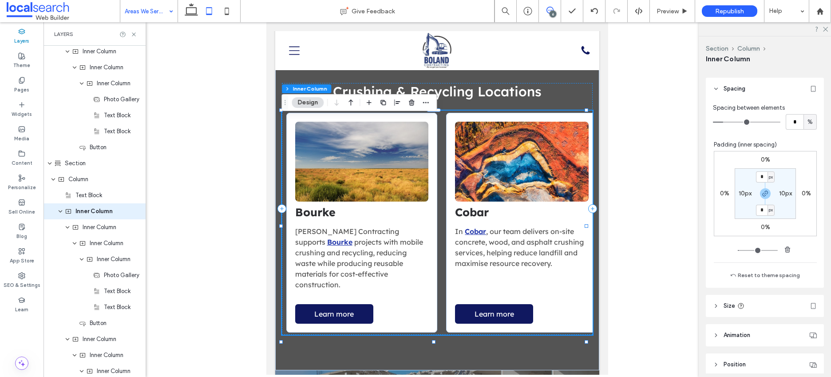
click at [549, 10] on icon at bounding box center [549, 10] width 7 height 7
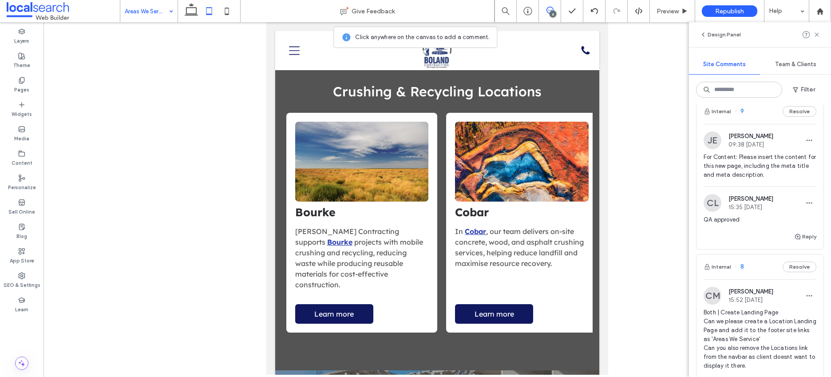
scroll to position [0, 0]
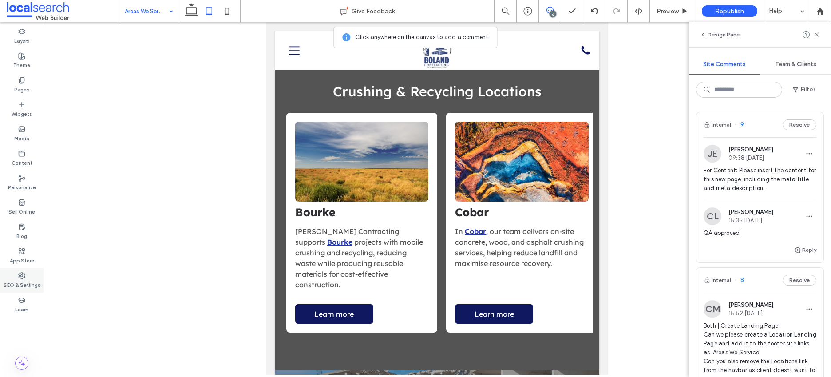
click at [14, 282] on label "SEO & Settings" at bounding box center [22, 284] width 37 height 10
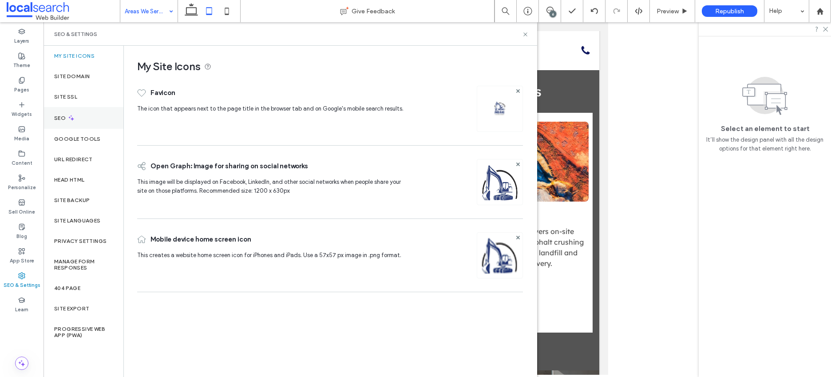
click at [66, 120] on label "SEO" at bounding box center [60, 118] width 13 height 6
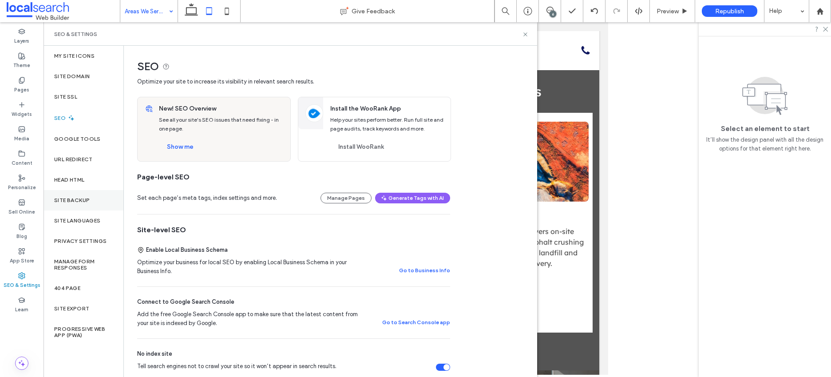
click at [72, 198] on label "Site Backup" at bounding box center [72, 200] width 36 height 6
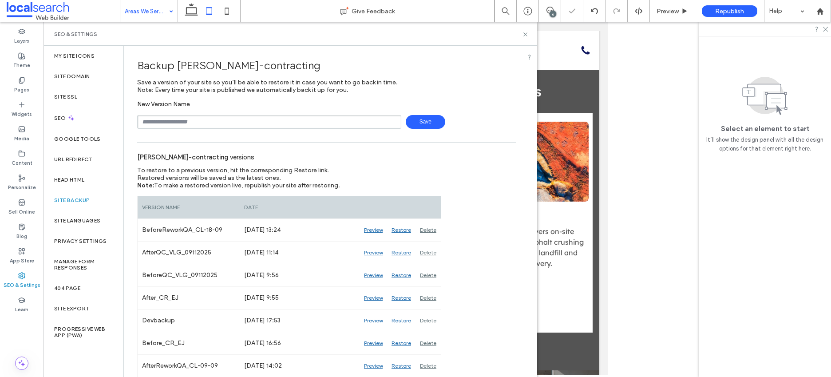
drag, startPoint x: 181, startPoint y: 121, endPoint x: 186, endPoint y: 121, distance: 4.9
click at [181, 121] on input "text" at bounding box center [269, 122] width 264 height 14
click at [715, 12] on span "Republish" at bounding box center [729, 12] width 29 height 8
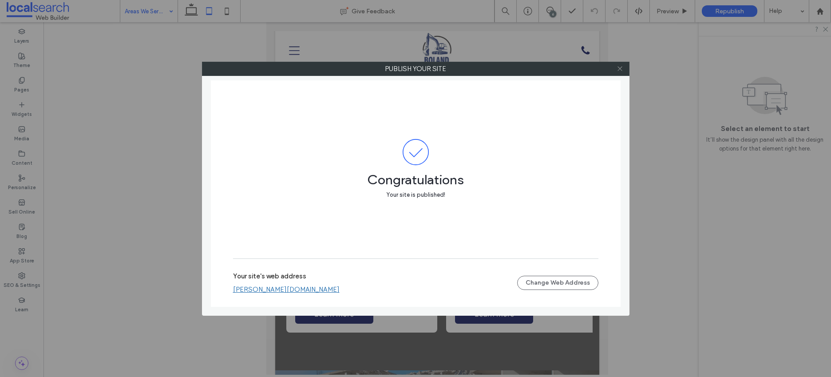
click at [620, 70] on icon at bounding box center [620, 68] width 7 height 7
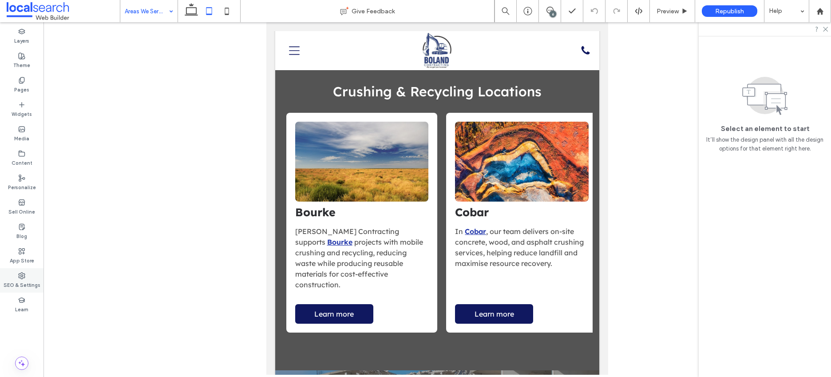
click at [19, 279] on icon at bounding box center [21, 275] width 7 height 7
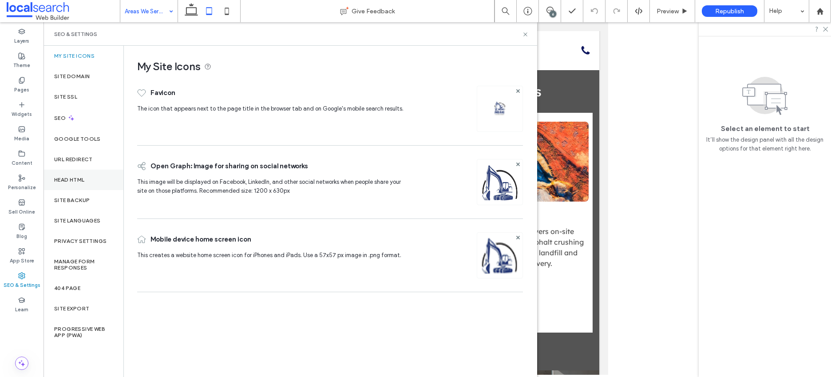
click at [73, 173] on div "Head HTML" at bounding box center [84, 180] width 80 height 20
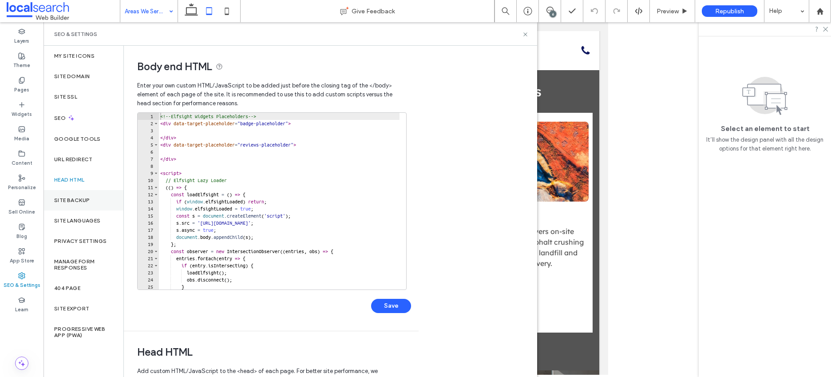
click at [73, 200] on label "Site Backup" at bounding box center [72, 200] width 36 height 6
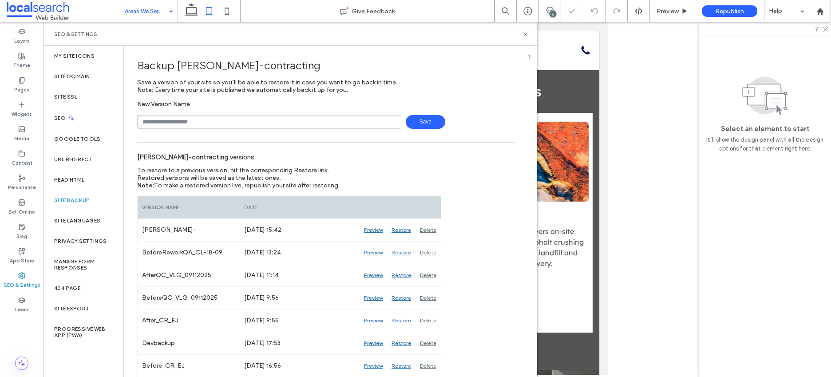
click at [241, 120] on input "text" at bounding box center [269, 122] width 264 height 14
type input "**********"
click at [417, 123] on span "Save" at bounding box center [426, 122] width 40 height 14
click at [524, 35] on icon at bounding box center [525, 34] width 7 height 7
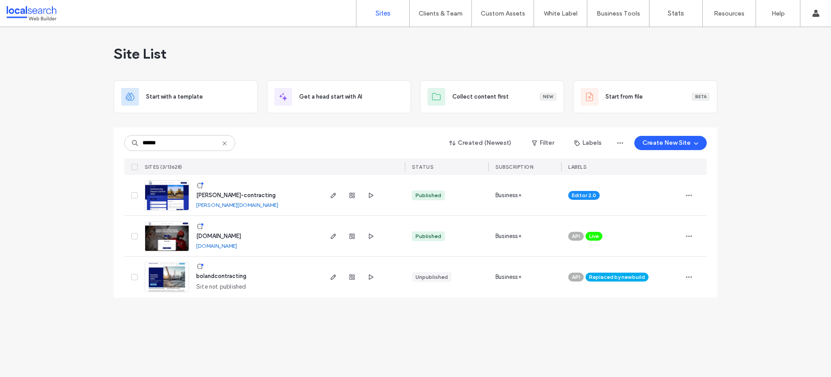
type input "******"
click at [213, 195] on span "[PERSON_NAME]-contracting" at bounding box center [235, 195] width 79 height 7
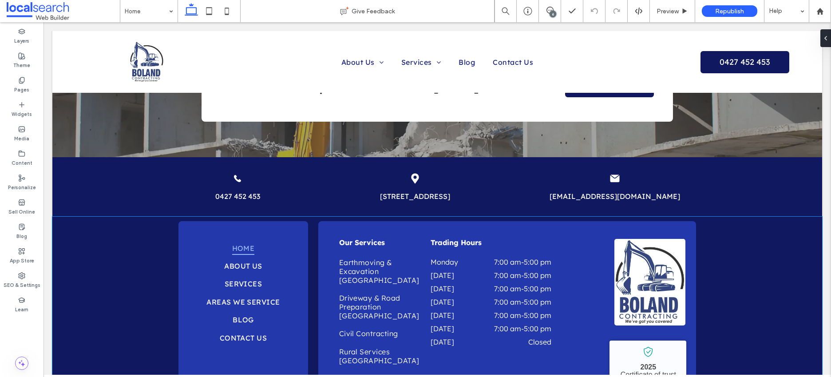
scroll to position [2453, 0]
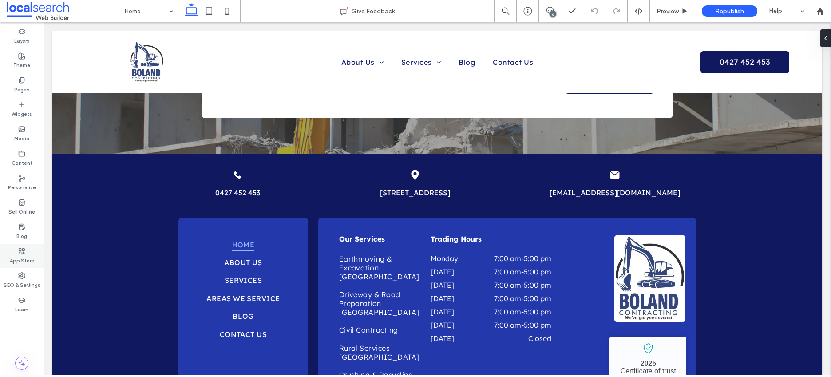
click at [14, 283] on label "SEO & Settings" at bounding box center [22, 284] width 37 height 10
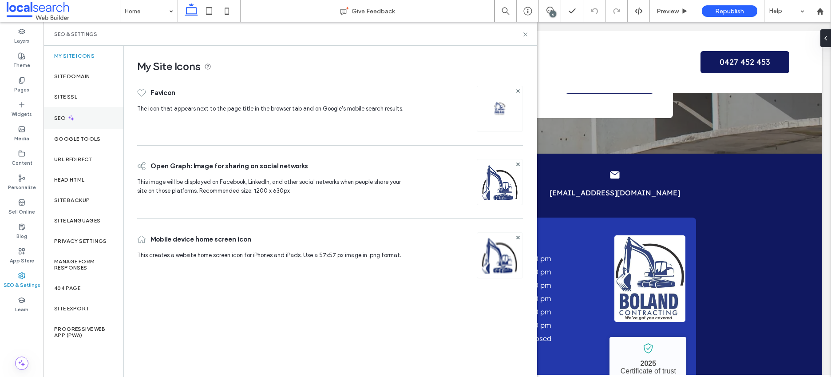
click at [81, 122] on div "SEO" at bounding box center [84, 118] width 80 height 22
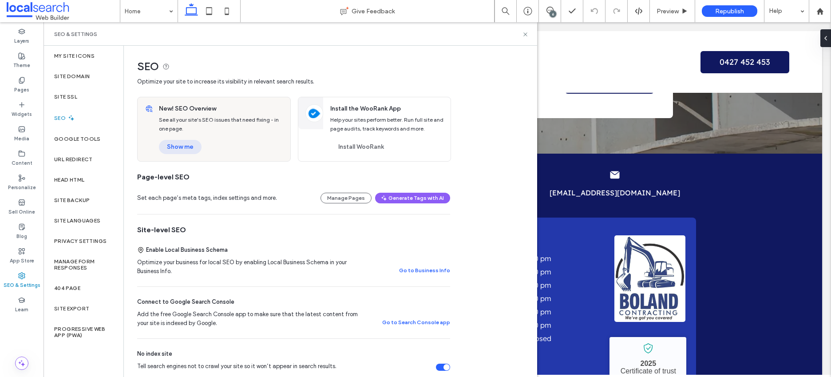
click at [196, 145] on button "Show me" at bounding box center [180, 147] width 43 height 14
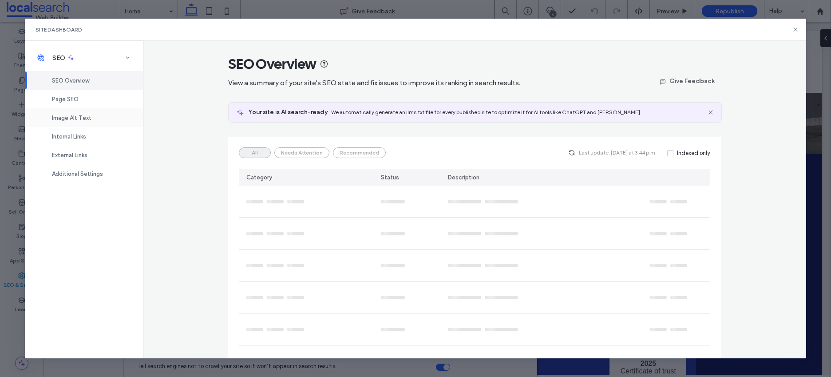
click at [80, 116] on span "Image Alt Text" at bounding box center [72, 118] width 40 height 7
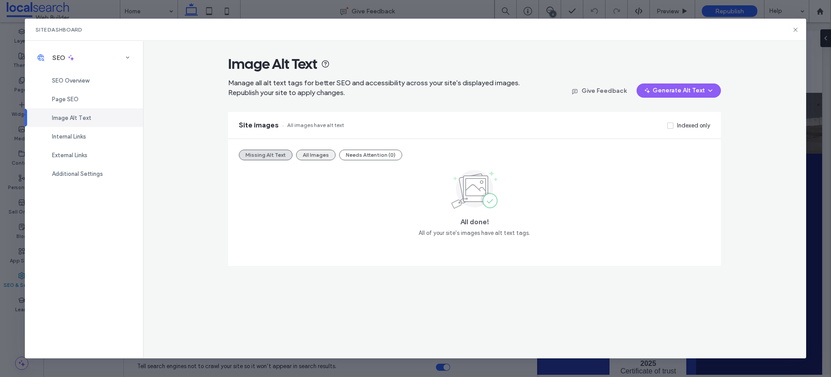
click at [324, 153] on button "All Images" at bounding box center [316, 155] width 40 height 11
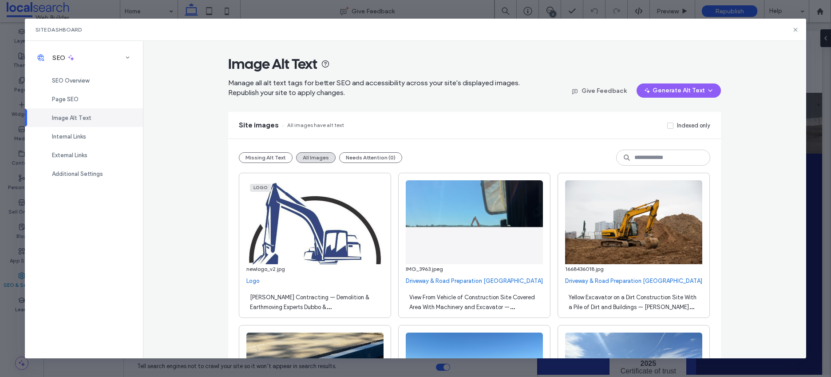
scroll to position [2230, 0]
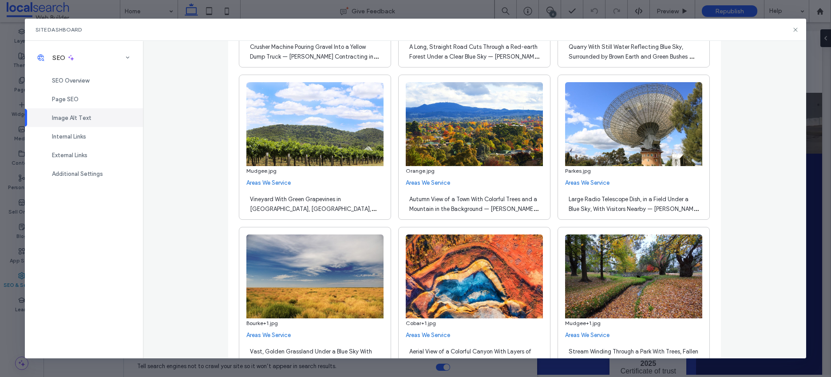
click at [495, 199] on span "Autumn View of a Town With Colorful Trees and a Mountain in the Background — Bo…" at bounding box center [473, 214] width 129 height 36
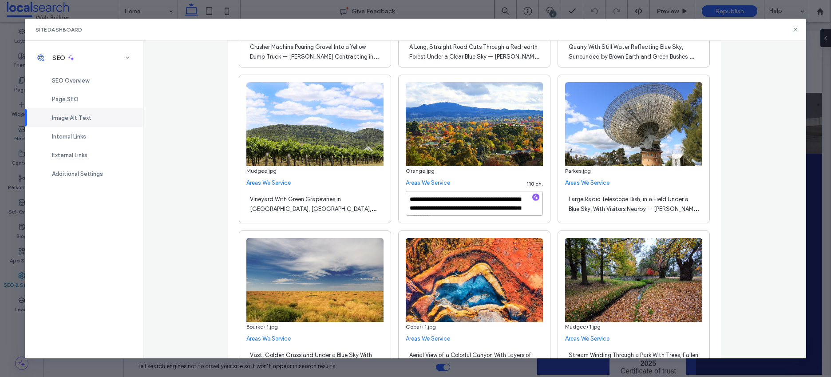
click at [494, 200] on textarea "**********" at bounding box center [474, 203] width 137 height 25
type textarea "**********"
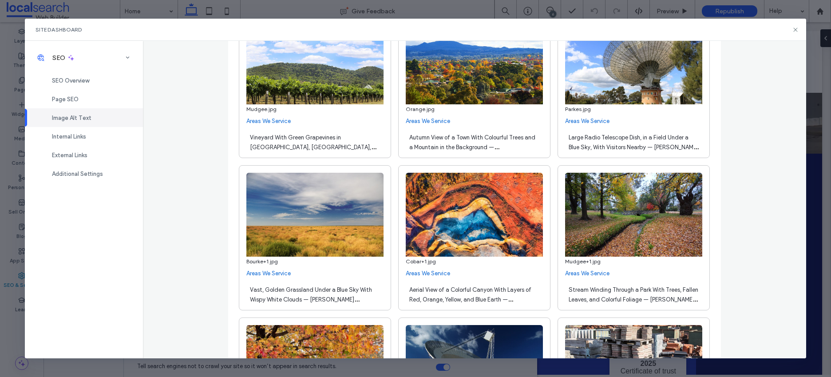
scroll to position [2301, 0]
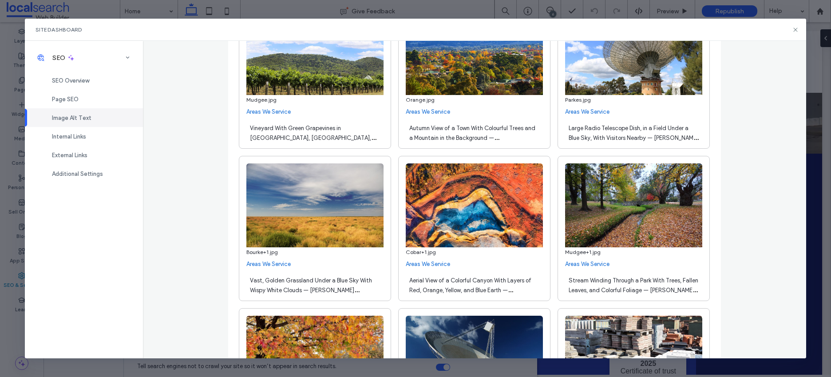
click at [459, 279] on span "Aerial View of a Colorful Canyon With Layers of Red, Orange, Yellow, and Blue E…" at bounding box center [470, 295] width 122 height 36
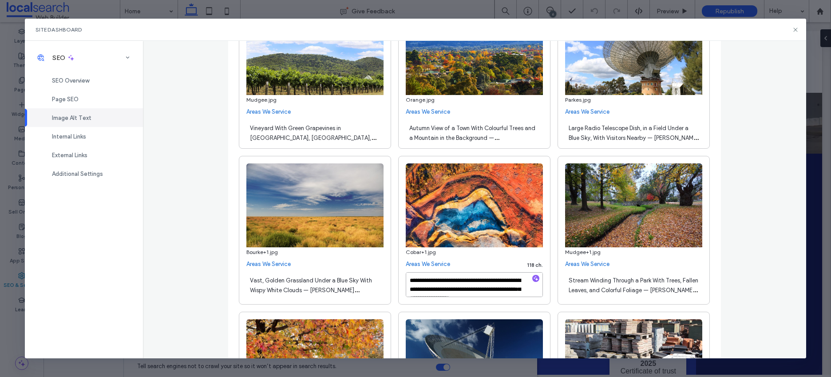
click at [459, 281] on textarea "**********" at bounding box center [474, 284] width 137 height 25
type textarea "**********"
click at [612, 293] on span "Stream Winding Through a Park With Trees, Fallen Leaves, and Colorful Foliage —…" at bounding box center [634, 295] width 130 height 36
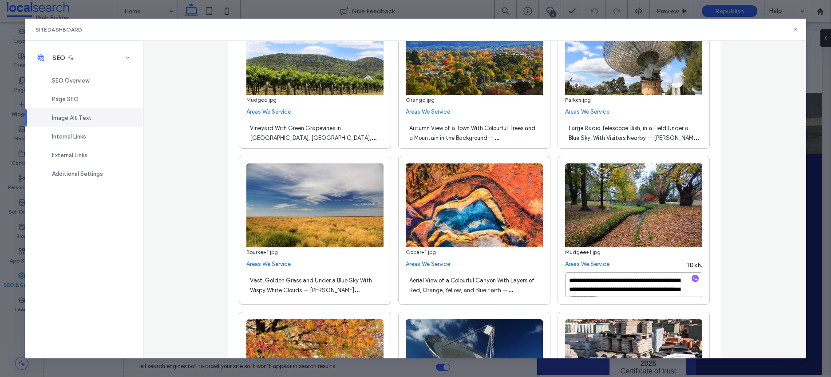
click at [645, 289] on textarea "**********" at bounding box center [633, 284] width 137 height 25
type textarea "**********"
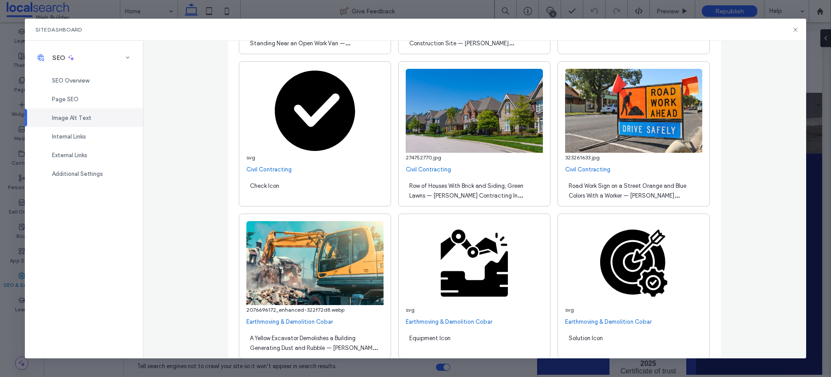
scroll to position [19748, 0]
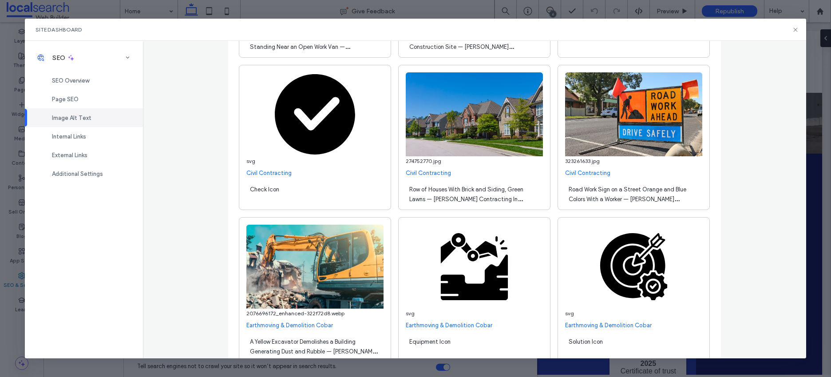
click at [577, 200] on span "Road Work Sign on a Street Orange and Blue Colors With a Worker — Boland Contra…" at bounding box center [628, 204] width 118 height 36
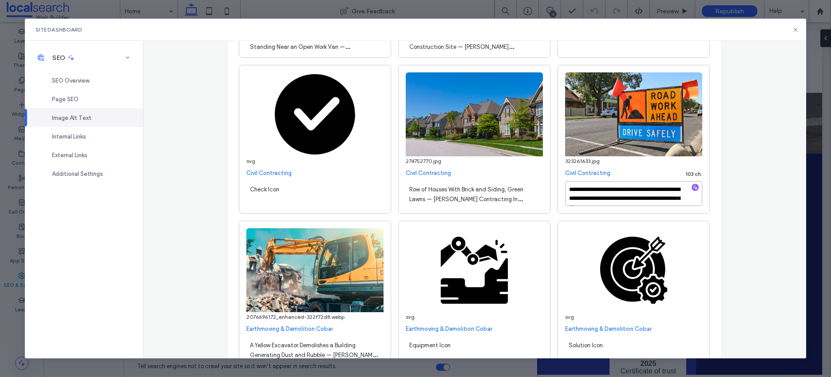
click at [591, 199] on textarea "**********" at bounding box center [633, 193] width 137 height 25
type textarea "**********"
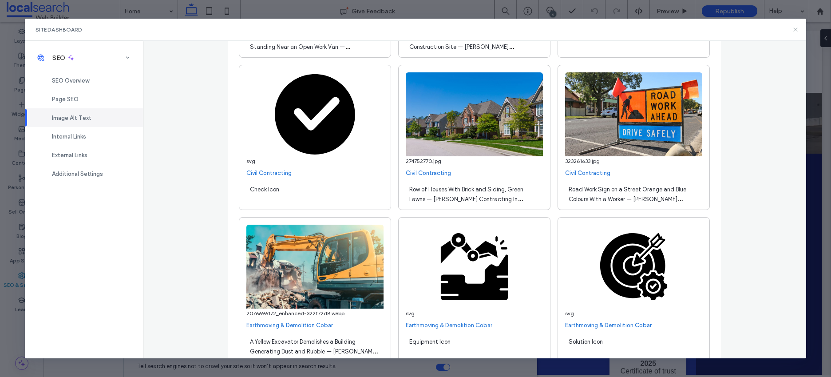
click at [796, 31] on icon at bounding box center [795, 29] width 7 height 7
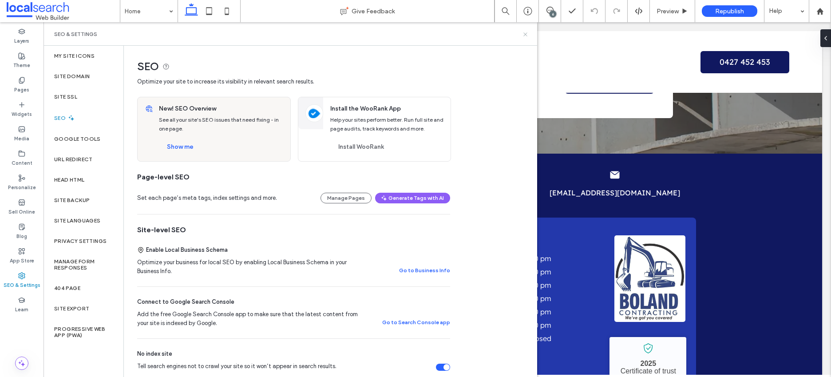
click at [527, 34] on icon at bounding box center [525, 34] width 7 height 7
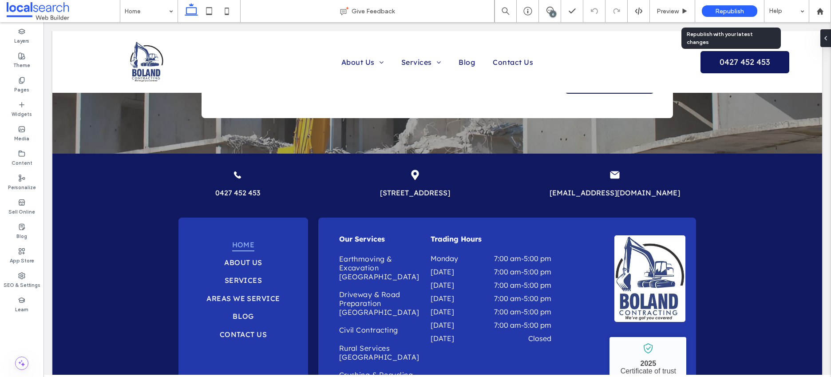
click at [728, 11] on span "Republish" at bounding box center [729, 12] width 29 height 8
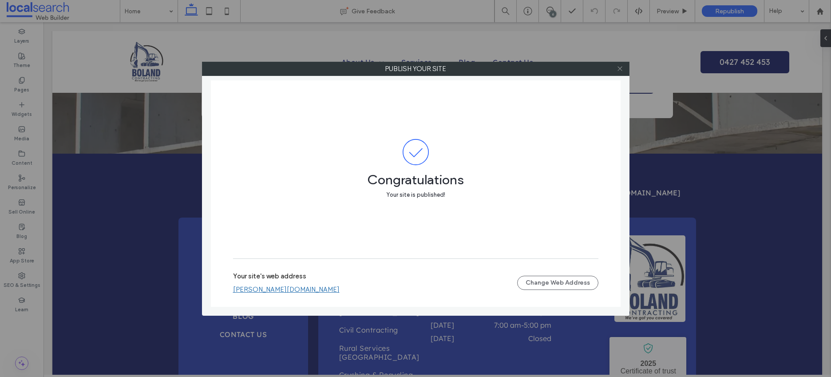
click at [620, 69] on use at bounding box center [619, 69] width 4 height 4
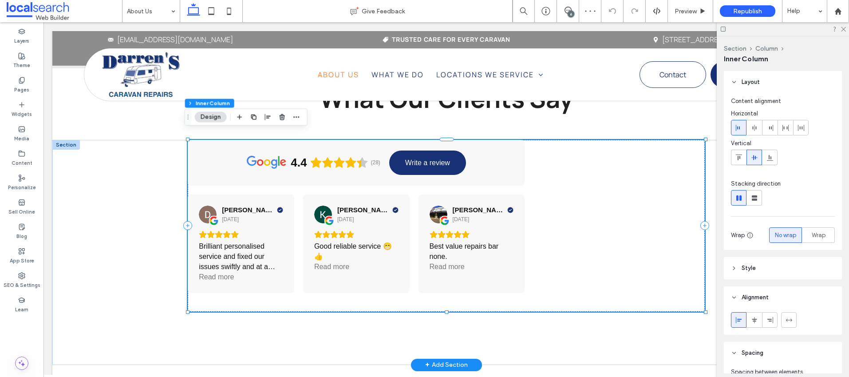
click at [613, 211] on div "4.4 (28) Write a review [PERSON_NAME] [DATE] Brilliant personalised service and…" at bounding box center [446, 226] width 517 height 172
click at [624, 194] on div "4.4 (28) Write a review Dave Brazier 5 months ago Brilliant personalised servic…" at bounding box center [446, 226] width 517 height 172
click at [622, 223] on div at bounding box center [625, 225] width 159 height 4
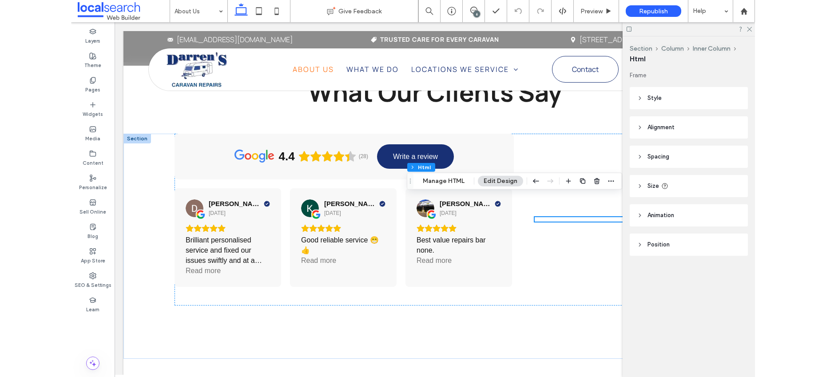
scroll to position [1202, 0]
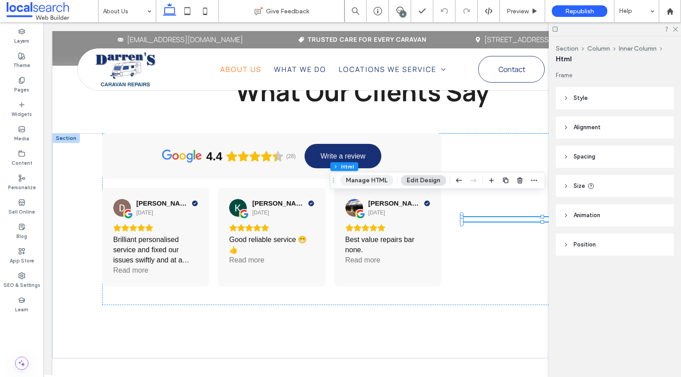
click at [372, 177] on button "Manage HTML" at bounding box center [366, 180] width 53 height 11
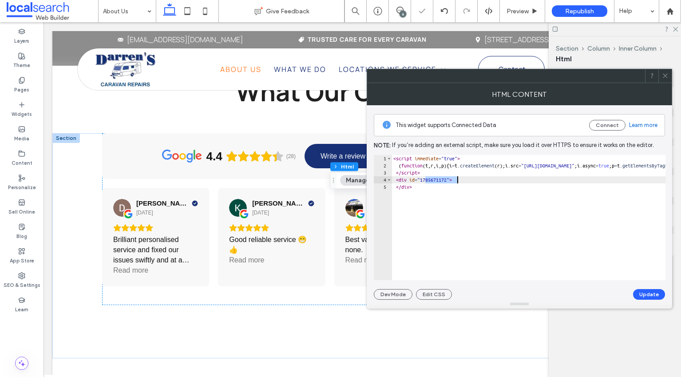
drag, startPoint x: 439, startPoint y: 194, endPoint x: 381, endPoint y: 181, distance: 59.8
click at [381, 181] on div "**********" at bounding box center [520, 217] width 292 height 125
paste textarea "****"
type textarea "**********"
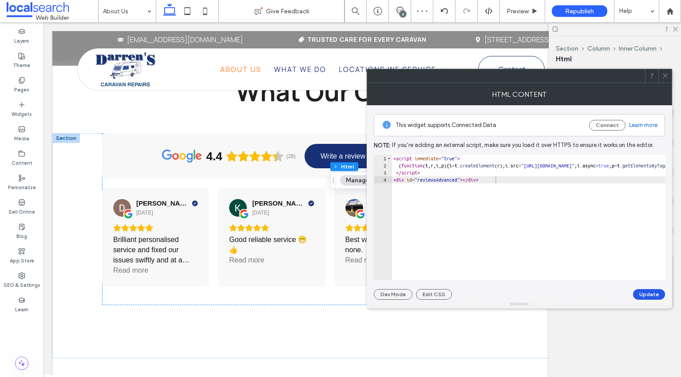
click at [653, 296] on button "Update" at bounding box center [649, 294] width 32 height 11
click at [665, 75] on icon at bounding box center [665, 75] width 7 height 7
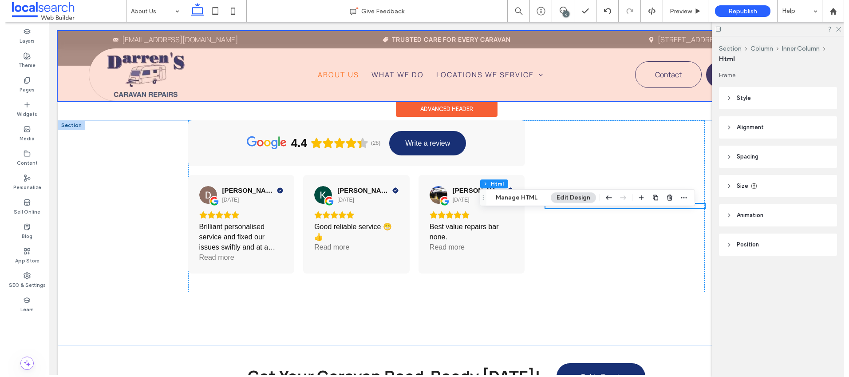
scroll to position [1132, 0]
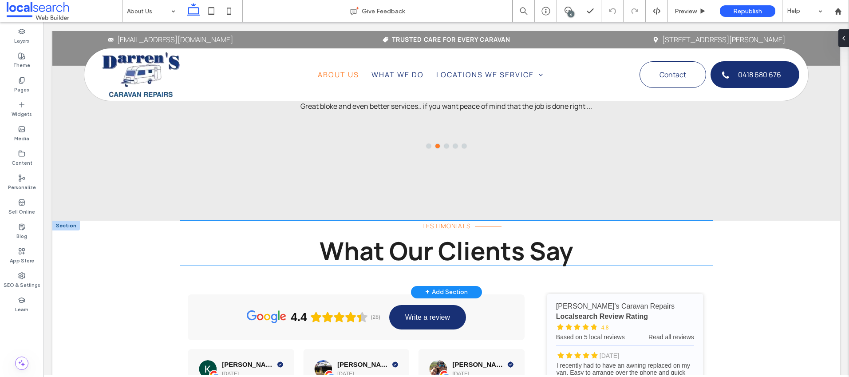
scroll to position [982, 0]
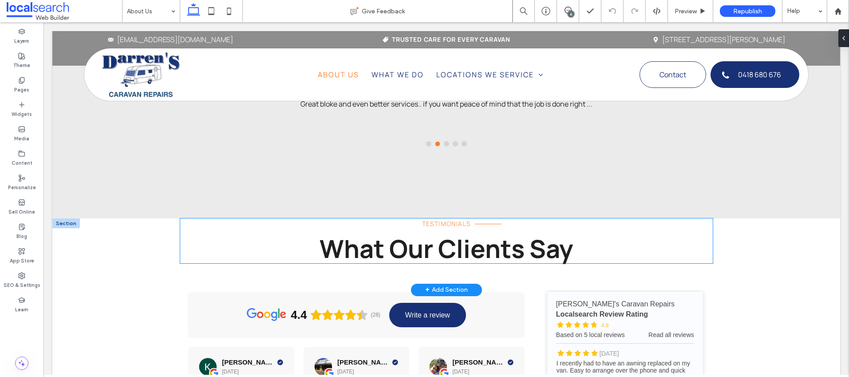
click at [455, 239] on span "What Our Clients Say" at bounding box center [446, 248] width 253 height 34
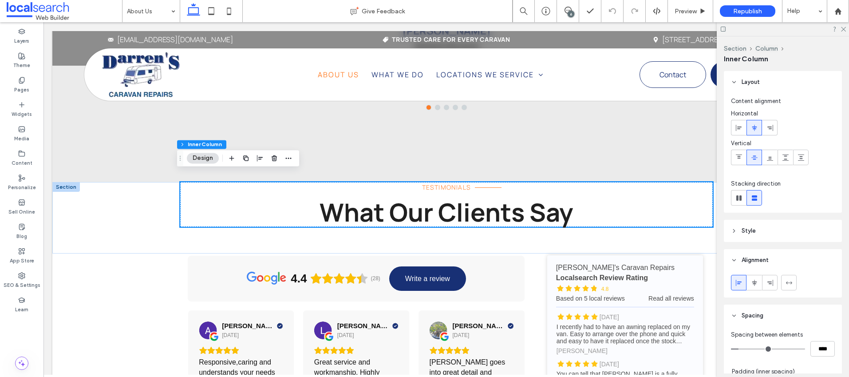
scroll to position [1020, 0]
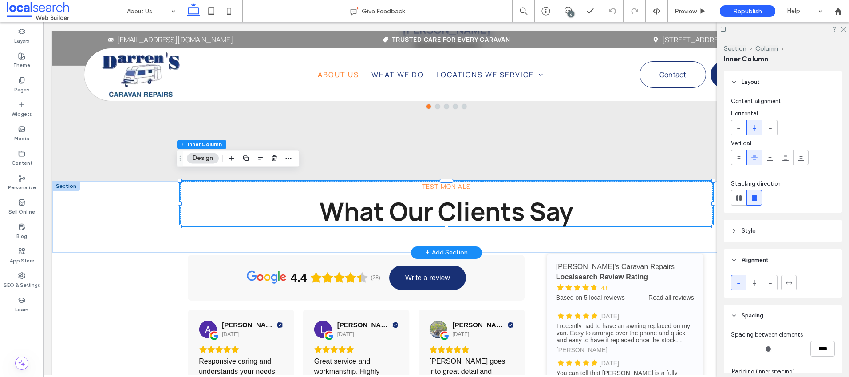
click at [63, 182] on div at bounding box center [66, 186] width 28 height 10
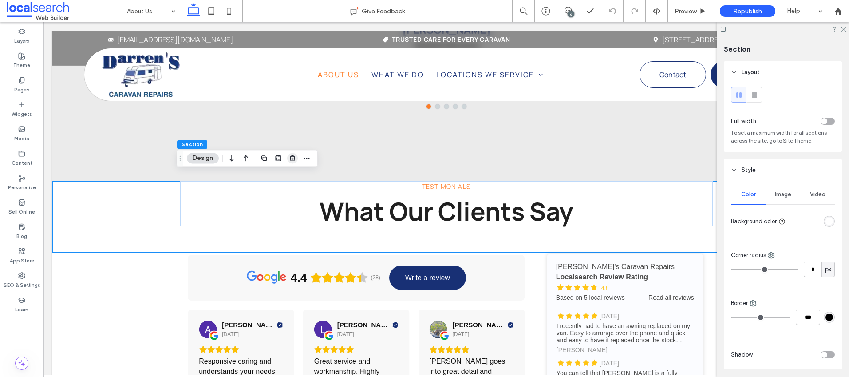
click at [295, 158] on use "button" at bounding box center [292, 158] width 5 height 6
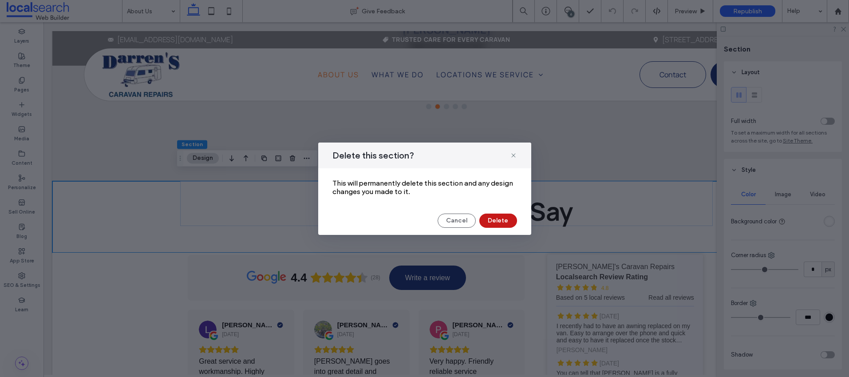
click at [507, 220] on button "Delete" at bounding box center [498, 221] width 38 height 14
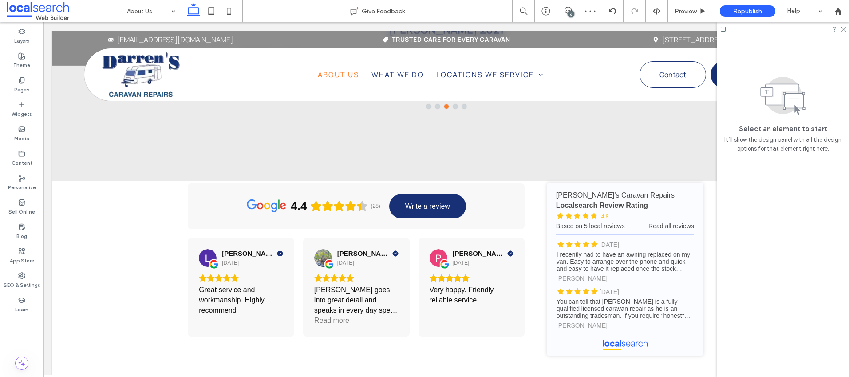
click at [724, 29] on icon at bounding box center [723, 29] width 7 height 7
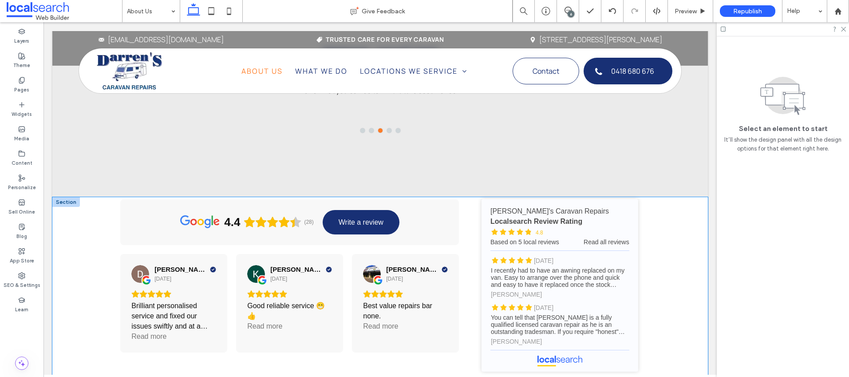
click at [674, 237] on div "4.4 (28) Write a review Dave Brazier 5 months ago Brilliant personalised servic…" at bounding box center [380, 311] width 656 height 229
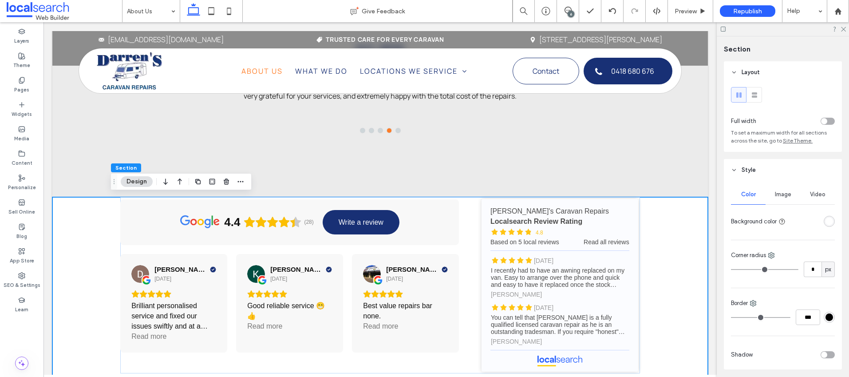
scroll to position [2, 0]
click at [826, 221] on div "rgba(255, 255, 255, 1)" at bounding box center [830, 220] width 8 height 8
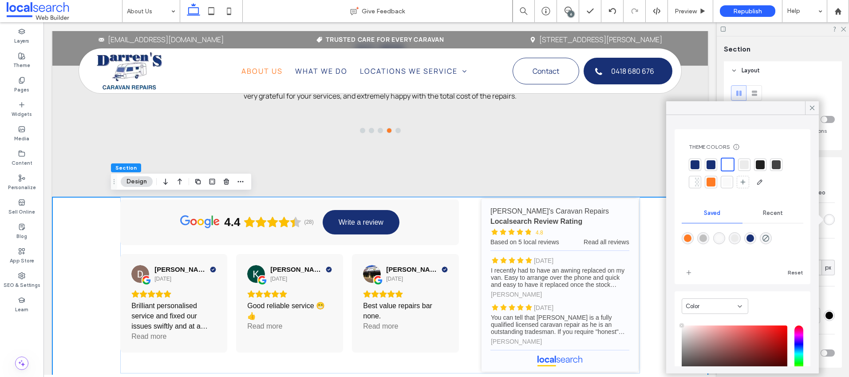
click at [749, 163] on div at bounding box center [744, 164] width 12 height 12
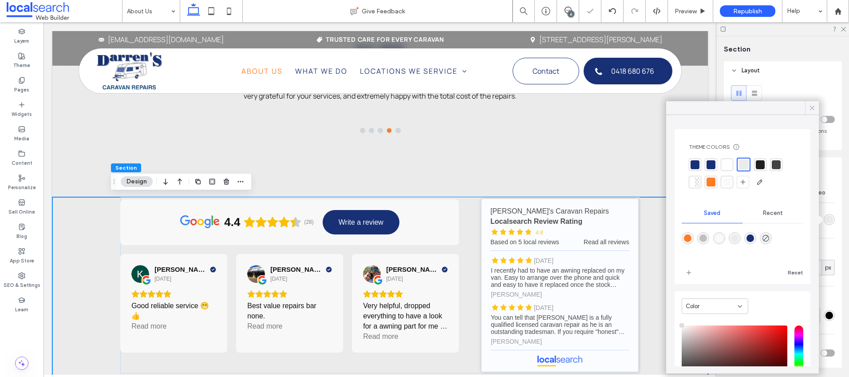
click at [813, 108] on icon at bounding box center [812, 108] width 8 height 8
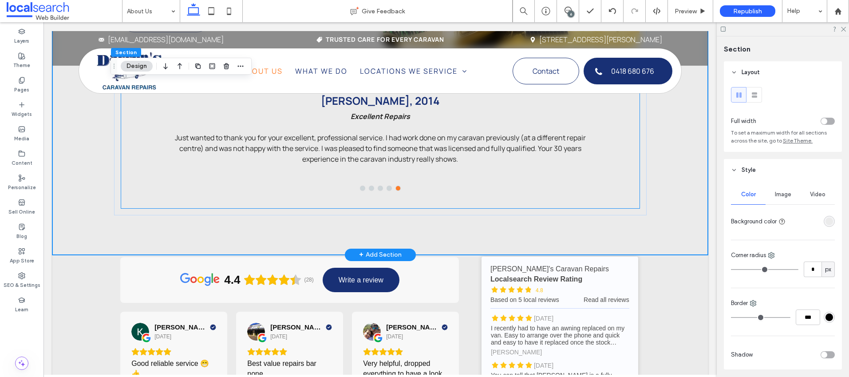
scroll to position [971, 0]
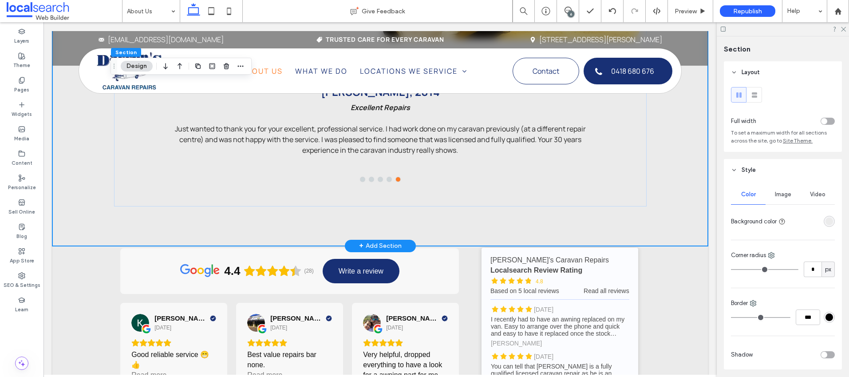
click at [660, 221] on div "TESTIMONIALS What Our Customers Say Read through our testimonials to see why Ne…" at bounding box center [380, 8] width 656 height 475
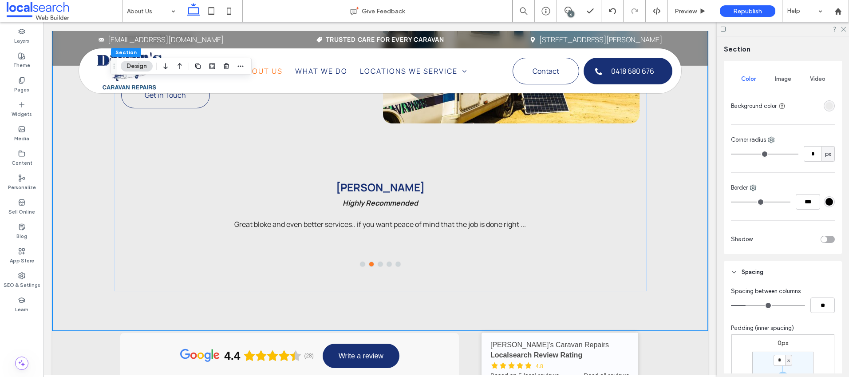
scroll to position [247, 0]
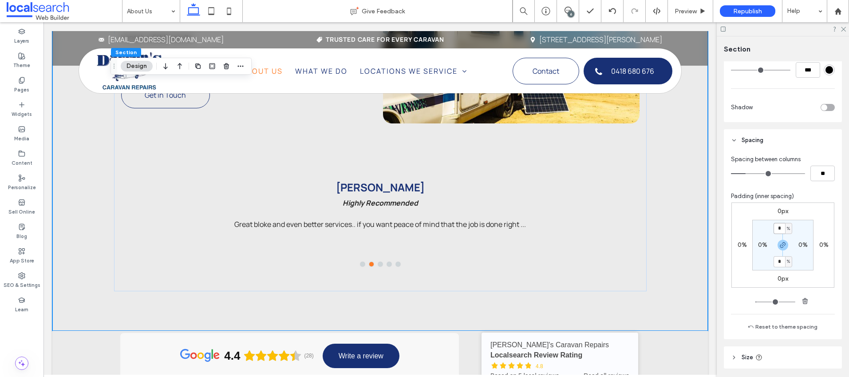
click at [778, 229] on input "*" at bounding box center [780, 228] width 12 height 11
type input "*"
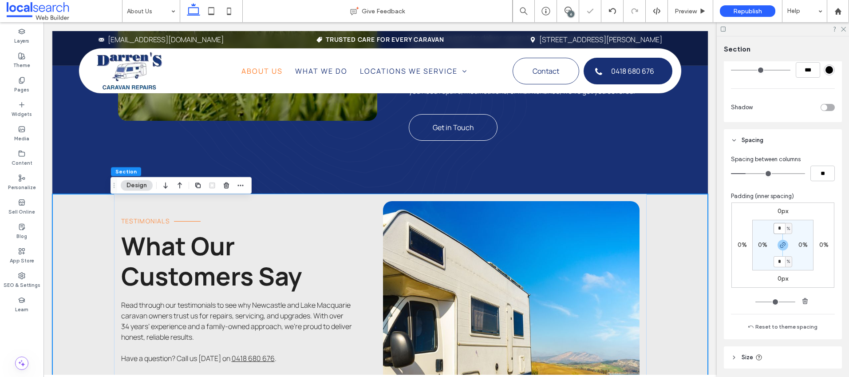
scroll to position [552, 0]
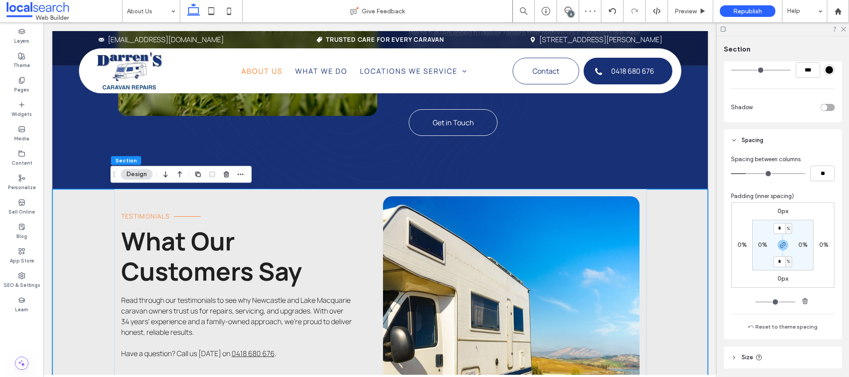
click at [777, 229] on input "*" at bounding box center [780, 228] width 12 height 11
drag, startPoint x: 781, startPoint y: 243, endPoint x: 777, endPoint y: 234, distance: 10.1
click at [782, 243] on icon "button" at bounding box center [782, 244] width 7 height 7
click at [777, 232] on input "*" at bounding box center [780, 228] width 12 height 11
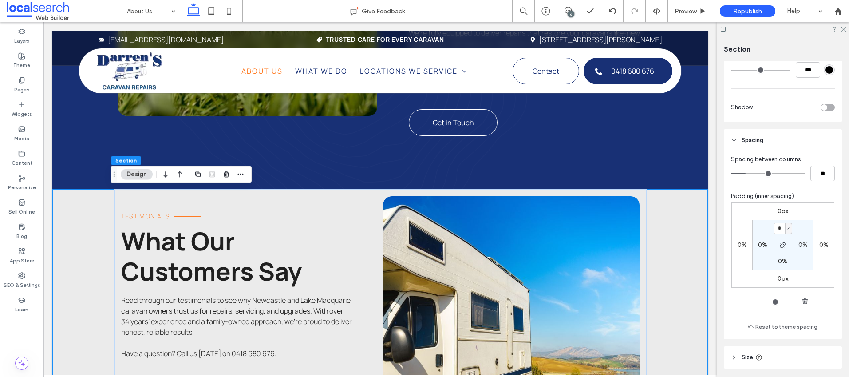
type input "*"
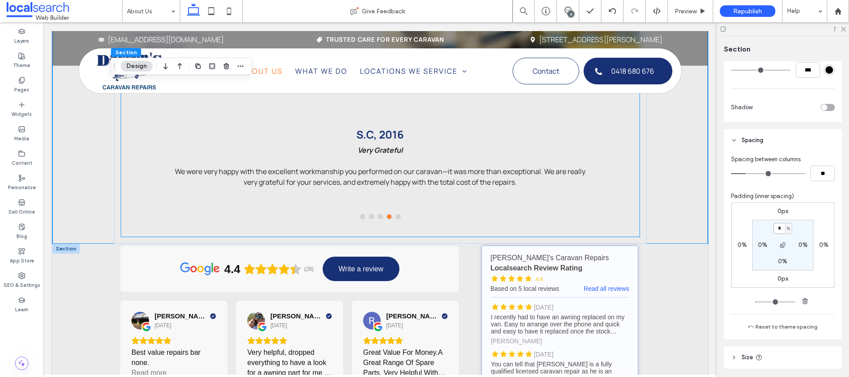
scroll to position [952, 0]
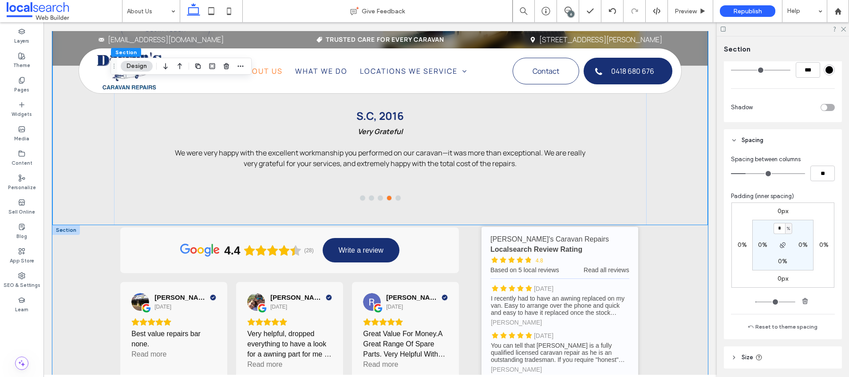
click at [661, 245] on div "4.4 (28) Write a review Dave Brazier 5 months ago Brilliant personalised servic…" at bounding box center [380, 339] width 656 height 229
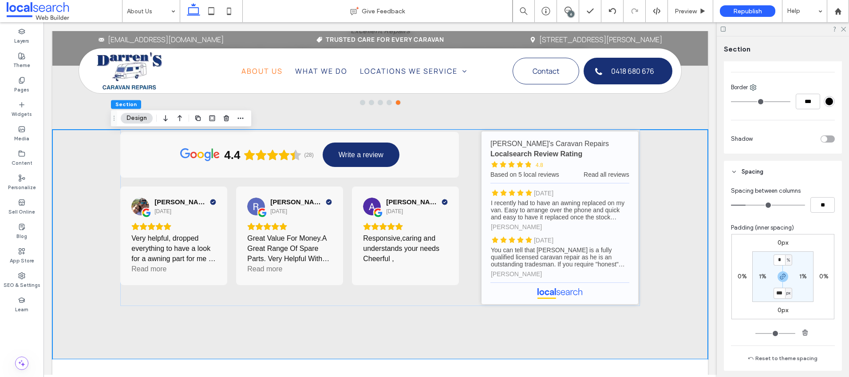
scroll to position [1050, 0]
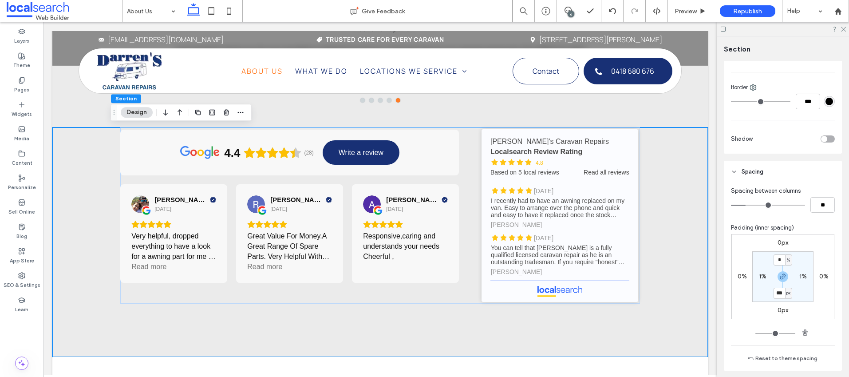
click at [776, 293] on input "***" at bounding box center [780, 293] width 12 height 11
type input "**"
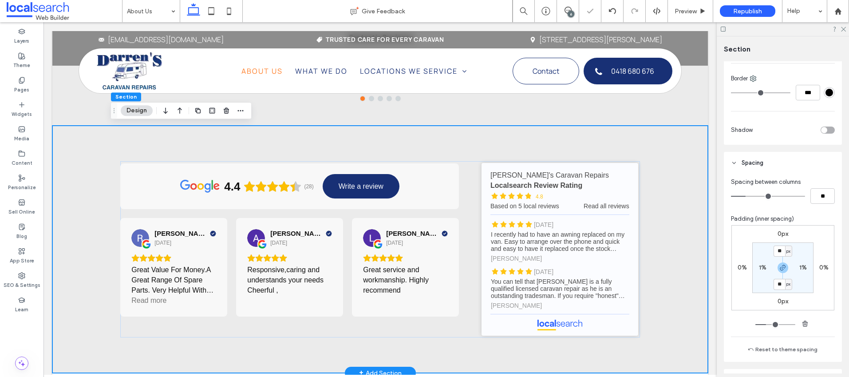
scroll to position [225, 0]
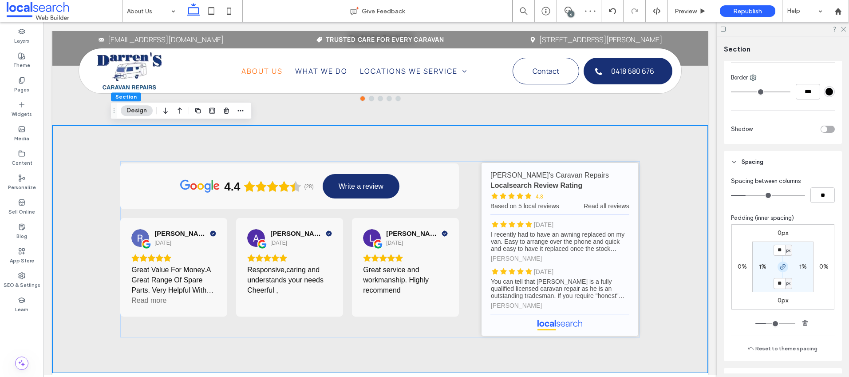
click at [781, 266] on icon "button" at bounding box center [782, 266] width 7 height 7
click at [776, 251] on input "**" at bounding box center [780, 250] width 12 height 11
type input "**"
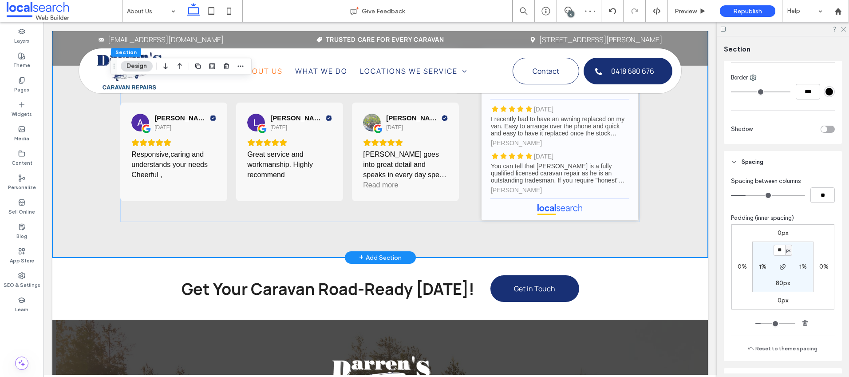
click at [667, 193] on div "4.4 (28) Write a review Wayne Harding 2 years ago Very helpful, dropped everyth…" at bounding box center [380, 142] width 656 height 229
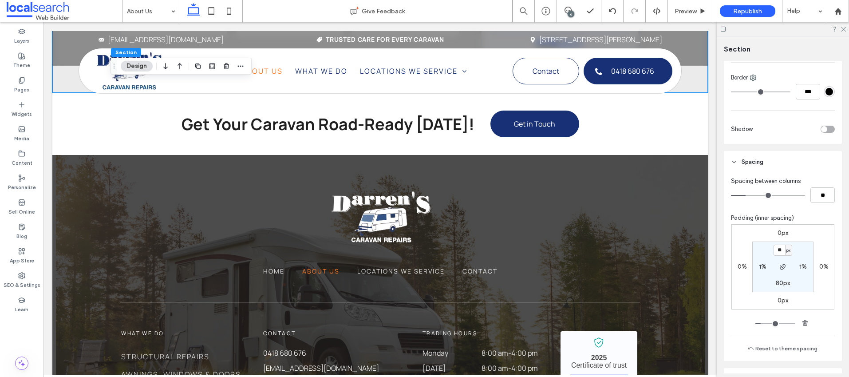
scroll to position [1392, 0]
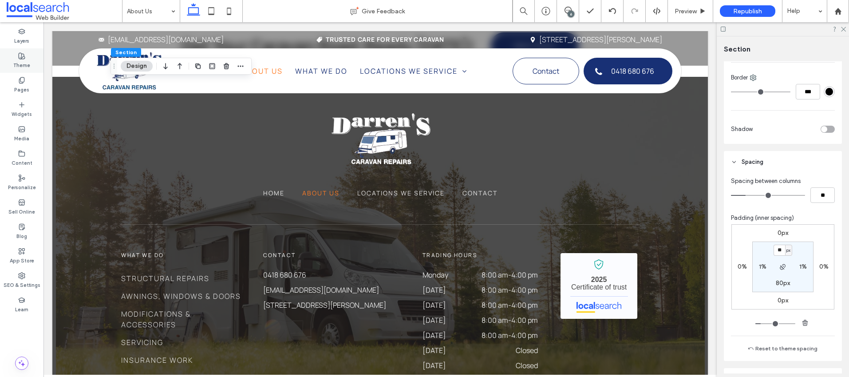
click at [19, 60] on label "Theme" at bounding box center [21, 64] width 17 height 10
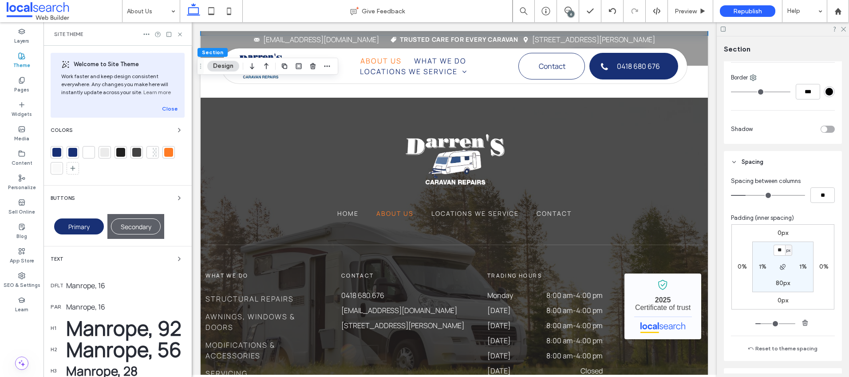
scroll to position [1486, 0]
click at [176, 197] on icon "button" at bounding box center [179, 197] width 7 height 7
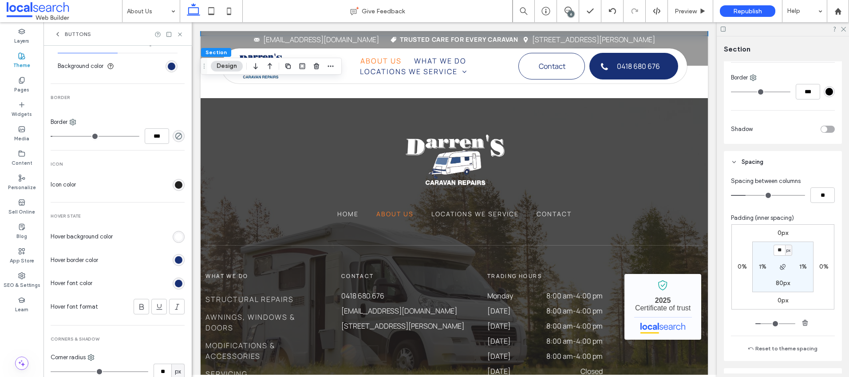
scroll to position [313, 0]
click at [175, 236] on div "rgb(255, 255, 255)" at bounding box center [179, 236] width 8 height 8
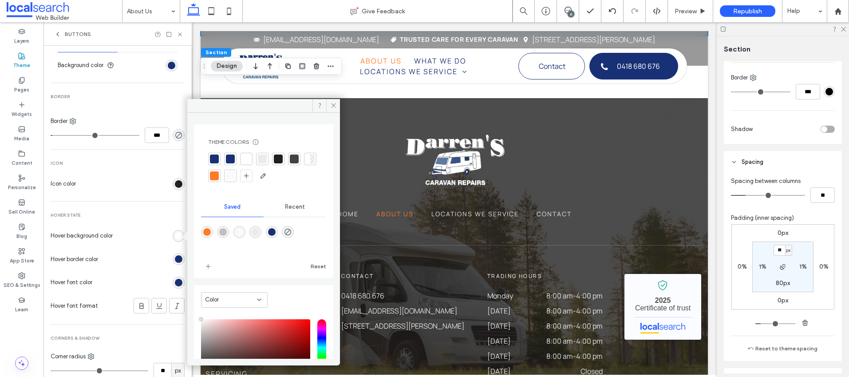
click at [219, 178] on div at bounding box center [214, 175] width 9 height 9
click at [175, 259] on div "rgb(24, 48, 117)" at bounding box center [179, 259] width 8 height 8
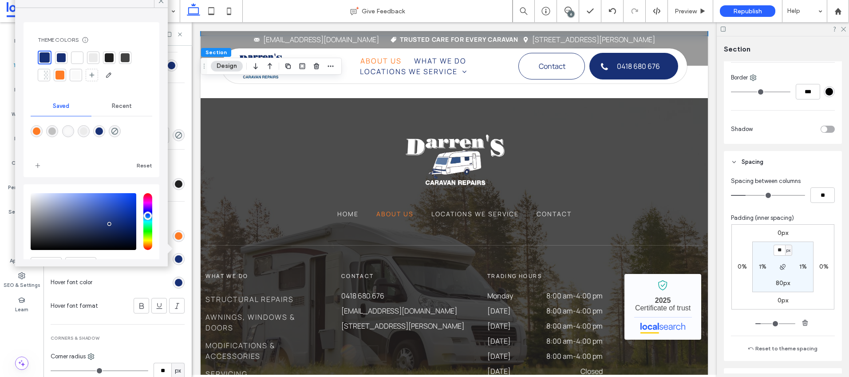
click at [62, 74] on div at bounding box center [59, 75] width 9 height 9
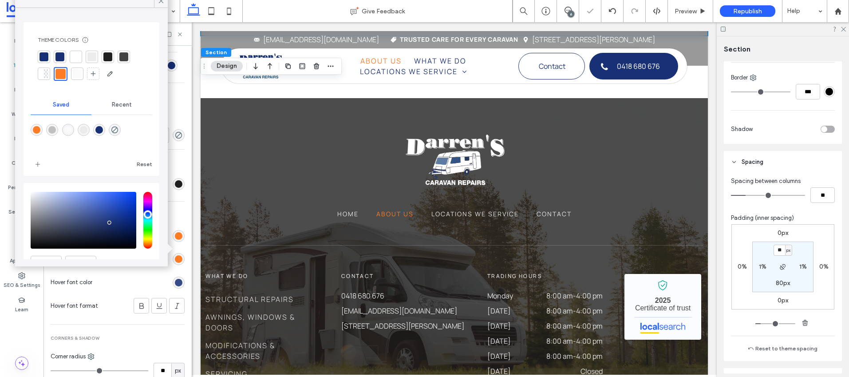
click at [175, 284] on div "rgb(24, 48, 117)" at bounding box center [179, 283] width 8 height 8
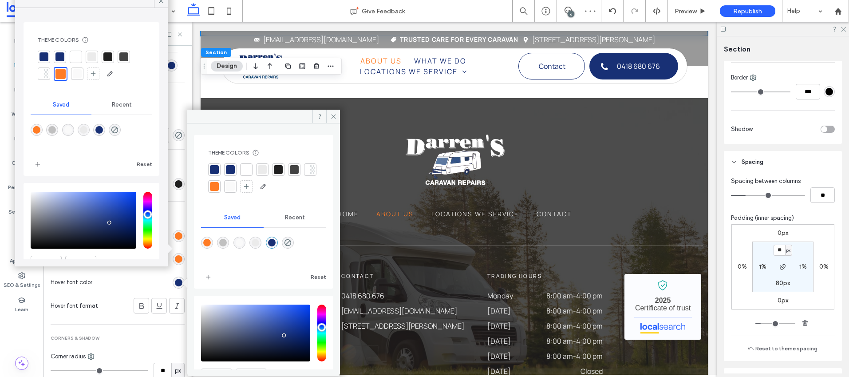
click at [247, 166] on div at bounding box center [246, 169] width 9 height 9
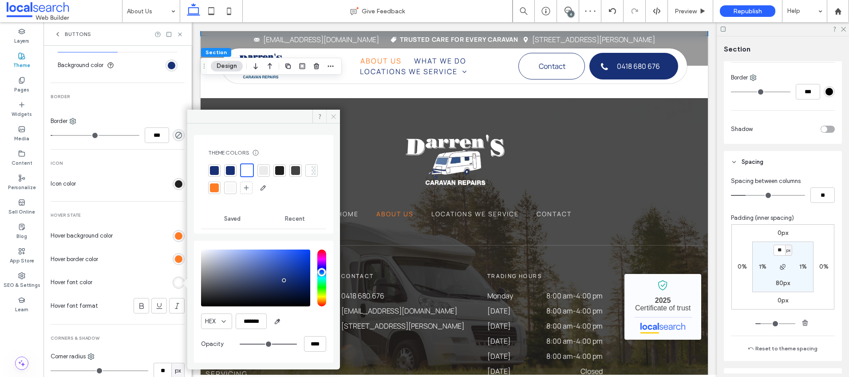
click at [329, 115] on span at bounding box center [333, 116] width 14 height 13
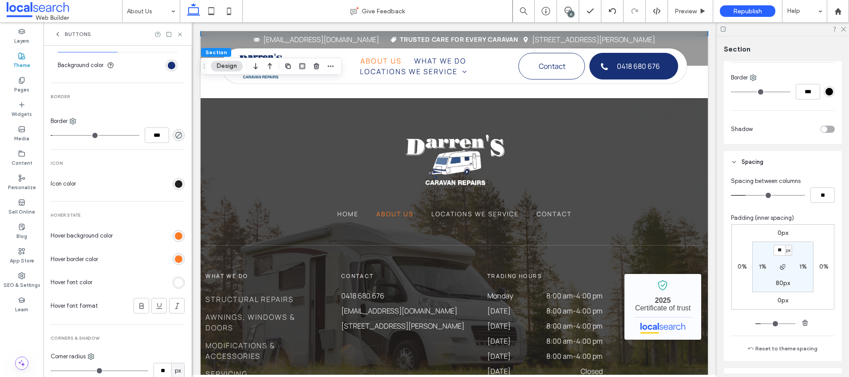
click at [182, 32] on icon at bounding box center [180, 34] width 7 height 7
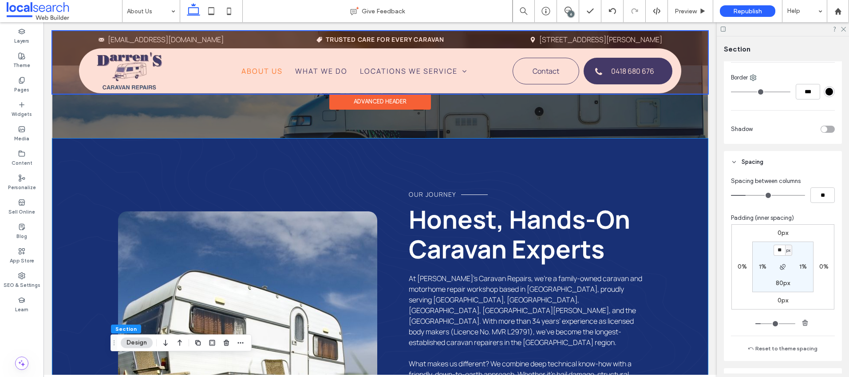
scroll to position [0, 0]
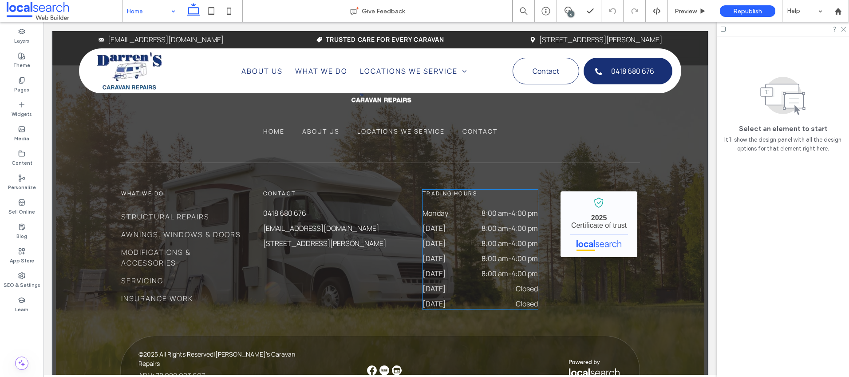
scroll to position [2336, 0]
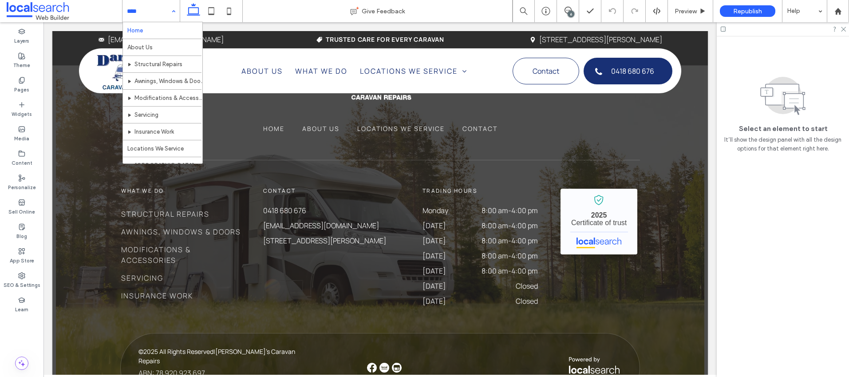
click at [140, 8] on input at bounding box center [149, 11] width 44 height 22
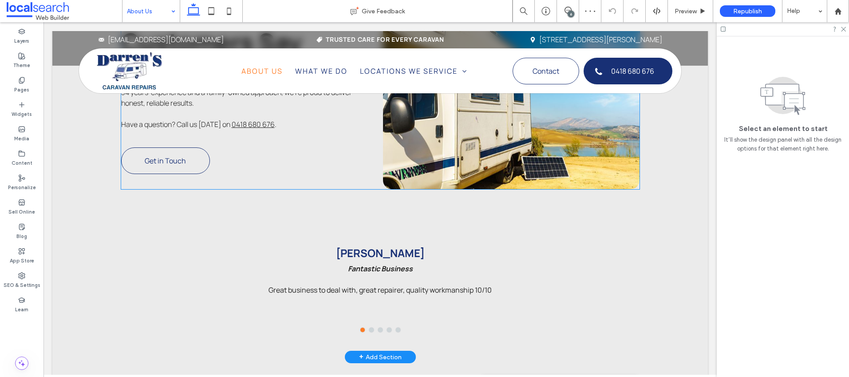
scroll to position [819, 0]
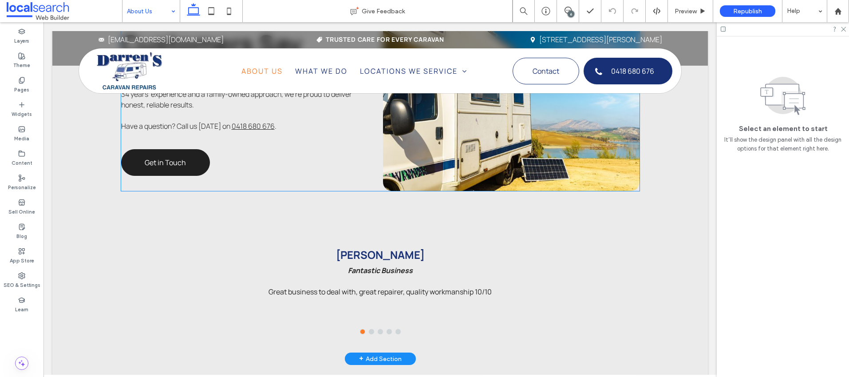
click at [185, 158] on link "Get in Touch" at bounding box center [165, 162] width 89 height 27
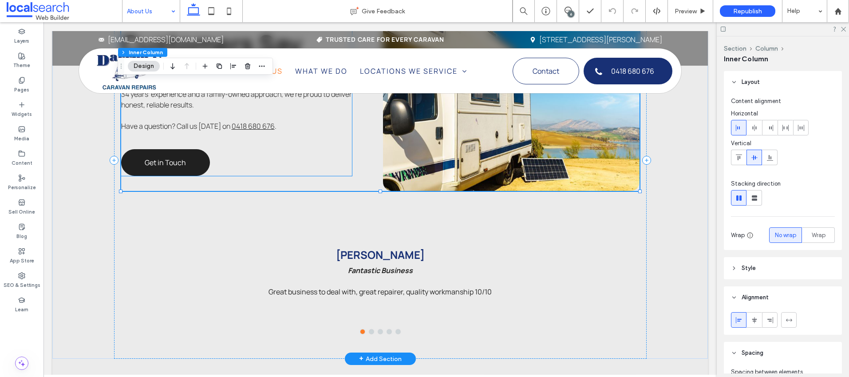
click at [181, 158] on span "Get in Touch" at bounding box center [165, 163] width 41 height 10
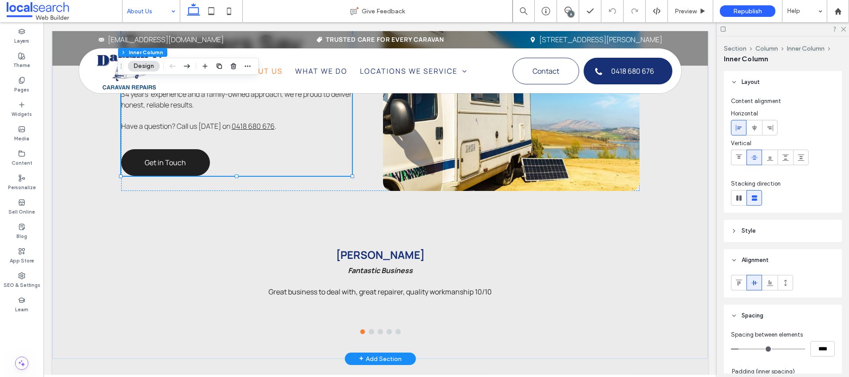
click at [181, 158] on span "Get in Touch" at bounding box center [165, 163] width 41 height 10
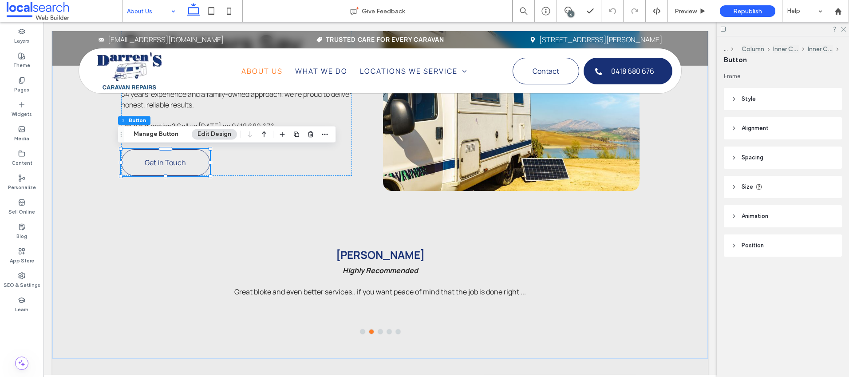
click at [739, 101] on header "Style" at bounding box center [783, 99] width 118 height 22
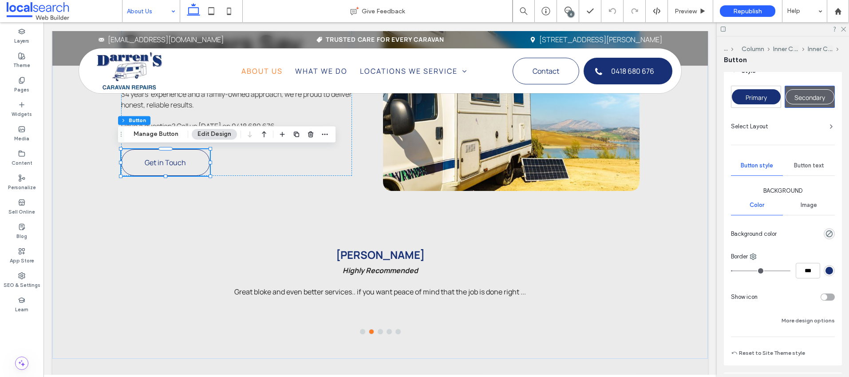
scroll to position [29, 0]
click at [764, 95] on span "Primary" at bounding box center [756, 96] width 21 height 8
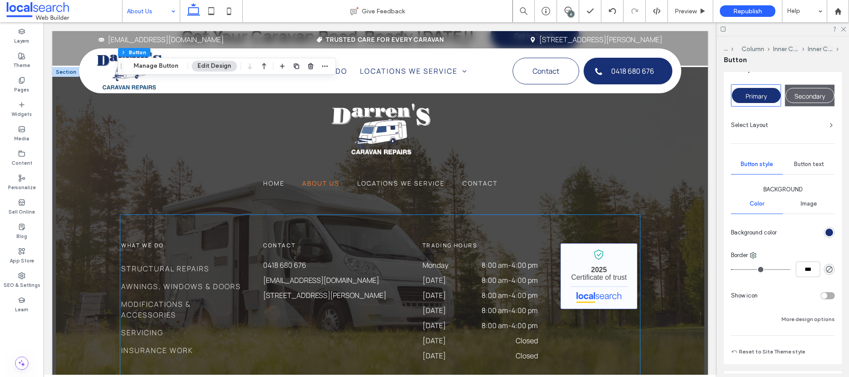
scroll to position [1437, 0]
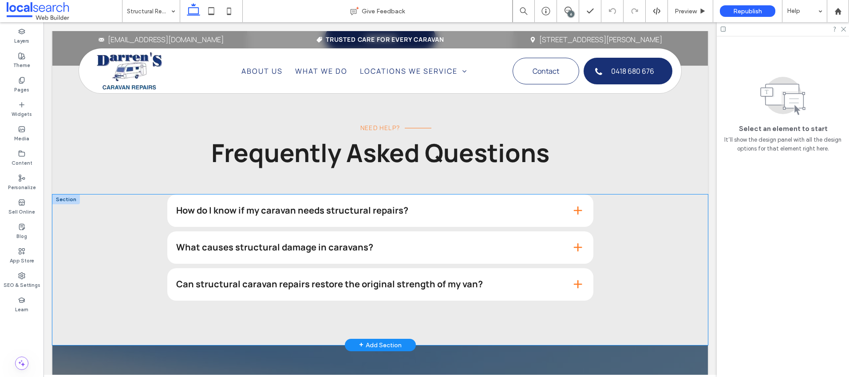
scroll to position [1062, 0]
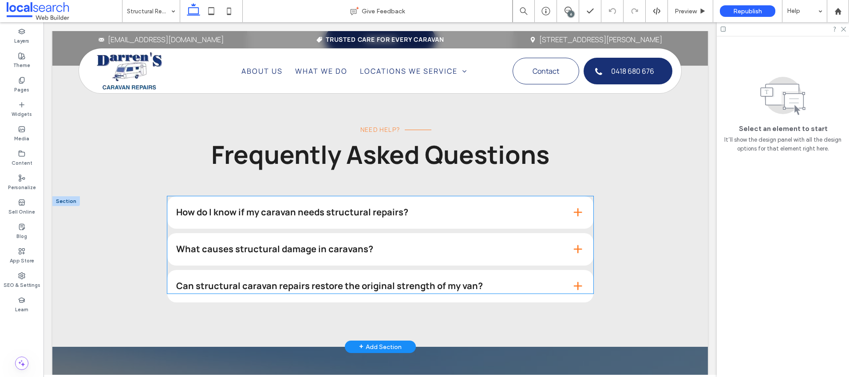
click at [575, 206] on span at bounding box center [577, 212] width 13 height 13
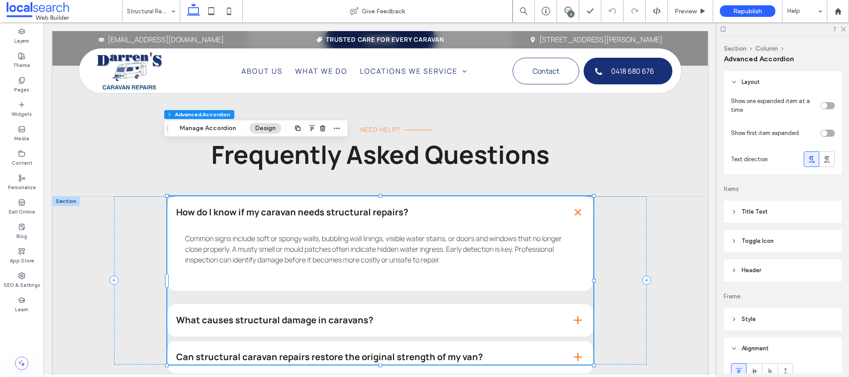
click at [575, 204] on span at bounding box center [577, 212] width 16 height 16
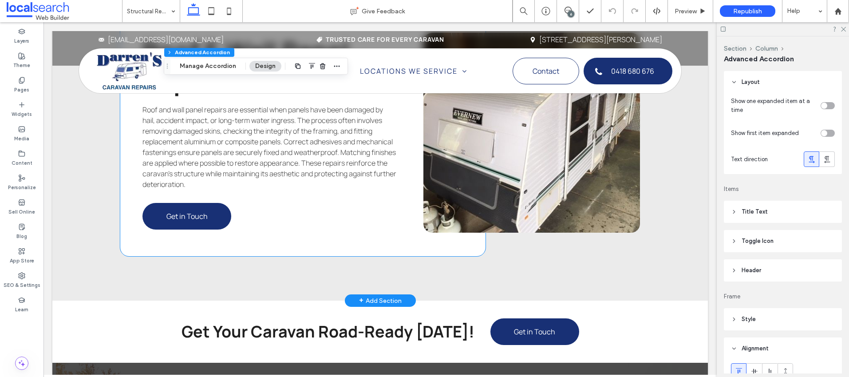
scroll to position [2184, 0]
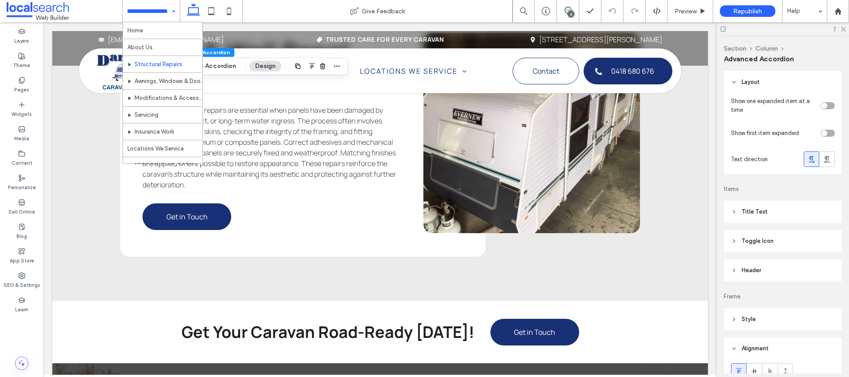
click at [148, 14] on input at bounding box center [149, 11] width 44 height 22
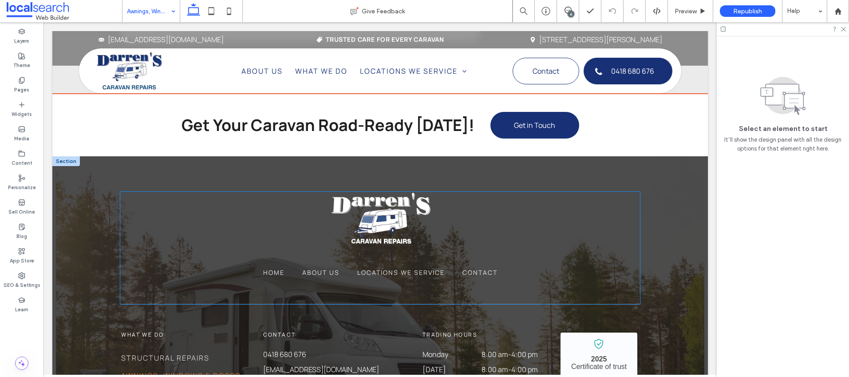
scroll to position [2932, 0]
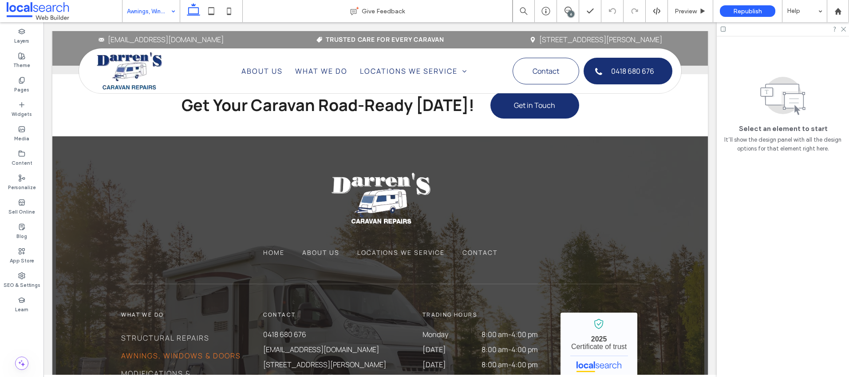
click at [144, 6] on input at bounding box center [149, 11] width 44 height 22
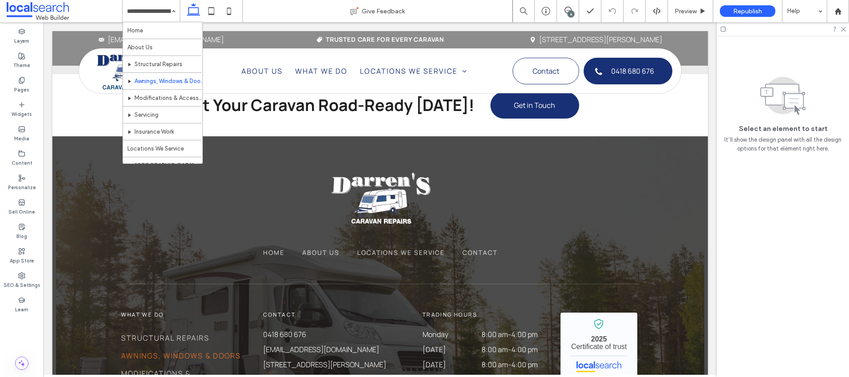
drag, startPoint x: 158, startPoint y: 98, endPoint x: 169, endPoint y: 99, distance: 11.1
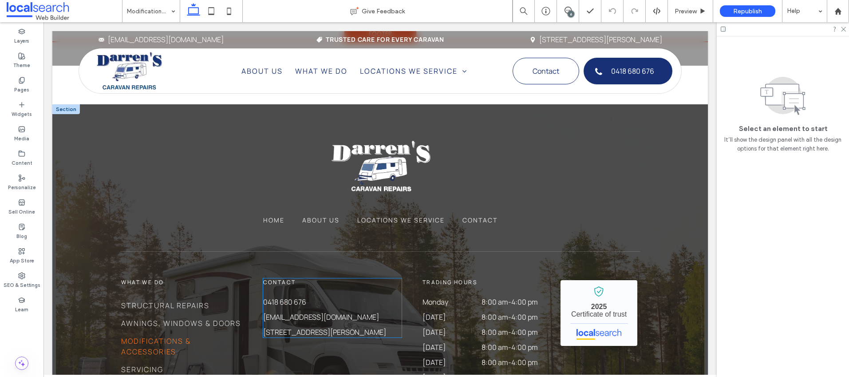
scroll to position [3556, 0]
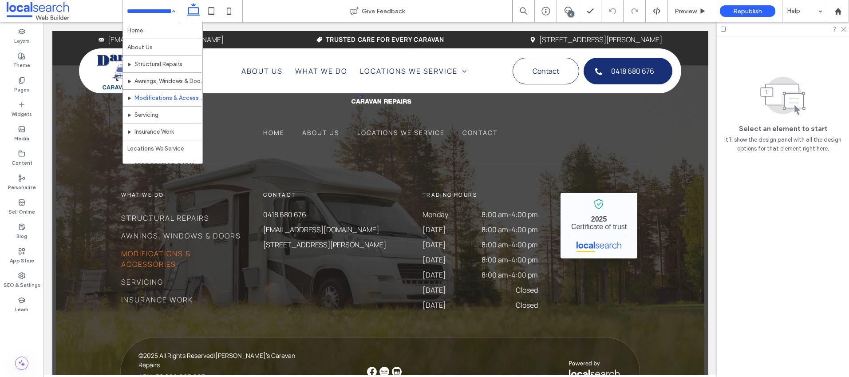
click at [142, 13] on input at bounding box center [149, 11] width 44 height 22
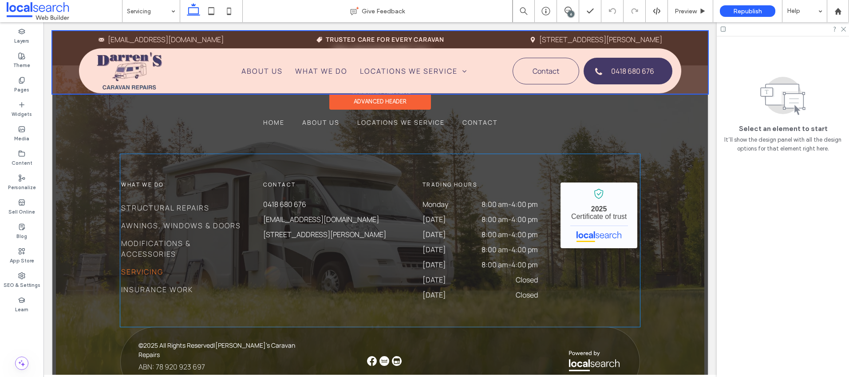
scroll to position [3162, 0]
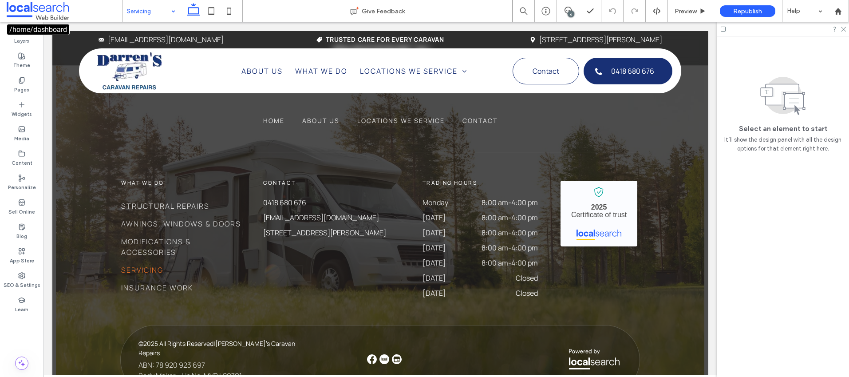
click at [136, 5] on input at bounding box center [149, 11] width 44 height 22
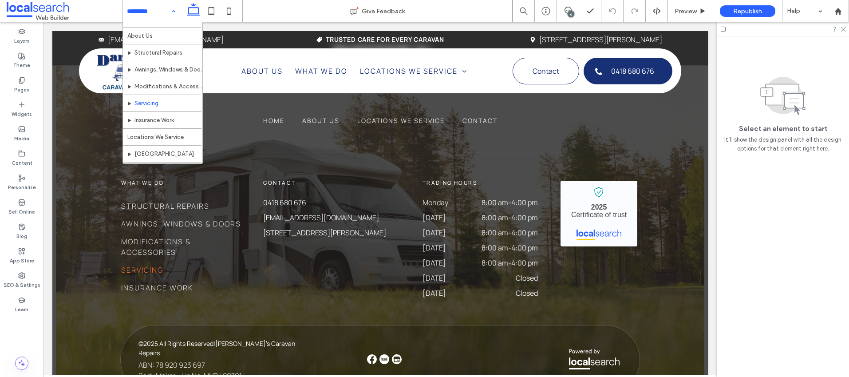
scroll to position [43, 0]
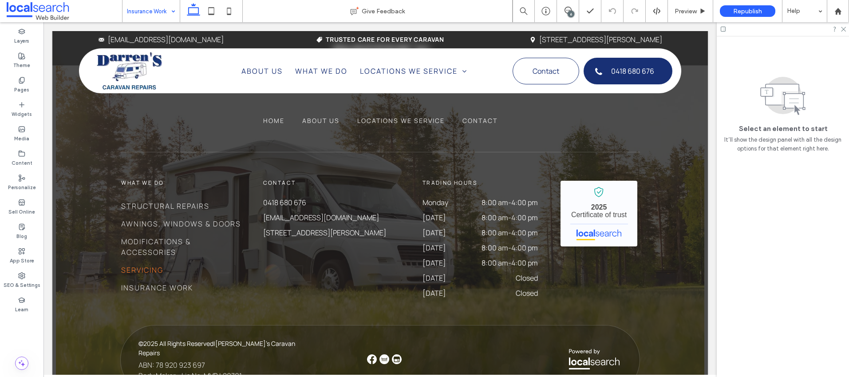
drag, startPoint x: 161, startPoint y: 86, endPoint x: 323, endPoint y: 116, distance: 165.2
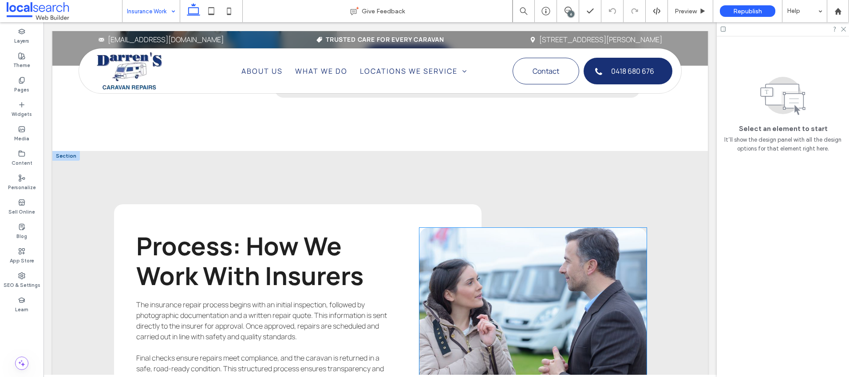
scroll to position [2126, 0]
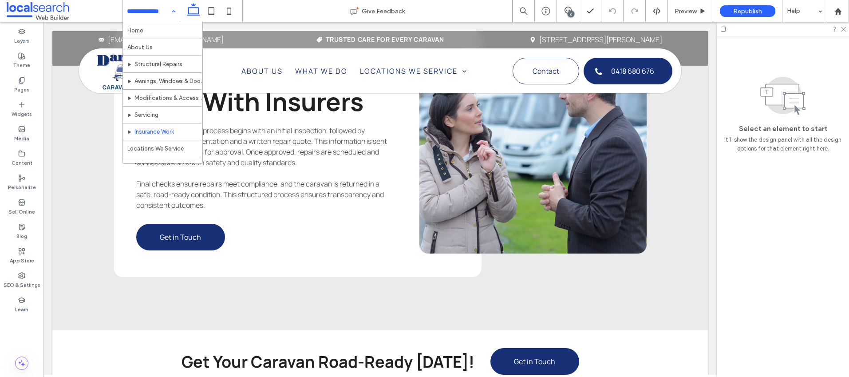
click at [141, 16] on input at bounding box center [149, 11] width 44 height 22
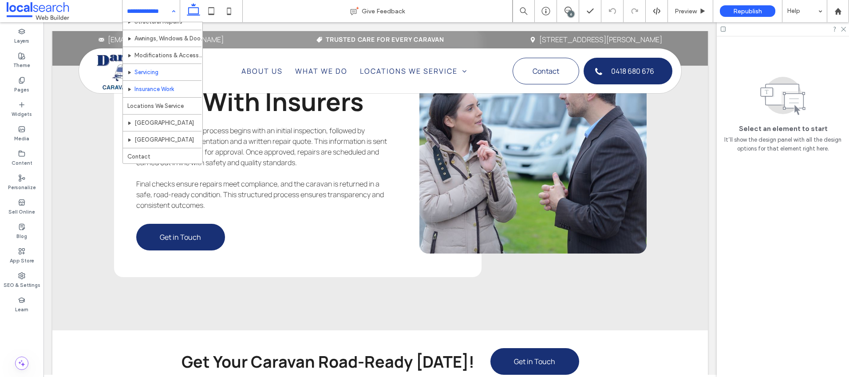
scroll to position [43, 0]
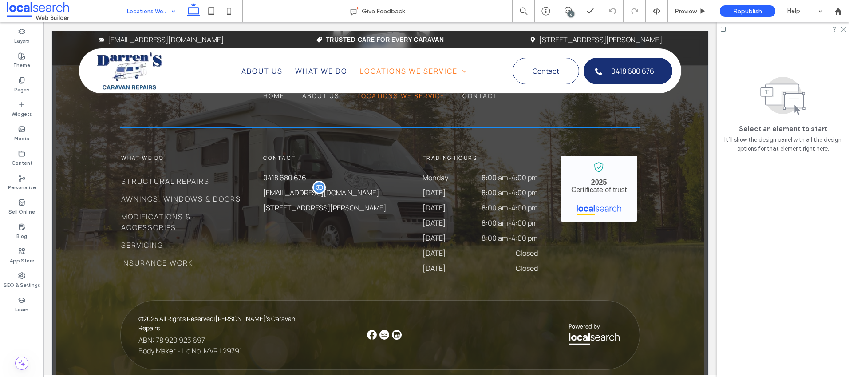
scroll to position [1436, 0]
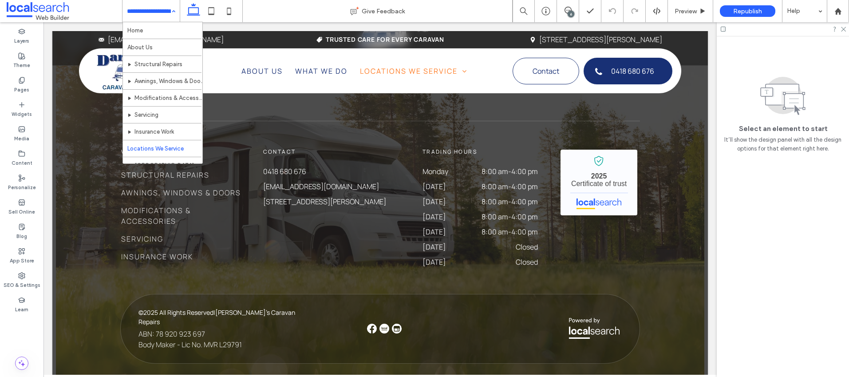
click at [137, 8] on input at bounding box center [149, 11] width 44 height 22
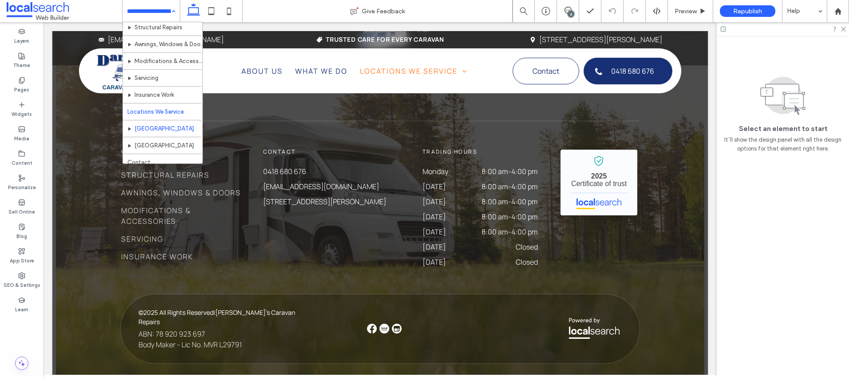
scroll to position [43, 0]
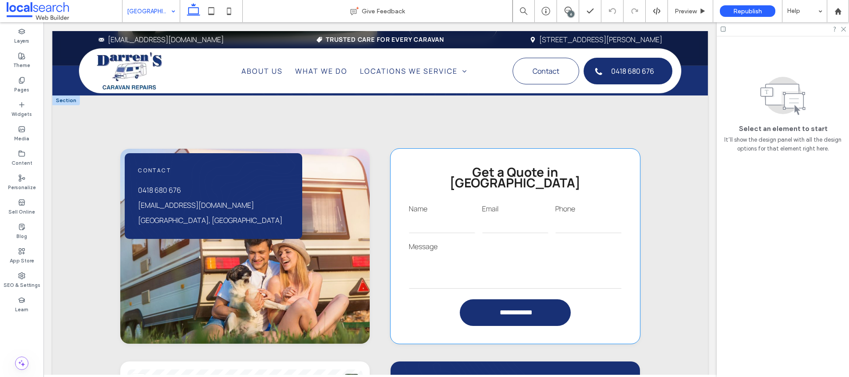
scroll to position [927, 0]
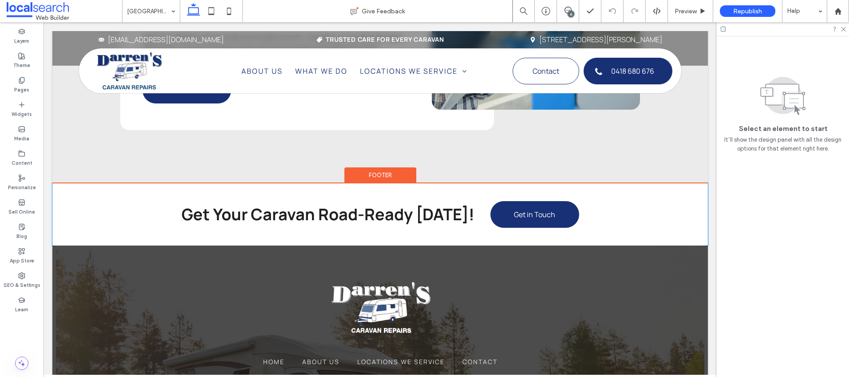
scroll to position [3351, 0]
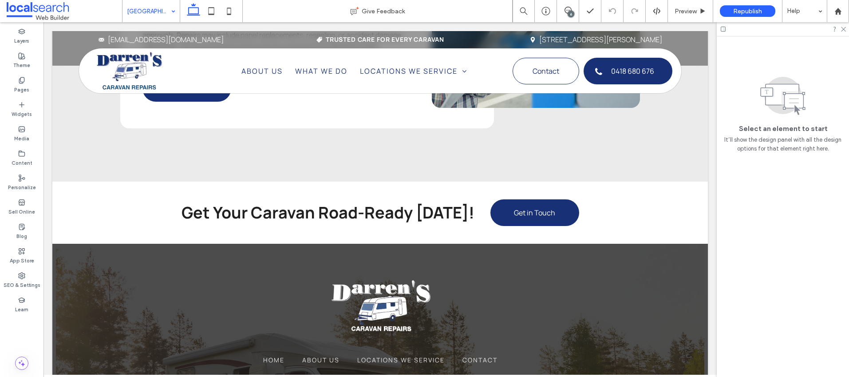
click at [142, 8] on input at bounding box center [149, 11] width 44 height 22
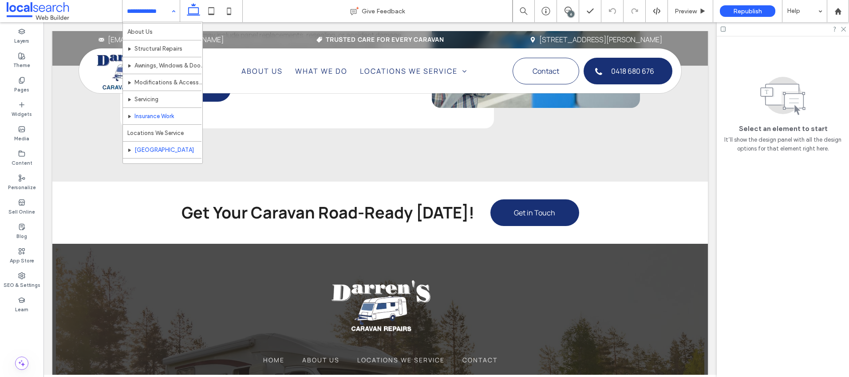
scroll to position [43, 0]
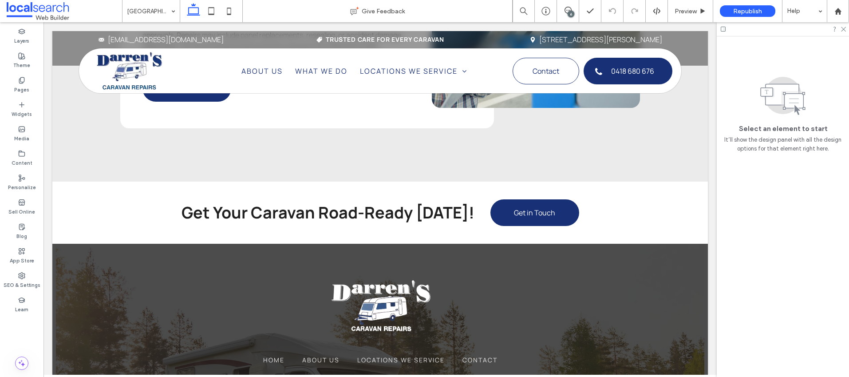
drag, startPoint x: 157, startPoint y: 138, endPoint x: 209, endPoint y: 114, distance: 57.8
click at [144, 13] on input at bounding box center [149, 11] width 44 height 22
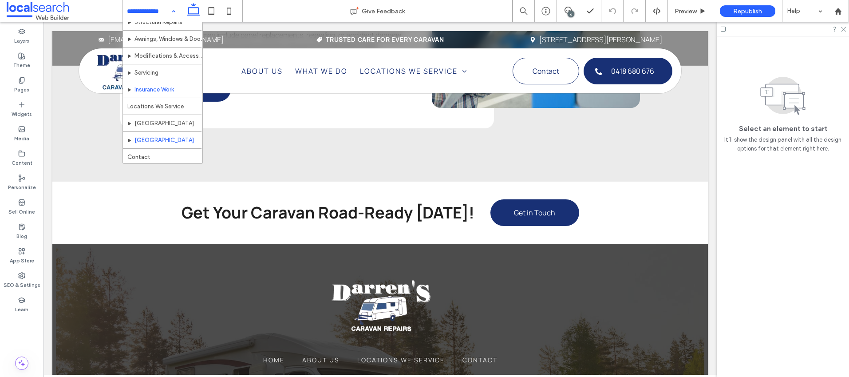
scroll to position [43, 0]
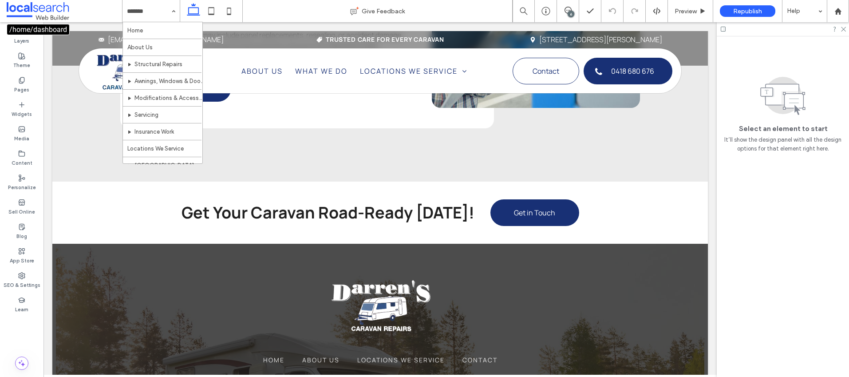
click at [105, 7] on span at bounding box center [64, 11] width 115 height 18
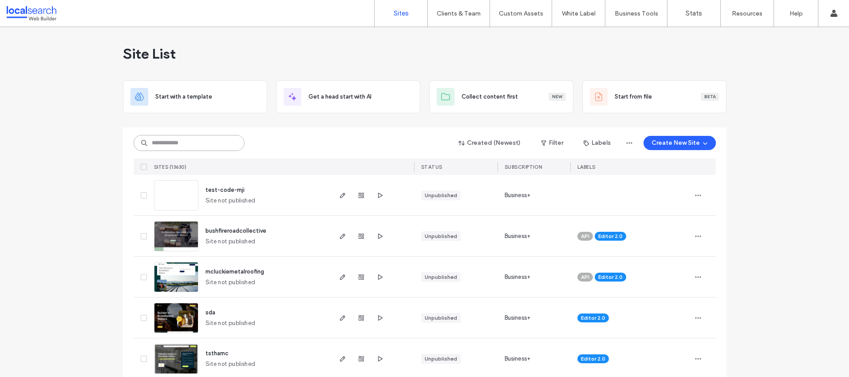
click at [215, 147] on input at bounding box center [189, 143] width 111 height 16
paste input "********"
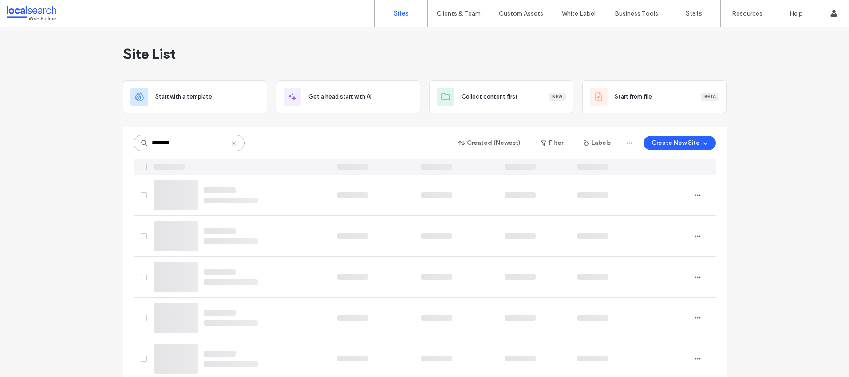
type input "********"
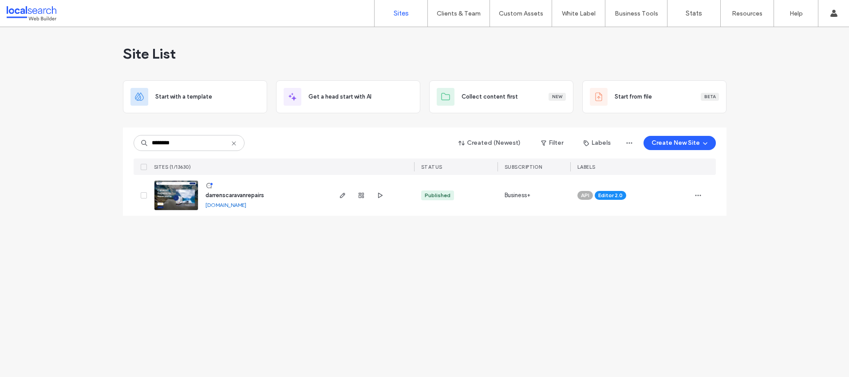
drag, startPoint x: 228, startPoint y: 196, endPoint x: 254, endPoint y: 188, distance: 27.3
click at [228, 196] on span "darrenscaravanrepairs" at bounding box center [235, 195] width 59 height 7
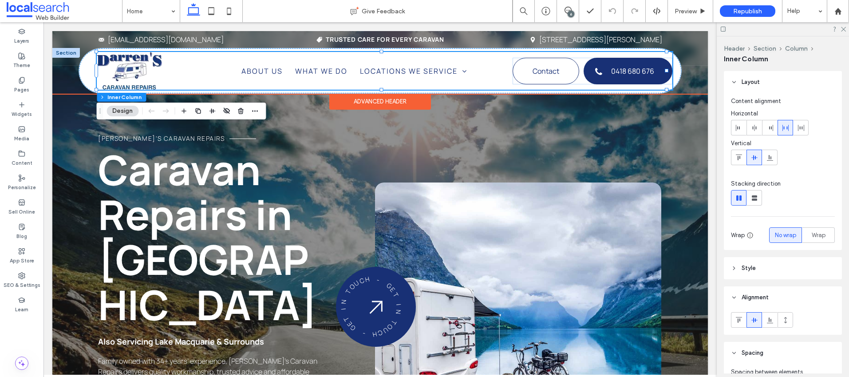
click at [137, 65] on img at bounding box center [129, 71] width 65 height 38
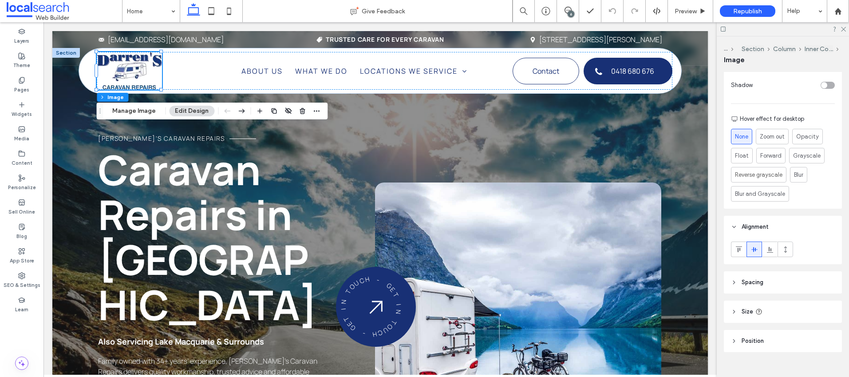
scroll to position [371, 0]
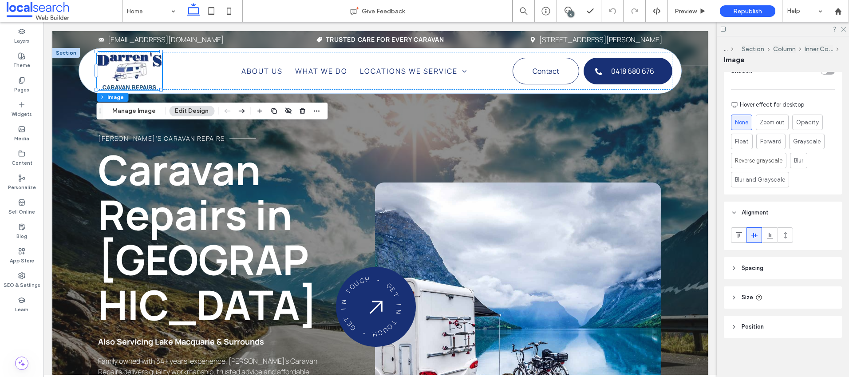
click at [735, 296] on icon at bounding box center [734, 297] width 6 height 6
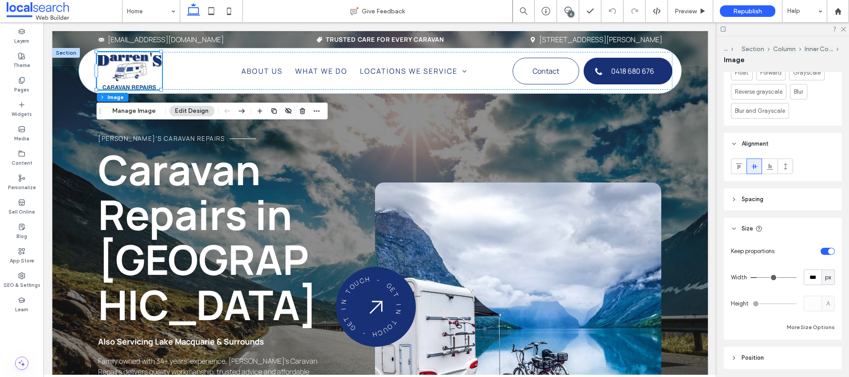
scroll to position [455, 0]
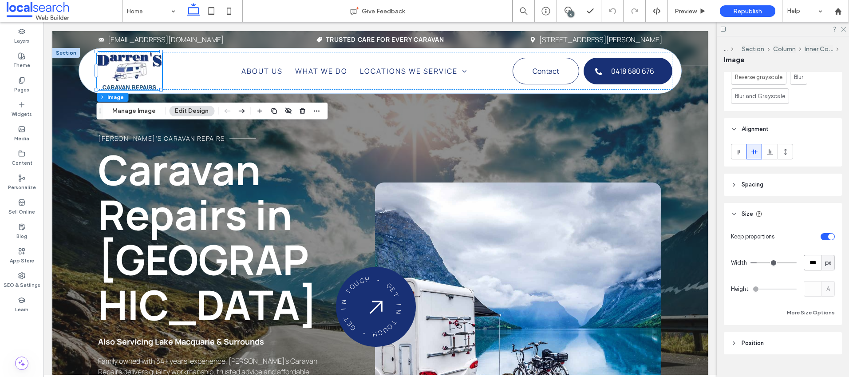
click at [807, 263] on input "***" at bounding box center [813, 263] width 18 height 16
drag, startPoint x: 807, startPoint y: 263, endPoint x: 821, endPoint y: 270, distance: 16.3
click at [807, 263] on input "***" at bounding box center [813, 263] width 18 height 16
type input "***"
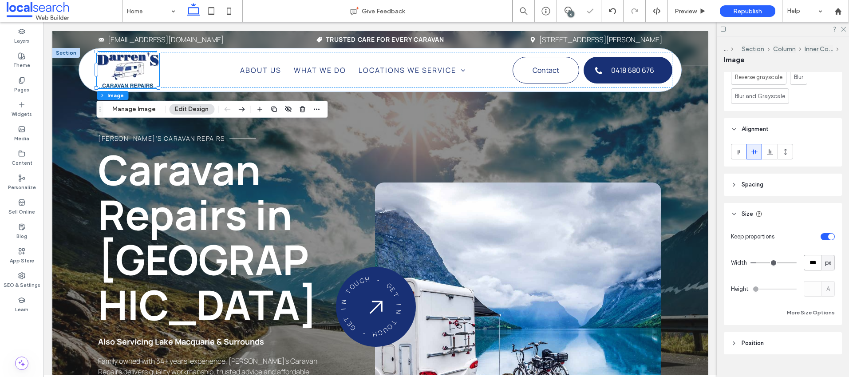
type input "***"
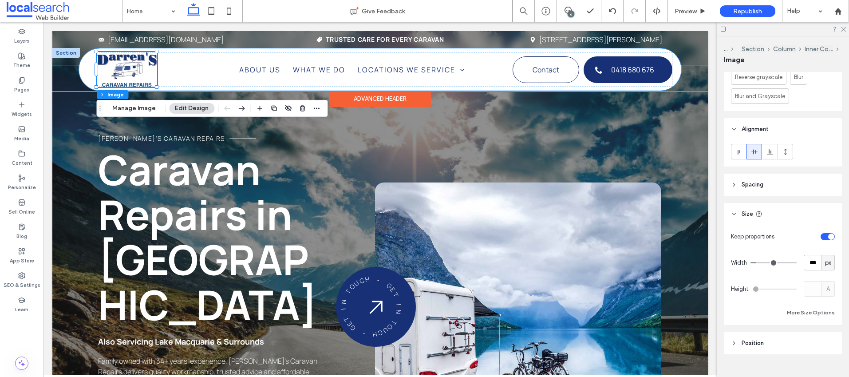
click at [90, 65] on div "Phone Icon Menu Icon About Us What We Do Locations We Service Central Coast Lak…" at bounding box center [380, 69] width 602 height 42
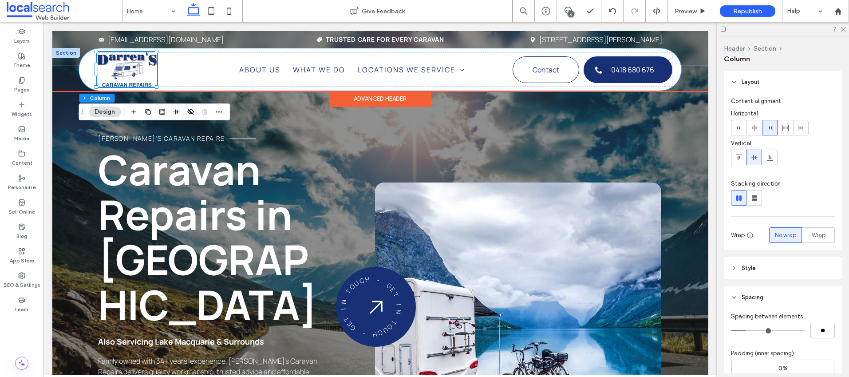
type input "***"
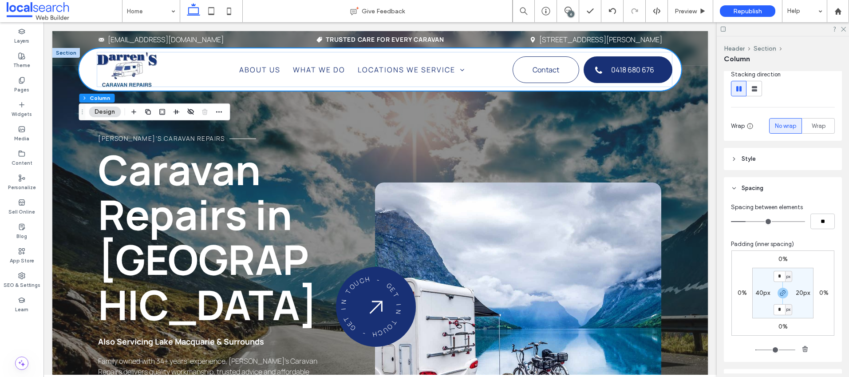
scroll to position [150, 0]
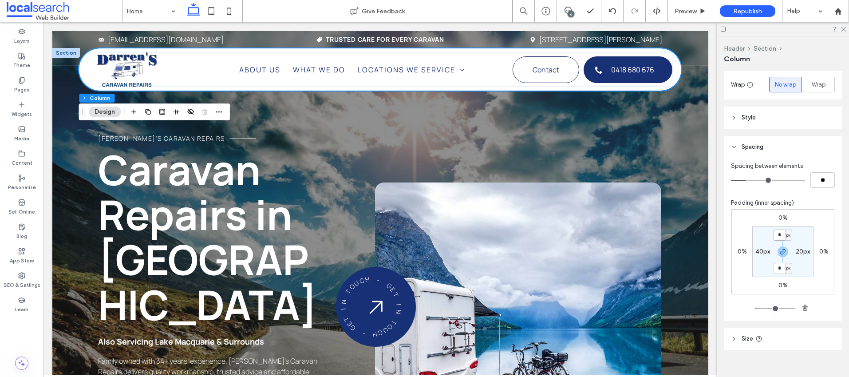
click at [779, 233] on input "*" at bounding box center [780, 234] width 12 height 11
type input "**"
type input "***"
type input "**"
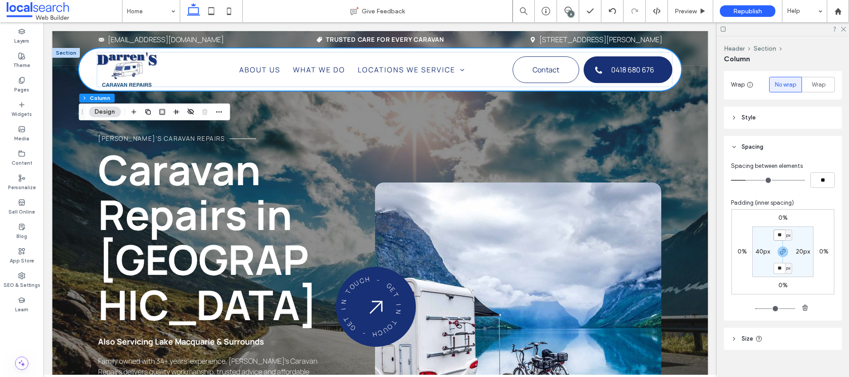
type input "***"
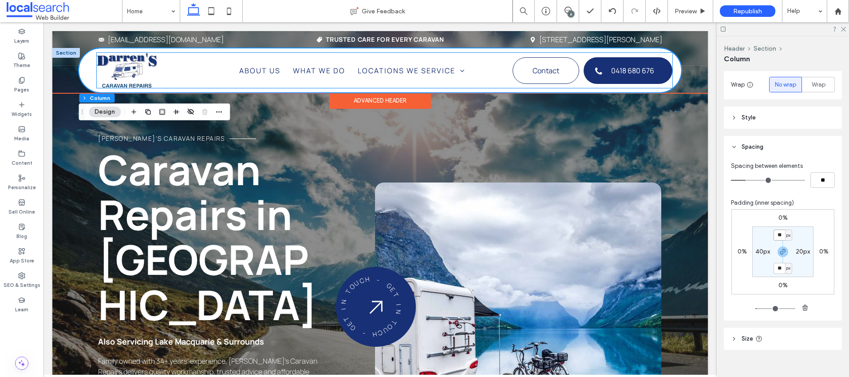
click at [122, 68] on img at bounding box center [127, 70] width 60 height 35
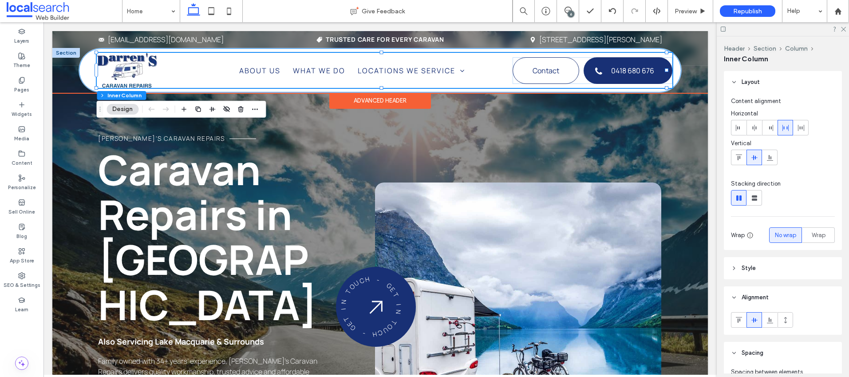
click at [85, 63] on div "Phone Icon Menu Icon About Us What We Do Locations We Service Central Coast Lak…" at bounding box center [380, 70] width 602 height 44
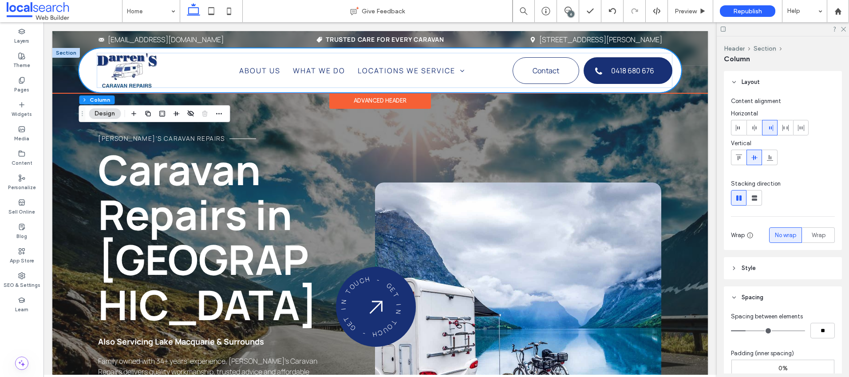
click at [85, 63] on div "Phone Icon Menu Icon About Us What We Do Locations We Service Central Coast Lak…" at bounding box center [380, 70] width 602 height 44
click at [87, 63] on div "Phone Icon Menu Icon About Us What We Do Locations We Service Central Coast Lak…" at bounding box center [380, 70] width 602 height 44
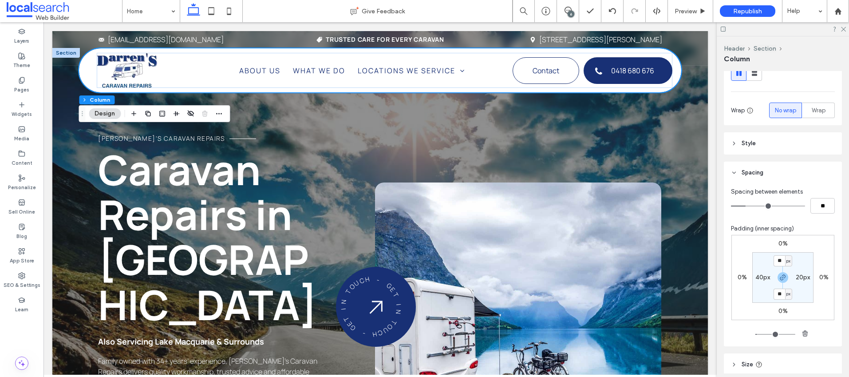
scroll to position [162, 0]
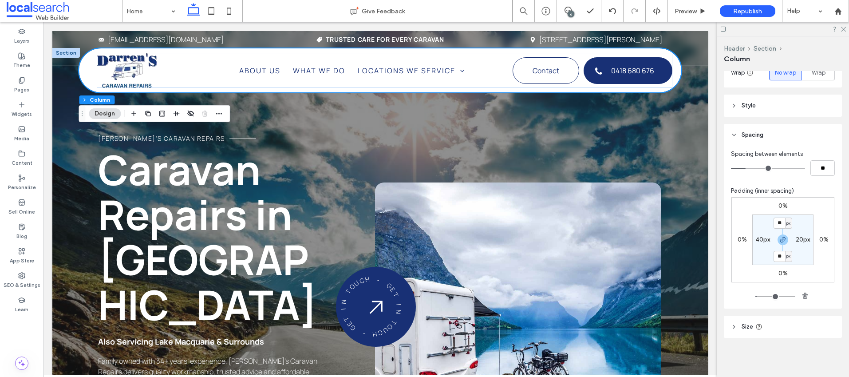
click at [755, 237] on label "40px" at bounding box center [762, 240] width 15 height 8
type input "**"
type input "***"
type input "**"
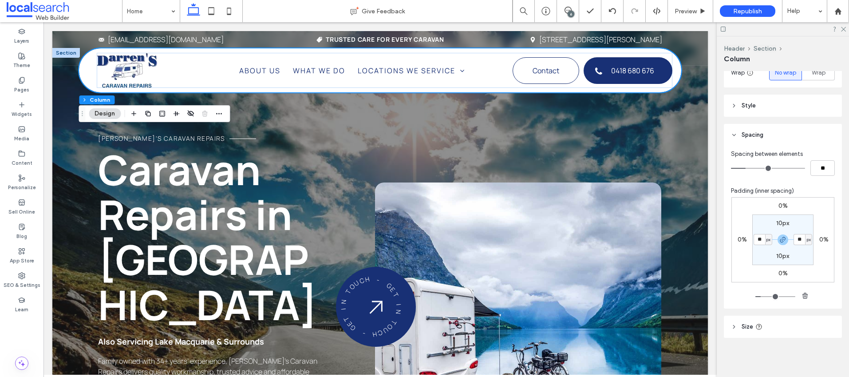
type input "**"
type input "***"
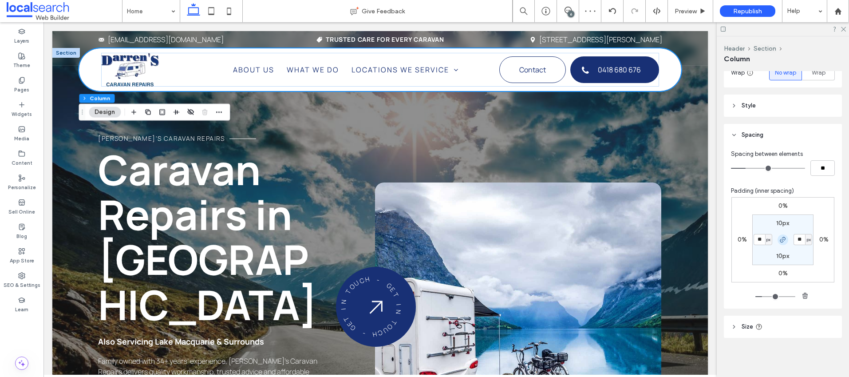
click at [781, 235] on span "button" at bounding box center [783, 239] width 11 height 11
click at [800, 238] on label "50px" at bounding box center [803, 240] width 14 height 8
type input "**"
type input "***"
type input "**"
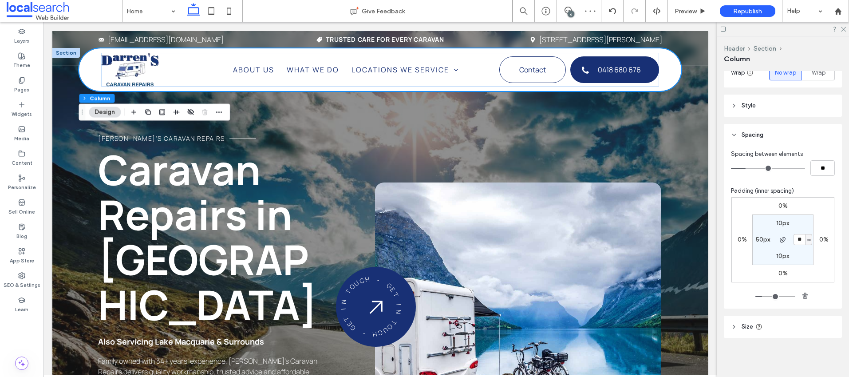
type input "***"
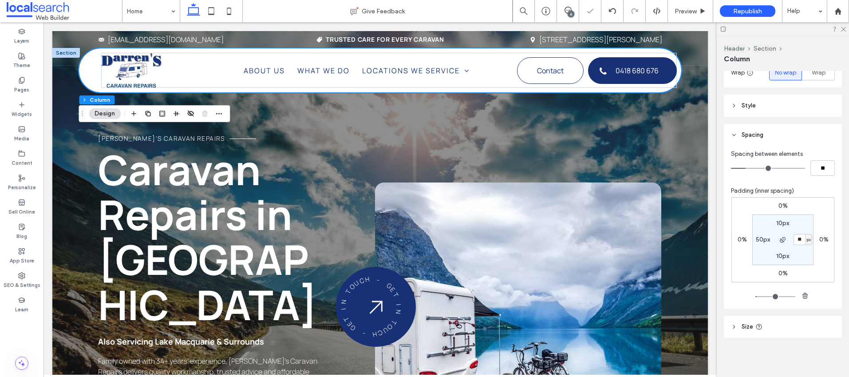
type input "*"
type input "**"
type input "***"
type input "**"
type input "***"
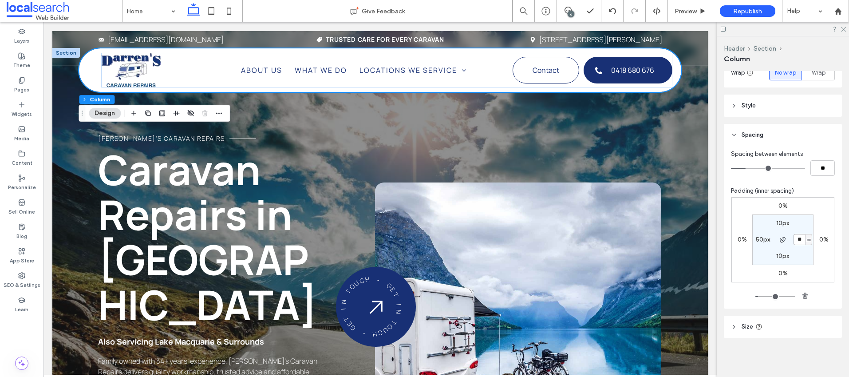
click at [794, 238] on input "**" at bounding box center [800, 239] width 12 height 11
click at [796, 238] on input "**" at bounding box center [800, 239] width 12 height 11
type input "**"
type input "***"
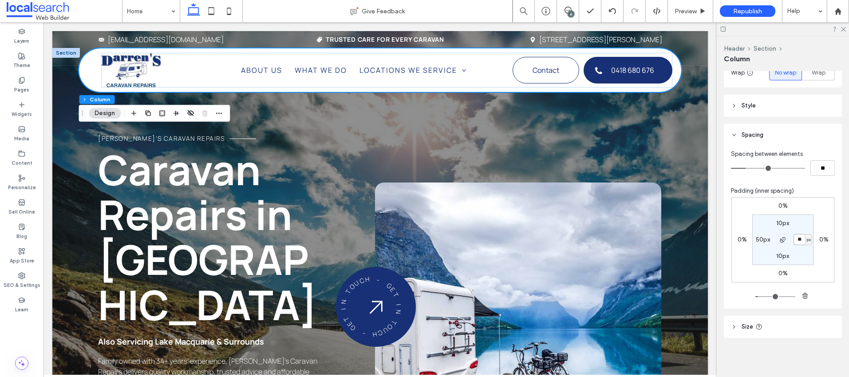
type input "**"
type input "***"
click at [23, 87] on label "Pages" at bounding box center [21, 89] width 15 height 10
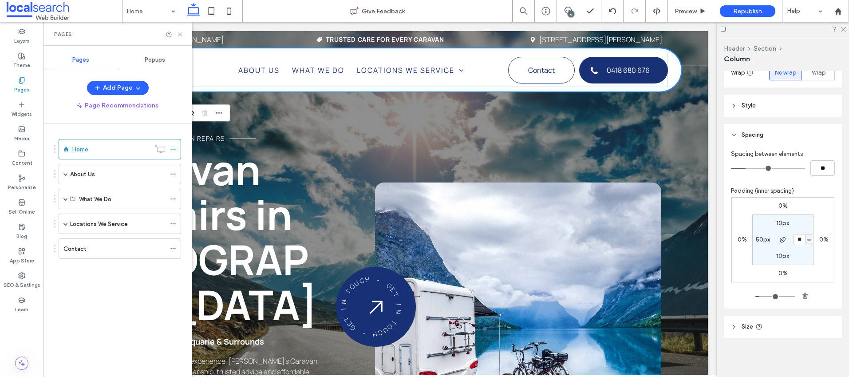
click at [155, 63] on div "Popups" at bounding box center [155, 60] width 74 height 20
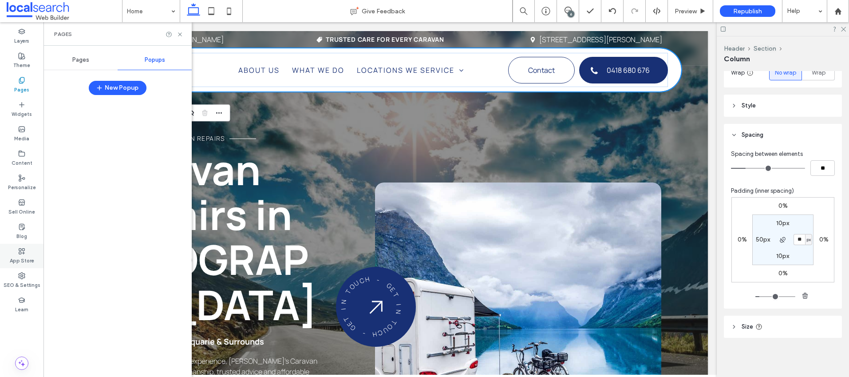
click at [20, 284] on label "SEO & Settings" at bounding box center [22, 284] width 37 height 10
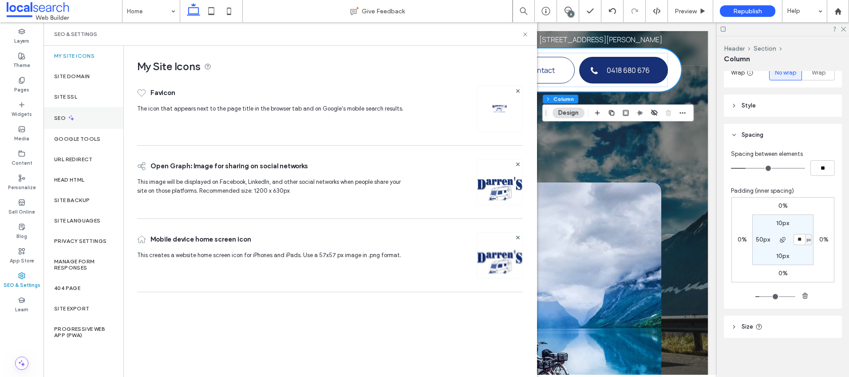
drag, startPoint x: 52, startPoint y: 117, endPoint x: 75, endPoint y: 112, distance: 22.8
click at [52, 117] on div "SEO" at bounding box center [84, 118] width 80 height 22
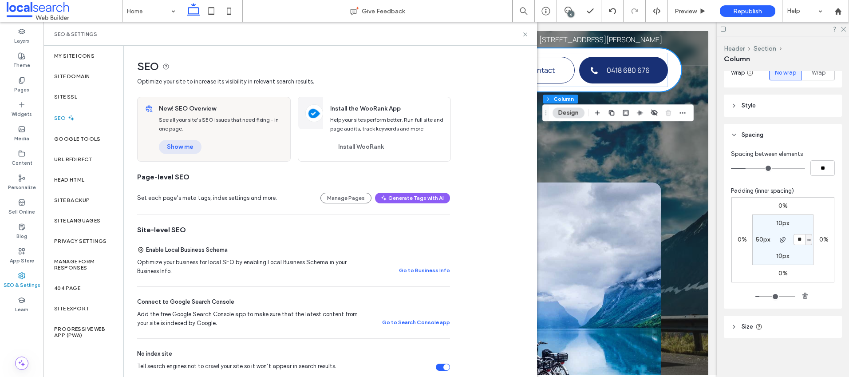
click at [179, 150] on button "Show me" at bounding box center [180, 147] width 43 height 14
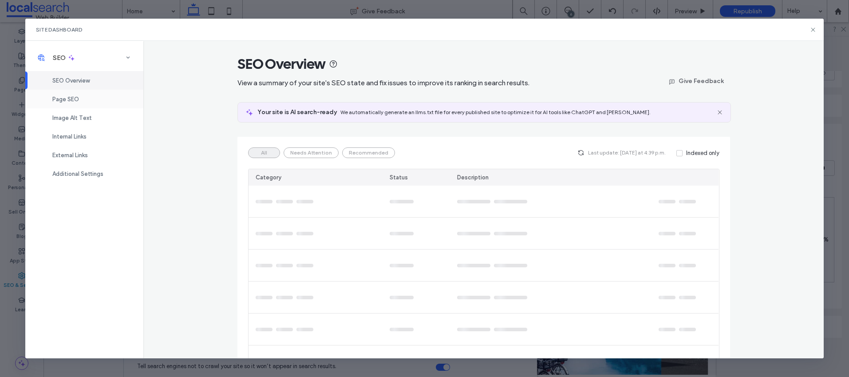
click at [83, 99] on div "Page SEO" at bounding box center [84, 99] width 118 height 19
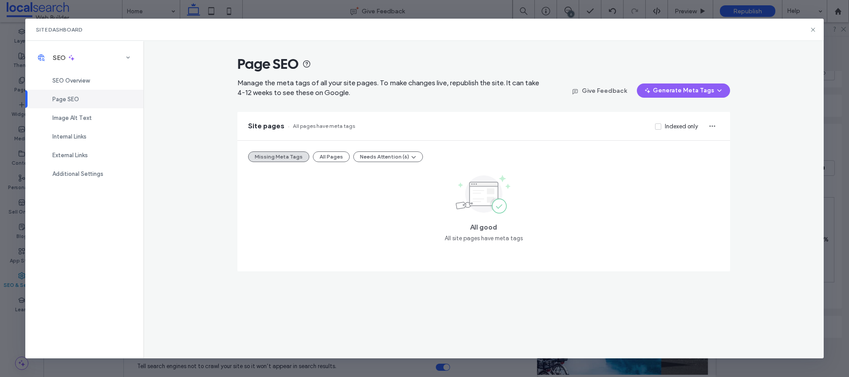
drag, startPoint x: 336, startPoint y: 156, endPoint x: 417, endPoint y: 144, distance: 81.7
click at [336, 156] on button "All Pages" at bounding box center [331, 156] width 37 height 11
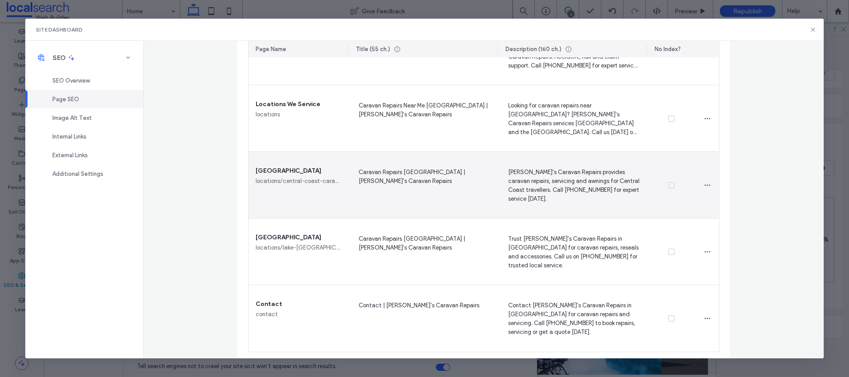
scroll to position [575, 0]
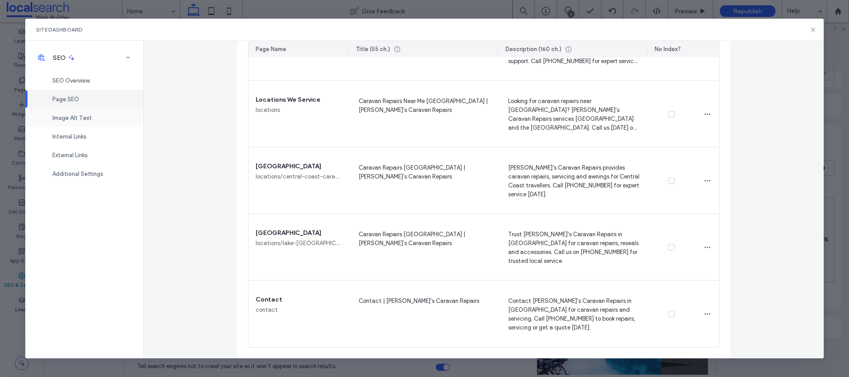
click at [79, 119] on span "Image Alt Text" at bounding box center [72, 118] width 40 height 7
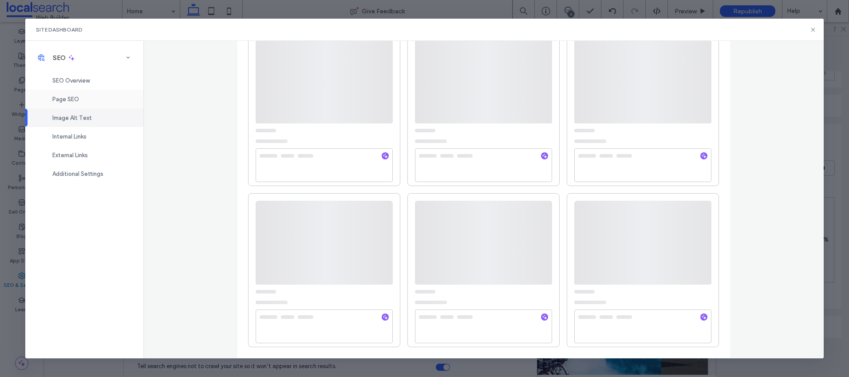
scroll to position [0, 0]
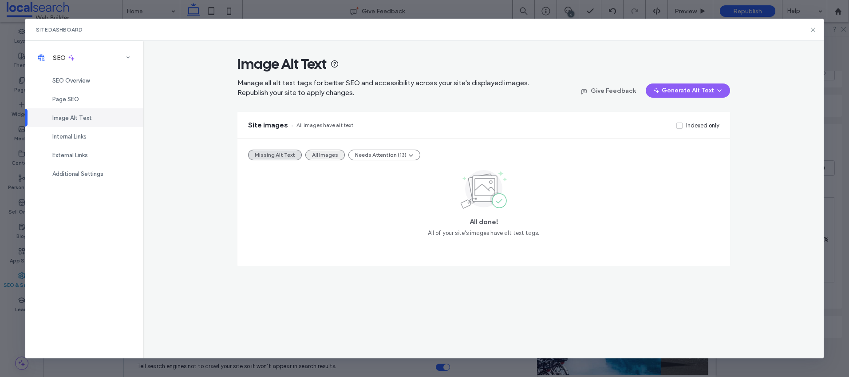
click at [318, 154] on button "All Images" at bounding box center [325, 155] width 40 height 11
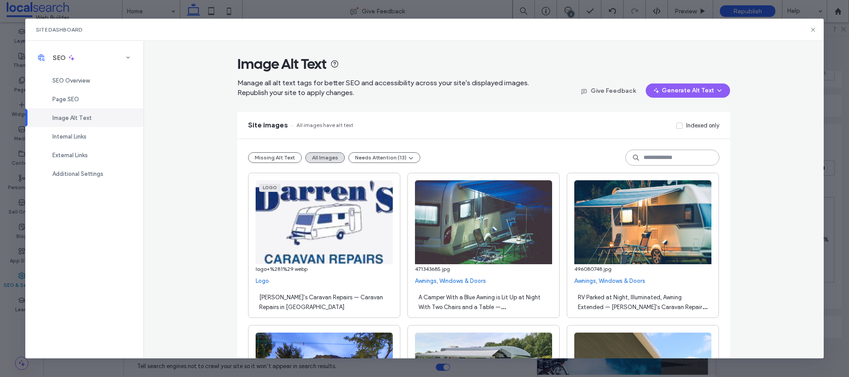
click at [690, 160] on input at bounding box center [672, 158] width 94 height 16
type input "*"
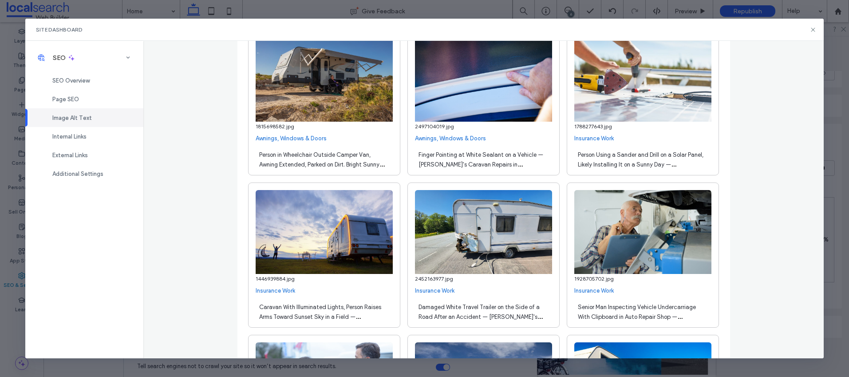
scroll to position [459, 0]
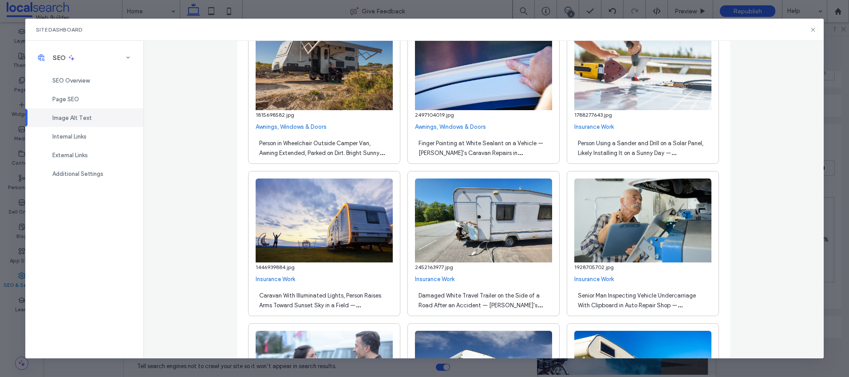
type input "*"
click at [818, 31] on div "Site Dashboard" at bounding box center [424, 30] width 798 height 22
click at [812, 30] on icon at bounding box center [813, 29] width 7 height 7
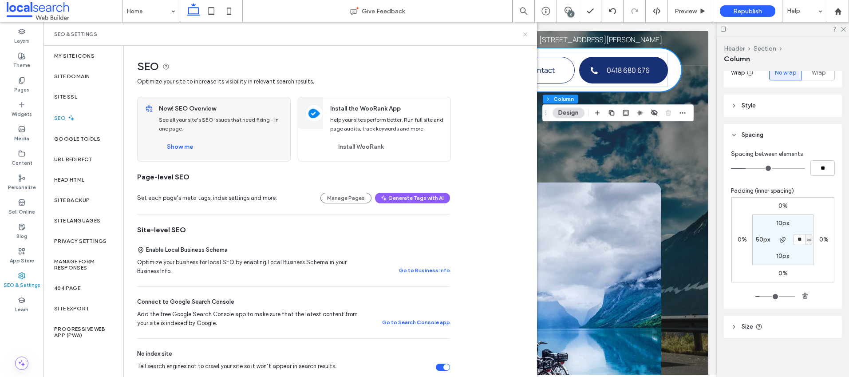
click at [527, 33] on icon at bounding box center [525, 34] width 7 height 7
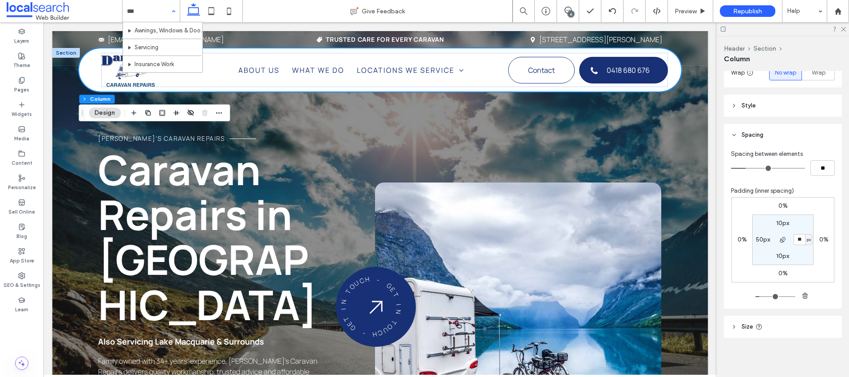
type input "****"
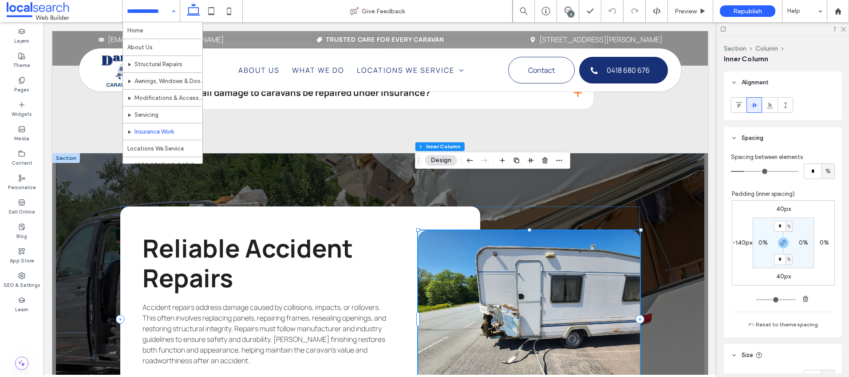
scroll to position [215, 0]
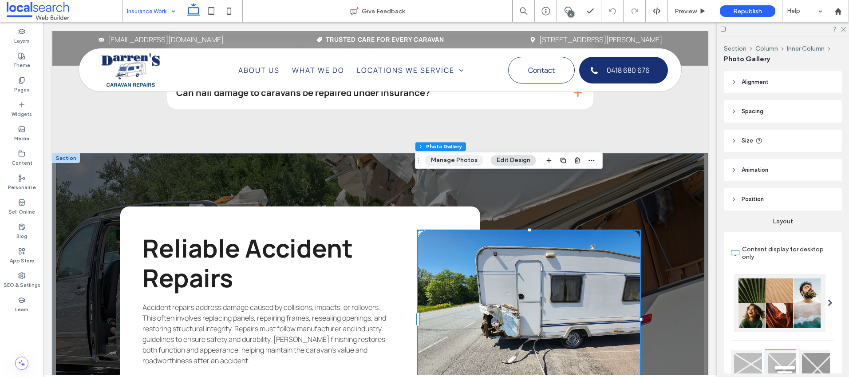
click at [445, 162] on button "Manage Photos" at bounding box center [454, 160] width 58 height 11
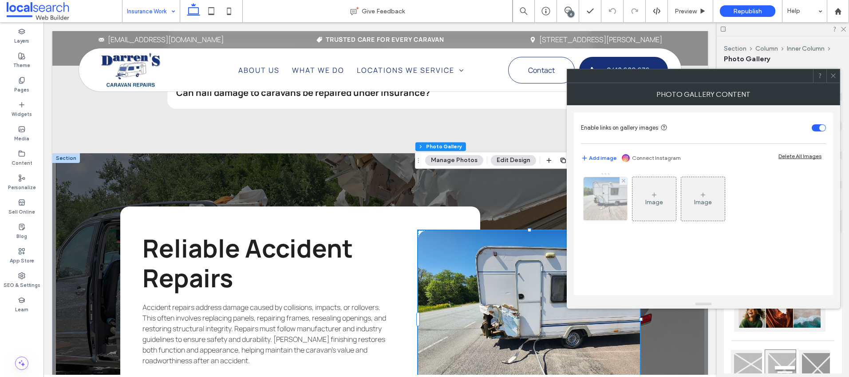
click at [606, 194] on img at bounding box center [606, 199] width 58 height 44
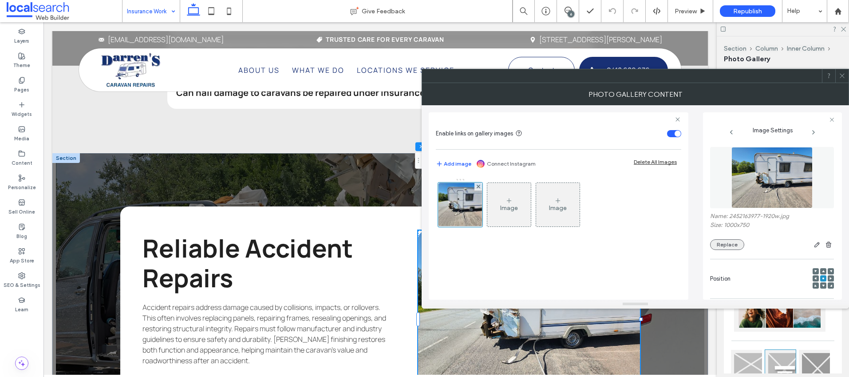
click at [724, 244] on button "Replace" at bounding box center [727, 244] width 34 height 11
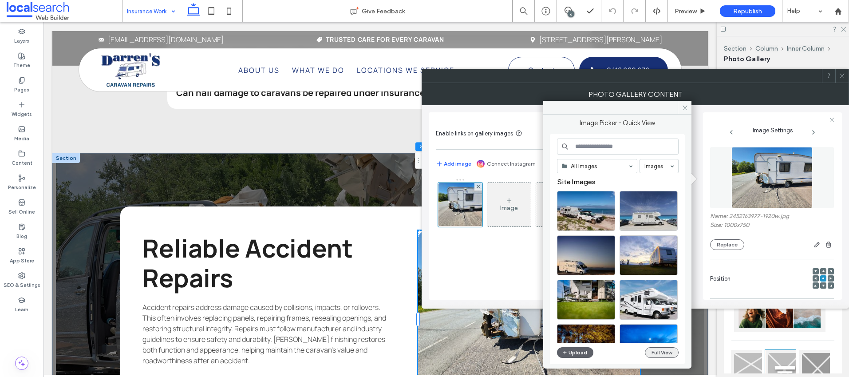
click at [664, 352] on button "Full View" at bounding box center [662, 352] width 34 height 11
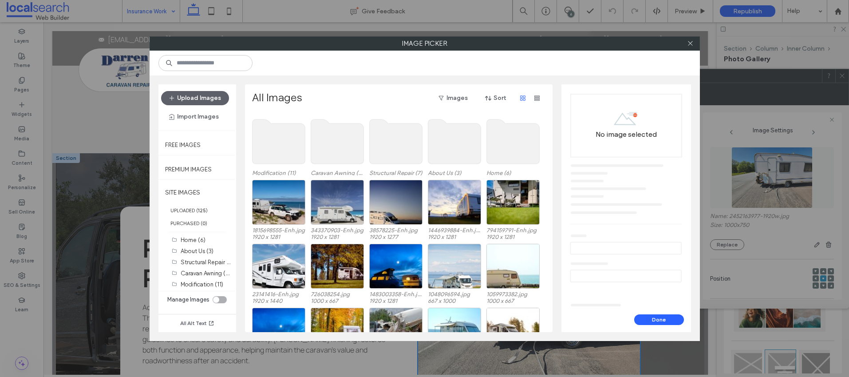
scroll to position [0, 0]
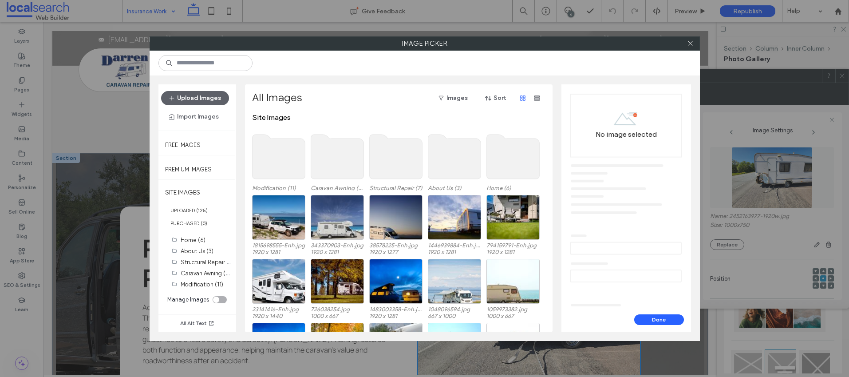
click at [403, 154] on use at bounding box center [395, 156] width 53 height 44
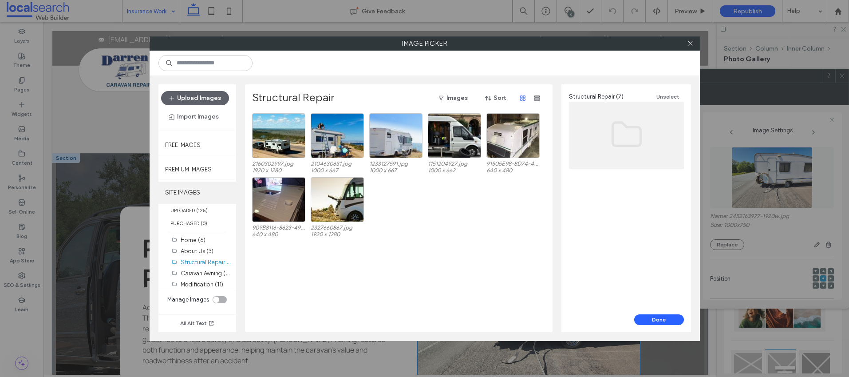
click at [194, 191] on label "SITE IMAGES" at bounding box center [197, 193] width 78 height 22
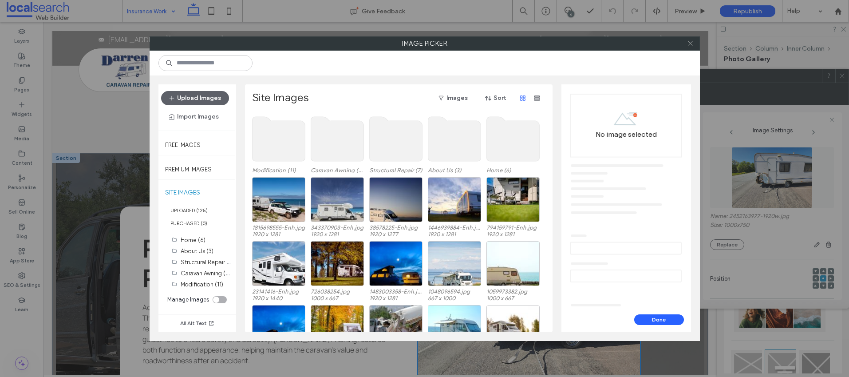
click at [689, 43] on icon at bounding box center [690, 43] width 7 height 7
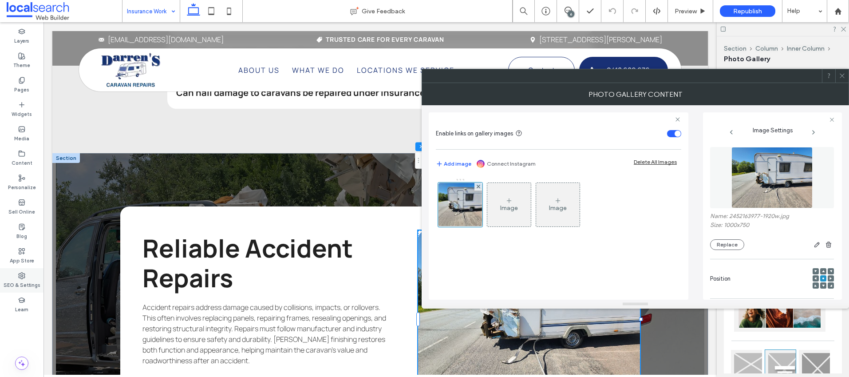
click at [16, 282] on label "SEO & Settings" at bounding box center [22, 284] width 37 height 10
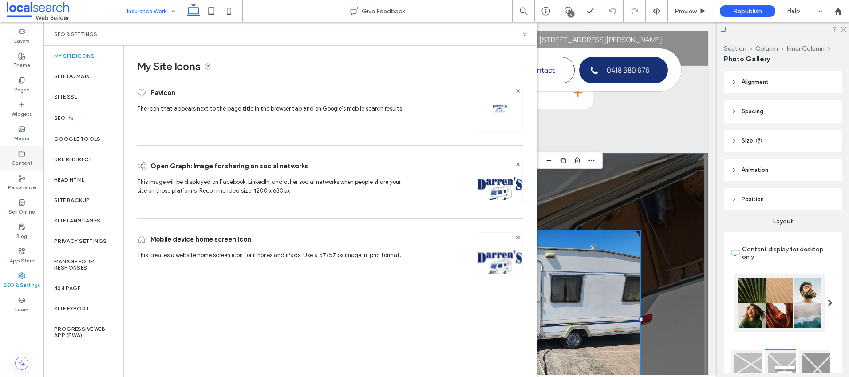
click at [29, 154] on div "Content" at bounding box center [22, 158] width 44 height 24
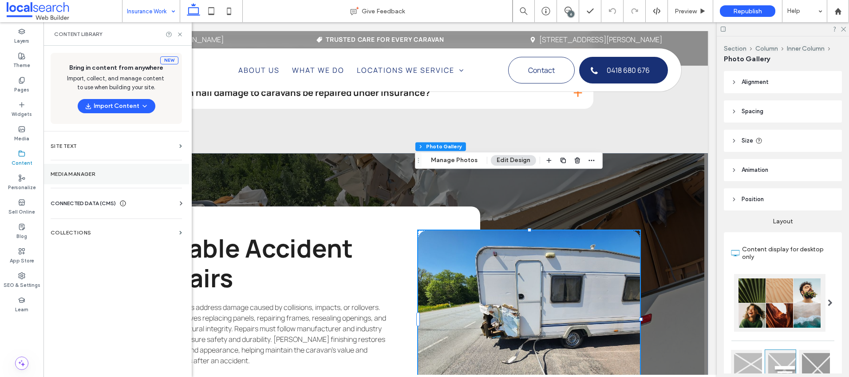
click at [73, 174] on label "Media Manager" at bounding box center [116, 174] width 131 height 6
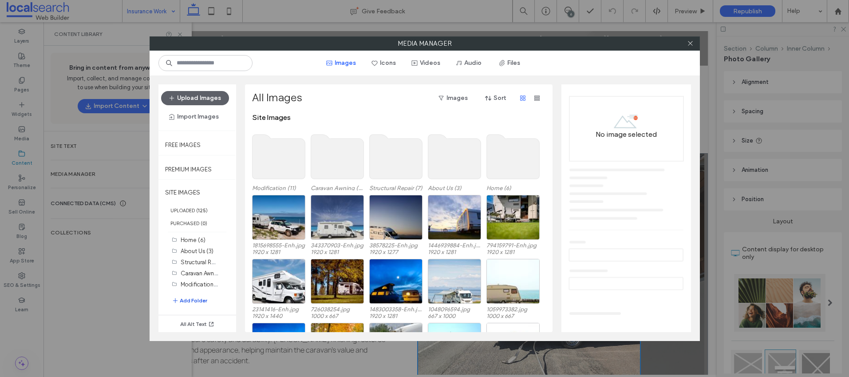
click at [191, 300] on button "Add Folder" at bounding box center [190, 300] width 36 height 11
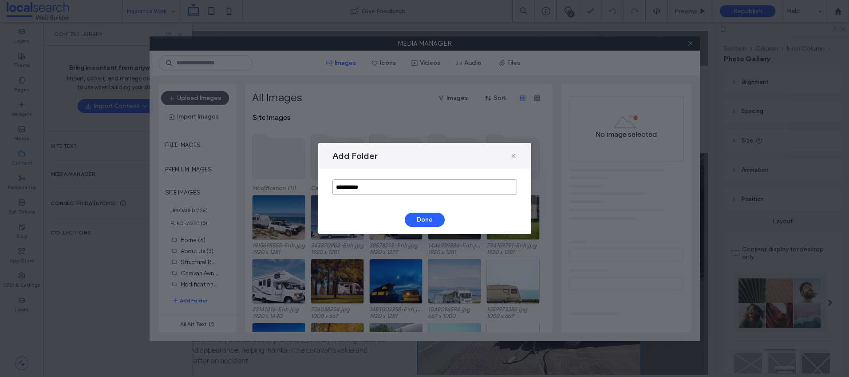
click at [352, 185] on input "**********" at bounding box center [424, 187] width 185 height 16
type input "*"
type input "**********"
drag, startPoint x: 417, startPoint y: 220, endPoint x: 466, endPoint y: 215, distance: 49.1
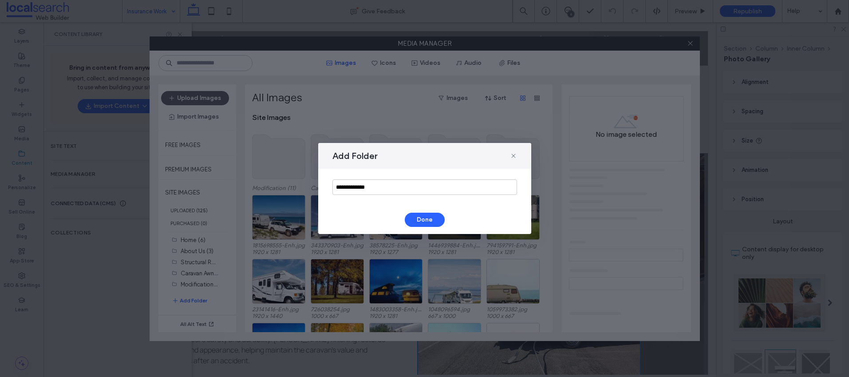
click at [418, 220] on button "Done" at bounding box center [425, 220] width 40 height 14
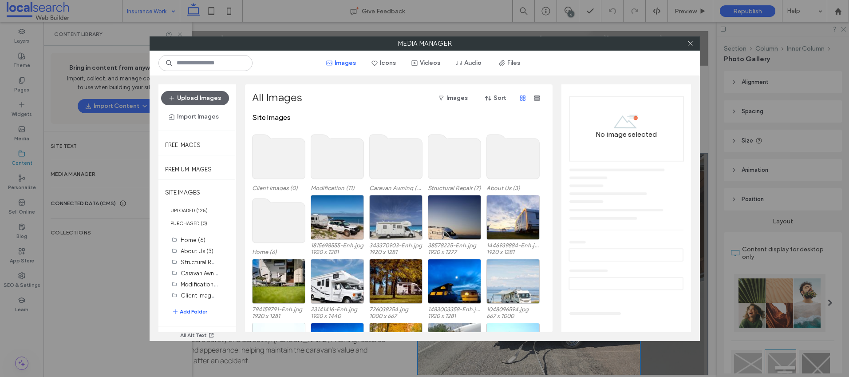
click at [282, 161] on use at bounding box center [278, 156] width 53 height 44
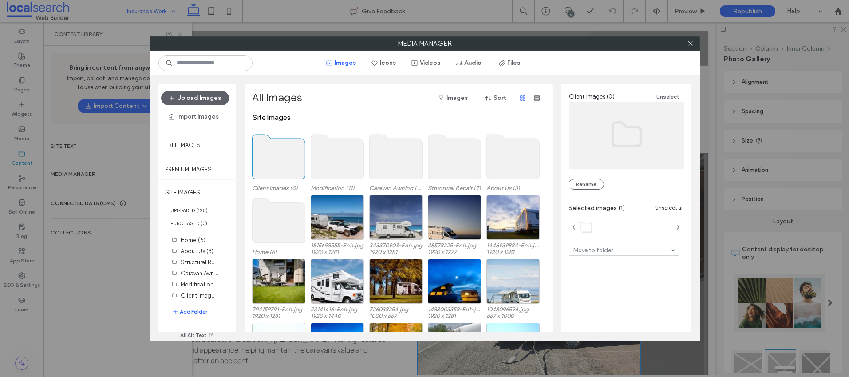
click at [282, 161] on use at bounding box center [278, 156] width 53 height 44
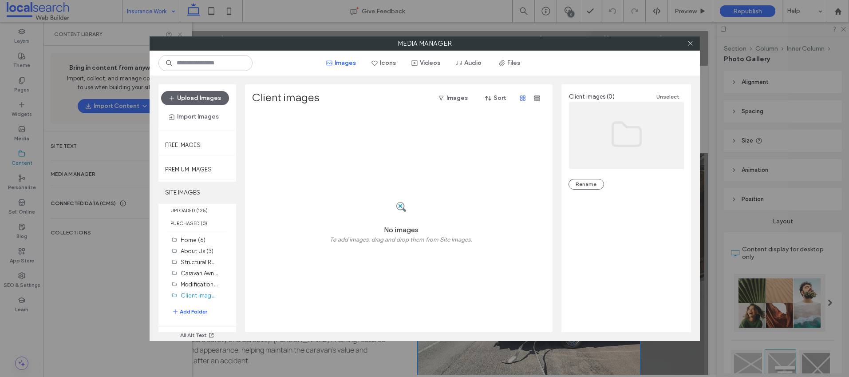
click at [184, 195] on label "SITE IMAGES" at bounding box center [197, 193] width 78 height 22
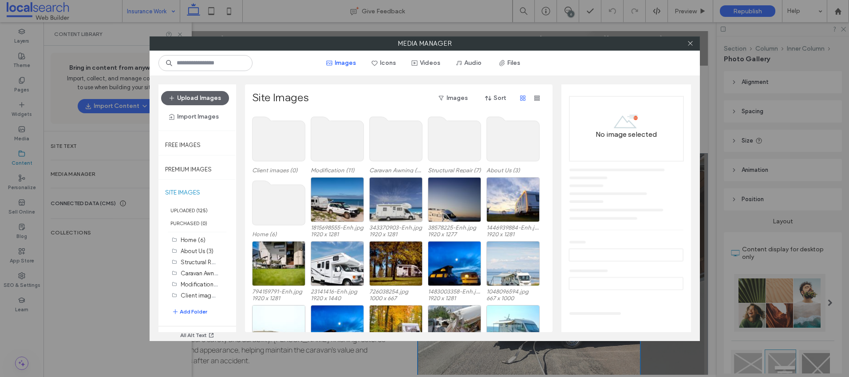
click at [346, 147] on use at bounding box center [337, 139] width 53 height 44
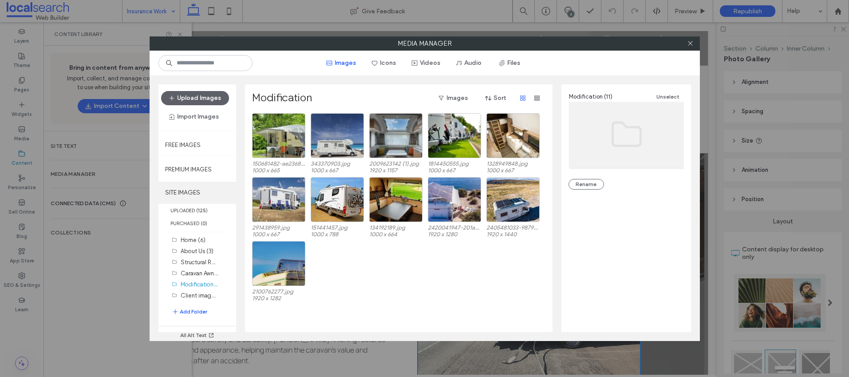
drag, startPoint x: 194, startPoint y: 192, endPoint x: 242, endPoint y: 178, distance: 50.3
click at [194, 192] on label "SITE IMAGES" at bounding box center [197, 193] width 78 height 22
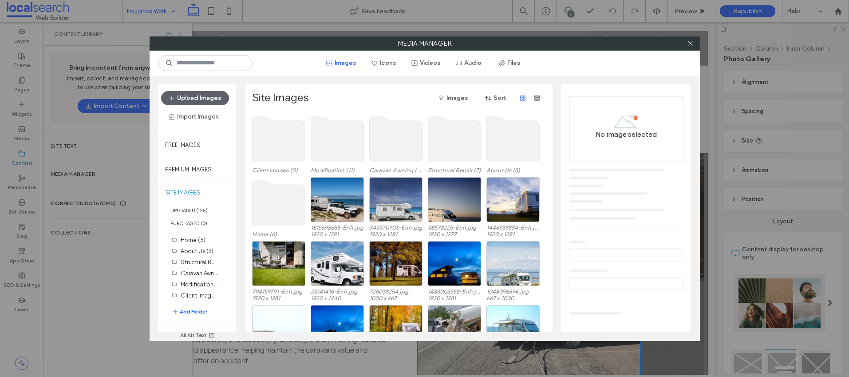
click at [401, 138] on use at bounding box center [395, 139] width 53 height 44
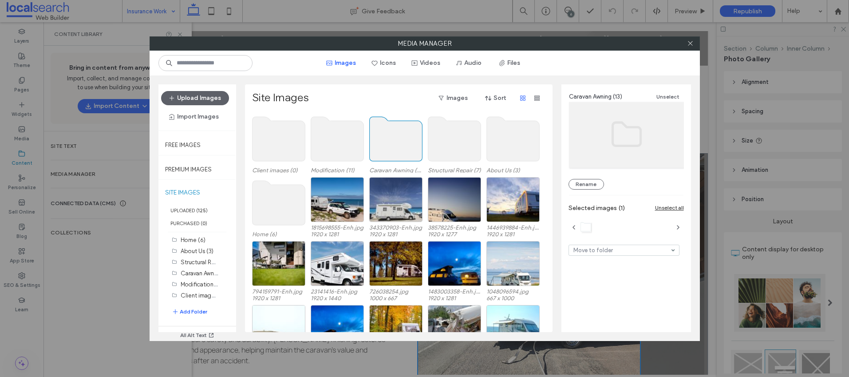
click at [401, 138] on use at bounding box center [395, 139] width 53 height 44
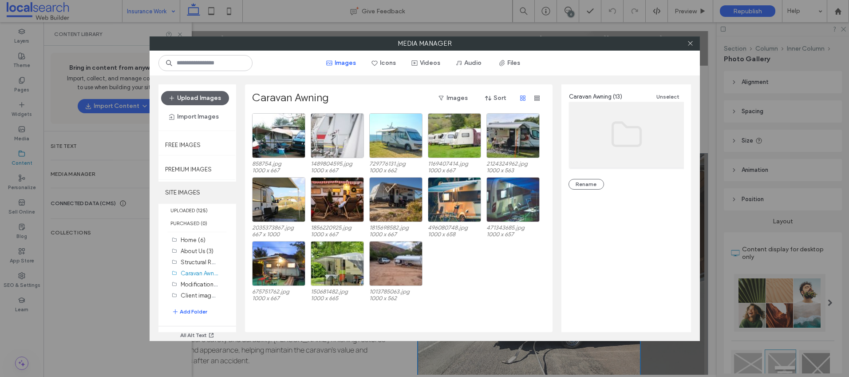
click at [185, 189] on label "SITE IMAGES" at bounding box center [197, 193] width 78 height 22
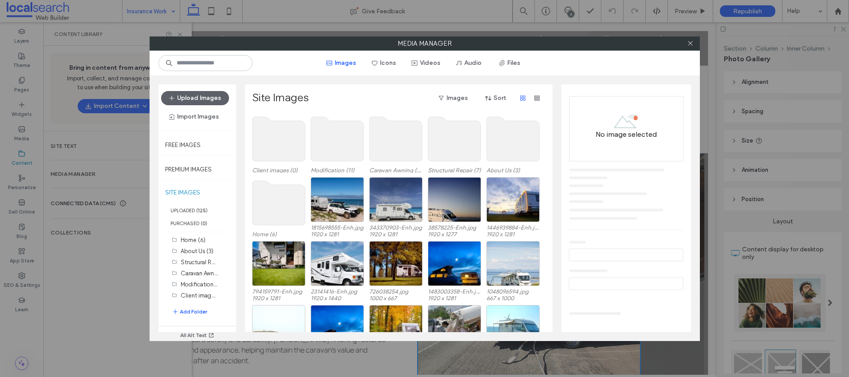
click at [455, 137] on use at bounding box center [454, 139] width 53 height 44
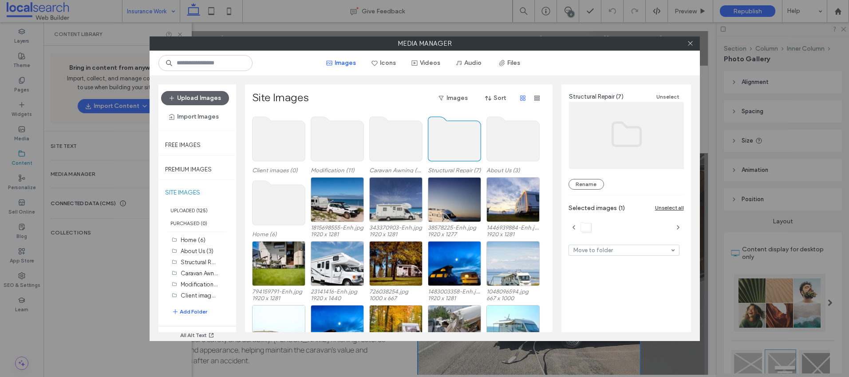
click at [455, 137] on use at bounding box center [454, 139] width 53 height 44
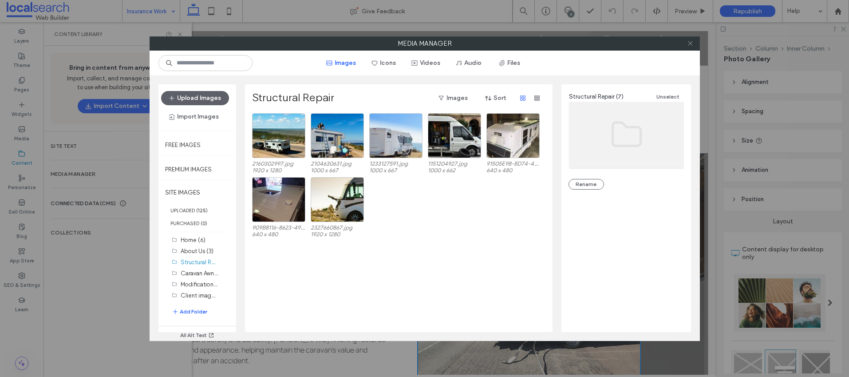
click at [691, 44] on icon at bounding box center [690, 43] width 7 height 7
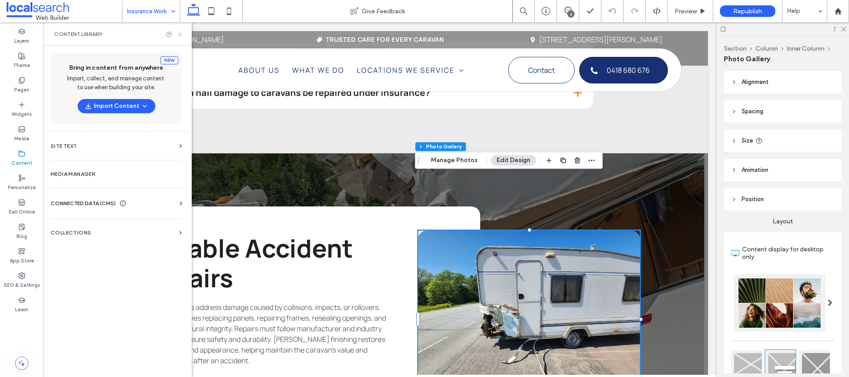
click at [181, 34] on use at bounding box center [180, 34] width 4 height 4
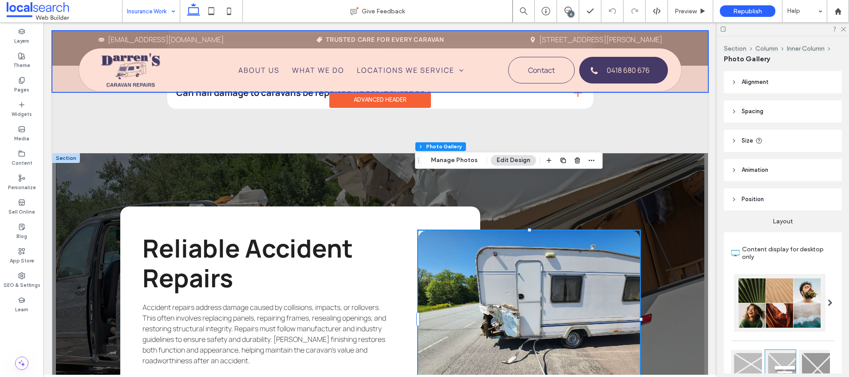
click at [129, 63] on div at bounding box center [380, 61] width 656 height 61
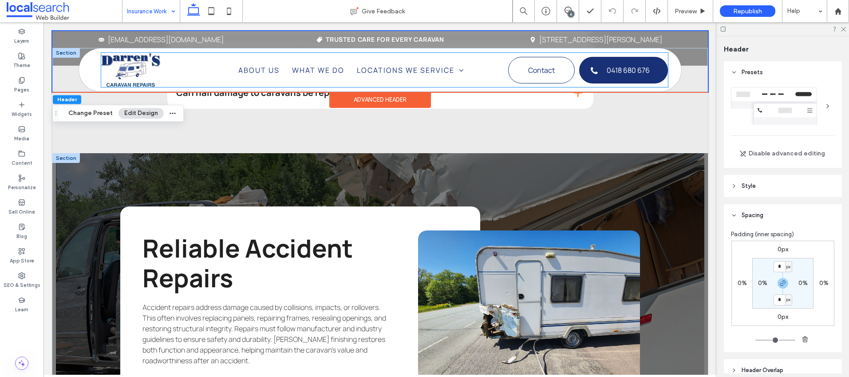
click at [136, 65] on img at bounding box center [130, 70] width 59 height 34
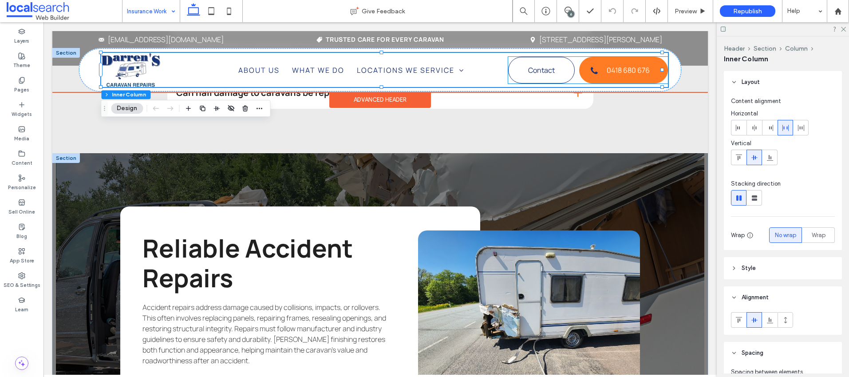
click at [617, 66] on span "0418 680 676" at bounding box center [628, 70] width 43 height 19
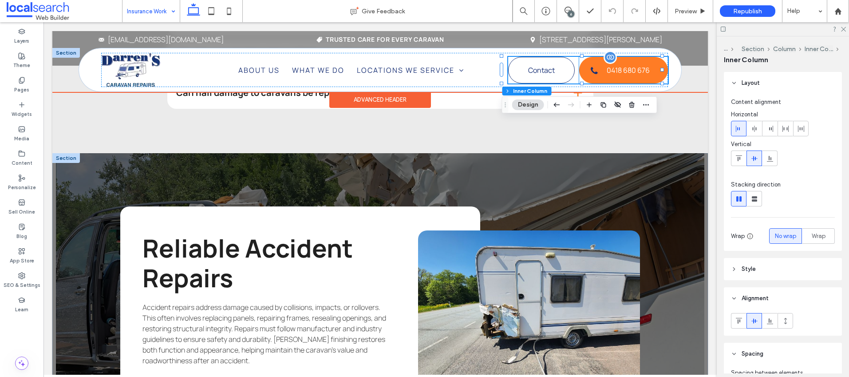
click at [626, 72] on span "0418 680 676" at bounding box center [628, 70] width 43 height 19
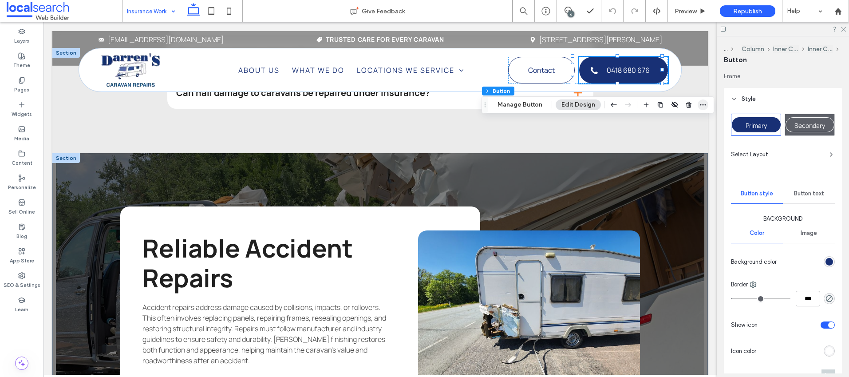
click at [700, 105] on icon "button" at bounding box center [703, 104] width 7 height 7
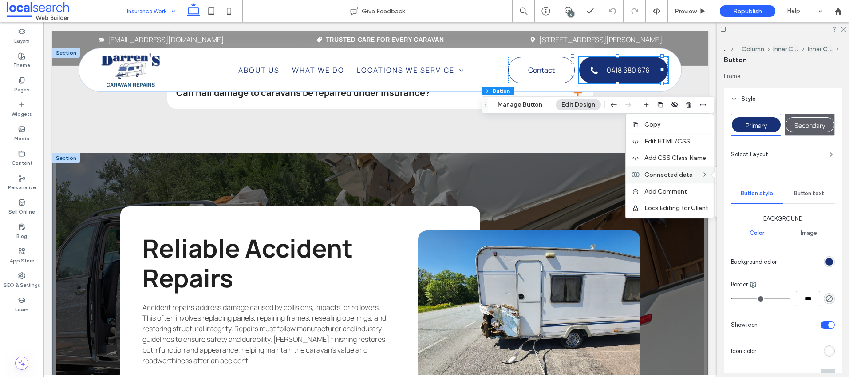
click at [675, 174] on span "Connected data" at bounding box center [669, 175] width 48 height 8
drag, startPoint x: 723, startPoint y: 28, endPoint x: 733, endPoint y: 29, distance: 9.8
click at [723, 28] on icon at bounding box center [723, 29] width 7 height 7
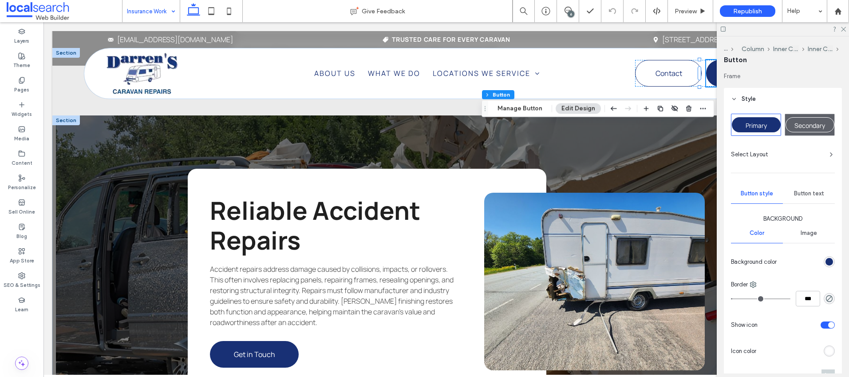
click at [727, 29] on div at bounding box center [783, 29] width 132 height 14
click at [724, 30] on use at bounding box center [723, 29] width 5 height 5
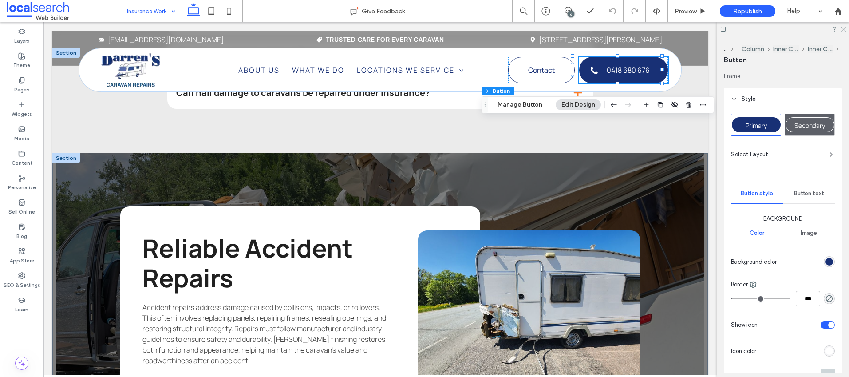
click at [844, 30] on use at bounding box center [843, 29] width 5 height 5
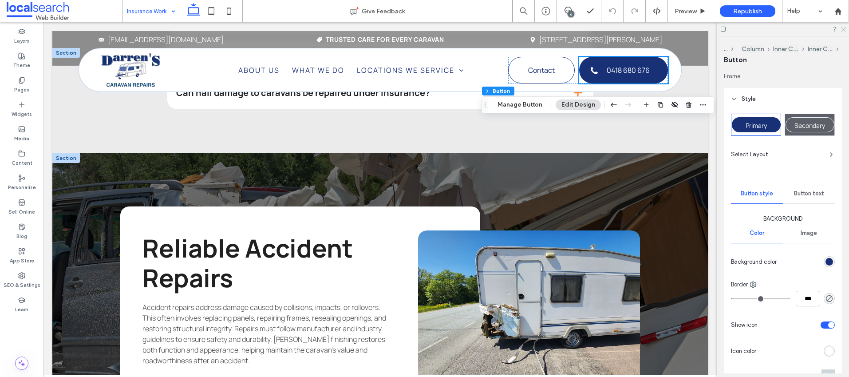
scroll to position [1213, 0]
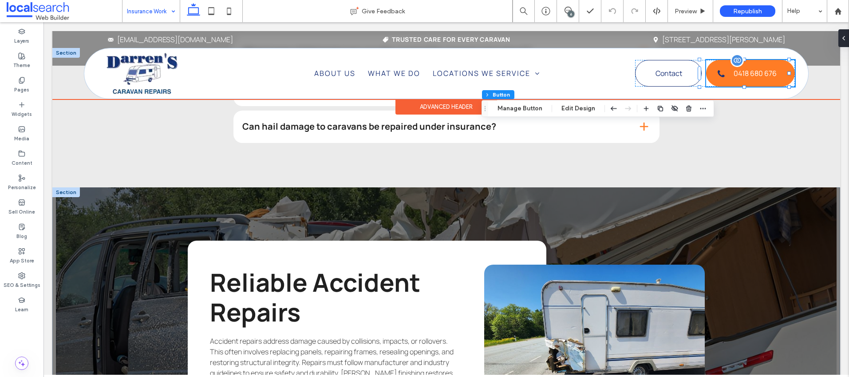
click at [747, 78] on span "0418 680 676" at bounding box center [755, 73] width 43 height 19
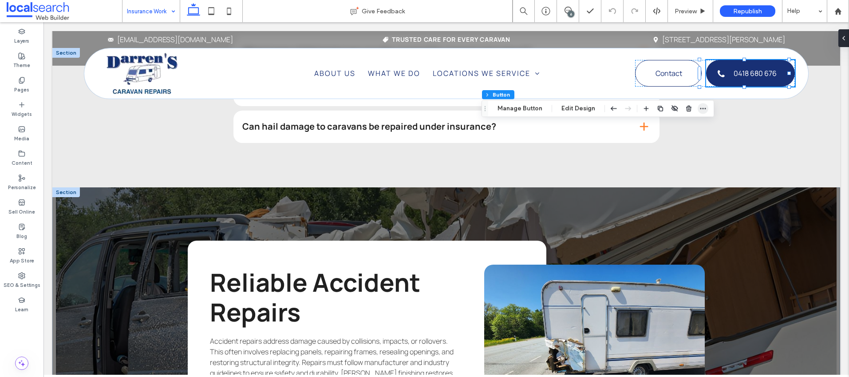
click at [704, 109] on icon "button" at bounding box center [703, 108] width 7 height 7
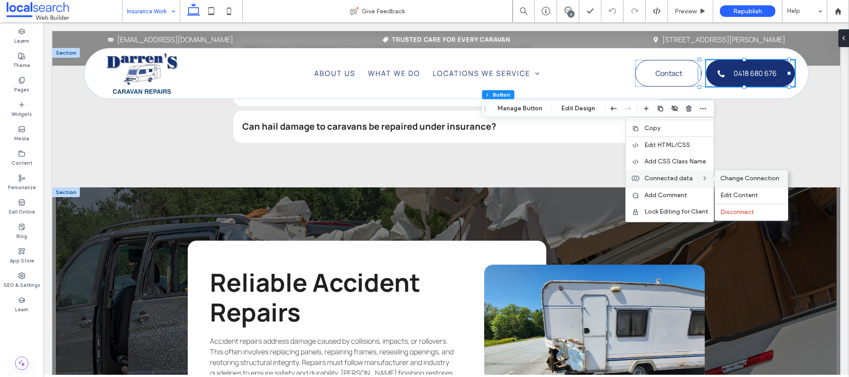
click at [736, 178] on span "Change Connection" at bounding box center [749, 178] width 59 height 8
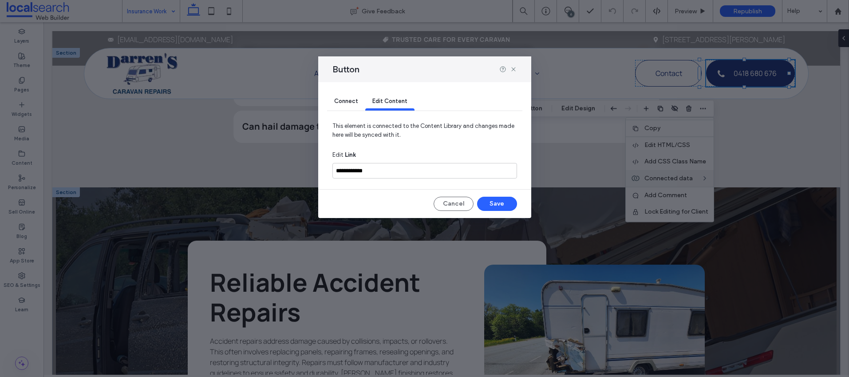
click at [343, 100] on span "Connect" at bounding box center [346, 101] width 24 height 7
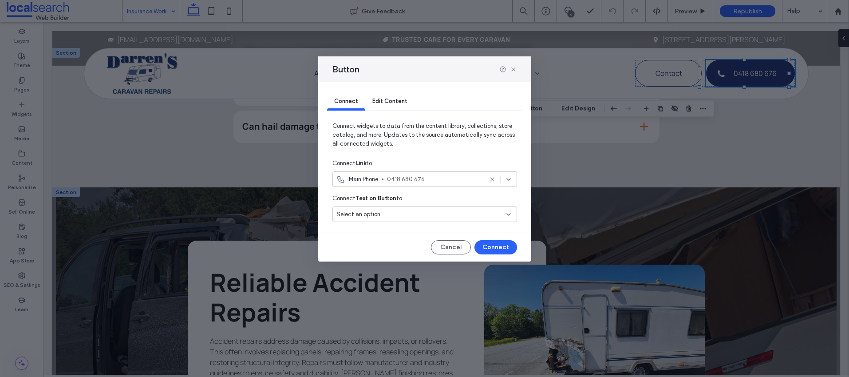
click at [504, 215] on input at bounding box center [421, 214] width 170 height 7
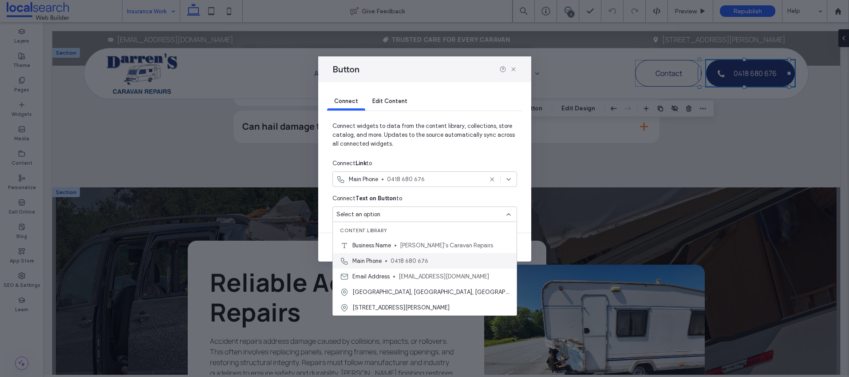
click at [399, 258] on span "0418 680 676" at bounding box center [450, 261] width 119 height 9
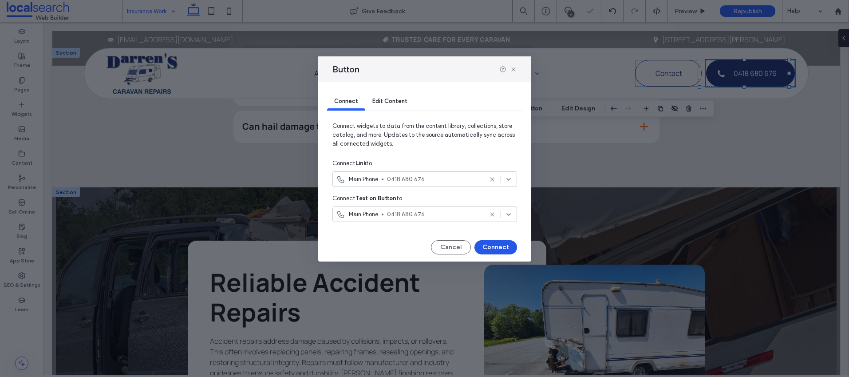
click at [495, 248] on button "Connect" at bounding box center [496, 247] width 43 height 14
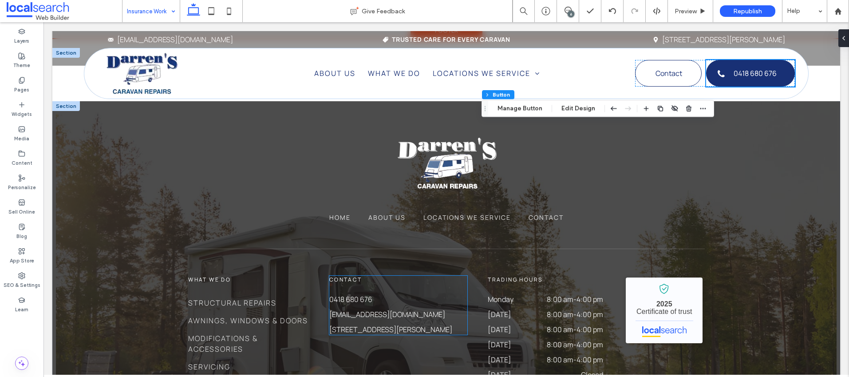
scroll to position [2383, 0]
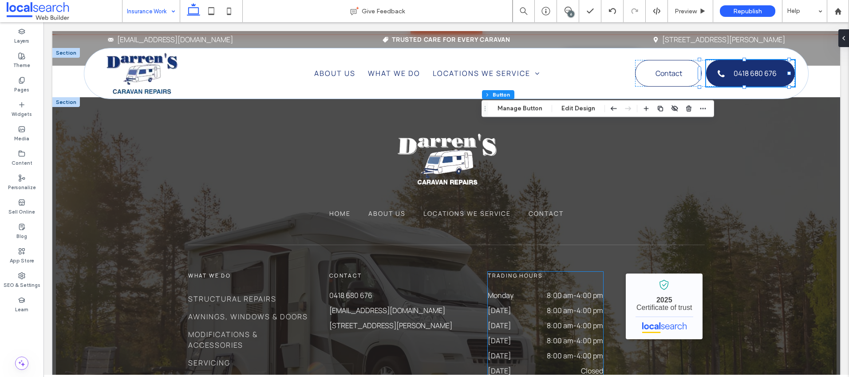
click at [547, 320] on time "8:00 am" at bounding box center [560, 325] width 27 height 10
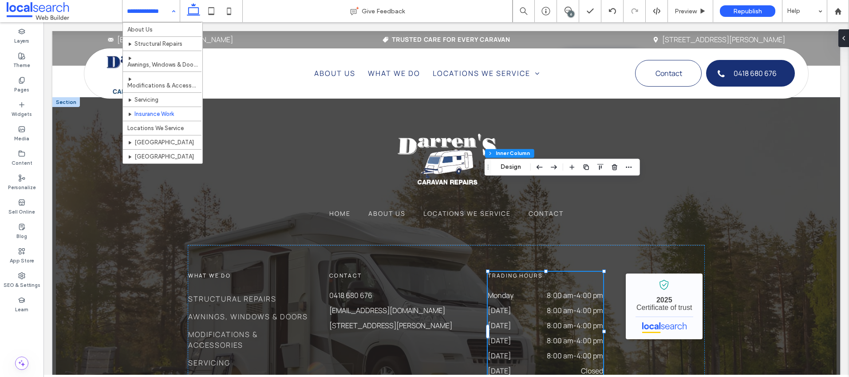
scroll to position [27, 0]
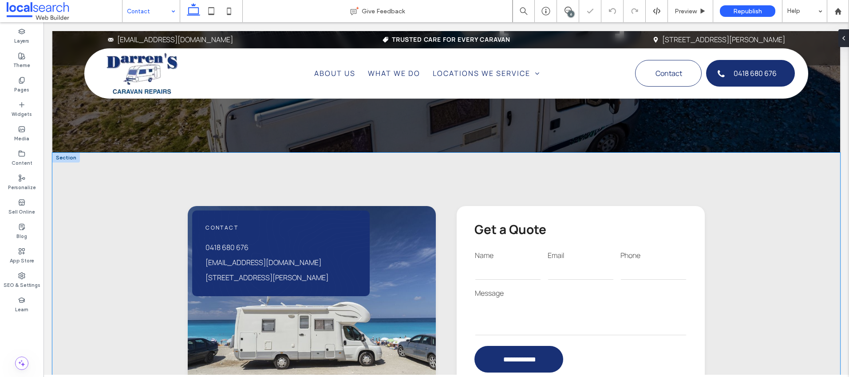
scroll to position [261, 0]
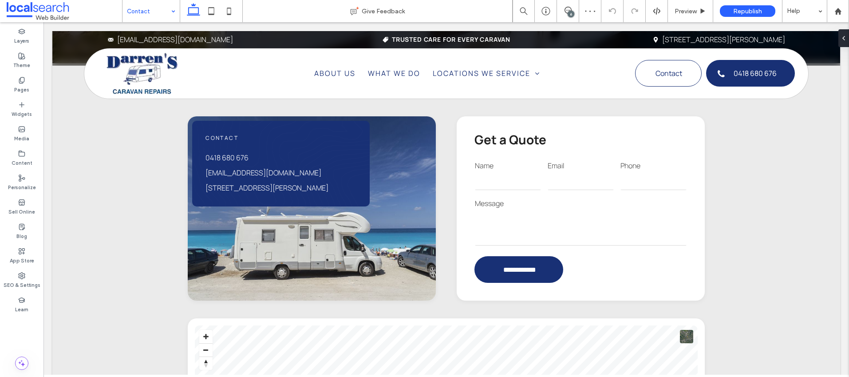
click at [144, 16] on input at bounding box center [149, 11] width 44 height 22
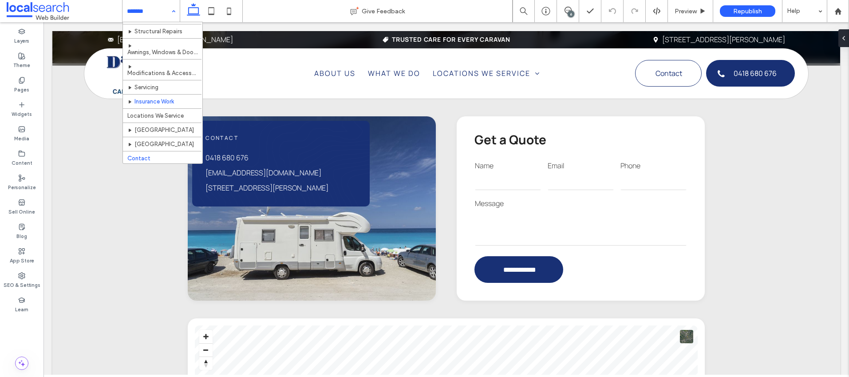
scroll to position [27, 0]
drag, startPoint x: 151, startPoint y: 128, endPoint x: 357, endPoint y: 128, distance: 205.5
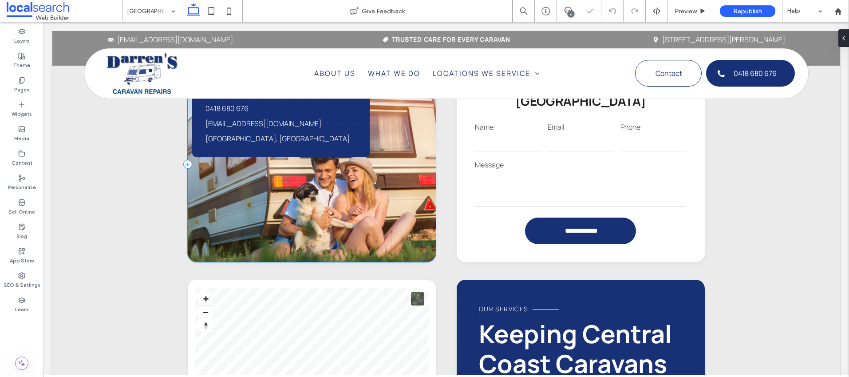
scroll to position [850, 0]
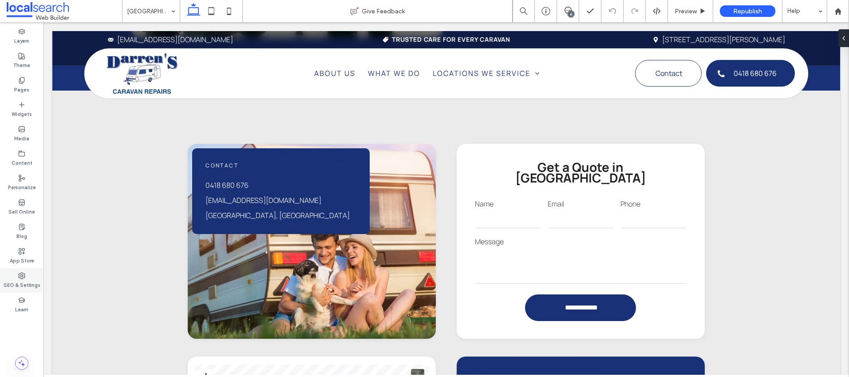
click at [11, 281] on label "SEO & Settings" at bounding box center [22, 284] width 37 height 10
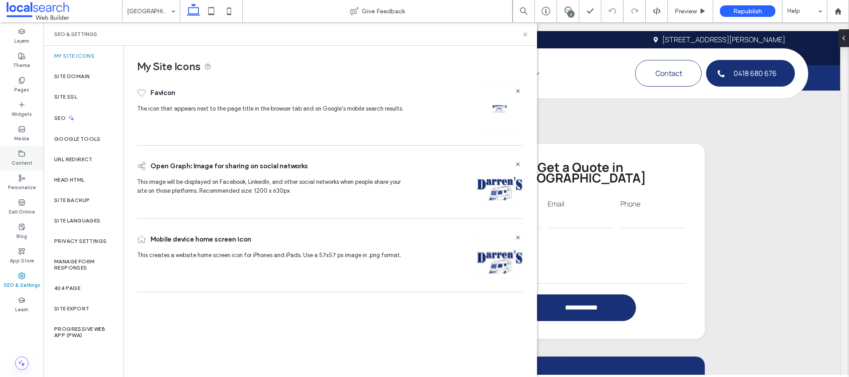
click at [24, 162] on label "Content" at bounding box center [22, 162] width 21 height 10
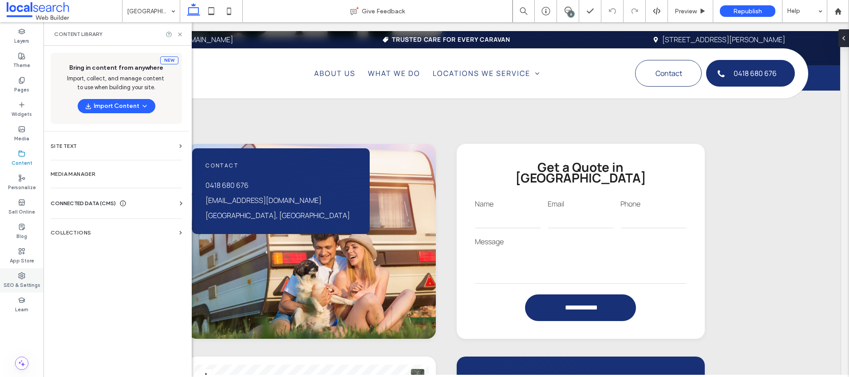
click at [21, 281] on label "SEO & Settings" at bounding box center [22, 284] width 37 height 10
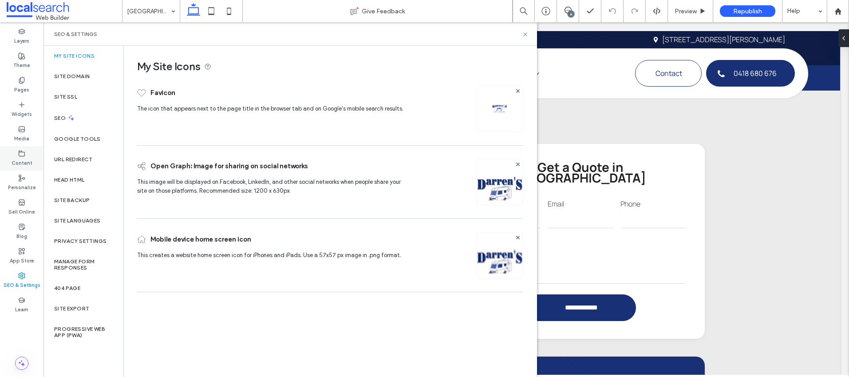
click at [19, 149] on div "Content" at bounding box center [22, 158] width 44 height 24
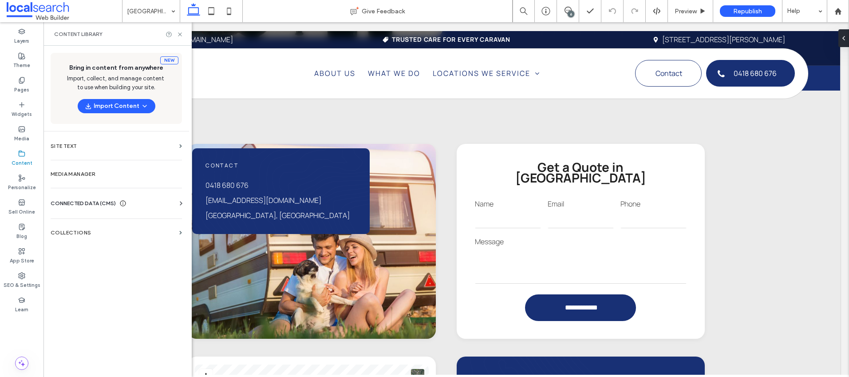
click at [74, 202] on span "CONNECTED DATA (CMS)" at bounding box center [83, 203] width 65 height 9
click at [84, 225] on label "Business Info" at bounding box center [118, 225] width 121 height 6
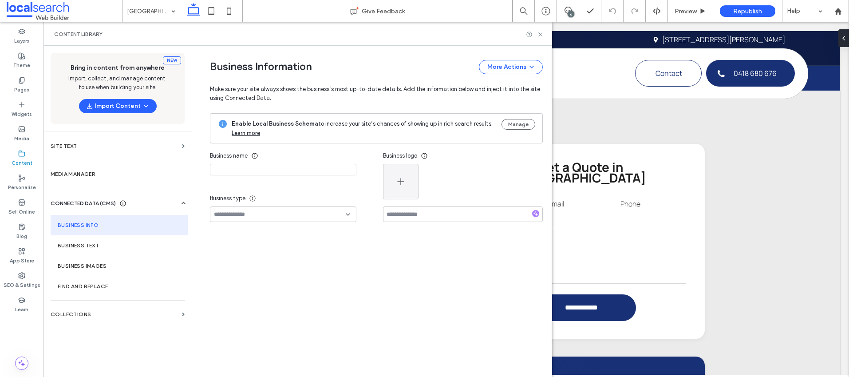
type input "**********"
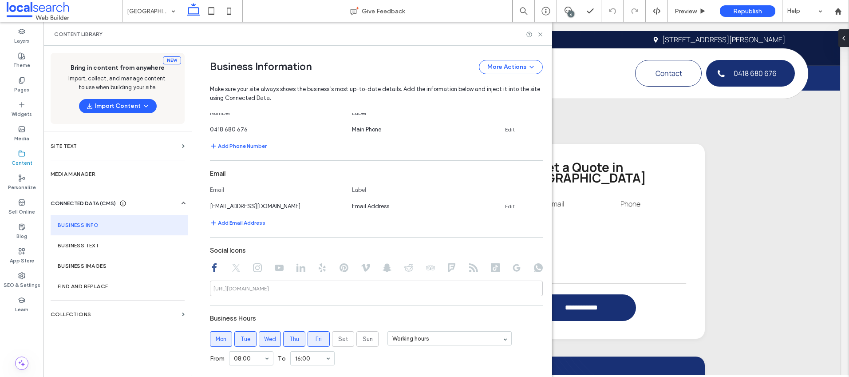
scroll to position [323, 0]
drag, startPoint x: 313, startPoint y: 206, endPoint x: 205, endPoint y: 210, distance: 108.4
click at [210, 210] on div "[EMAIL_ADDRESS][DOMAIN_NAME]" at bounding box center [276, 205] width 133 height 9
copy span "[EMAIL_ADDRESS][DOMAIN_NAME]"
click at [509, 205] on link "Edit" at bounding box center [510, 205] width 10 height 7
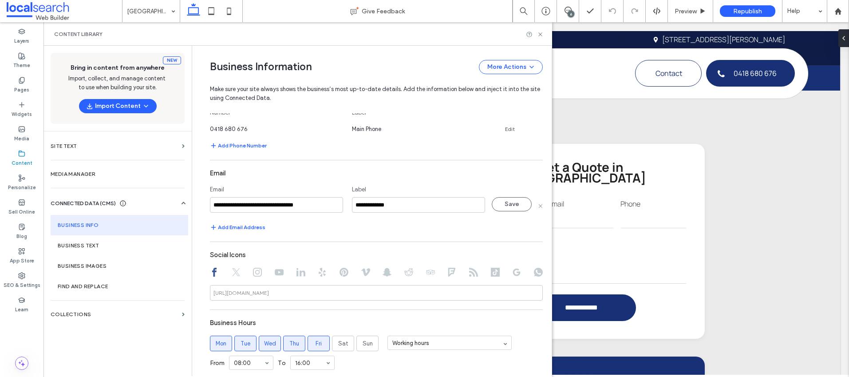
drag, startPoint x: 328, startPoint y: 202, endPoint x: 169, endPoint y: 212, distance: 159.6
click at [169, 212] on div "**********" at bounding box center [298, 211] width 509 height 330
click at [241, 206] on input "**********" at bounding box center [276, 205] width 133 height 16
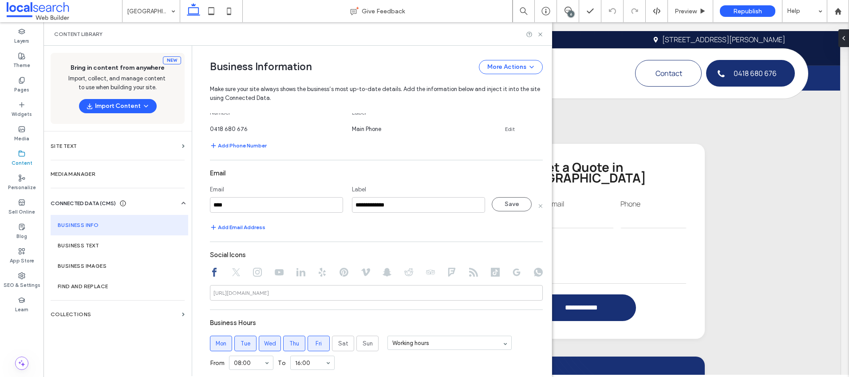
type input "****"
click at [543, 34] on icon at bounding box center [540, 34] width 7 height 7
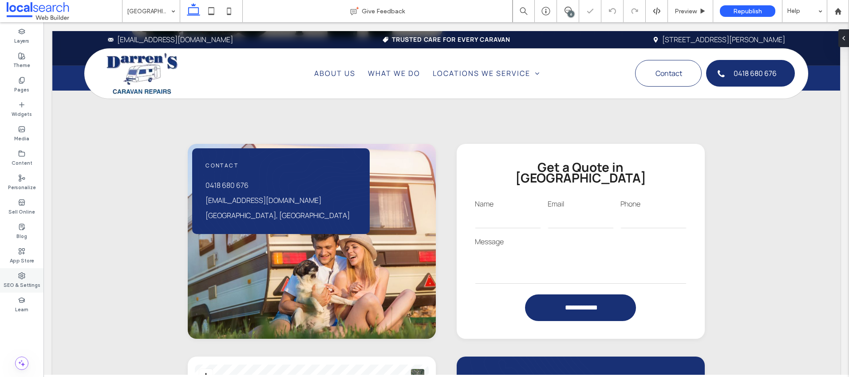
click at [23, 277] on use at bounding box center [22, 276] width 6 height 6
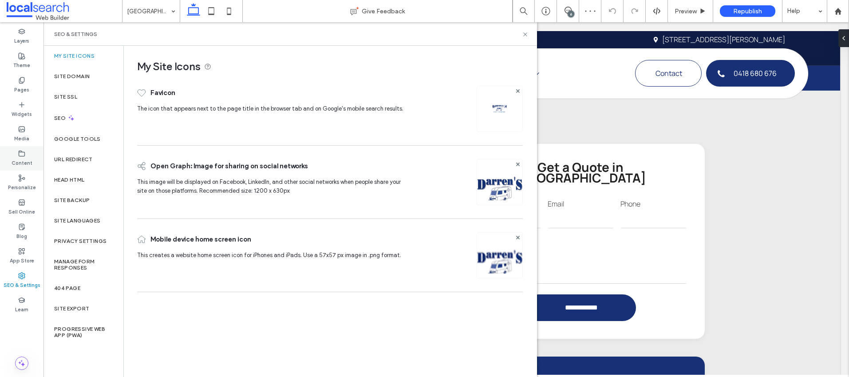
click at [28, 160] on label "Content" at bounding box center [22, 162] width 21 height 10
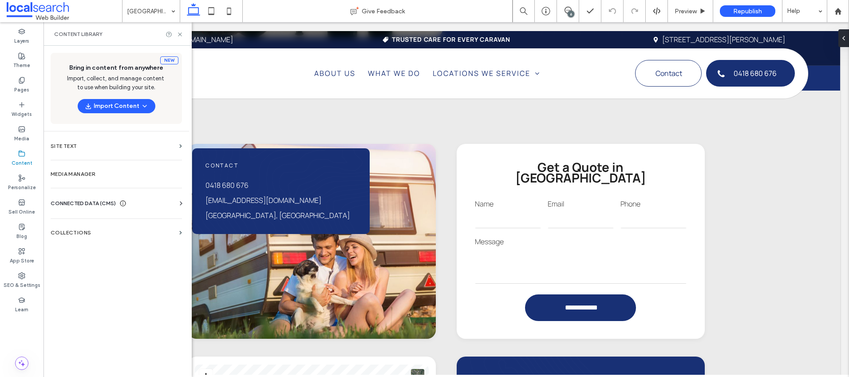
click at [85, 202] on span "CONNECTED DATA (CMS)" at bounding box center [83, 203] width 65 height 9
drag, startPoint x: 88, startPoint y: 224, endPoint x: 164, endPoint y: 224, distance: 75.5
click at [88, 223] on label "Business Info" at bounding box center [118, 225] width 121 height 6
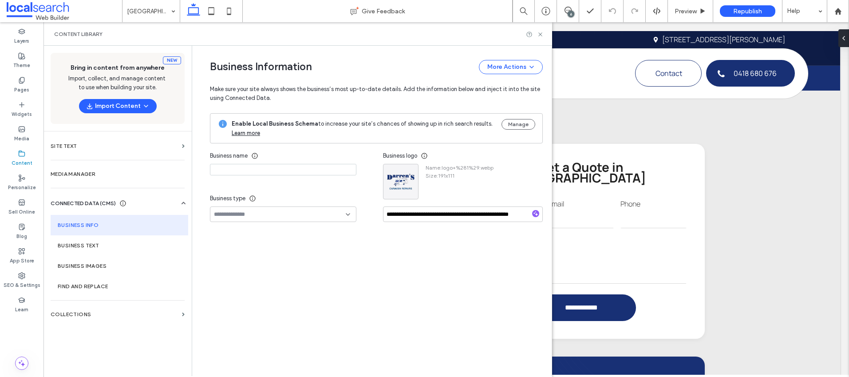
type input "**********"
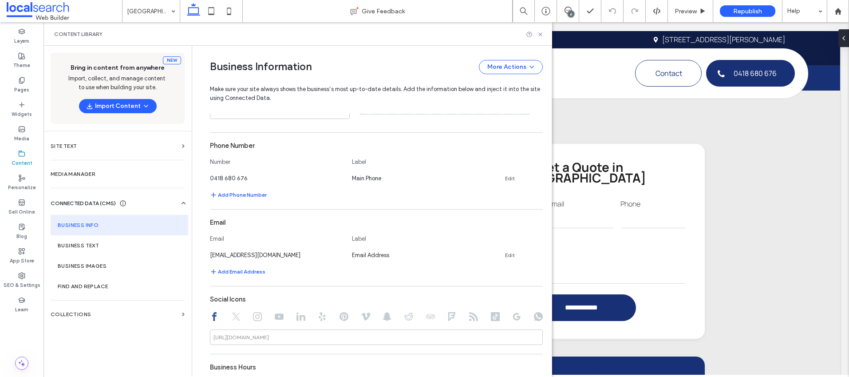
scroll to position [274, 0]
click at [508, 255] on link "Edit" at bounding box center [510, 254] width 10 height 7
click at [319, 254] on input "**********" at bounding box center [276, 254] width 133 height 16
click at [319, 255] on input "**********" at bounding box center [276, 254] width 133 height 16
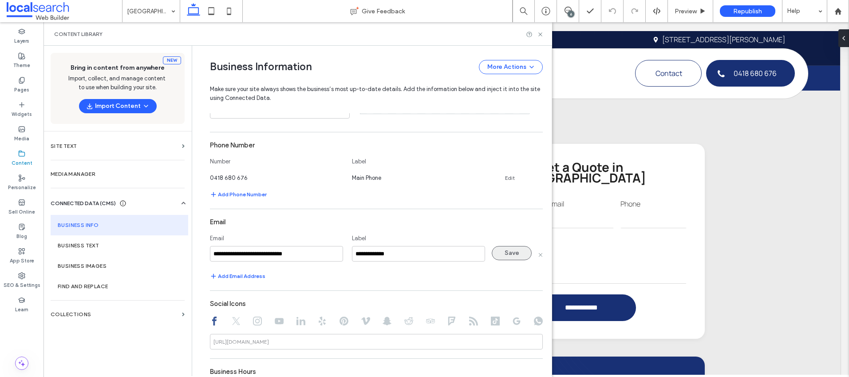
type input "**********"
click at [506, 256] on button "Save" at bounding box center [512, 253] width 40 height 14
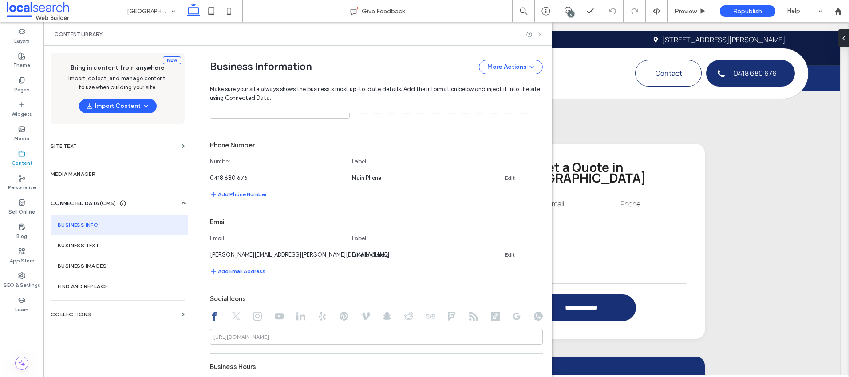
click at [540, 33] on icon at bounding box center [540, 34] width 7 height 7
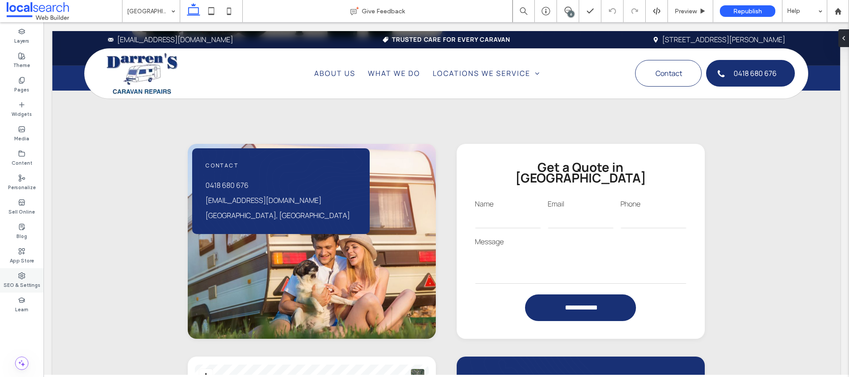
click at [23, 280] on label "SEO & Settings" at bounding box center [22, 284] width 37 height 10
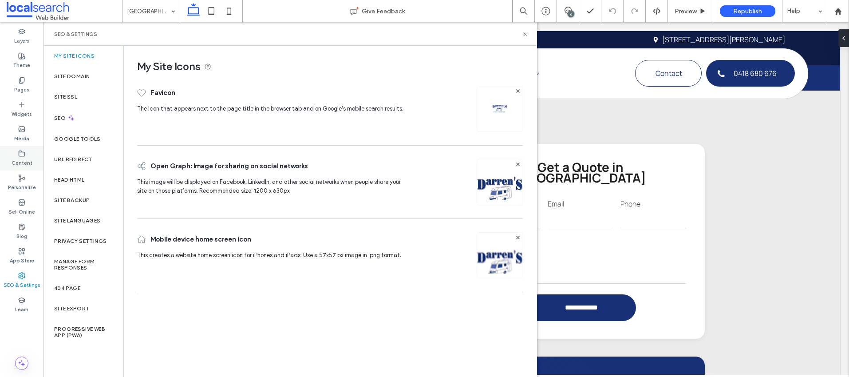
click at [20, 155] on icon at bounding box center [21, 153] width 7 height 7
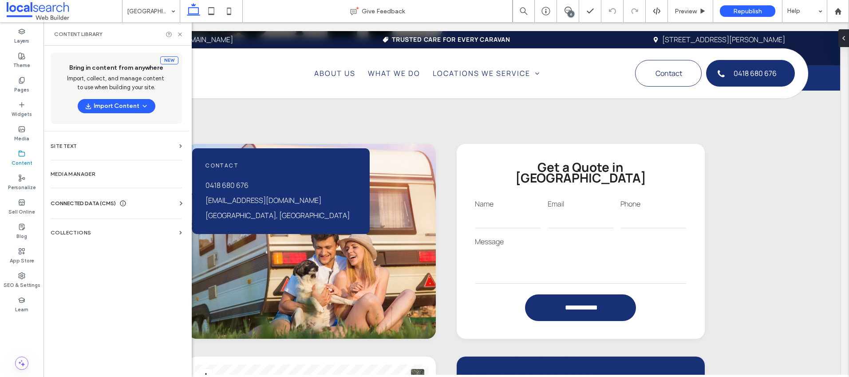
click at [87, 201] on span "CONNECTED DATA (CMS)" at bounding box center [83, 203] width 65 height 9
click at [85, 225] on label "Business Info" at bounding box center [118, 225] width 121 height 6
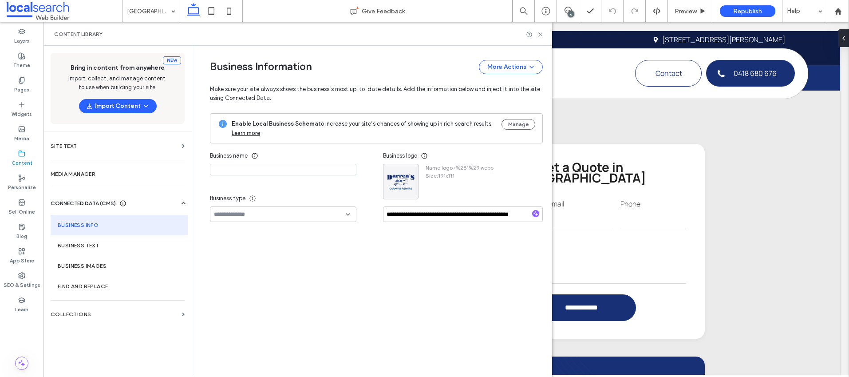
type input "**********"
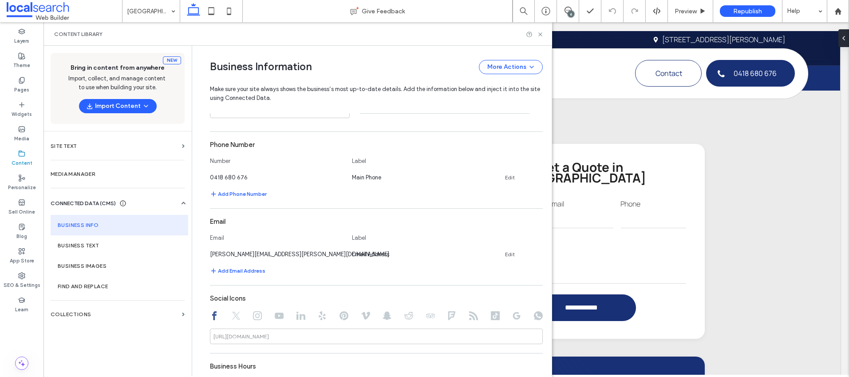
scroll to position [290, 0]
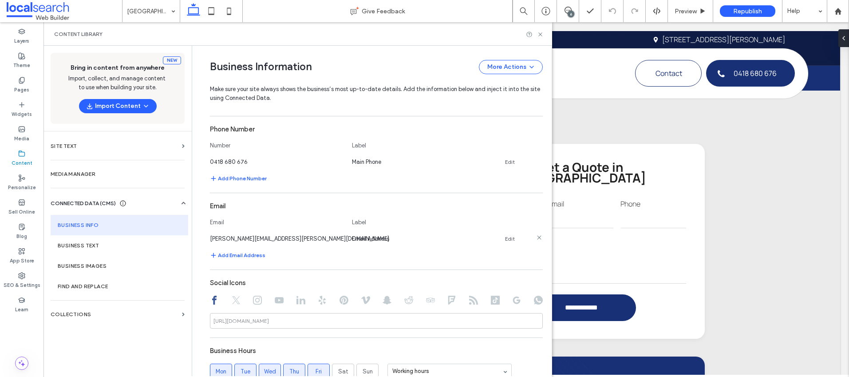
click at [506, 239] on link "Edit" at bounding box center [510, 238] width 10 height 7
click at [278, 240] on input "**********" at bounding box center [276, 238] width 133 height 16
paste input "*****"
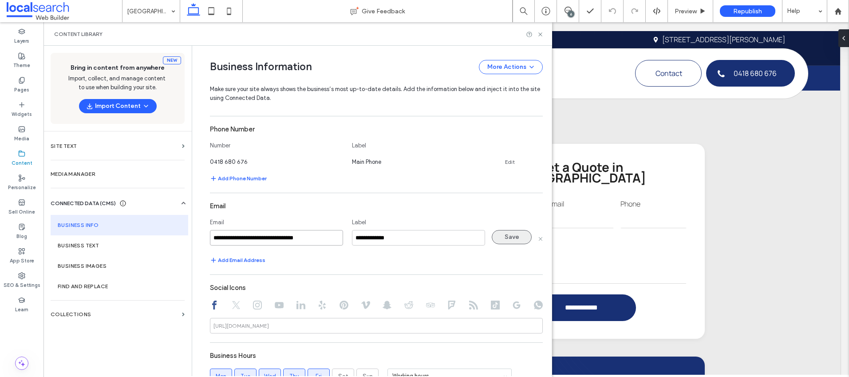
type input "**********"
click at [511, 238] on button "Save" at bounding box center [512, 237] width 40 height 14
click at [540, 35] on icon at bounding box center [540, 34] width 7 height 7
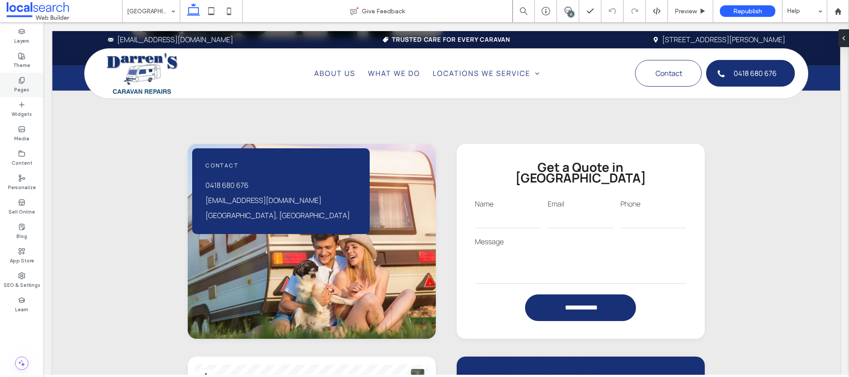
click at [29, 83] on div "Pages" at bounding box center [22, 85] width 44 height 24
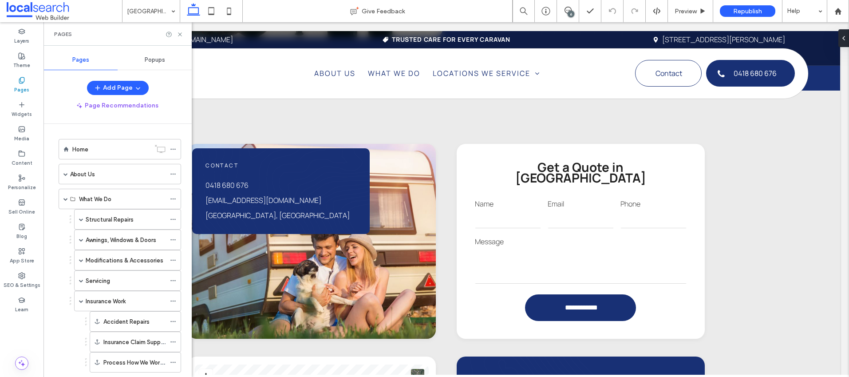
click at [154, 59] on span "Popups" at bounding box center [155, 59] width 20 height 7
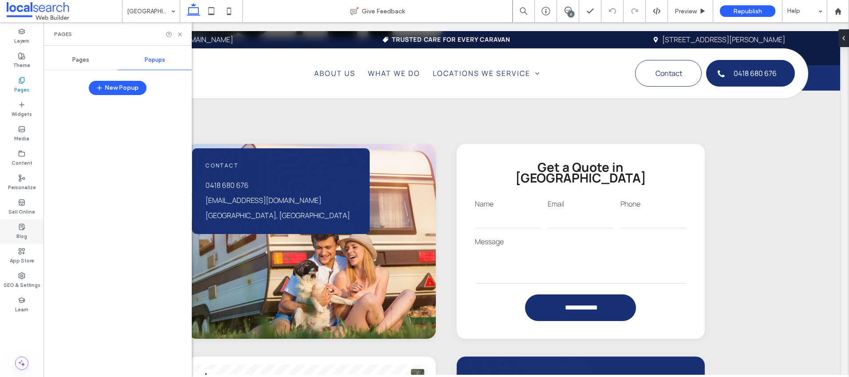
click at [21, 219] on div "Blog" at bounding box center [22, 231] width 44 height 24
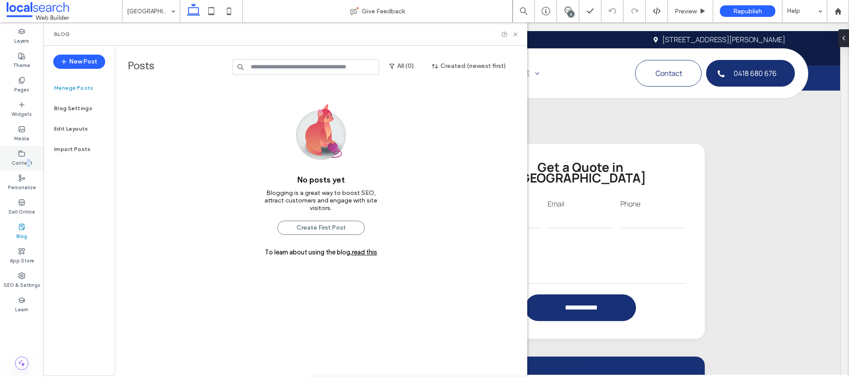
click at [28, 162] on label "Content" at bounding box center [22, 162] width 21 height 10
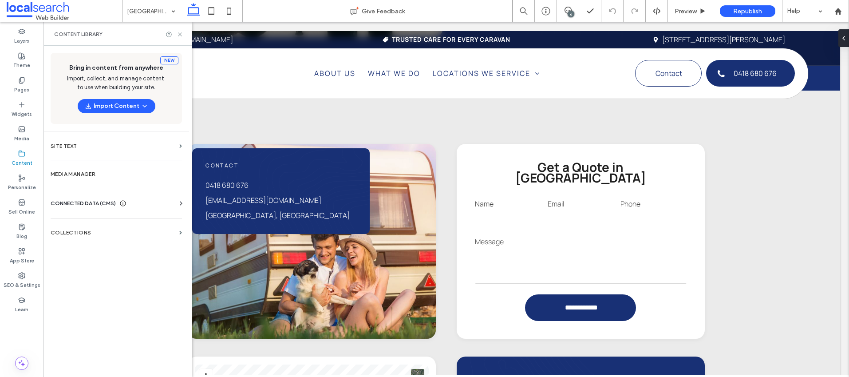
click at [79, 236] on div "New Post Manage Posts Blog Settings Edit Layouts Import Posts" at bounding box center [79, 210] width 71 height 329
click at [83, 232] on label "Collections" at bounding box center [113, 232] width 125 height 6
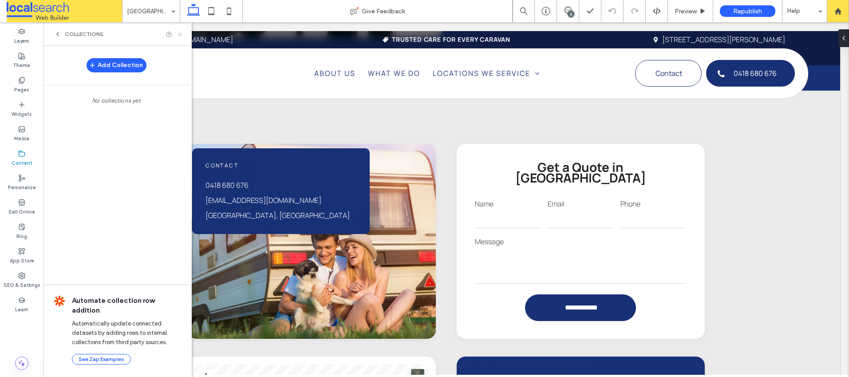
click at [182, 35] on icon at bounding box center [180, 34] width 7 height 7
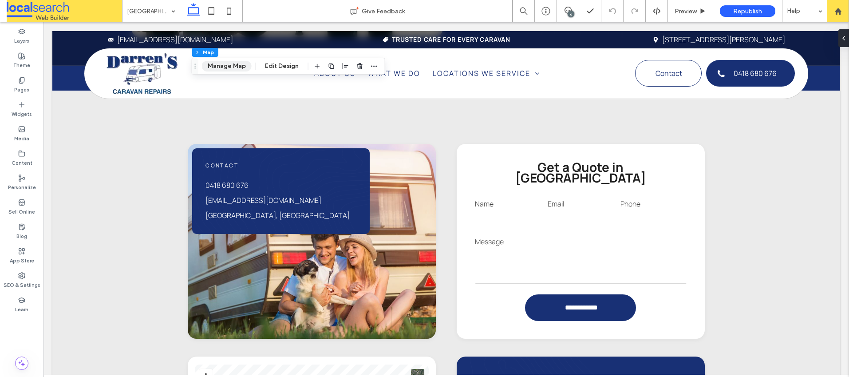
click at [229, 68] on button "Manage Map" at bounding box center [227, 66] width 50 height 11
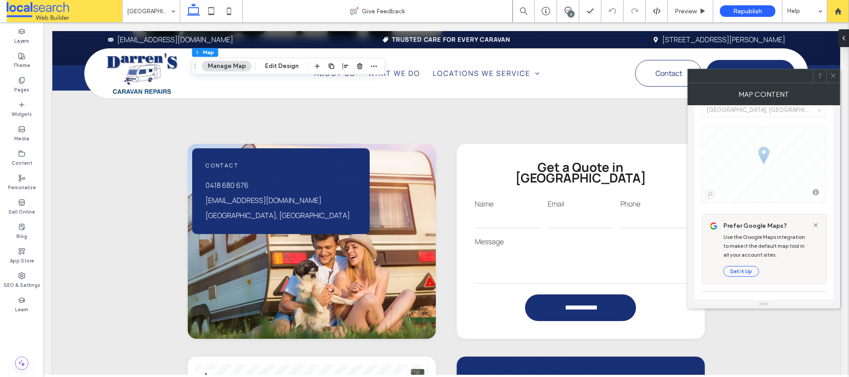
scroll to position [63, 0]
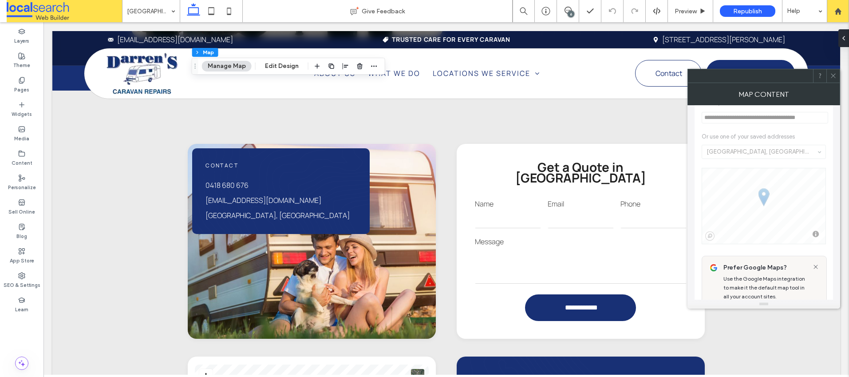
click at [830, 74] on icon at bounding box center [833, 75] width 7 height 7
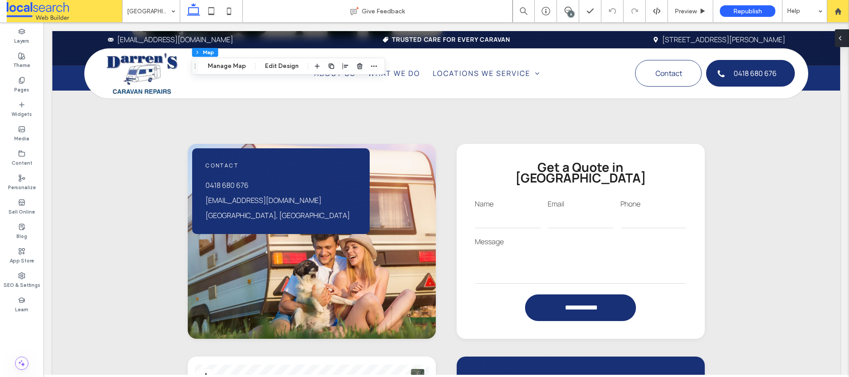
click at [839, 40] on icon at bounding box center [840, 38] width 7 height 7
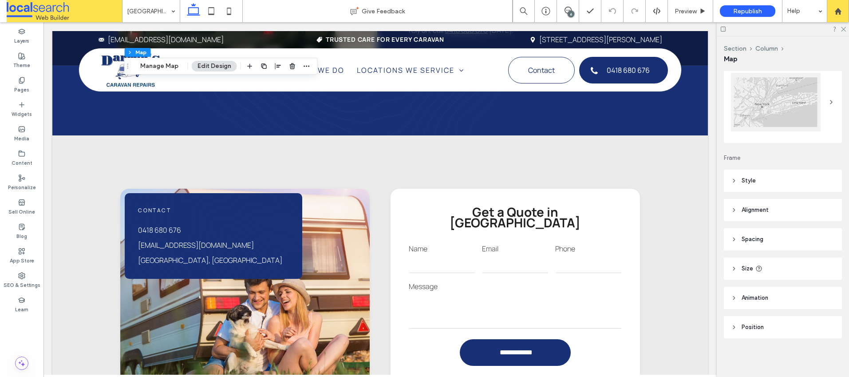
scroll to position [29, 0]
click at [748, 183] on span "Style" at bounding box center [749, 180] width 14 height 9
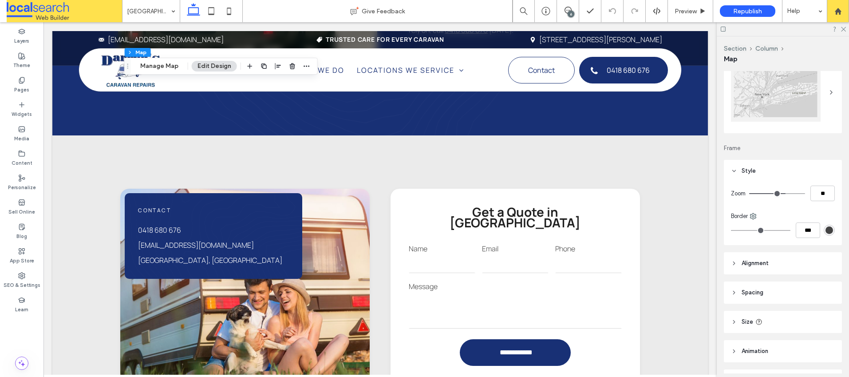
scroll to position [39, 0]
drag, startPoint x: 814, startPoint y: 194, endPoint x: 819, endPoint y: 195, distance: 4.5
click at [815, 194] on input "**" at bounding box center [823, 193] width 24 height 16
type input "**"
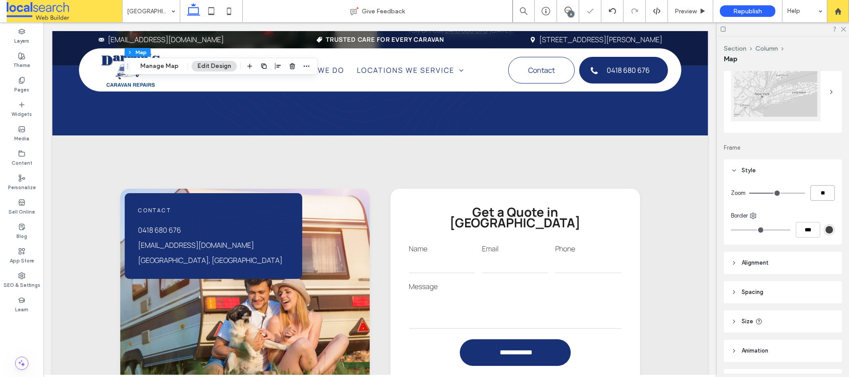
click at [817, 195] on input "**" at bounding box center [823, 193] width 24 height 16
type input "**"
click at [818, 193] on input "**" at bounding box center [823, 193] width 24 height 16
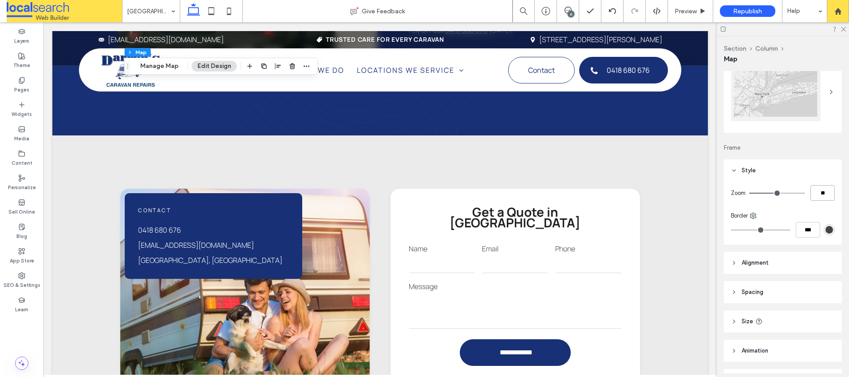
type input "**"
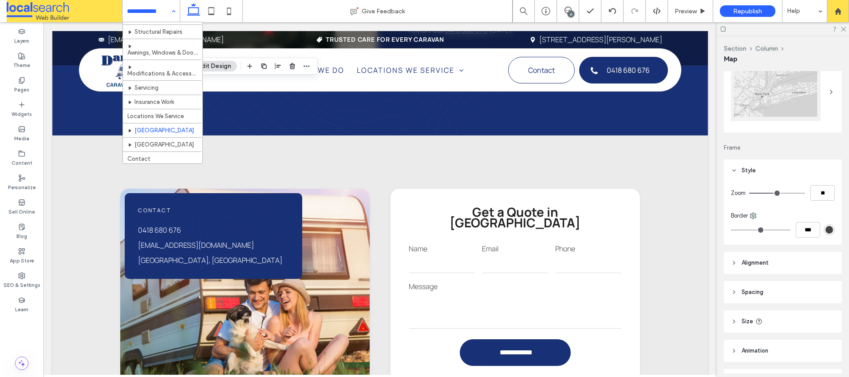
scroll to position [27, 0]
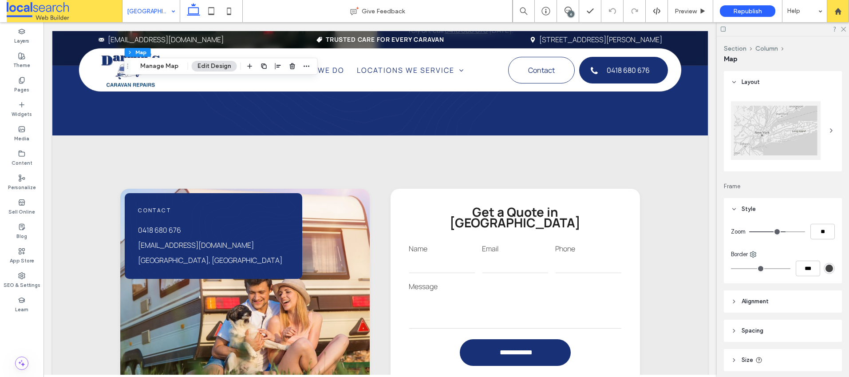
scroll to position [2, 0]
click at [811, 228] on input "**" at bounding box center [823, 230] width 24 height 16
type input "**"
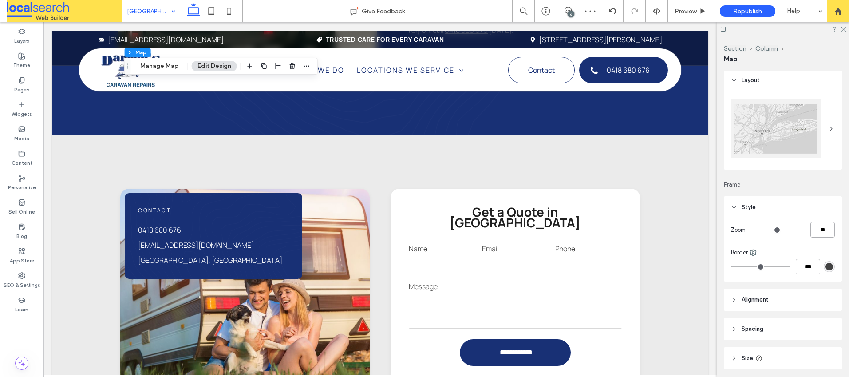
type input "**"
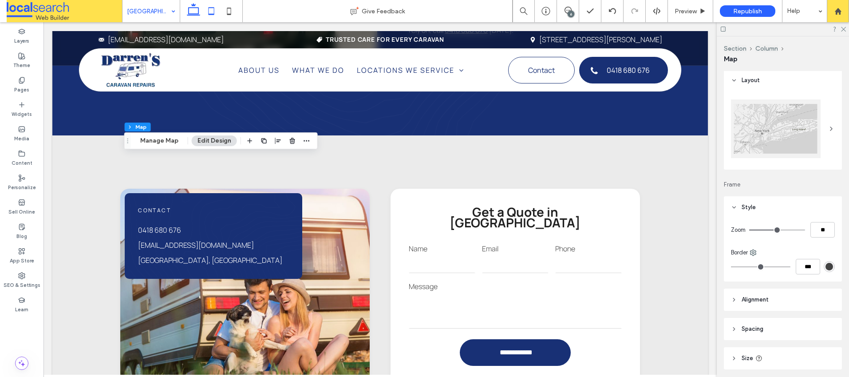
click at [213, 13] on icon at bounding box center [211, 11] width 18 height 18
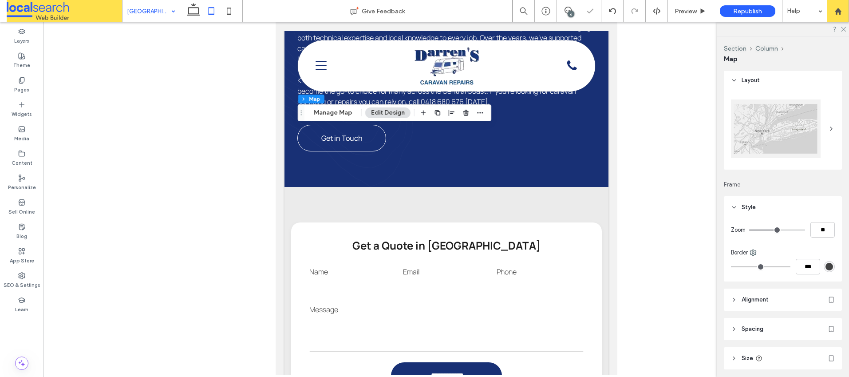
type input "***"
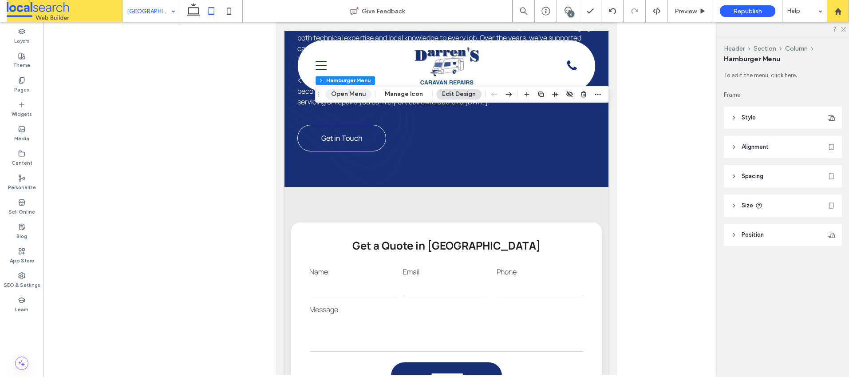
click at [356, 97] on button "Open Menu" at bounding box center [348, 94] width 46 height 11
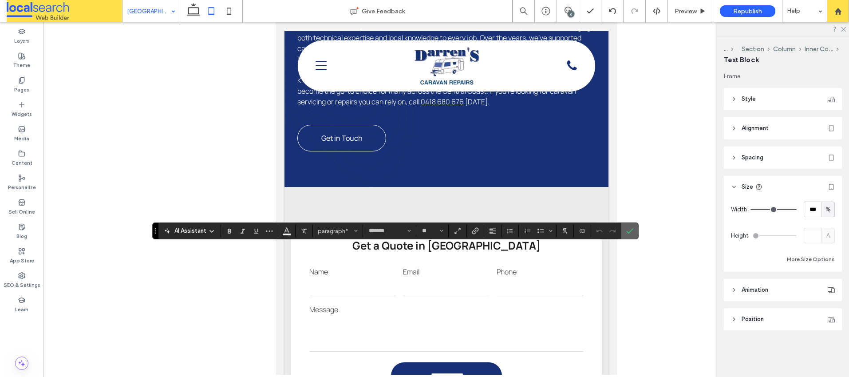
click at [631, 229] on icon "Confirm" at bounding box center [629, 230] width 7 height 7
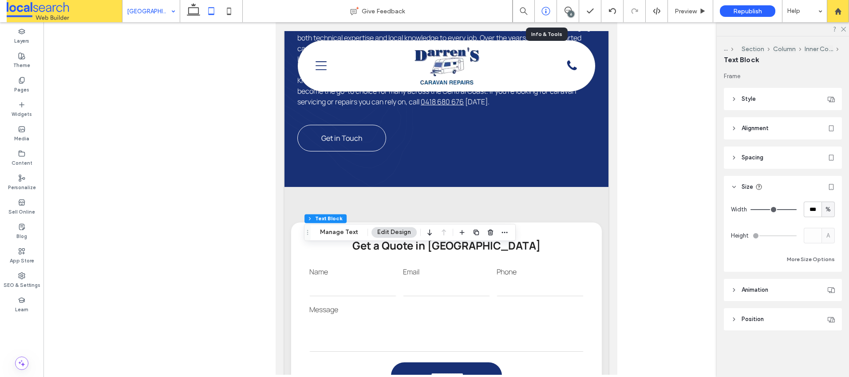
click at [546, 11] on icon at bounding box center [546, 11] width 9 height 9
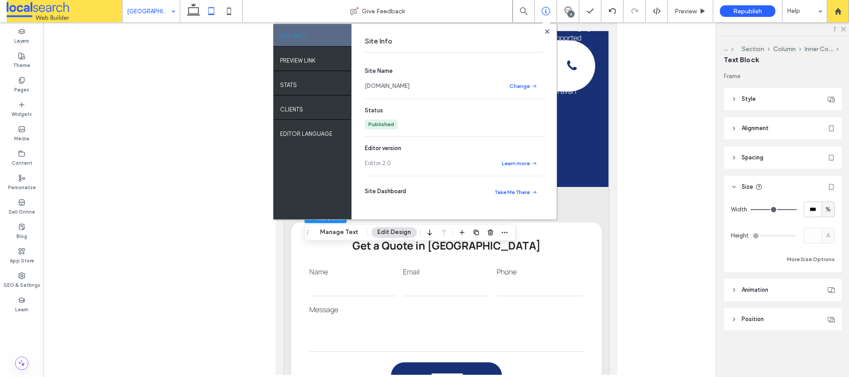
click at [384, 85] on link "darrenscaravanrepairs.webbuilder.localsearch.com.au" at bounding box center [387, 86] width 45 height 9
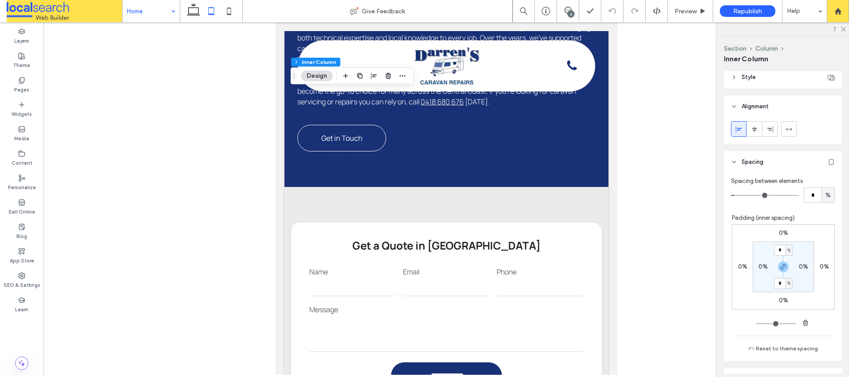
scroll to position [201, 0]
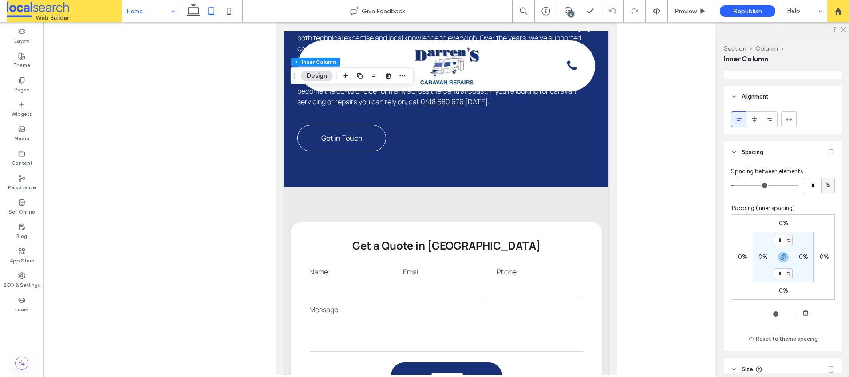
click at [759, 257] on label "0%" at bounding box center [763, 257] width 9 height 8
type input "**"
click at [767, 257] on div "%" at bounding box center [769, 257] width 5 height 9
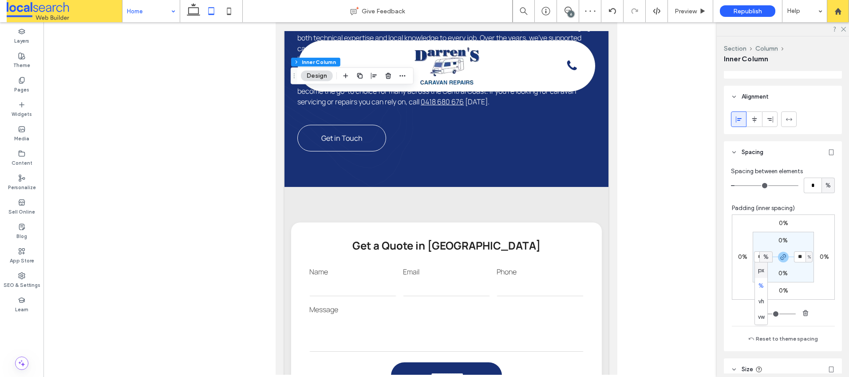
click at [761, 269] on span "px" at bounding box center [761, 270] width 6 height 9
type input "**"
type input "****"
type input "**"
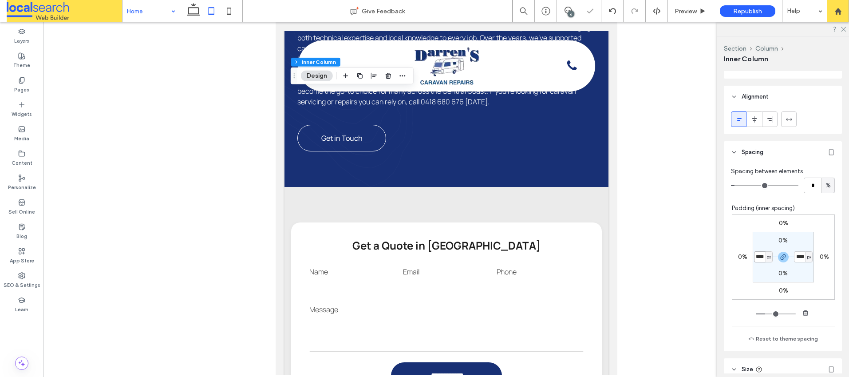
click at [756, 258] on input "****" at bounding box center [760, 256] width 12 height 11
type input "**"
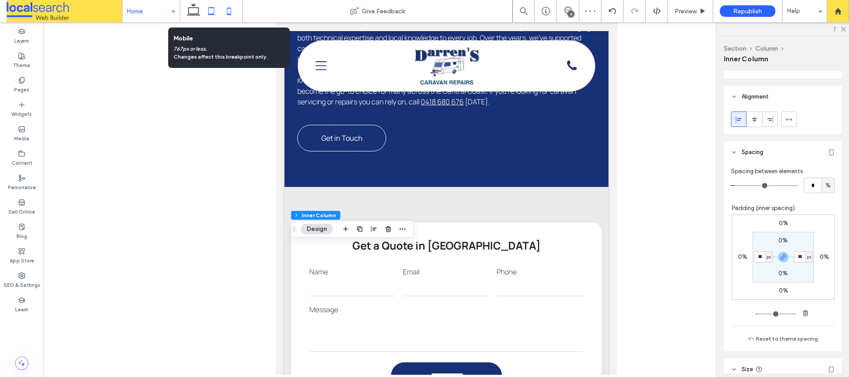
click at [229, 10] on icon at bounding box center [229, 11] width 18 height 18
type input "*"
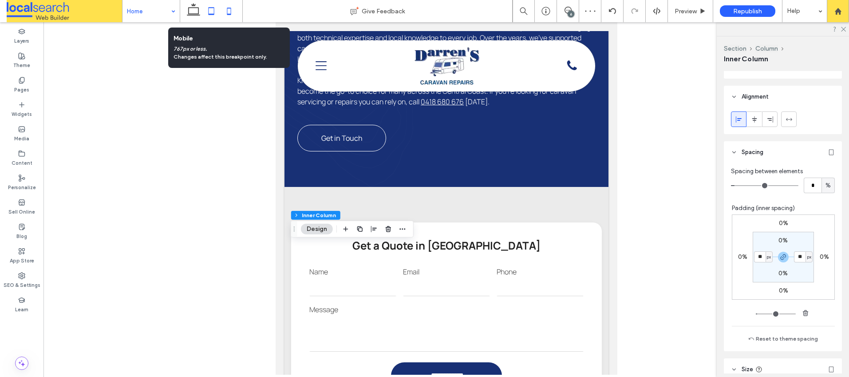
type input "*"
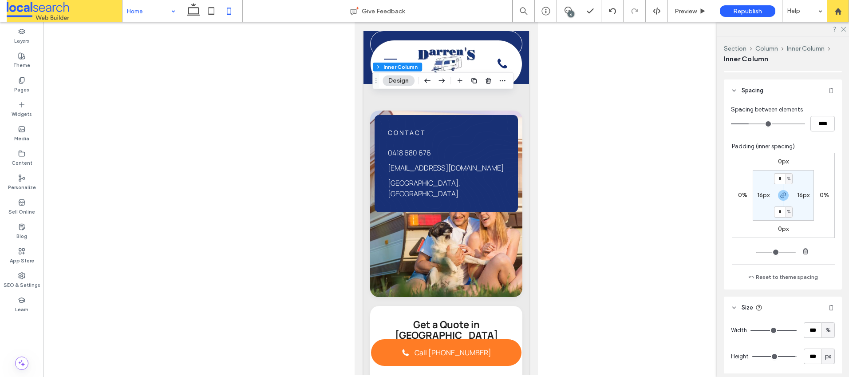
scroll to position [250, 0]
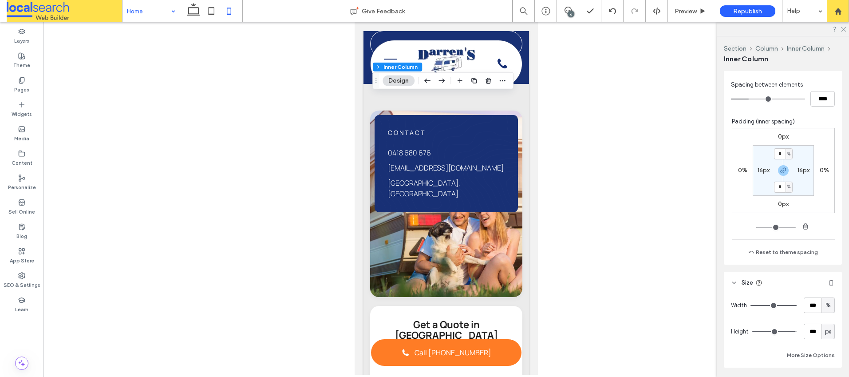
click at [757, 171] on label "16px" at bounding box center [763, 170] width 12 height 8
type input "**"
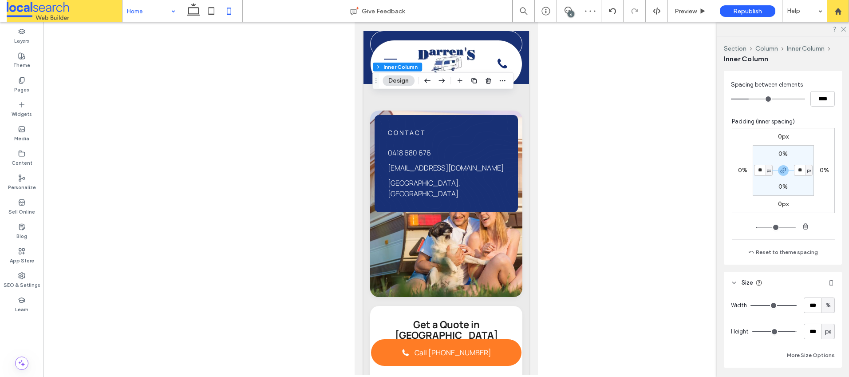
type input "**"
click at [807, 172] on span "px" at bounding box center [809, 170] width 4 height 9
click at [773, 158] on div "0%" at bounding box center [783, 154] width 20 height 8
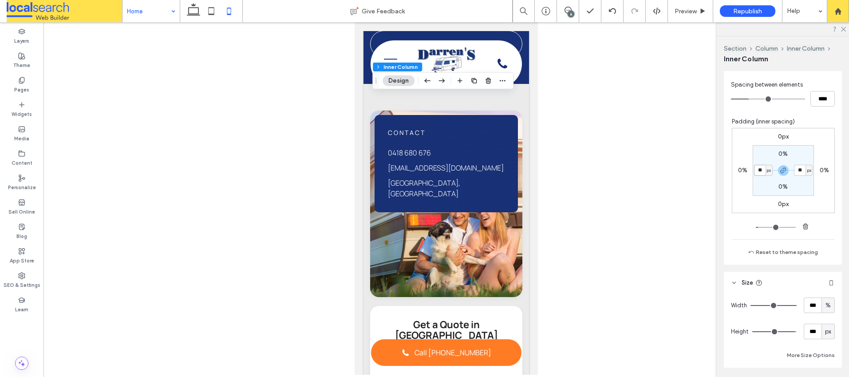
click at [757, 171] on input "**" at bounding box center [760, 170] width 12 height 11
drag, startPoint x: 26, startPoint y: 36, endPoint x: 32, endPoint y: 42, distance: 8.2
click at [26, 36] on label "Layers" at bounding box center [21, 40] width 15 height 10
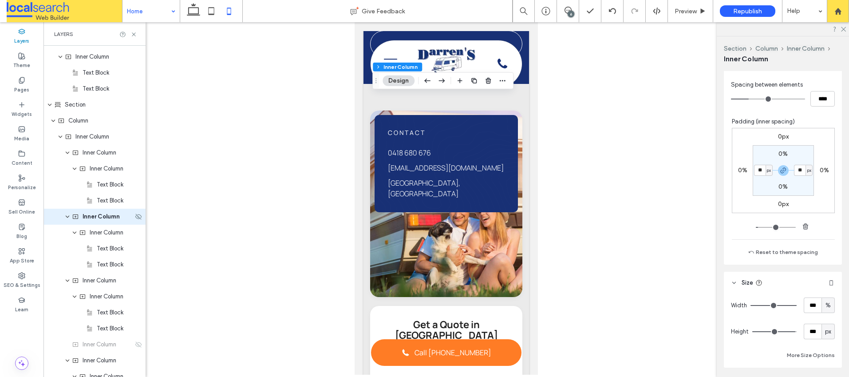
scroll to position [1696, 0]
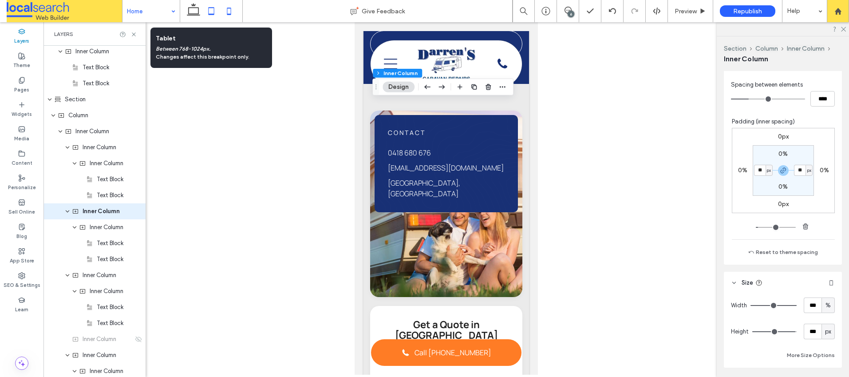
click at [212, 10] on icon at bounding box center [211, 11] width 18 height 18
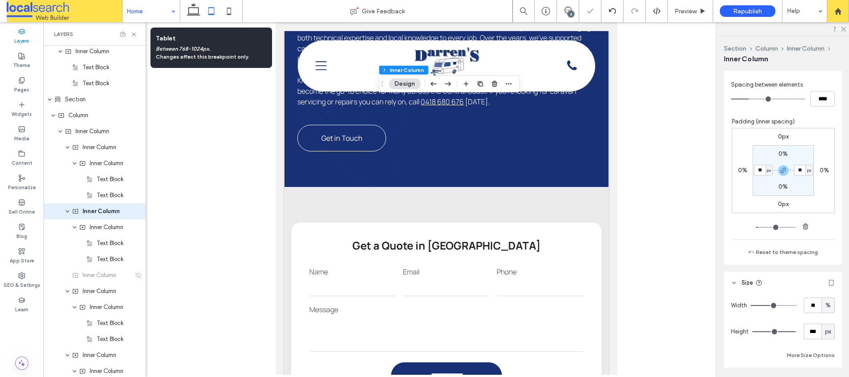
type input "**"
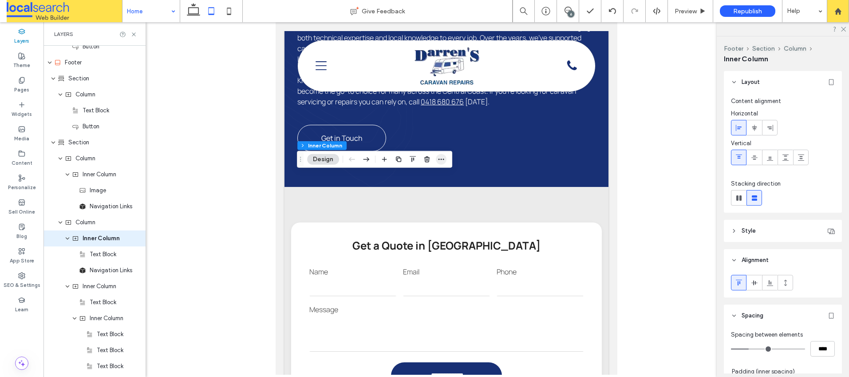
scroll to position [3006, 0]
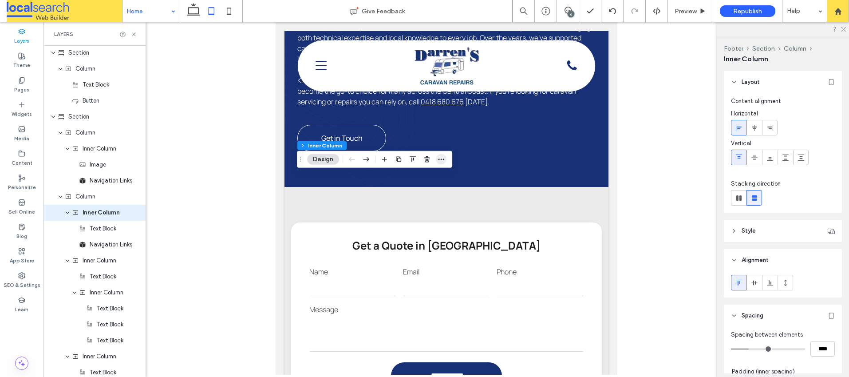
click at [440, 161] on icon "button" at bounding box center [441, 159] width 7 height 7
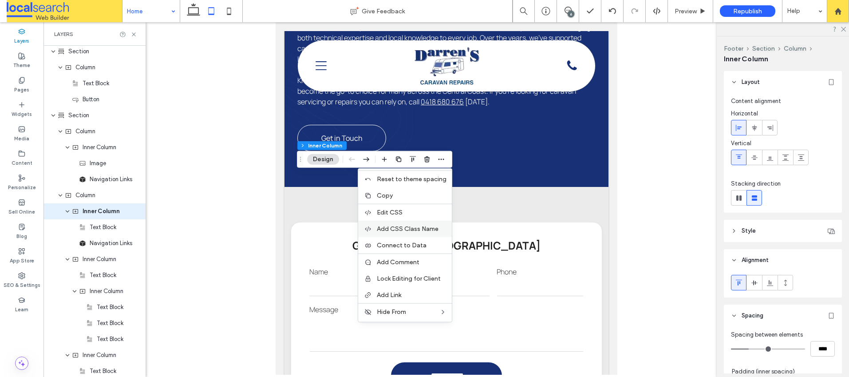
click at [415, 230] on span "Add CSS Class Name" at bounding box center [408, 229] width 62 height 8
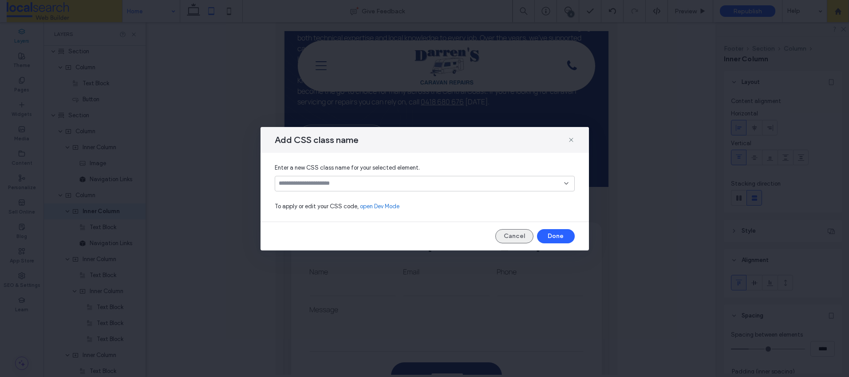
click at [508, 237] on button "Cancel" at bounding box center [514, 236] width 38 height 14
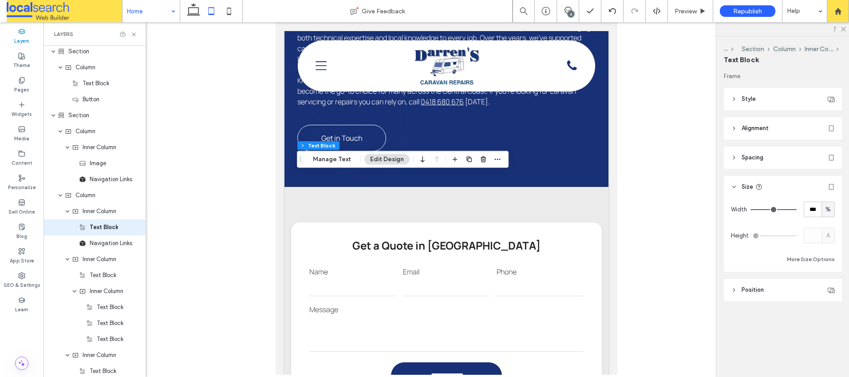
scroll to position [3022, 0]
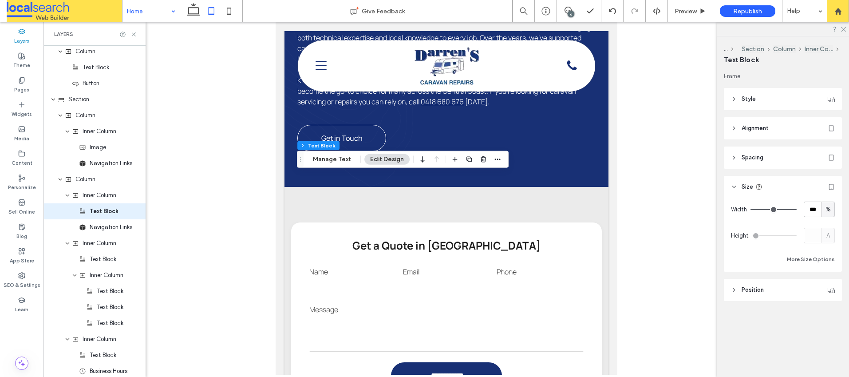
click at [732, 98] on icon at bounding box center [734, 99] width 6 height 6
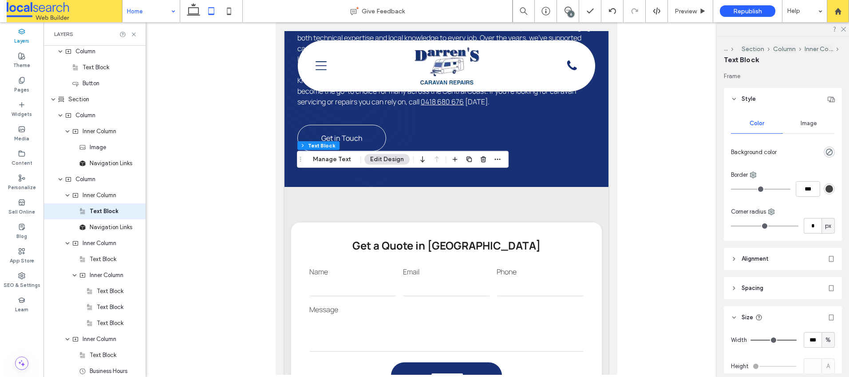
click at [741, 267] on header "Alignment" at bounding box center [783, 259] width 118 height 22
click at [740, 282] on icon at bounding box center [739, 281] width 7 height 7
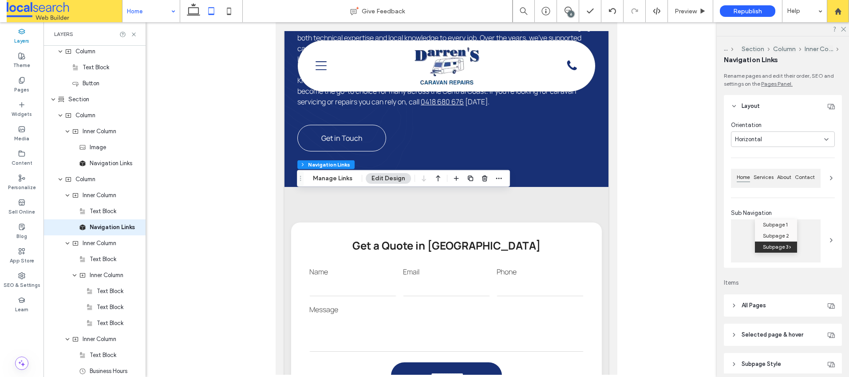
type input "***"
type input "****"
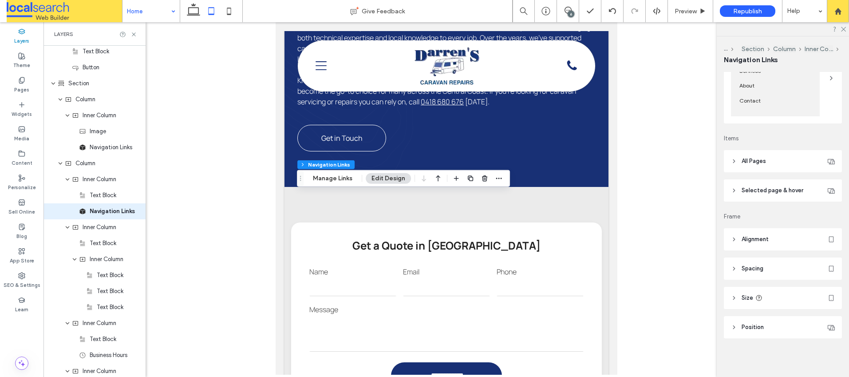
scroll to position [129, 0]
click at [740, 235] on header "Alignment" at bounding box center [783, 239] width 118 height 22
click at [740, 260] on icon at bounding box center [739, 260] width 7 height 7
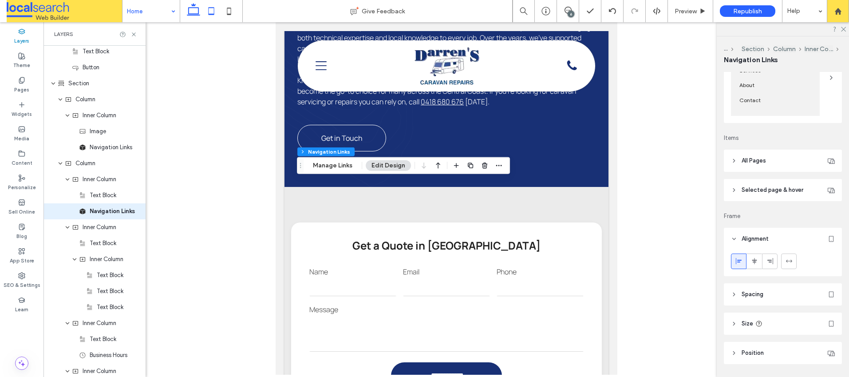
click at [197, 15] on use at bounding box center [193, 9] width 13 height 12
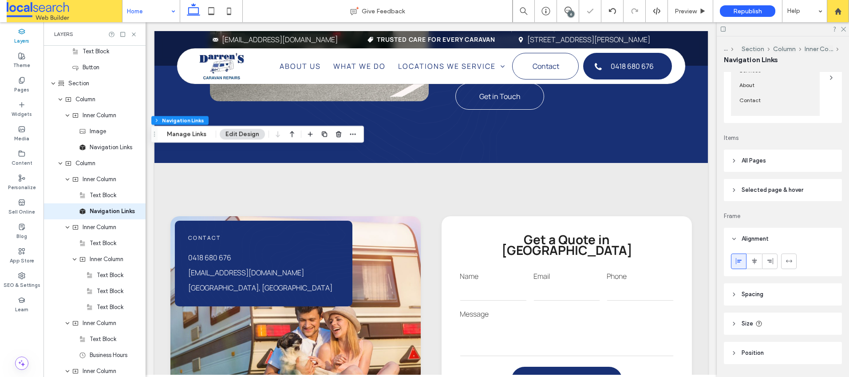
type input "***"
click at [210, 10] on icon at bounding box center [211, 11] width 18 height 18
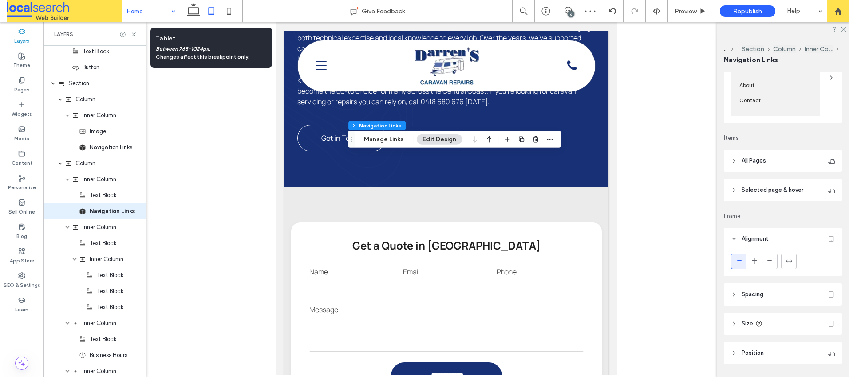
type input "***"
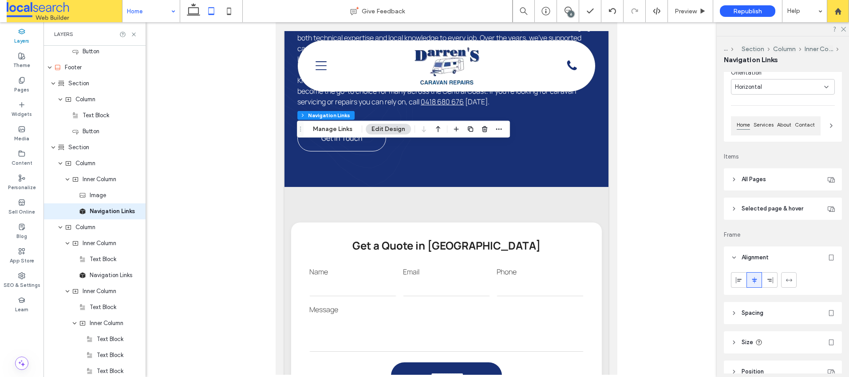
scroll to position [97, 0]
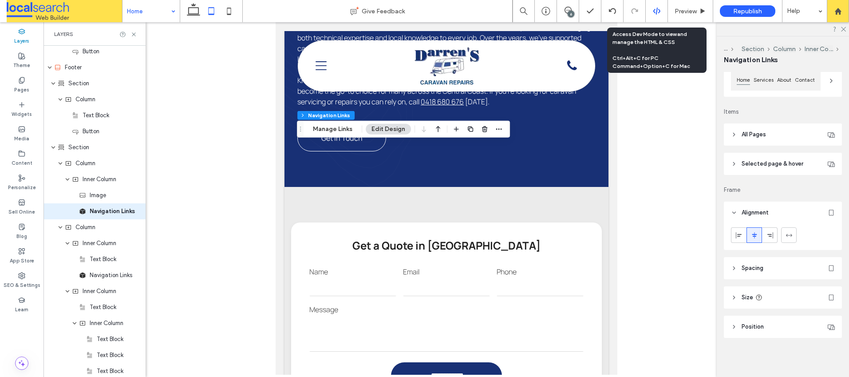
click at [653, 9] on icon at bounding box center [657, 11] width 8 height 8
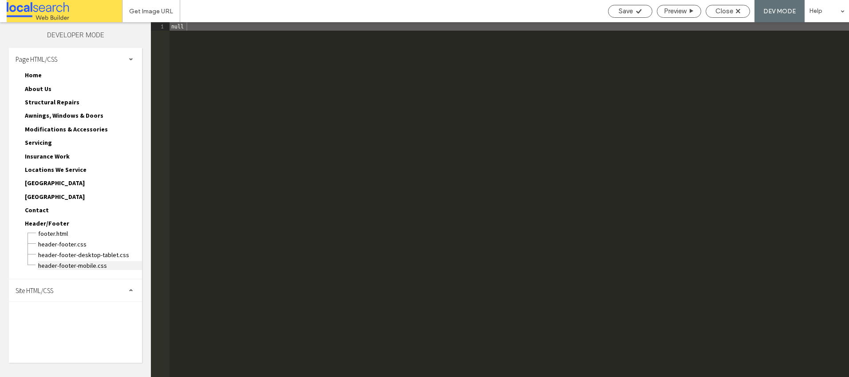
drag, startPoint x: 46, startPoint y: 290, endPoint x: 59, endPoint y: 265, distance: 28.6
click at [46, 290] on span "Site HTML/CSS" at bounding box center [35, 290] width 38 height 8
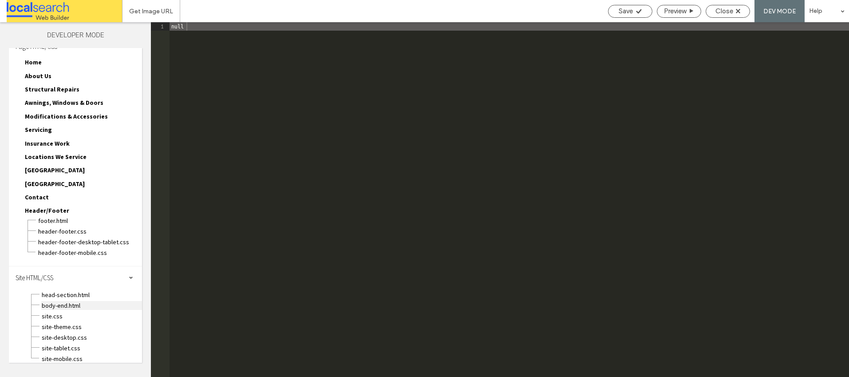
scroll to position [19, 0]
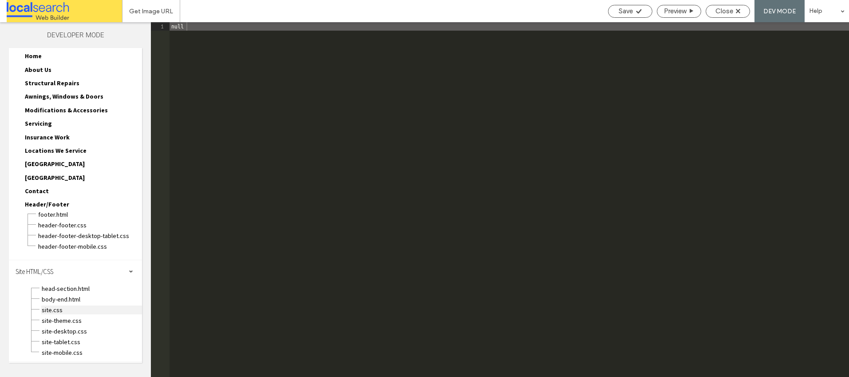
click at [49, 308] on span "site.css" at bounding box center [91, 309] width 101 height 9
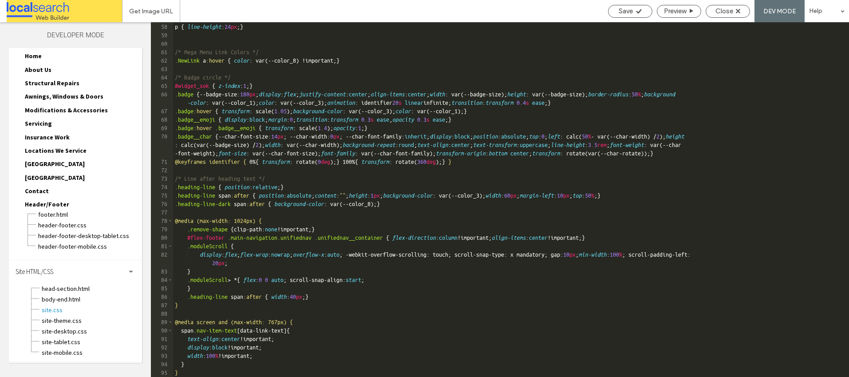
scroll to position [573, 0]
click at [190, 339] on div "/* Text */ p { line-height : 24 px ; } /* Mega Menu Link Colors */ .NewLink a :…" at bounding box center [507, 200] width 669 height 372
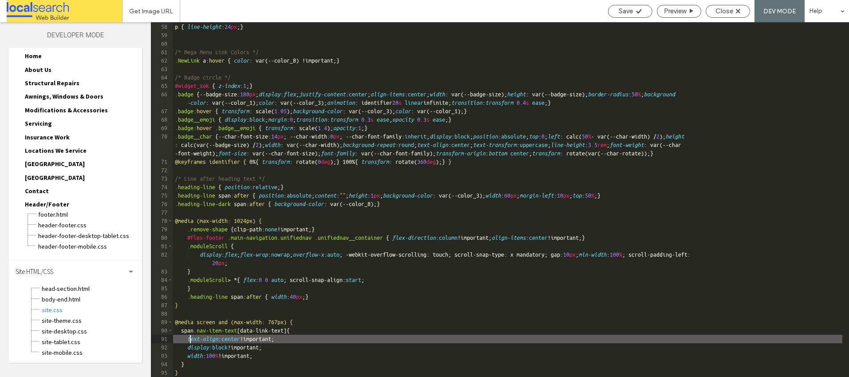
click at [244, 340] on div "/* Text */ p { line-height : 24 px ; } /* Mega Menu Link Colors */ .NewLink a :…" at bounding box center [507, 200] width 669 height 372
click at [192, 339] on div "/* Text */ p { line-height : 24 px ; } /* Mega Menu Link Colors */ .NewLink a :…" at bounding box center [507, 200] width 669 height 372
click at [190, 340] on div "/* Text */ p { line-height : 24 px ; } /* Mega Menu Link Colors */ .NewLink a :…" at bounding box center [507, 200] width 669 height 372
click at [315, 338] on div "/* Text */ p { line-height : 24 px ; } /* Mega Menu Link Colors */ .NewLink a :…" at bounding box center [507, 200] width 669 height 372
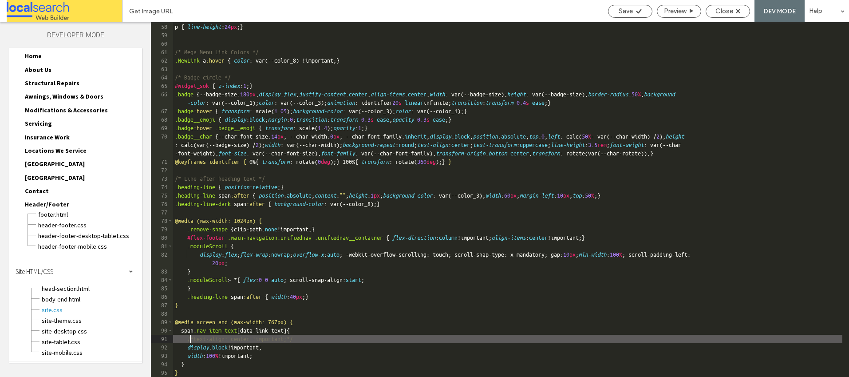
drag, startPoint x: 190, startPoint y: 336, endPoint x: 214, endPoint y: 344, distance: 25.8
click at [190, 336] on div "/* Text */ p { line-height : 24 px ; } /* Mega Menu Link Colors */ .NewLink a :…" at bounding box center [507, 200] width 669 height 372
click at [313, 335] on div "/* Text */ p { line-height : 24 px ; } /* Mega Menu Link Colors */ .NewLink a :…" at bounding box center [507, 200] width 669 height 372
click at [190, 336] on div "/* Text */ p { line-height : 24 px ; } /* Mega Menu Link Colors */ .NewLink a :…" at bounding box center [507, 200] width 669 height 372
click at [313, 340] on div "/* Text */ p { line-height : 24 px ; } /* Mega Menu Link Colors */ .NewLink a :…" at bounding box center [507, 200] width 669 height 372
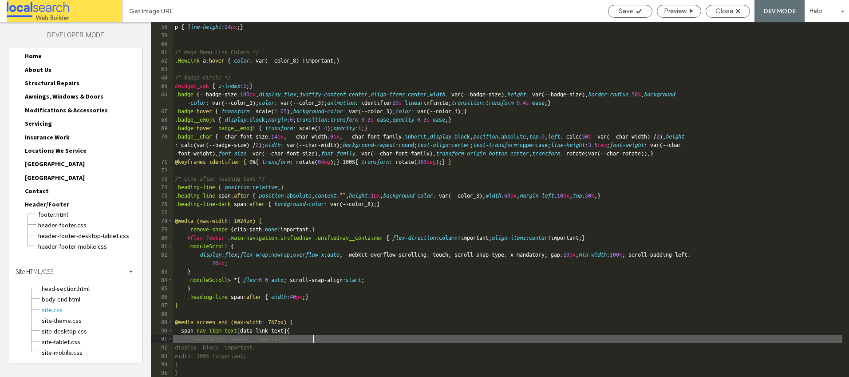
type textarea "**"
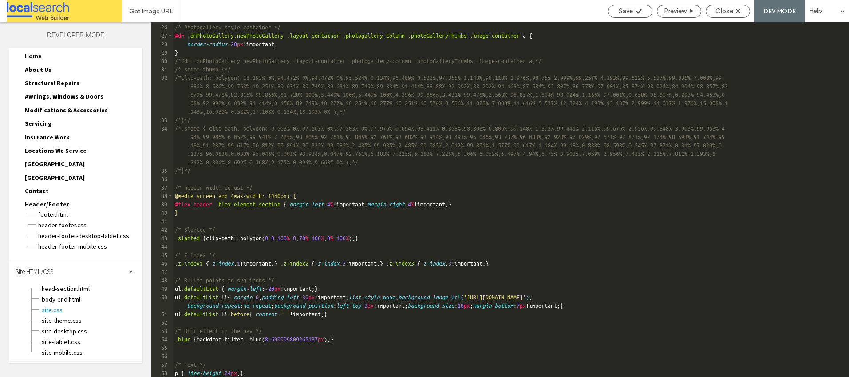
scroll to position [253, 0]
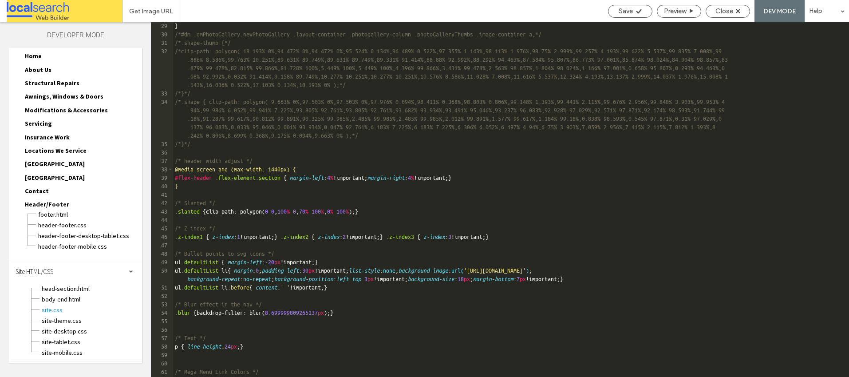
click at [412, 214] on div "} /*#dm .dmPhotoGallery.newPhotoGallery .layout-container .photogallery-column …" at bounding box center [507, 208] width 669 height 372
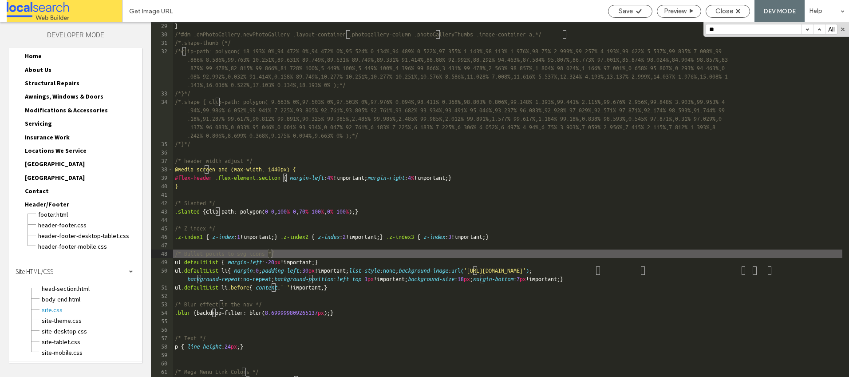
scroll to position [472, 0]
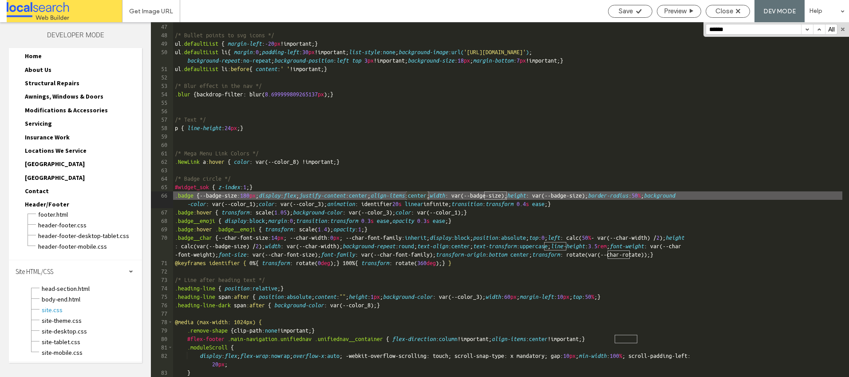
type input "******"
click at [817, 29] on button "button" at bounding box center [819, 29] width 12 height 10
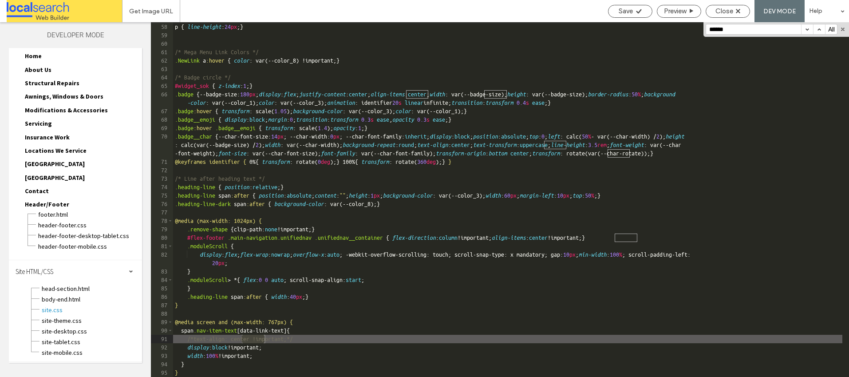
scroll to position [573, 0]
click at [817, 29] on button "button" at bounding box center [819, 29] width 12 height 10
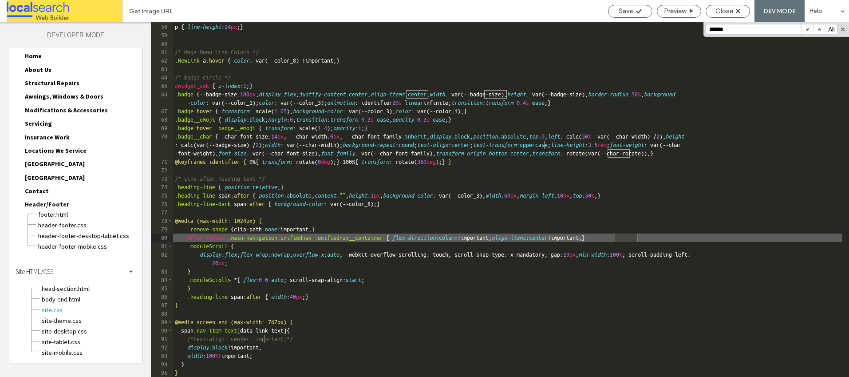
click at [614, 237] on div "/* Text */ p { line-height : 24 px ; } /* Mega Menu Link Colors */ .NewLink a :…" at bounding box center [507, 200] width 669 height 372
click at [567, 238] on div "/* Text */ p { line-height : 24 px ; } /* Mega Menu Link Colors */ .NewLink a :…" at bounding box center [507, 200] width 669 height 372
drag, startPoint x: 680, startPoint y: 237, endPoint x: 568, endPoint y: 239, distance: 112.8
click at [568, 239] on div "/* Text */ p { line-height : 24 px ; } /* Mega Menu Link Colors */ .NewLink a :…" at bounding box center [507, 200] width 669 height 372
click at [192, 342] on div "/* Text */ p { line-height : 24 px ; } /* Mega Menu Link Colors */ .NewLink a :…" at bounding box center [507, 200] width 669 height 372
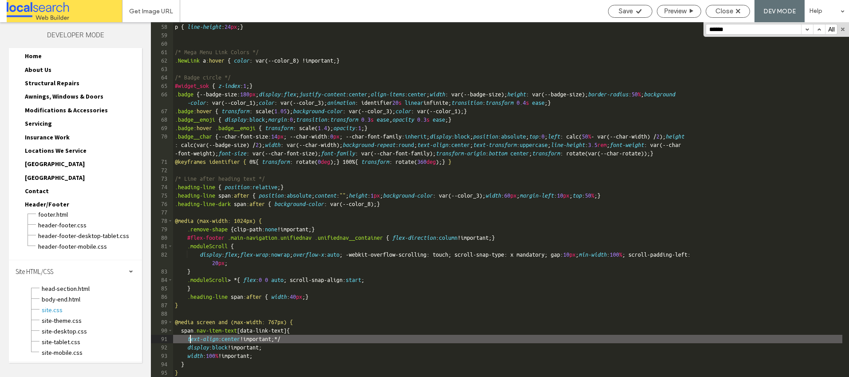
drag, startPoint x: 317, startPoint y: 338, endPoint x: 322, endPoint y: 339, distance: 5.3
click at [317, 338] on div "/* Text */ p { line-height : 24 px ; } /* Mega Menu Link Colors */ .NewLink a :…" at bounding box center [507, 200] width 669 height 372
click at [633, 8] on div "Save" at bounding box center [631, 11] width 44 height 8
click at [727, 8] on div at bounding box center [424, 188] width 849 height 377
click at [732, 10] on span "Close" at bounding box center [725, 11] width 18 height 8
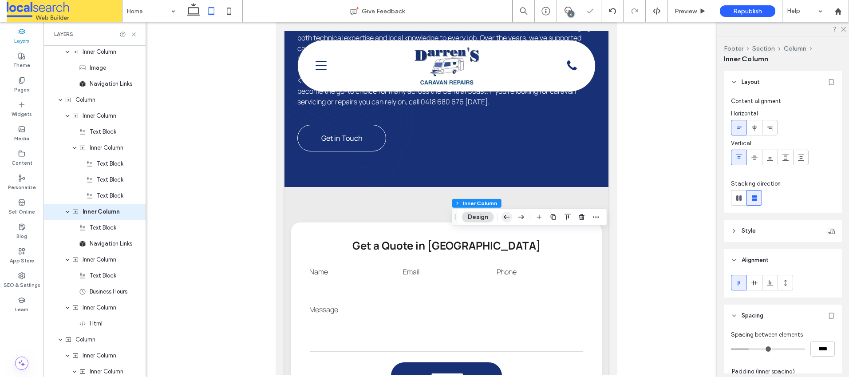
scroll to position [3102, 0]
click at [507, 216] on icon "button" at bounding box center [507, 217] width 11 height 16
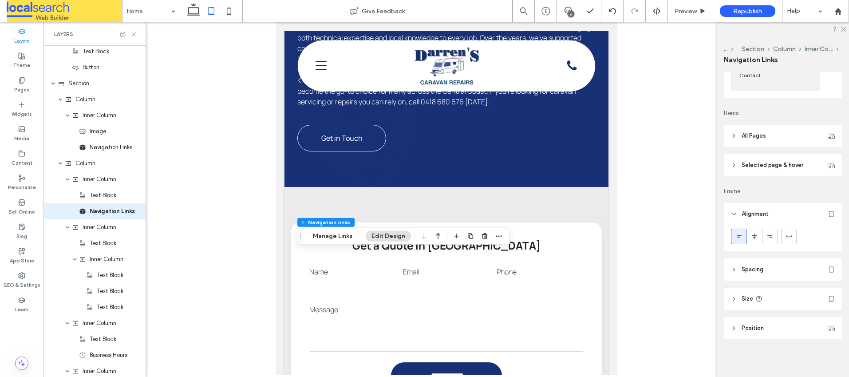
scroll to position [154, 0]
click at [736, 140] on header "All Pages" at bounding box center [783, 136] width 118 height 22
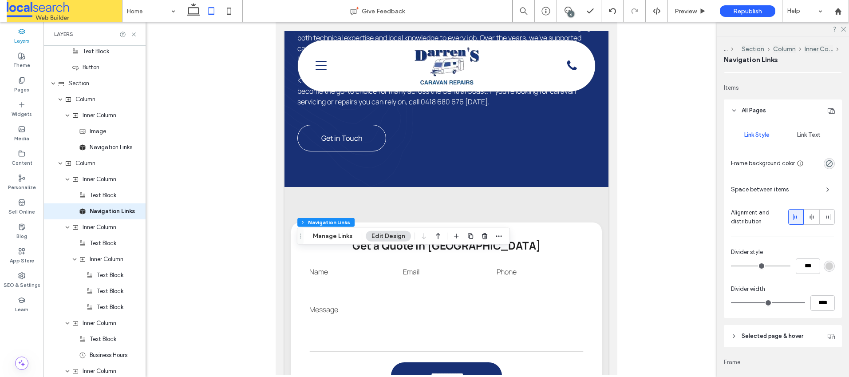
scroll to position [233, 0]
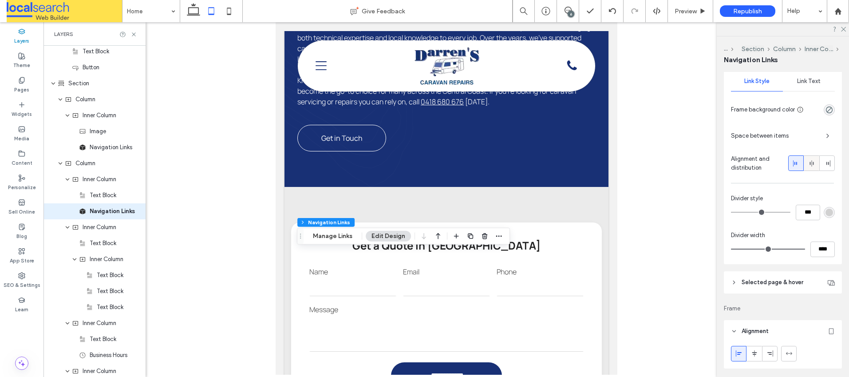
click at [808, 159] on span at bounding box center [811, 163] width 7 height 15
click at [793, 162] on icon at bounding box center [796, 163] width 7 height 7
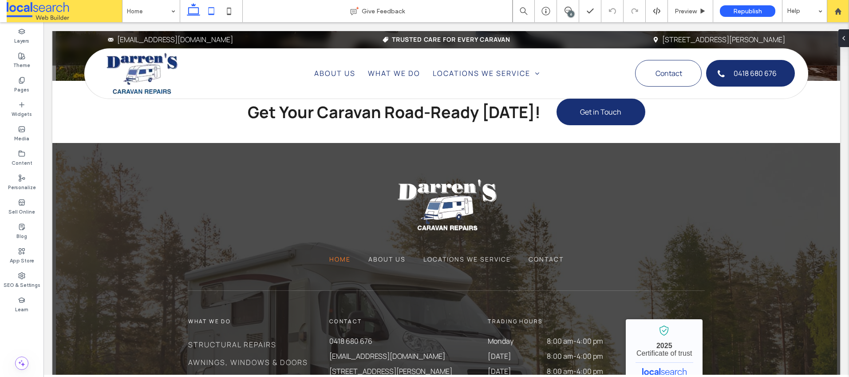
click at [210, 10] on icon at bounding box center [211, 11] width 18 height 18
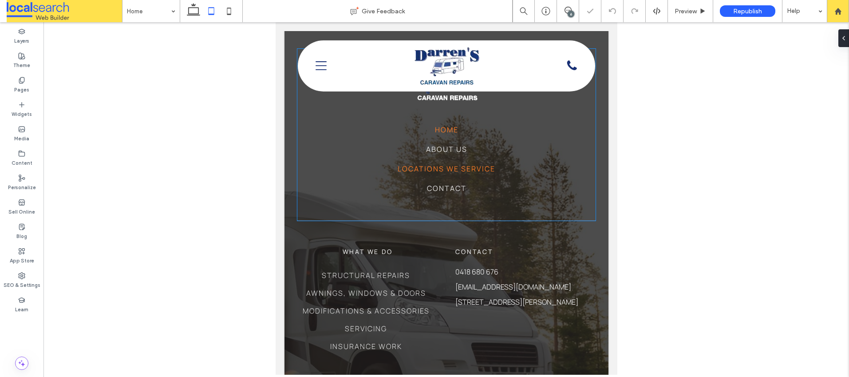
scroll to position [2261, 0]
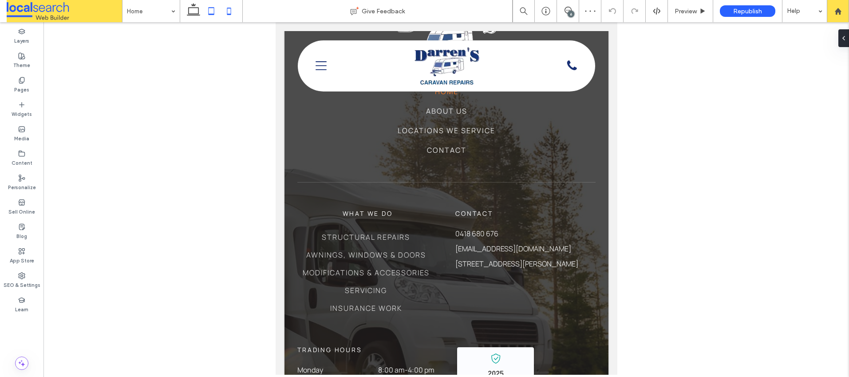
click at [230, 12] on icon at bounding box center [229, 11] width 18 height 18
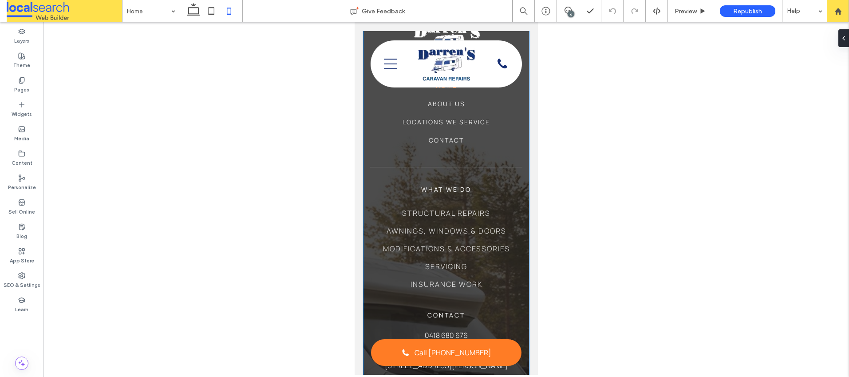
scroll to position [2198, 0]
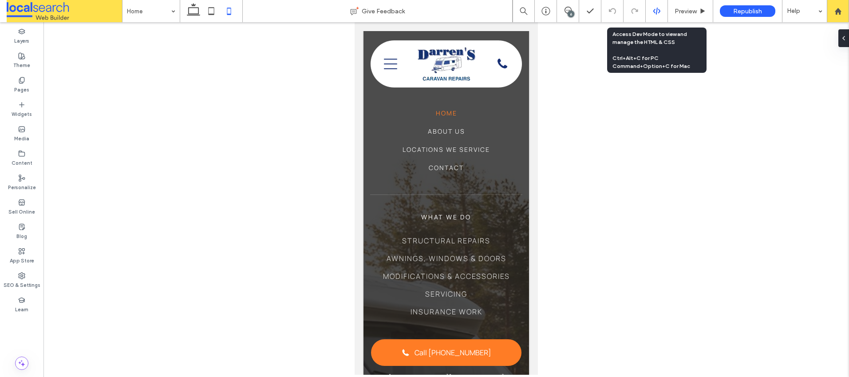
click at [656, 9] on icon at bounding box center [657, 11] width 8 height 8
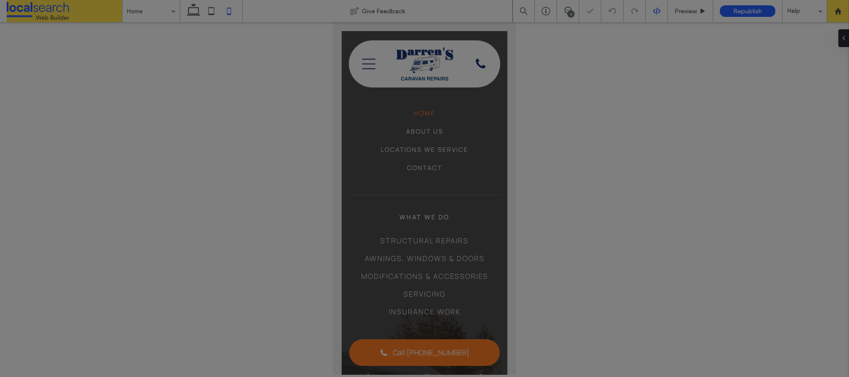
scroll to position [0, 0]
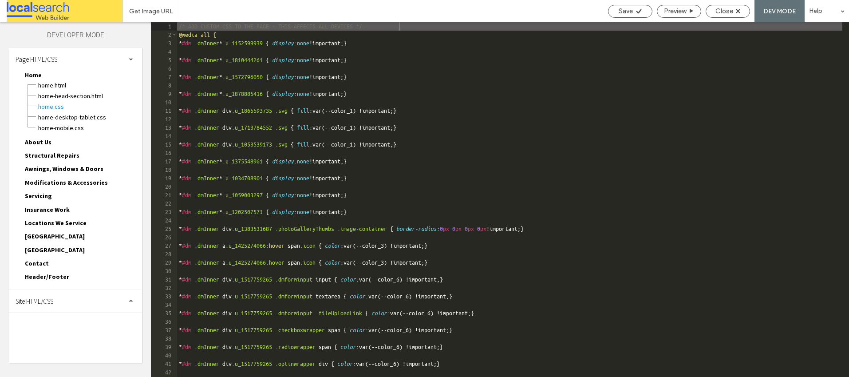
drag, startPoint x: 38, startPoint y: 301, endPoint x: 63, endPoint y: 293, distance: 25.7
click at [38, 301] on span "Site HTML/CSS" at bounding box center [35, 301] width 38 height 8
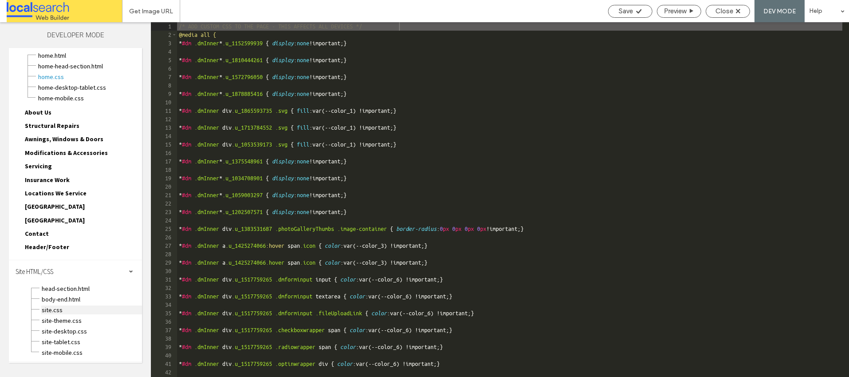
click at [54, 311] on span "site.css" at bounding box center [91, 309] width 101 height 9
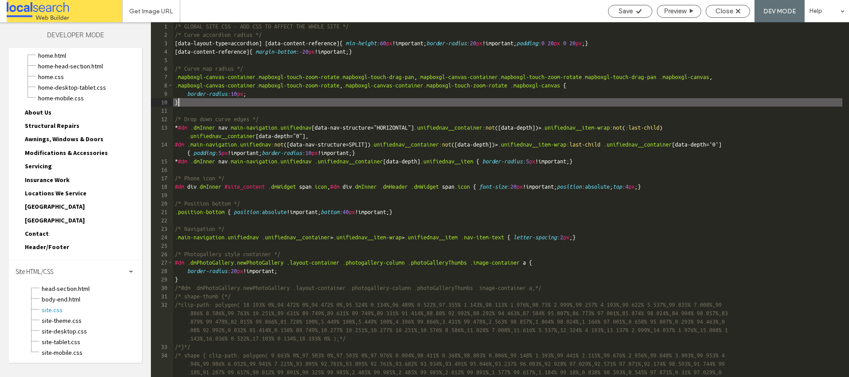
click at [731, 99] on div "/* GLOBAL SITE CSS - ADD CSS TO AFFECT THE WHOLE SITE */ /* Curve accordion rad…" at bounding box center [507, 224] width 669 height 405
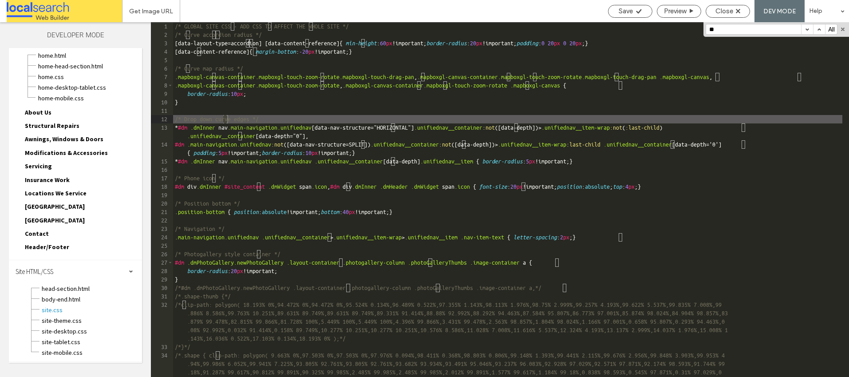
scroll to position [472, 0]
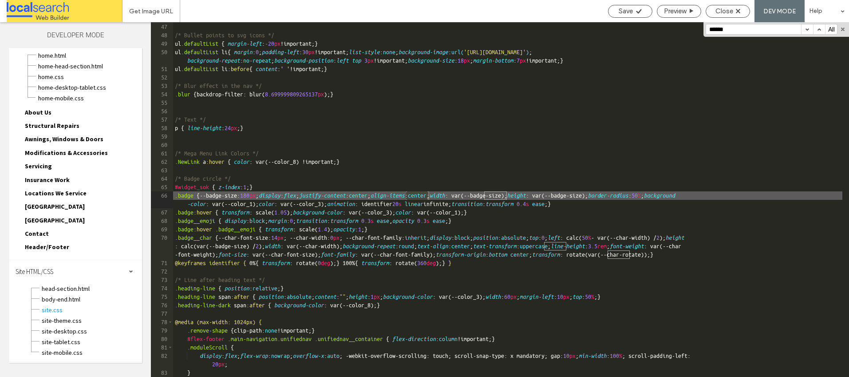
type input "******"
click at [807, 30] on button "button" at bounding box center [807, 29] width 12 height 10
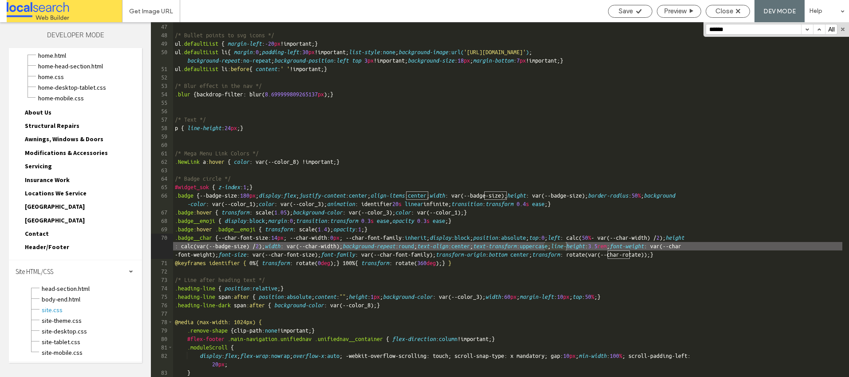
click at [807, 30] on button "button" at bounding box center [807, 29] width 12 height 10
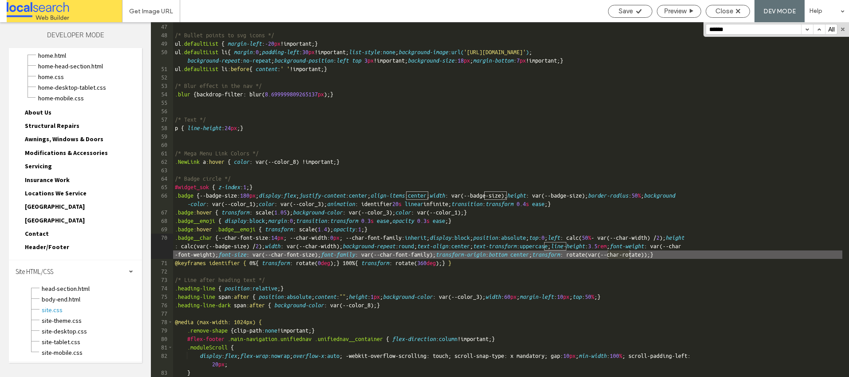
click at [807, 30] on button "button" at bounding box center [807, 29] width 12 height 10
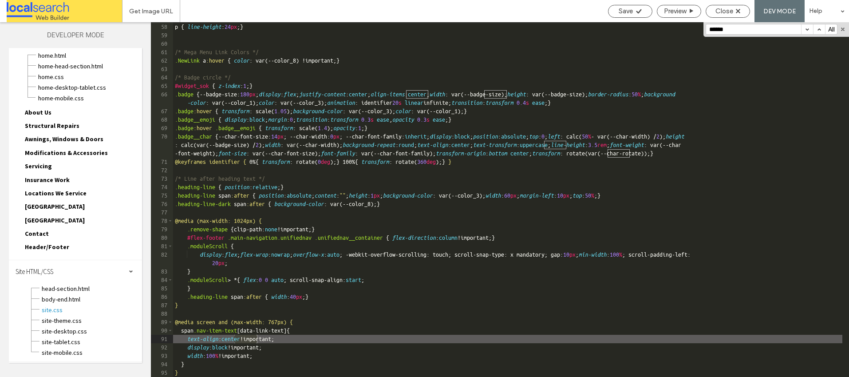
scroll to position [573, 0]
click at [807, 30] on button "button" at bounding box center [807, 29] width 12 height 10
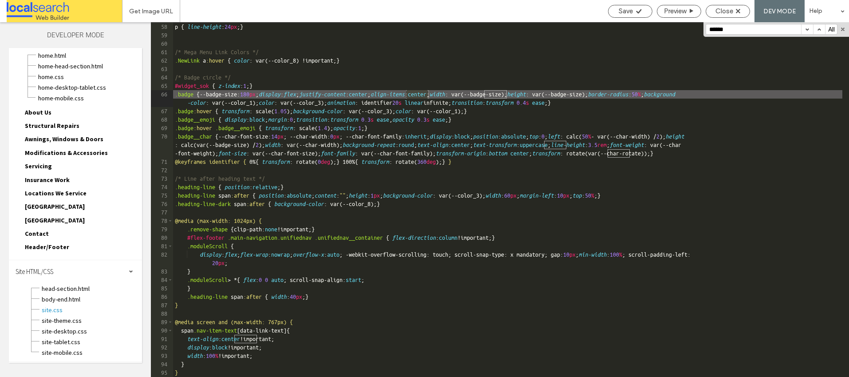
click at [807, 30] on button "button" at bounding box center [807, 29] width 12 height 10
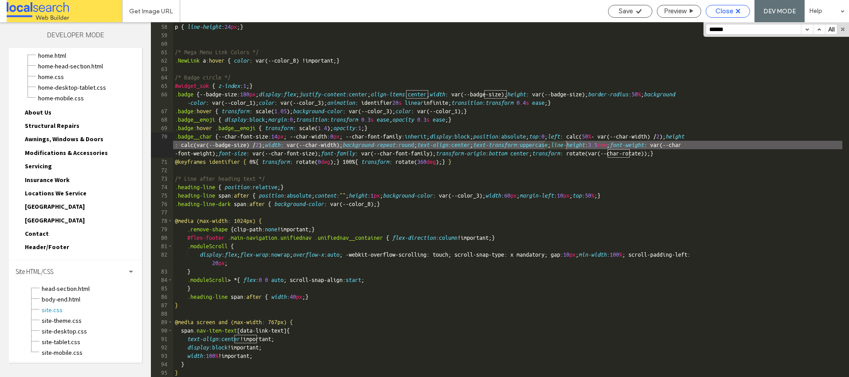
click at [740, 13] on use at bounding box center [738, 11] width 4 height 4
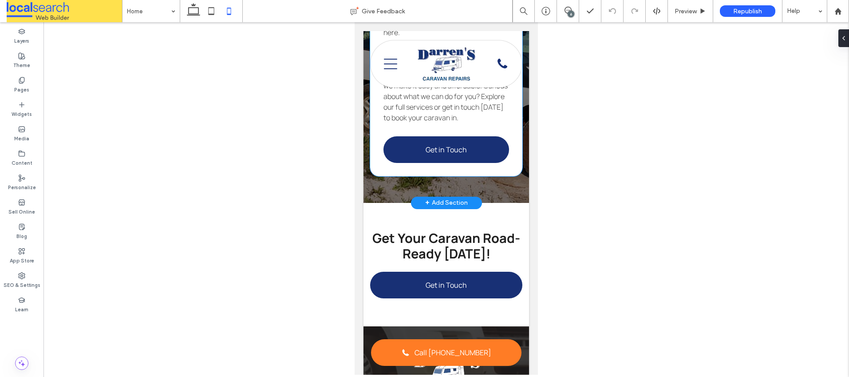
scroll to position [2681, 0]
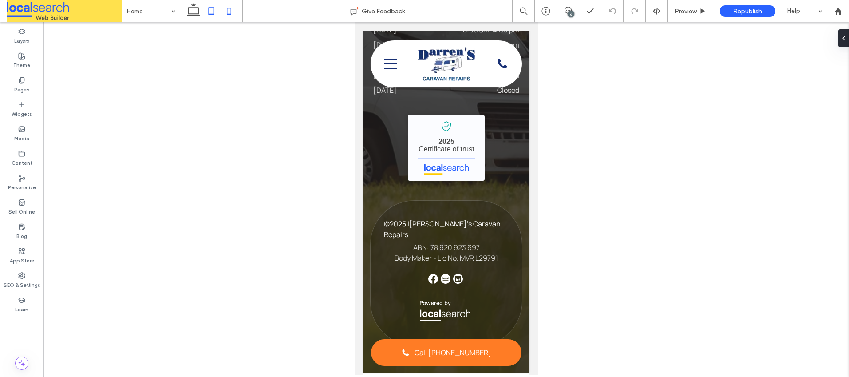
click at [213, 12] on icon at bounding box center [211, 11] width 18 height 18
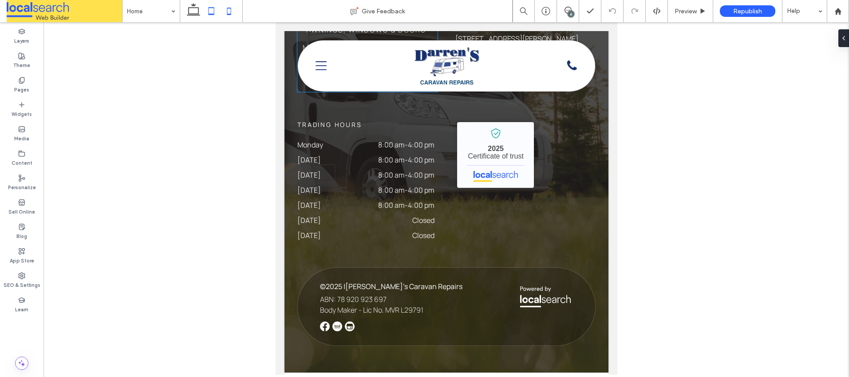
scroll to position [2511, 0]
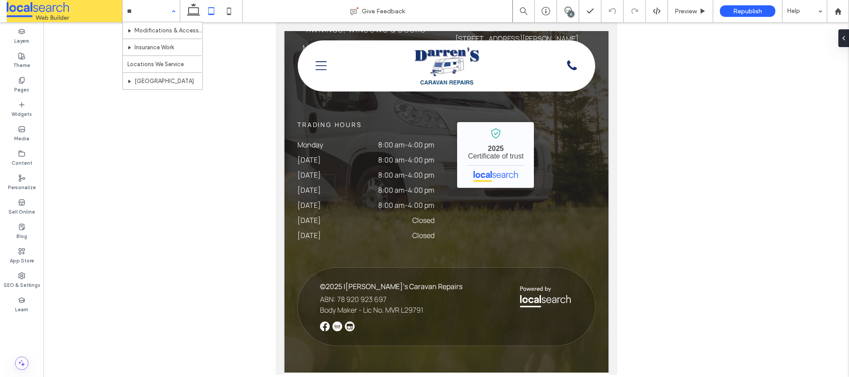
type input "***"
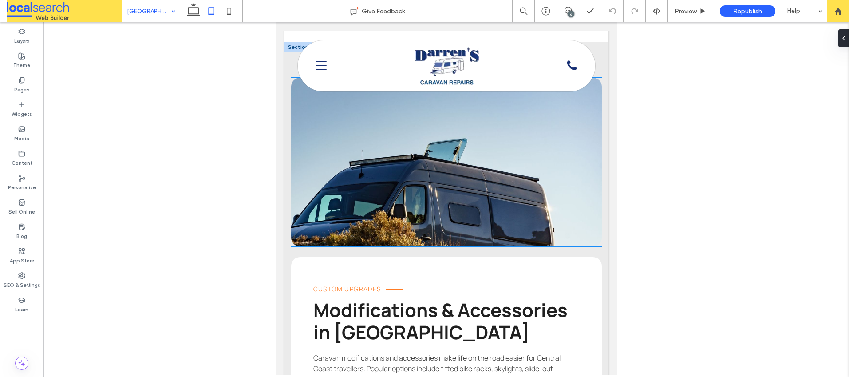
scroll to position [2790, 0]
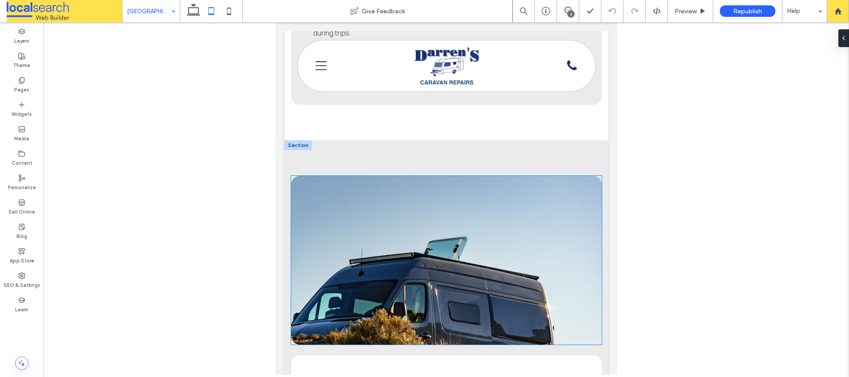
click at [455, 242] on link at bounding box center [446, 260] width 311 height 169
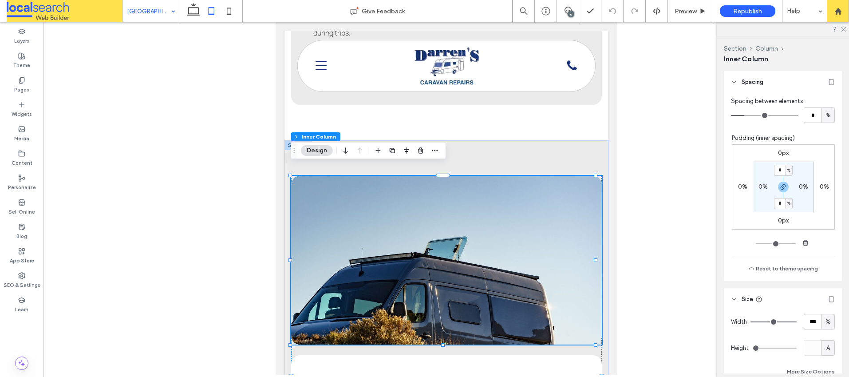
scroll to position [376, 0]
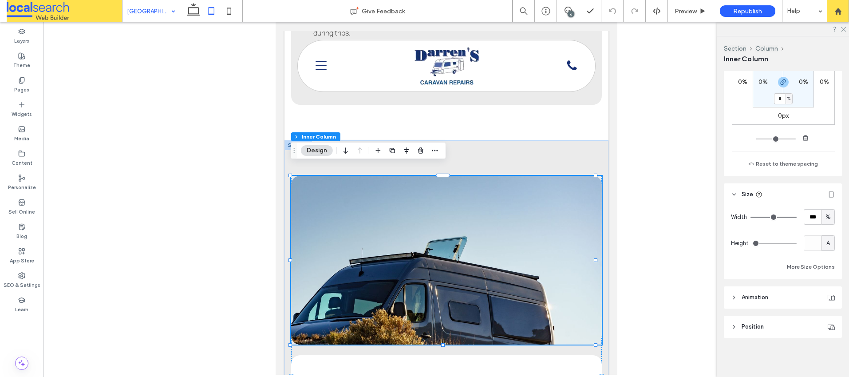
click at [507, 243] on link at bounding box center [446, 260] width 311 height 169
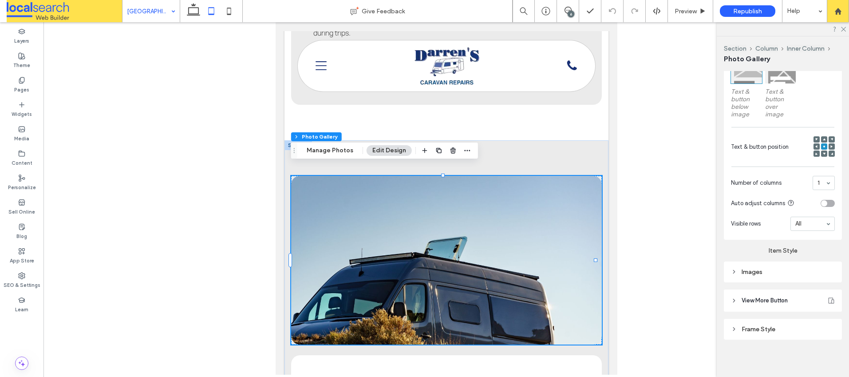
click at [738, 268] on div "Images" at bounding box center [783, 272] width 104 height 8
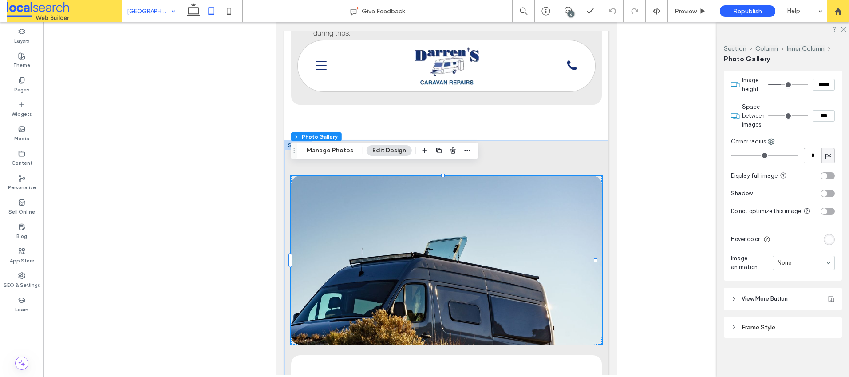
scroll to position [503, 0]
click at [416, 217] on link at bounding box center [446, 260] width 311 height 169
click at [333, 149] on button "Manage Photos" at bounding box center [330, 150] width 58 height 11
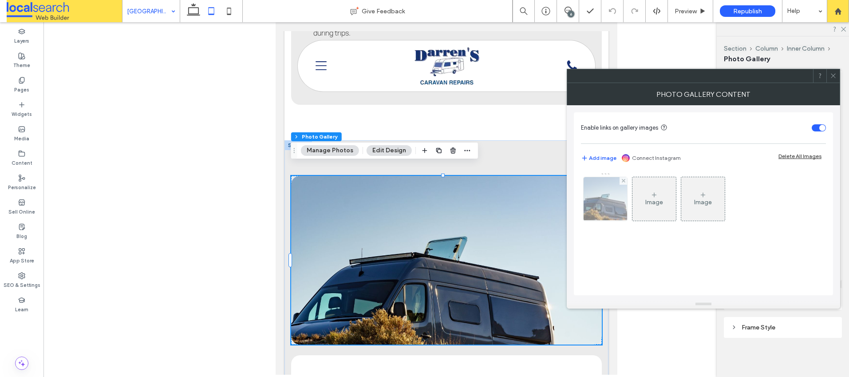
click at [609, 201] on img at bounding box center [605, 199] width 65 height 44
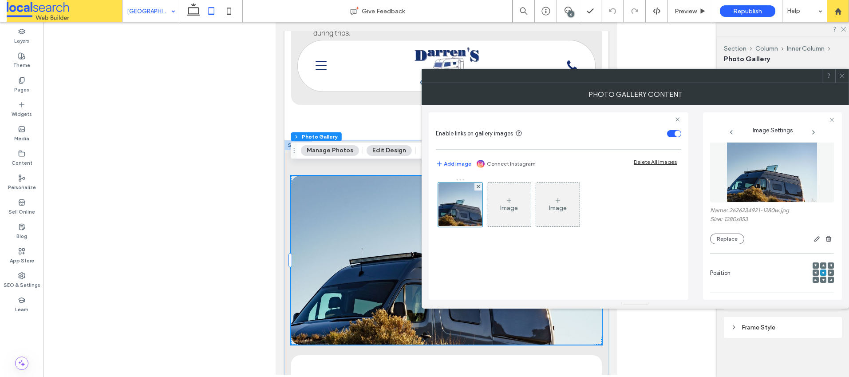
scroll to position [8, 0]
click at [843, 77] on use at bounding box center [842, 76] width 4 height 4
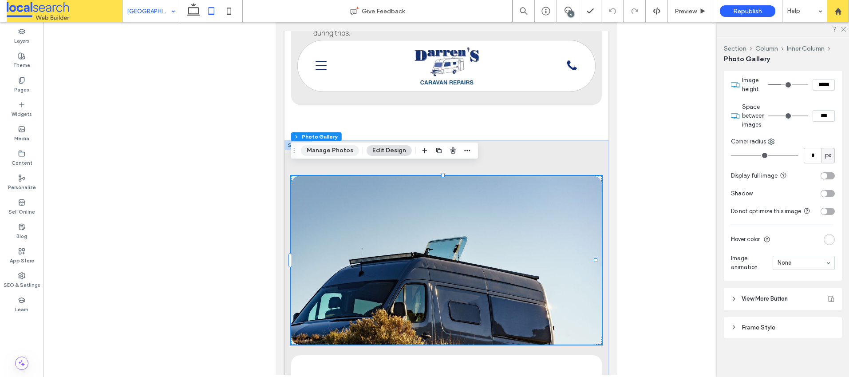
click at [332, 152] on button "Manage Photos" at bounding box center [330, 150] width 58 height 11
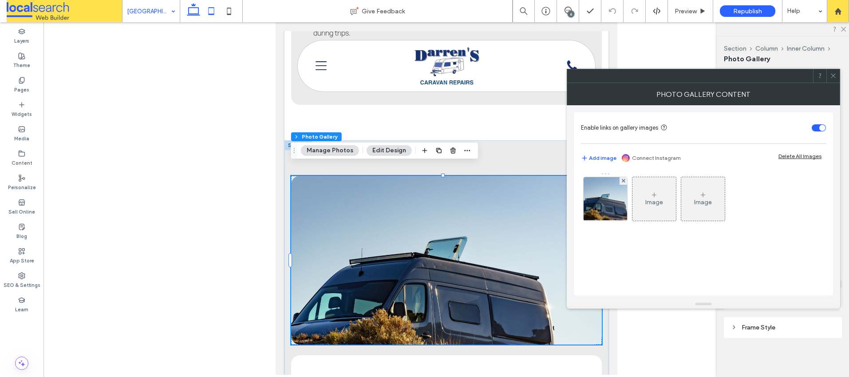
click at [194, 12] on icon at bounding box center [194, 11] width 18 height 18
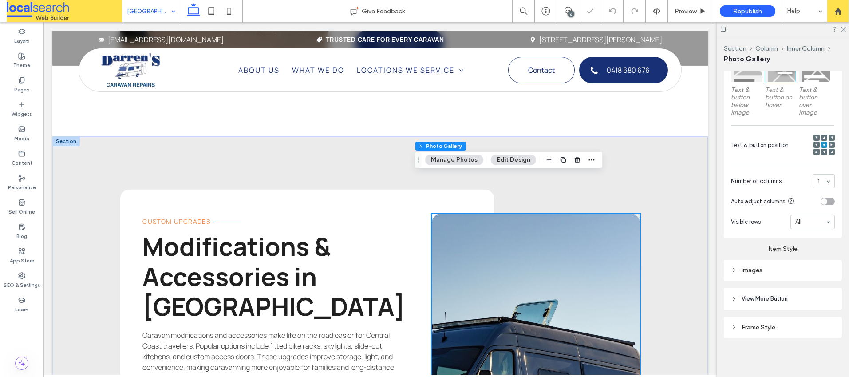
scroll to position [297, 0]
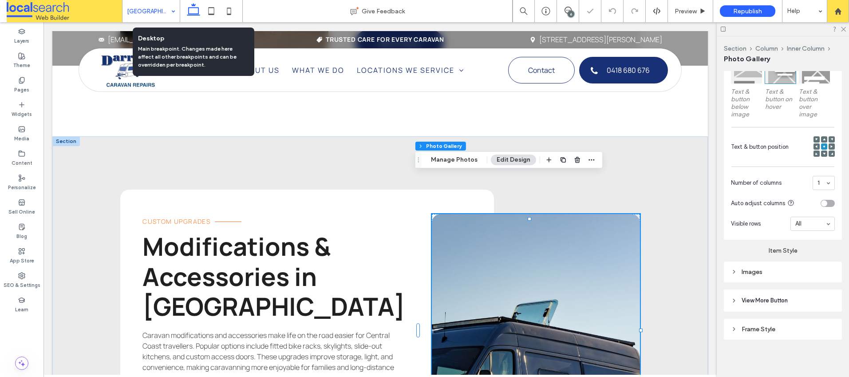
click at [194, 10] on icon at bounding box center [194, 11] width 18 height 18
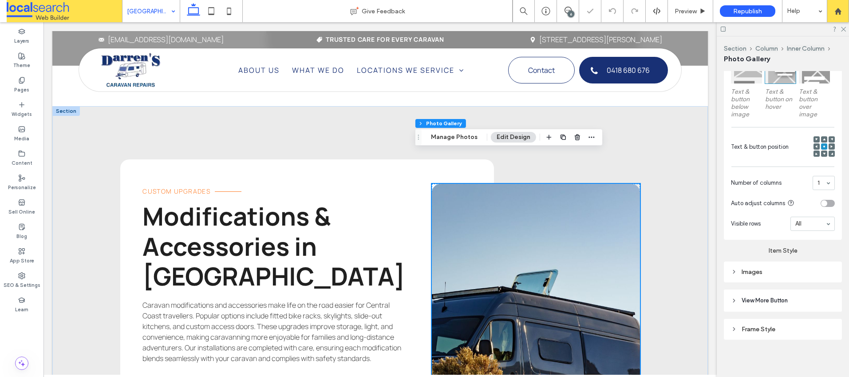
scroll to position [2358, 0]
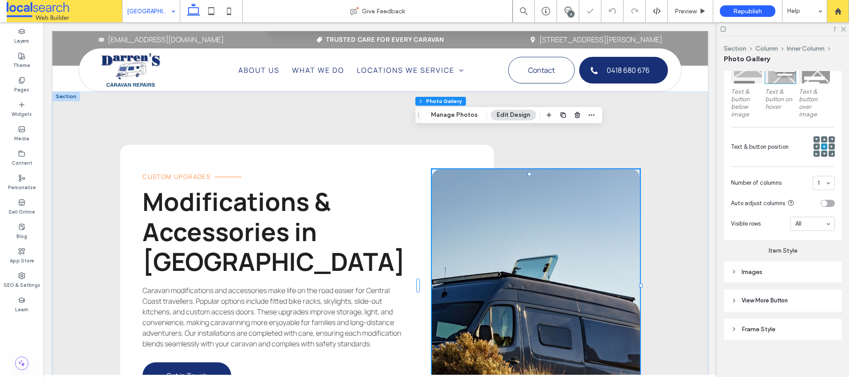
click at [502, 238] on link at bounding box center [536, 280] width 208 height 222
click at [455, 112] on button "Manage Photos" at bounding box center [454, 115] width 58 height 11
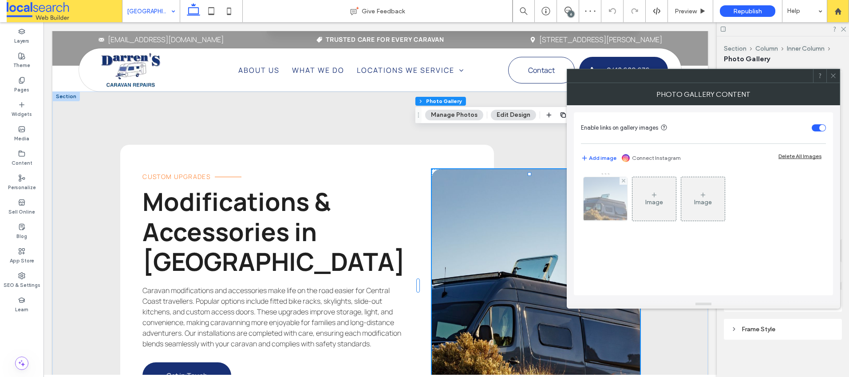
click at [599, 196] on img at bounding box center [605, 199] width 65 height 44
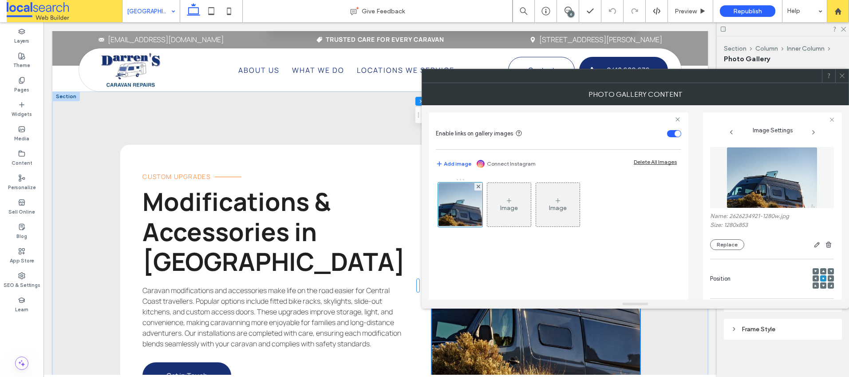
click at [815, 285] on icon at bounding box center [816, 285] width 3 height 3
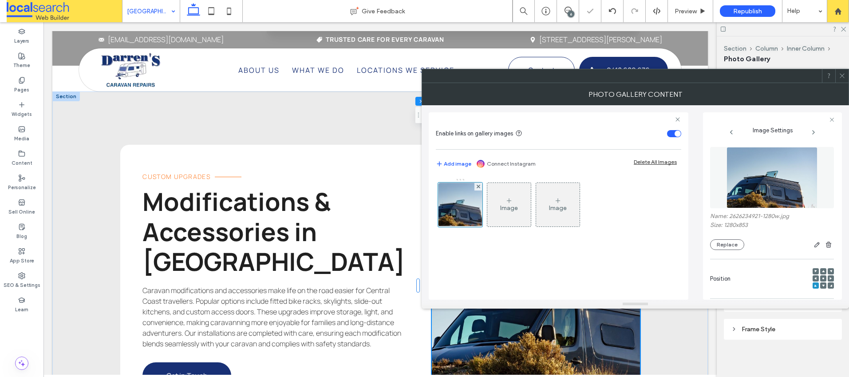
click at [842, 76] on icon at bounding box center [842, 75] width 7 height 7
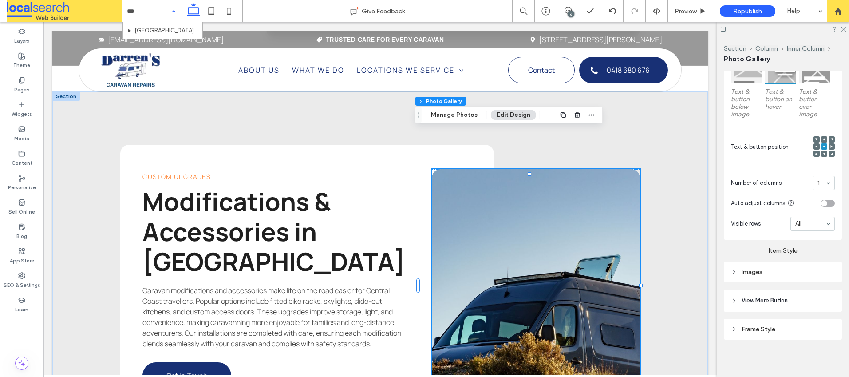
type input "****"
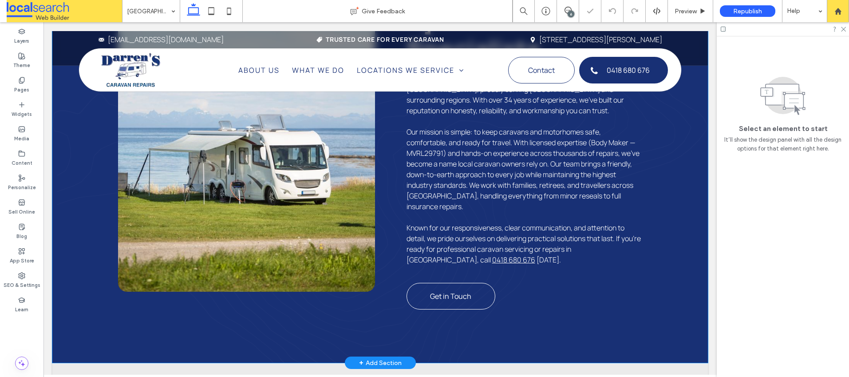
scroll to position [615, 0]
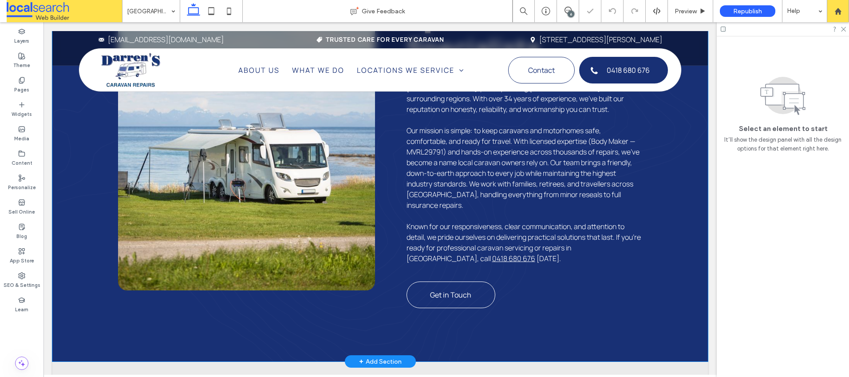
click at [225, 193] on link at bounding box center [246, 135] width 257 height 311
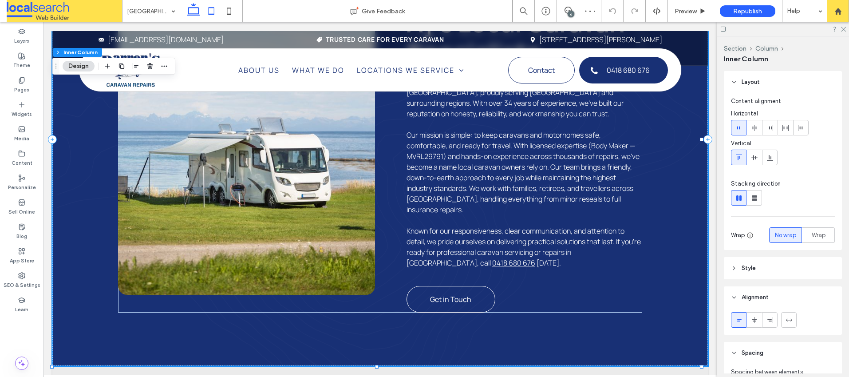
click at [212, 7] on use at bounding box center [212, 11] width 6 height 8
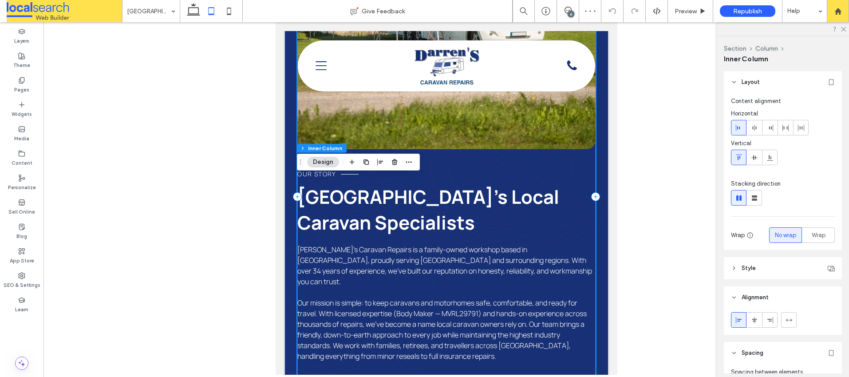
scroll to position [370, 0]
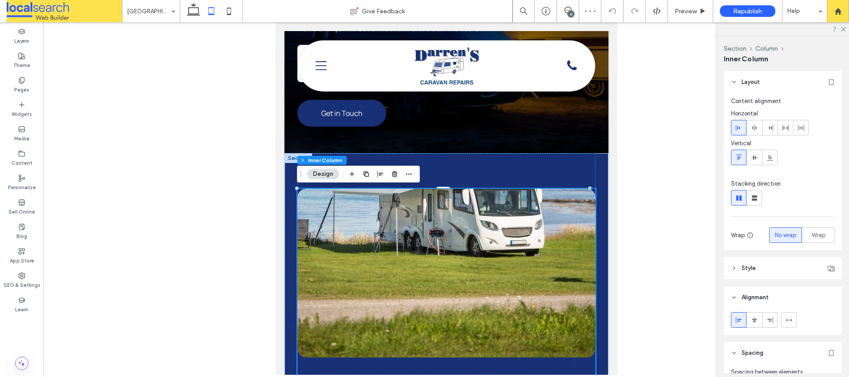
click at [436, 252] on link at bounding box center [446, 273] width 298 height 169
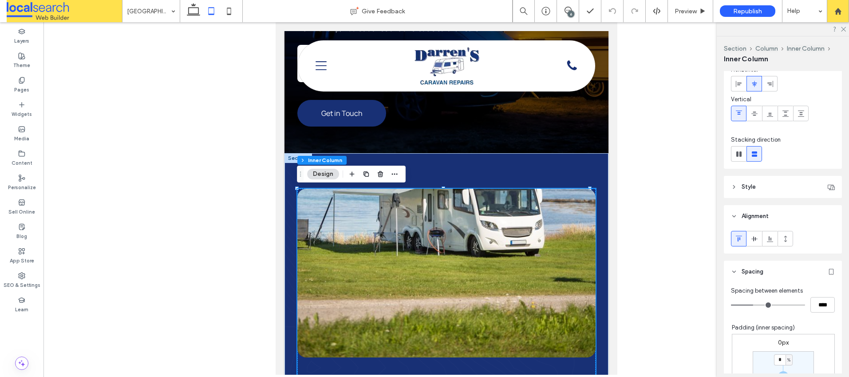
scroll to position [192, 0]
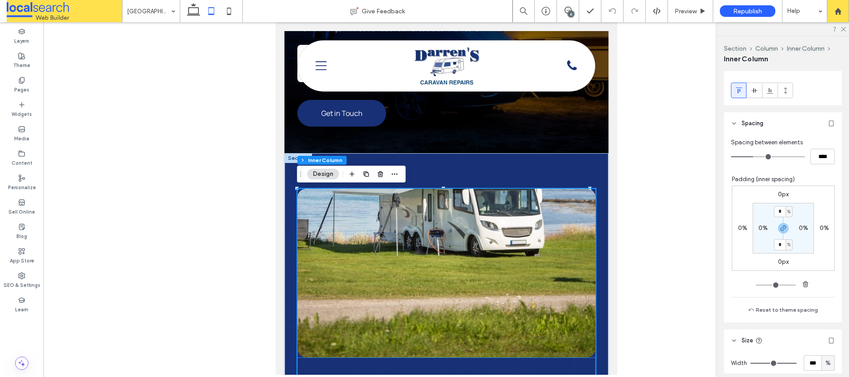
click at [389, 260] on link at bounding box center [446, 273] width 298 height 169
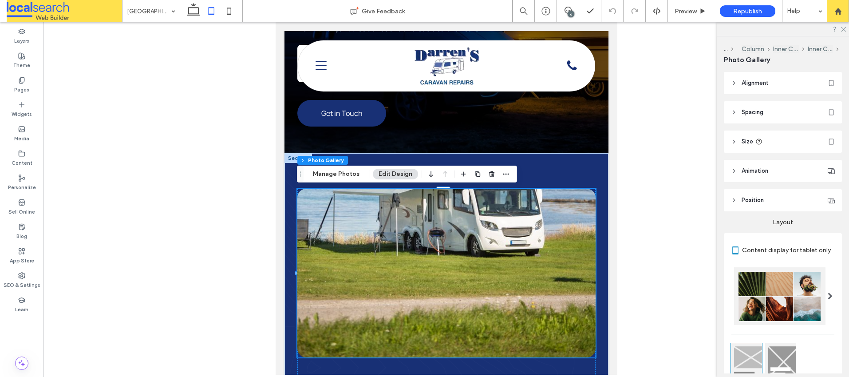
drag, startPoint x: 341, startPoint y: 172, endPoint x: 370, endPoint y: 182, distance: 30.9
click at [341, 171] on button "Manage Photos" at bounding box center [336, 174] width 58 height 11
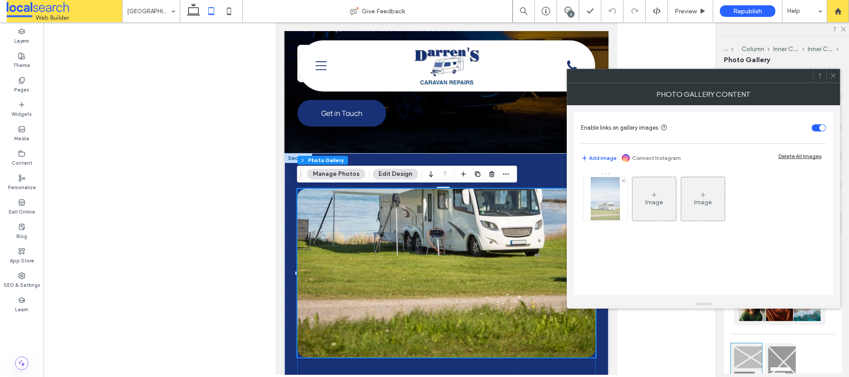
click at [601, 192] on img at bounding box center [605, 199] width 29 height 44
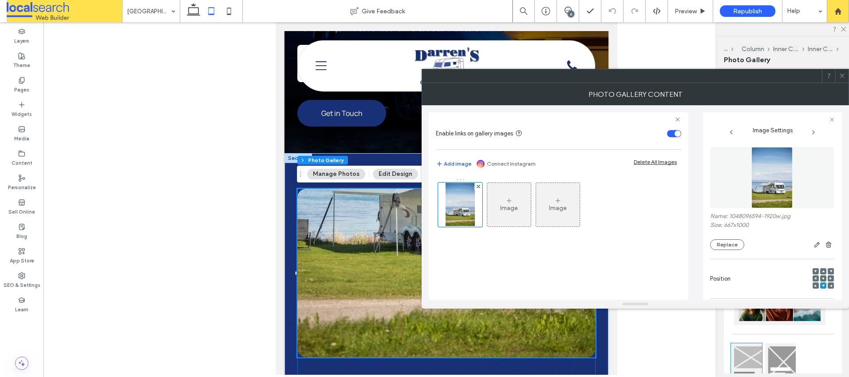
click at [844, 74] on use at bounding box center [842, 76] width 4 height 4
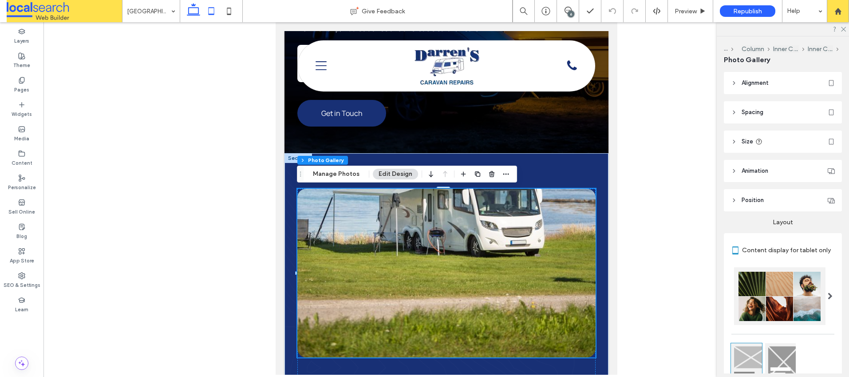
click at [188, 11] on use at bounding box center [193, 9] width 13 height 12
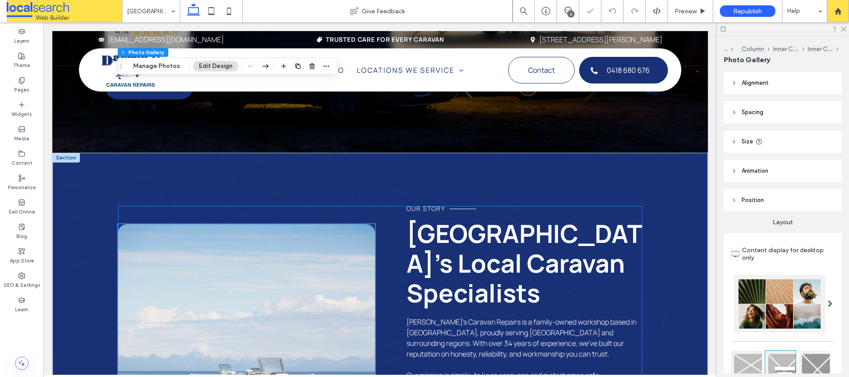
type input "**"
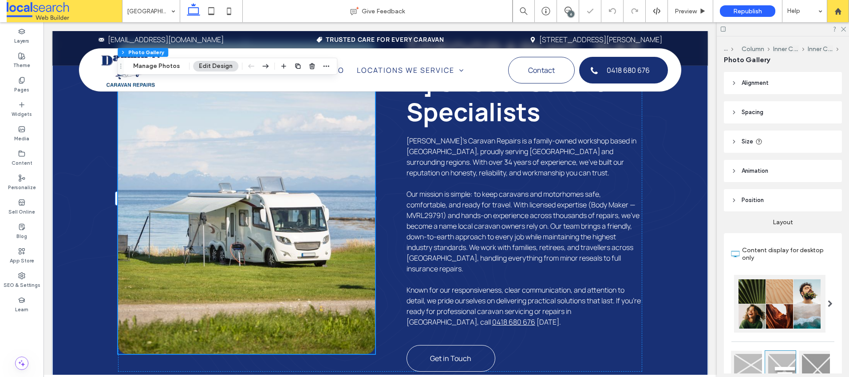
click at [295, 218] on link at bounding box center [246, 198] width 257 height 311
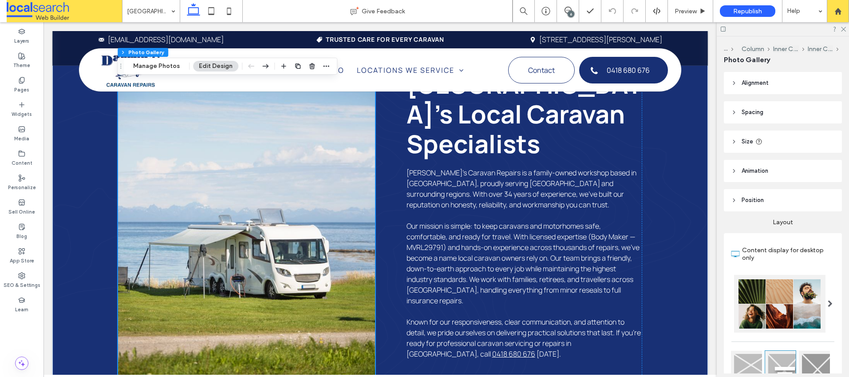
scroll to position [529, 0]
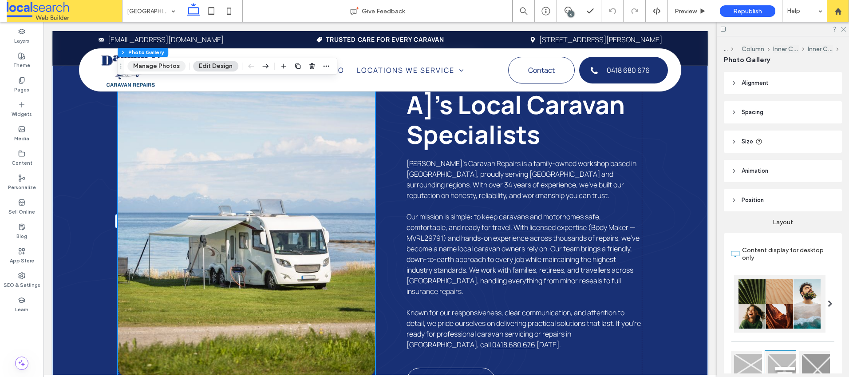
click at [165, 69] on button "Manage Photos" at bounding box center [156, 66] width 58 height 11
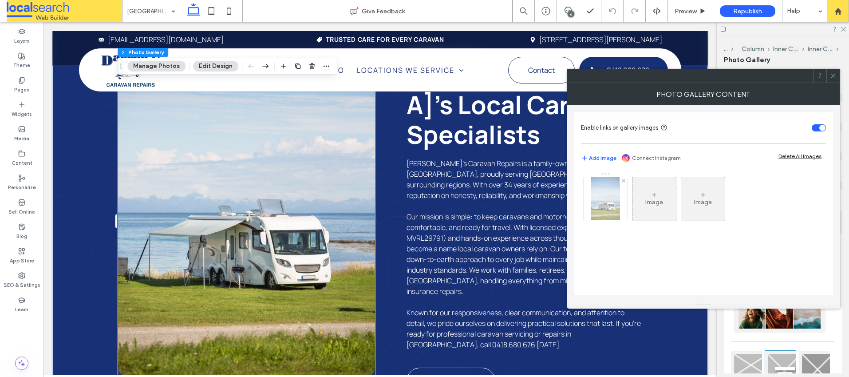
click at [599, 192] on img at bounding box center [605, 199] width 29 height 44
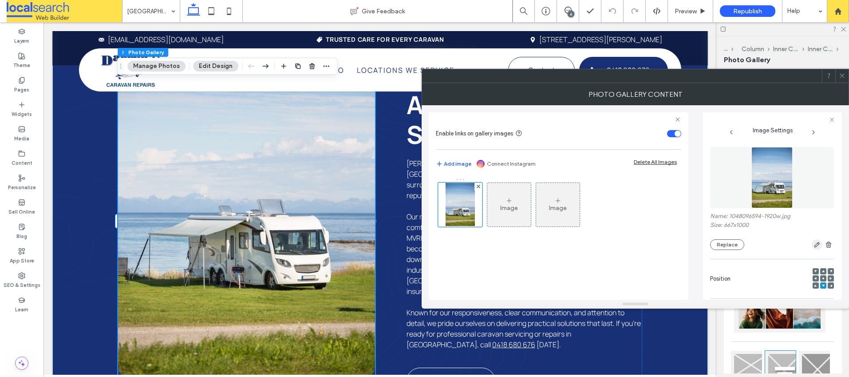
click at [814, 245] on icon "button" at bounding box center [817, 244] width 7 height 7
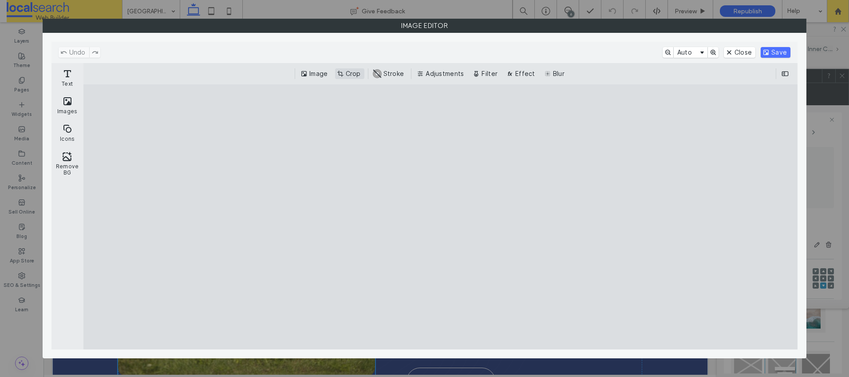
click at [344, 74] on button "Crop" at bounding box center [349, 73] width 29 height 11
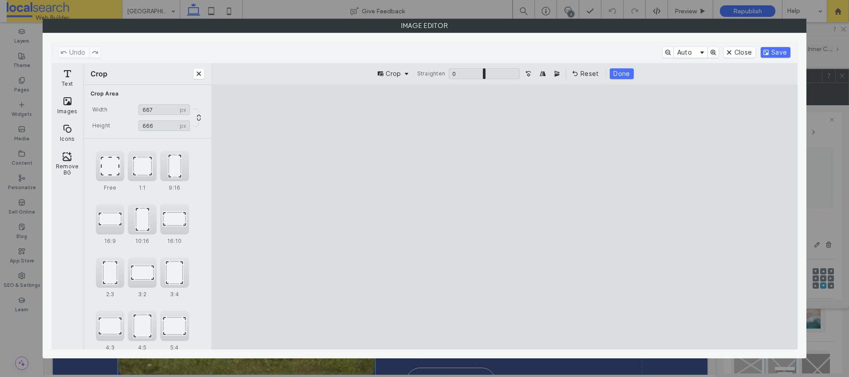
type input "***"
drag, startPoint x: 504, startPoint y: 113, endPoint x: 506, endPoint y: 185, distance: 71.9
click at [505, 217] on cesdk-canvas "Editor canvas" at bounding box center [505, 217] width 0 height 0
click at [629, 74] on button "Done" at bounding box center [622, 73] width 24 height 11
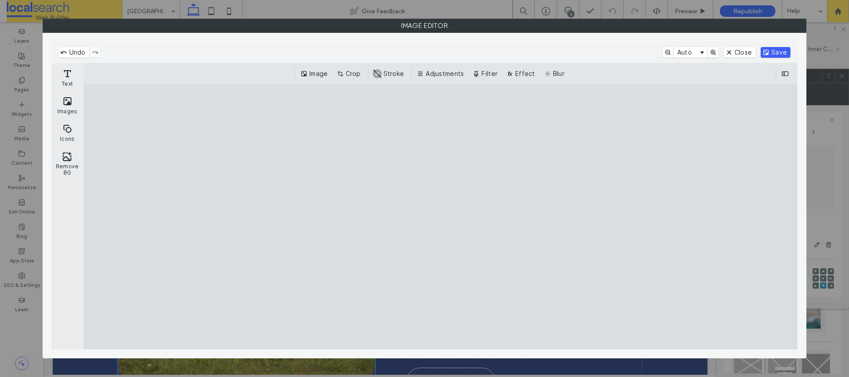
click at [784, 55] on button "Save" at bounding box center [776, 52] width 30 height 11
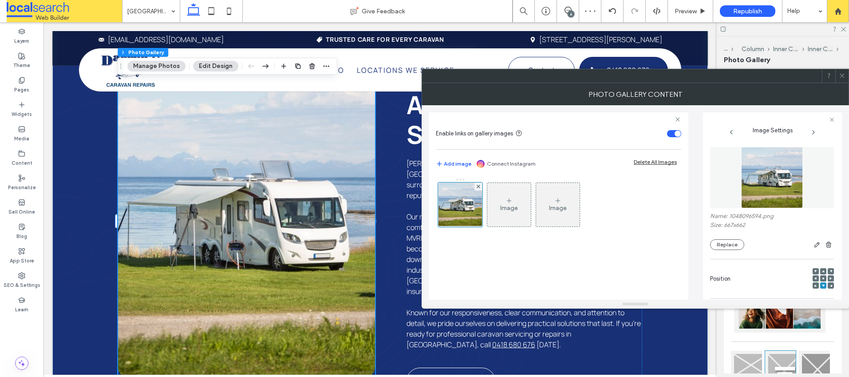
click at [822, 280] on span at bounding box center [823, 278] width 3 height 6
click at [842, 79] on icon at bounding box center [842, 75] width 7 height 7
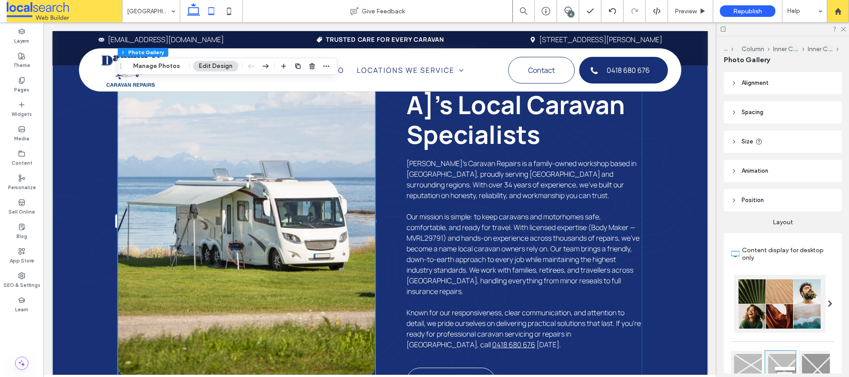
click at [208, 11] on icon at bounding box center [211, 11] width 18 height 18
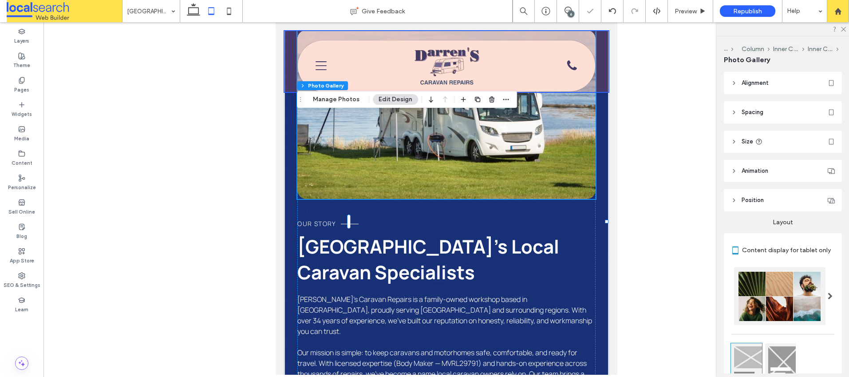
type input "***"
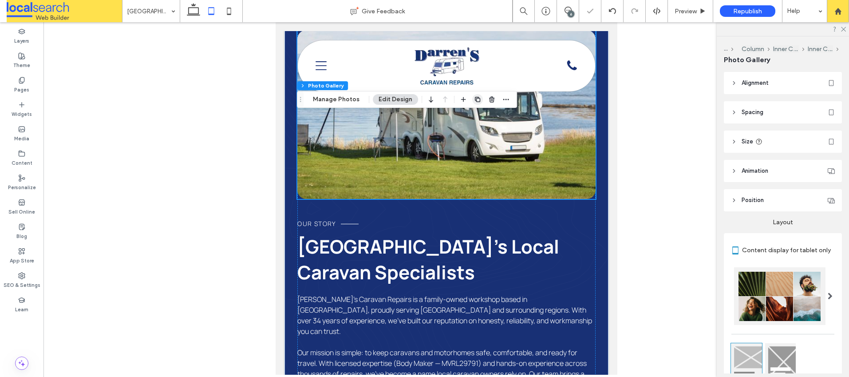
scroll to position [445, 0]
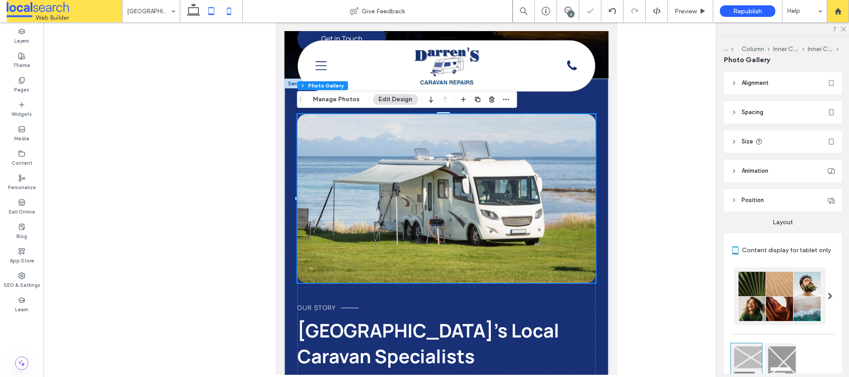
click at [233, 9] on icon at bounding box center [229, 11] width 18 height 18
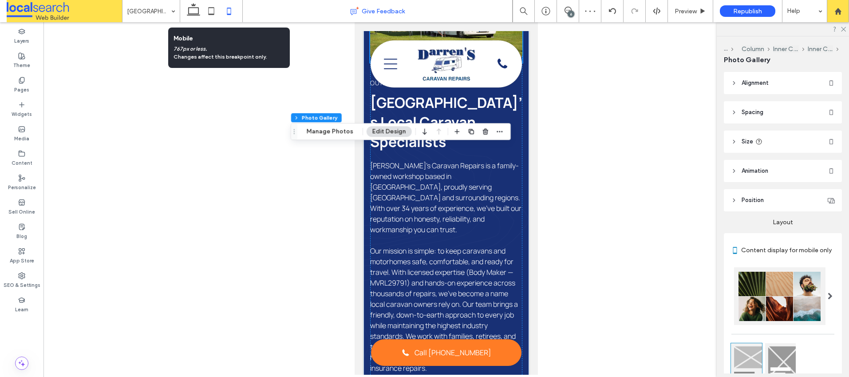
scroll to position [274, 0]
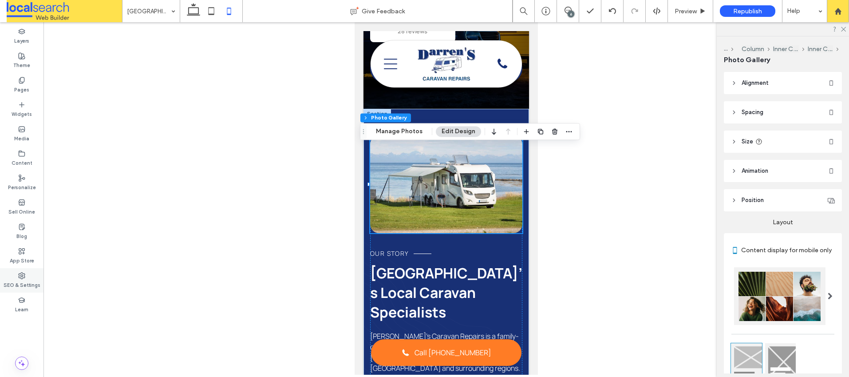
click at [16, 275] on div "SEO & Settings" at bounding box center [22, 280] width 44 height 24
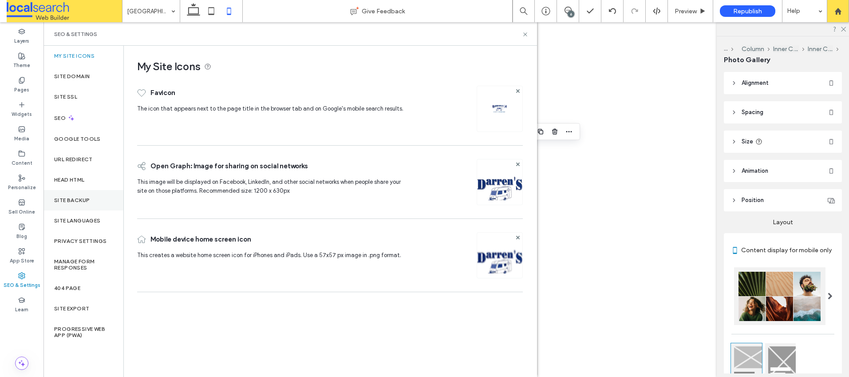
click at [60, 197] on label "Site Backup" at bounding box center [72, 200] width 36 height 6
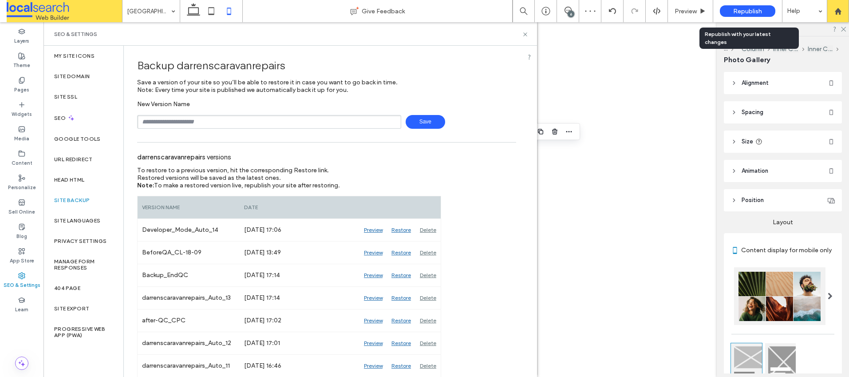
click at [758, 11] on span "Republish" at bounding box center [747, 12] width 29 height 8
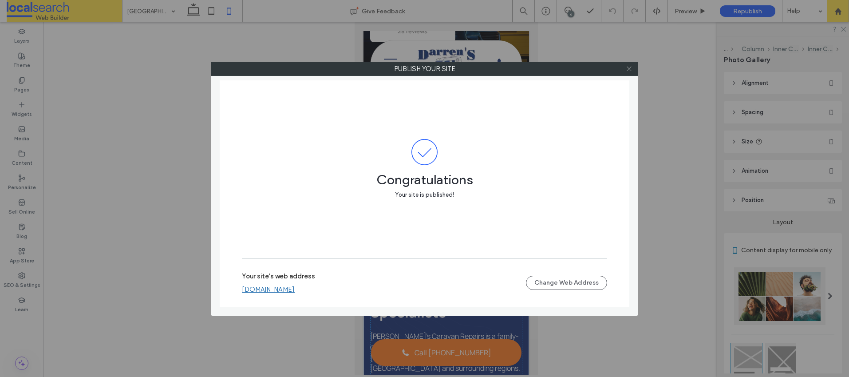
click at [629, 71] on icon at bounding box center [629, 68] width 7 height 7
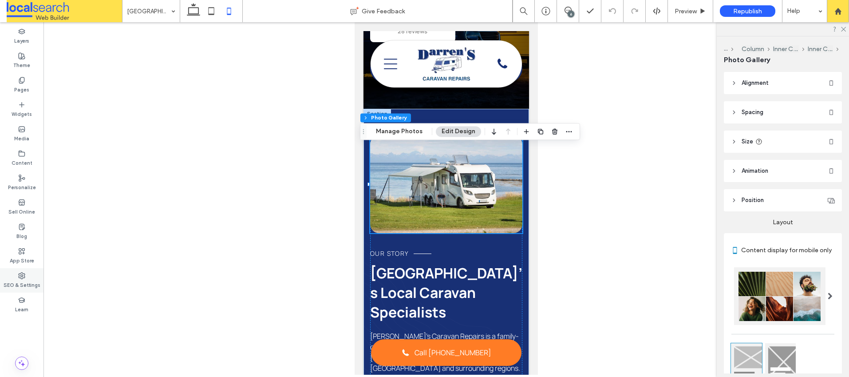
click at [15, 282] on label "SEO & Settings" at bounding box center [22, 284] width 37 height 10
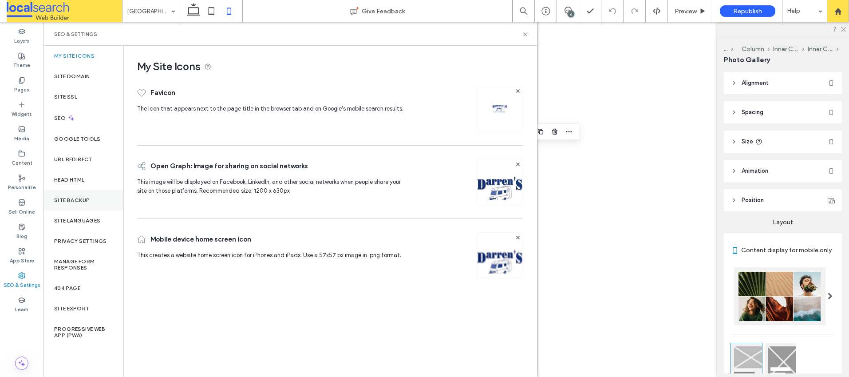
click at [69, 198] on label "Site Backup" at bounding box center [72, 200] width 36 height 6
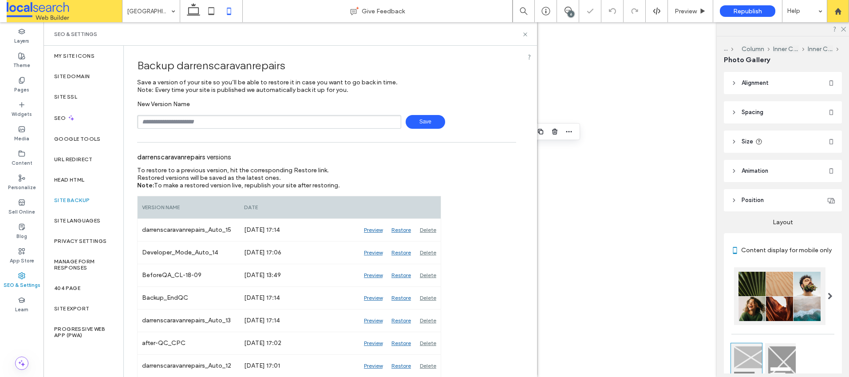
click at [226, 122] on input "text" at bounding box center [269, 122] width 264 height 14
type input "**********"
click at [413, 127] on span "Save" at bounding box center [426, 122] width 40 height 14
click at [527, 35] on icon at bounding box center [525, 34] width 7 height 7
